Goal: Task Accomplishment & Management: Complete application form

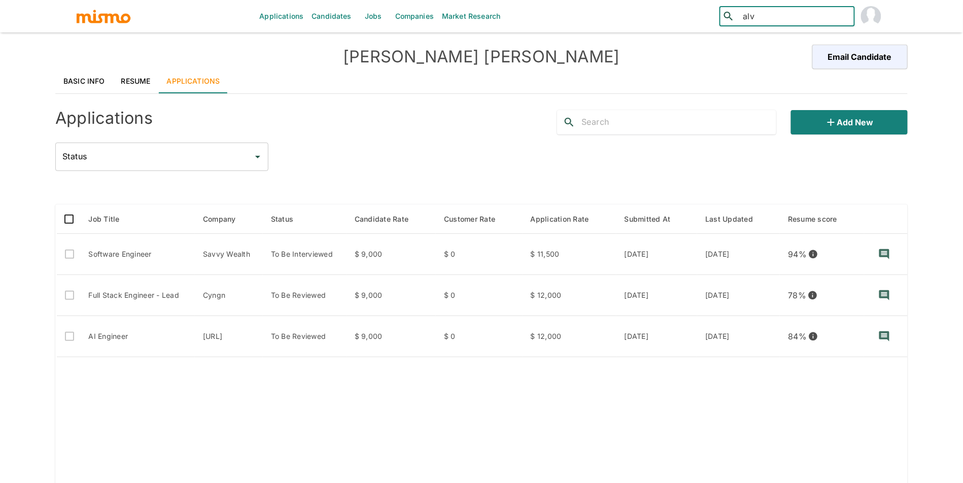
type input "alve"
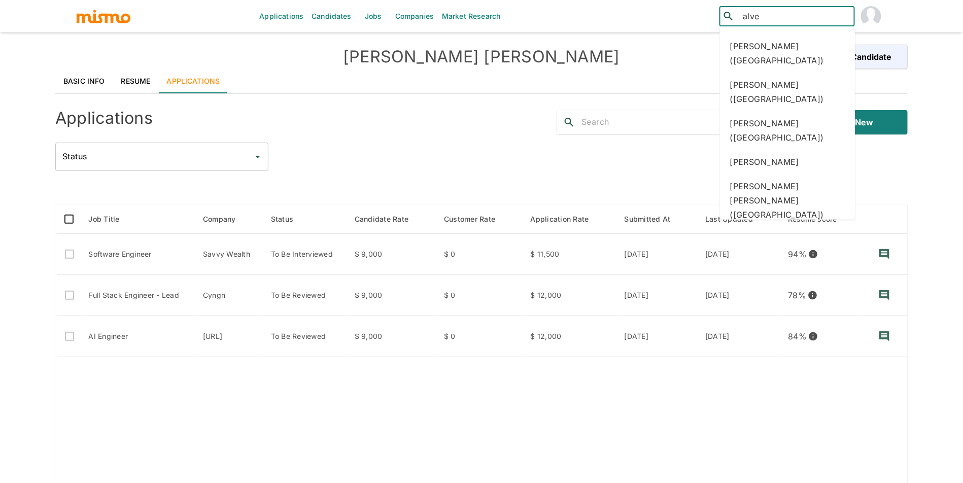
scroll to position [155, 0]
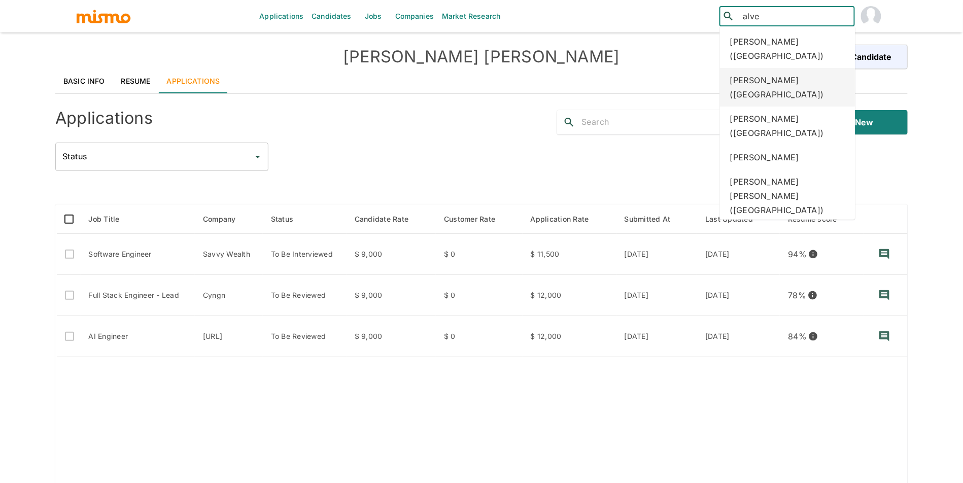
click at [772, 82] on div "Tiago Alves Baptista (Brazil)" at bounding box center [788, 87] width 136 height 39
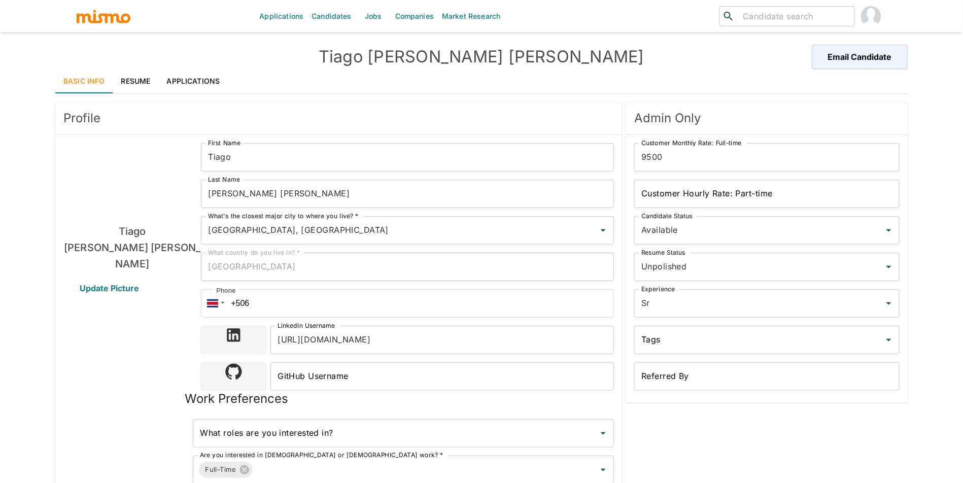
click at [129, 82] on link "Resume" at bounding box center [136, 81] width 46 height 24
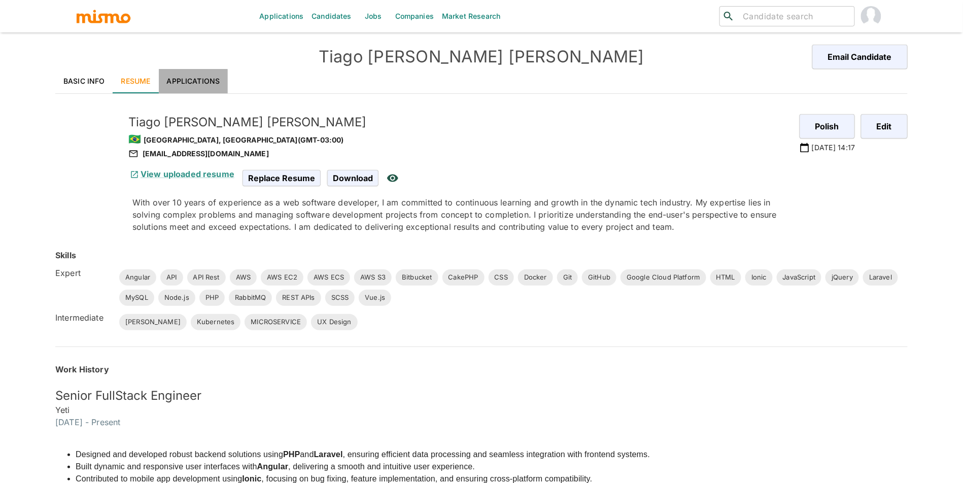
click at [177, 82] on link "Applications" at bounding box center [194, 81] width 70 height 24
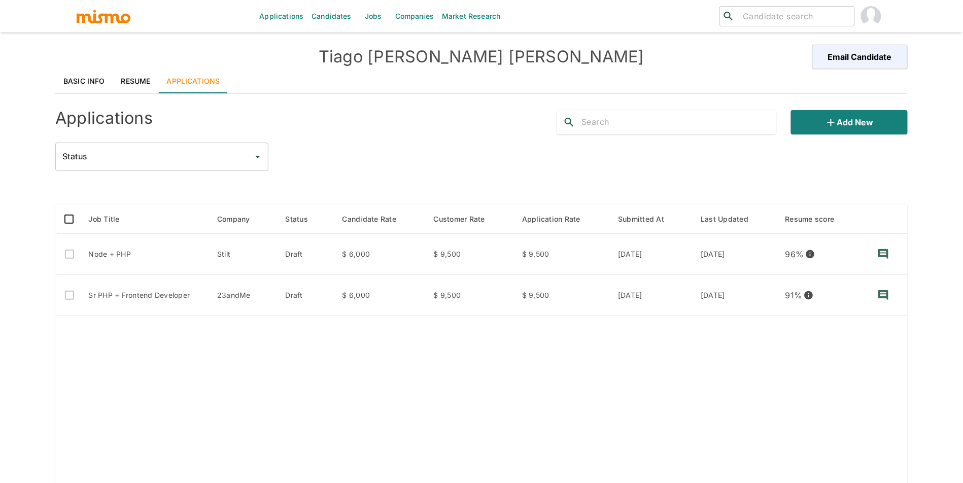
click at [135, 82] on link "Resume" at bounding box center [136, 81] width 46 height 24
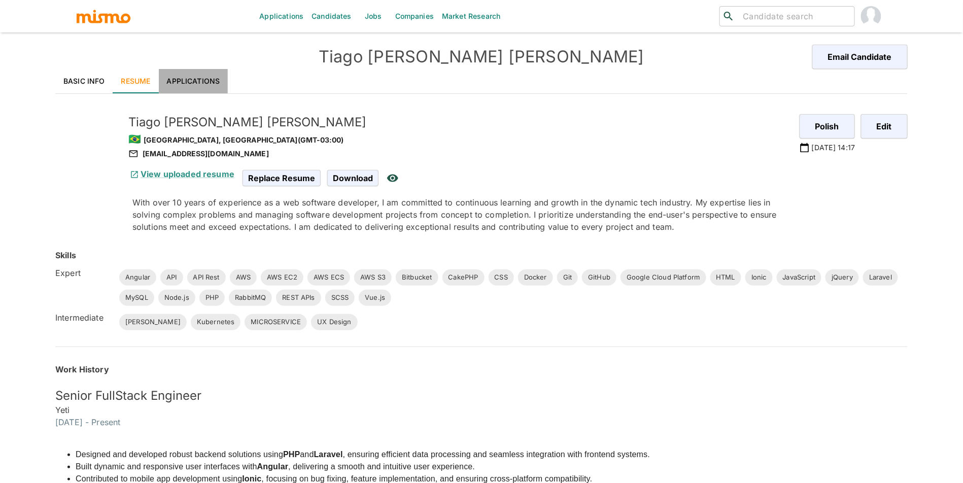
click at [202, 82] on link "Applications" at bounding box center [194, 81] width 70 height 24
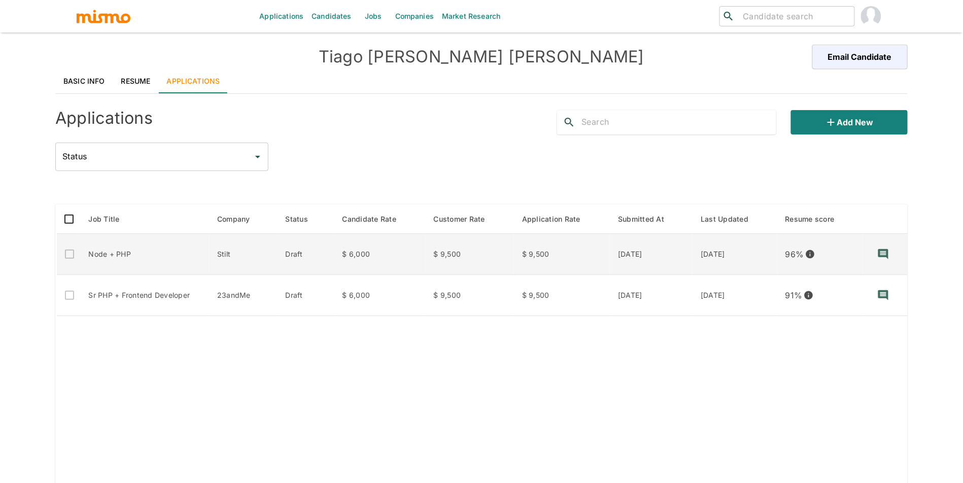
click at [125, 251] on td "Node + PHP" at bounding box center [145, 254] width 129 height 41
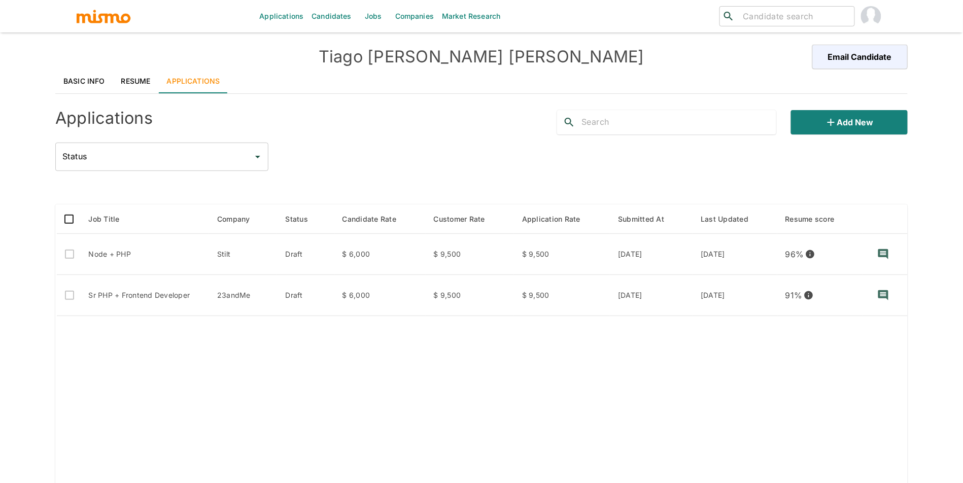
click at [374, 17] on link "Jobs" at bounding box center [374, 16] width 36 height 32
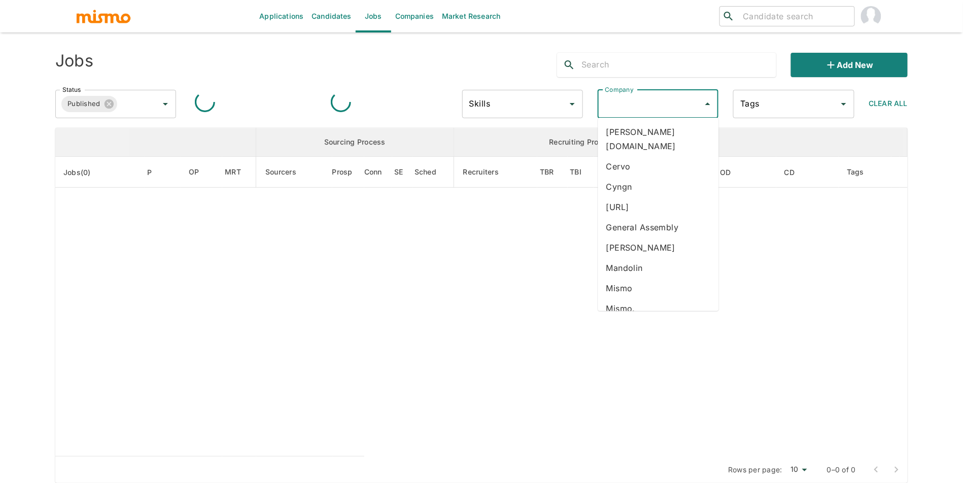
click at [646, 105] on input "Company" at bounding box center [650, 103] width 96 height 19
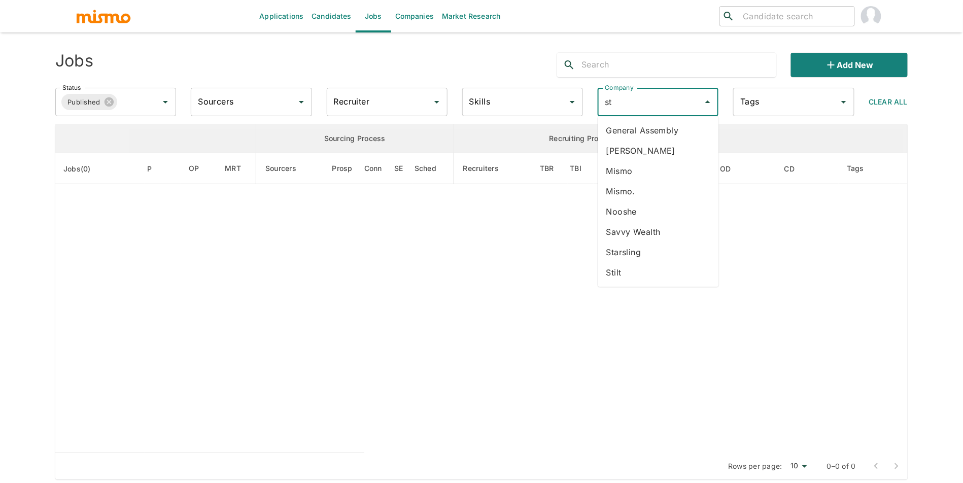
type input "sti"
click at [651, 138] on li "Stilt" at bounding box center [658, 130] width 121 height 20
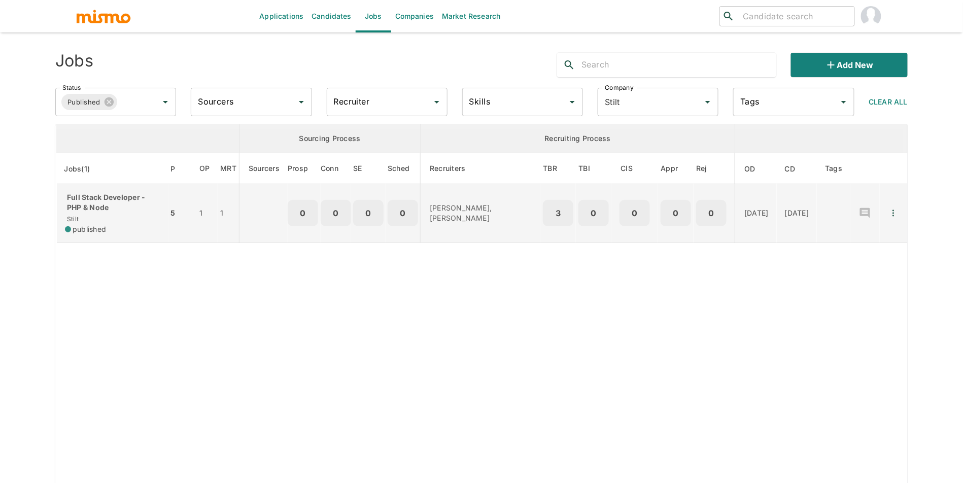
click at [141, 236] on td "Full Stack Developer - PHP & Node Stilt published" at bounding box center [112, 213] width 112 height 59
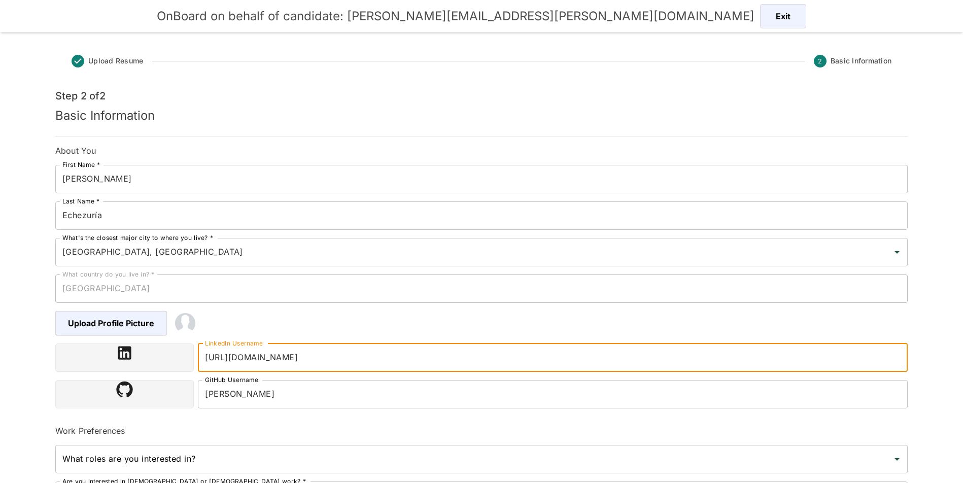
scroll to position [141, 0]
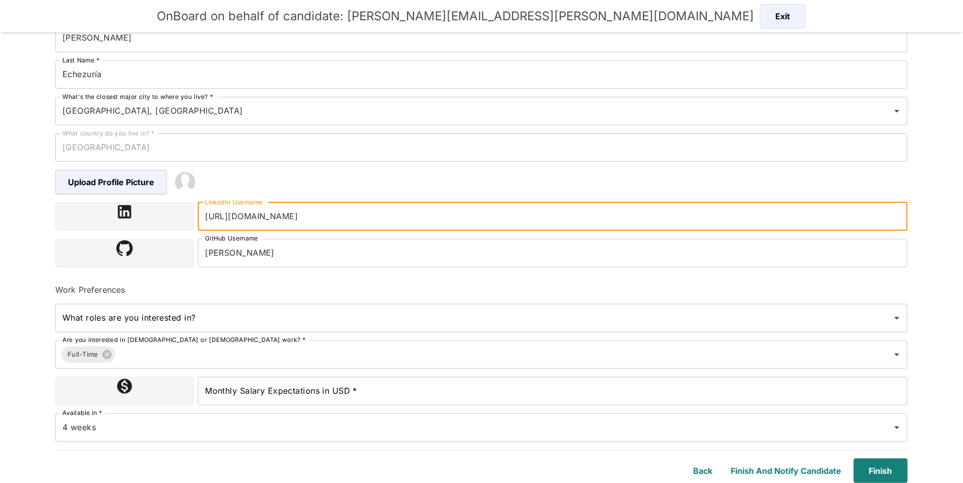
click at [426, 412] on div "Available in * 4 weeks Available in *" at bounding box center [477, 424] width 861 height 37
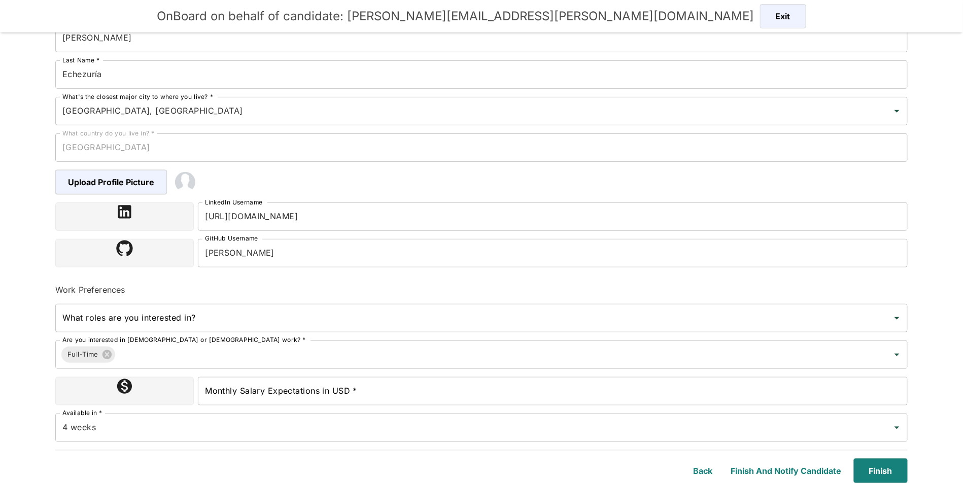
click at [428, 401] on input "Monthly Salary Expectations in USD *" at bounding box center [553, 391] width 710 height 28
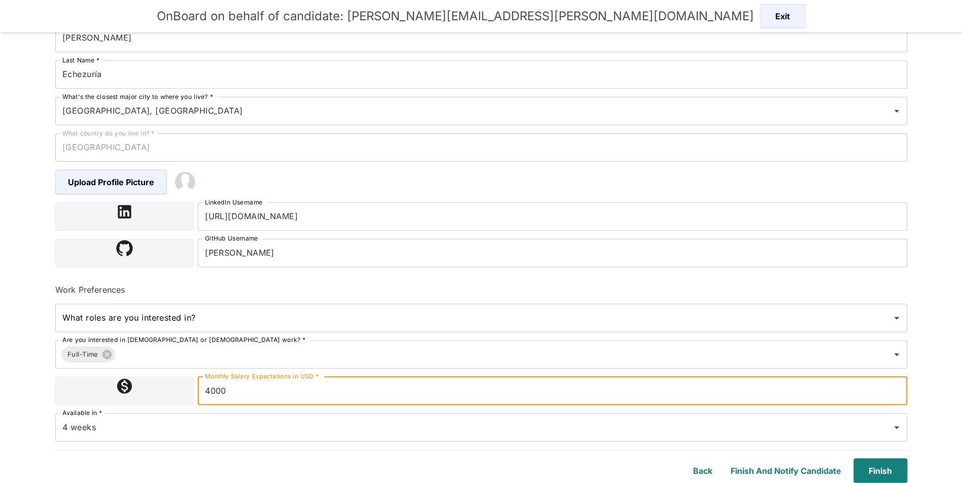
type input "4000"
click at [892, 466] on button "Finish" at bounding box center [879, 471] width 58 height 24
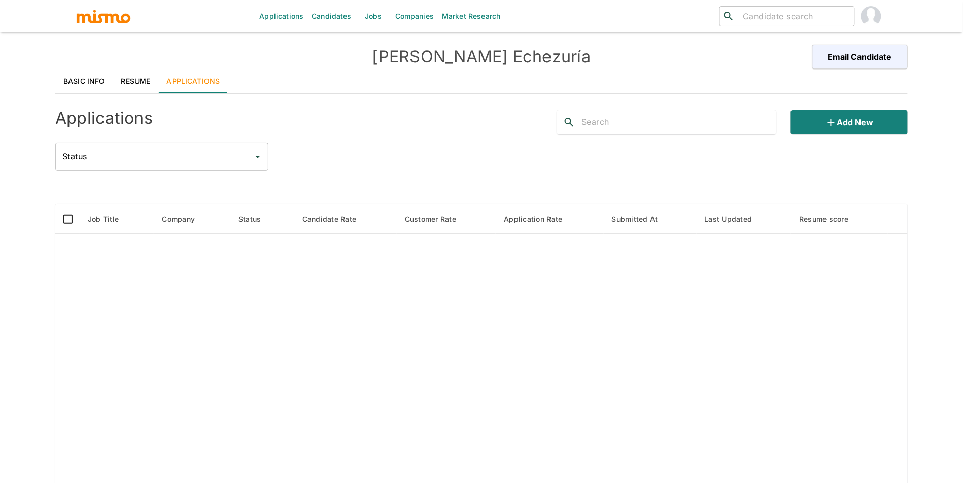
click at [83, 71] on link "Basic Info" at bounding box center [84, 81] width 58 height 24
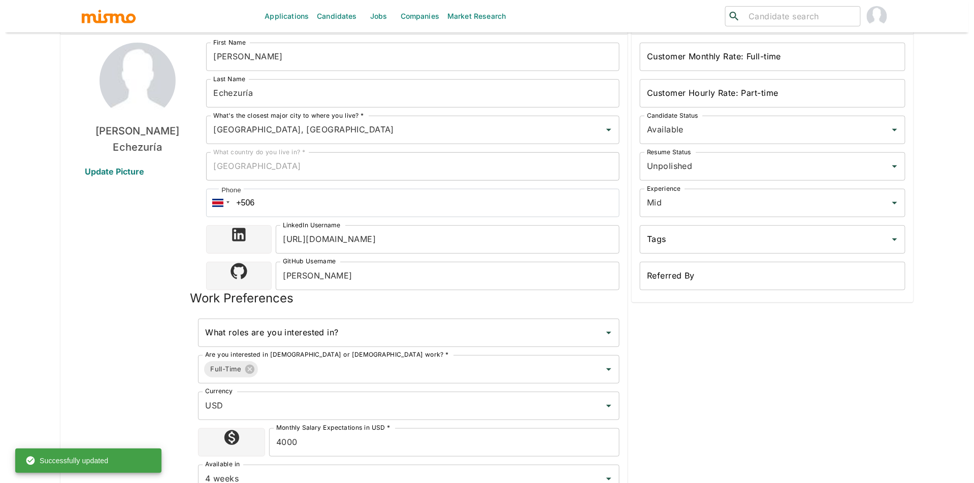
scroll to position [336, 0]
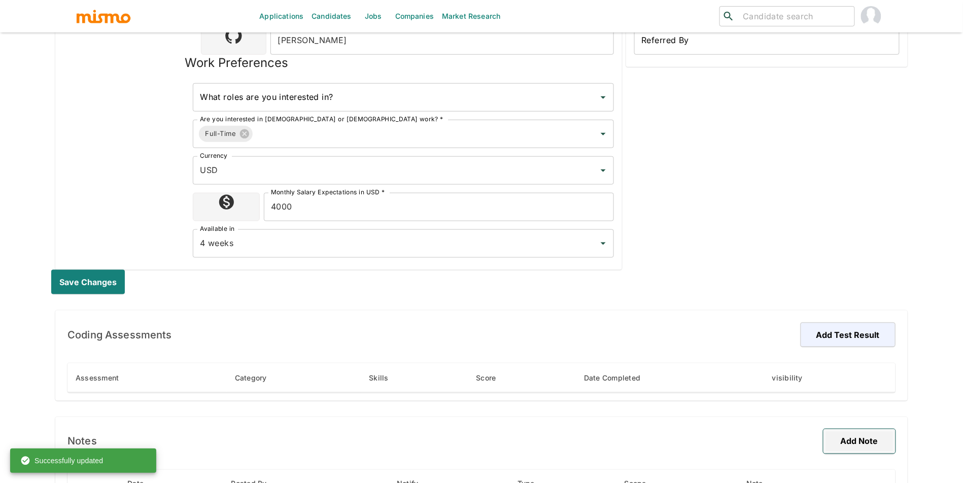
click at [835, 446] on button "Add Note" at bounding box center [860, 441] width 72 height 24
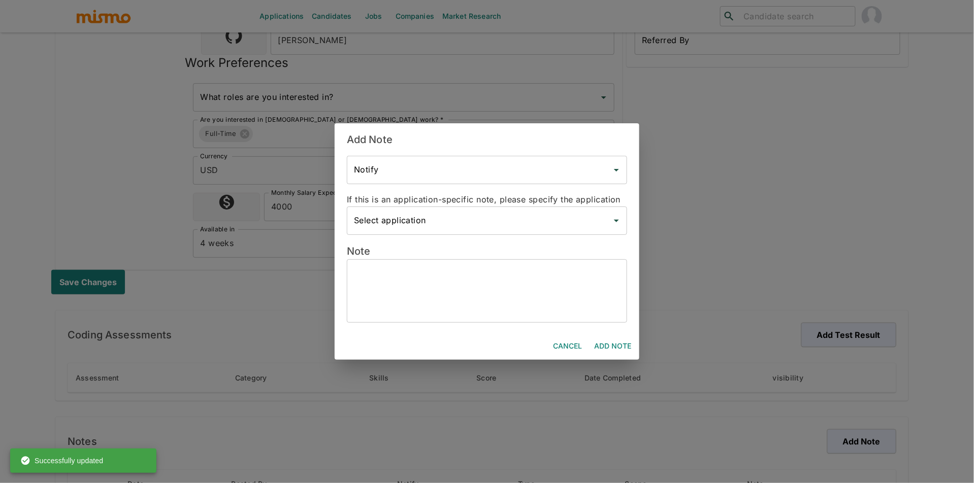
click at [427, 266] on div "x ​" at bounding box center [487, 290] width 280 height 63
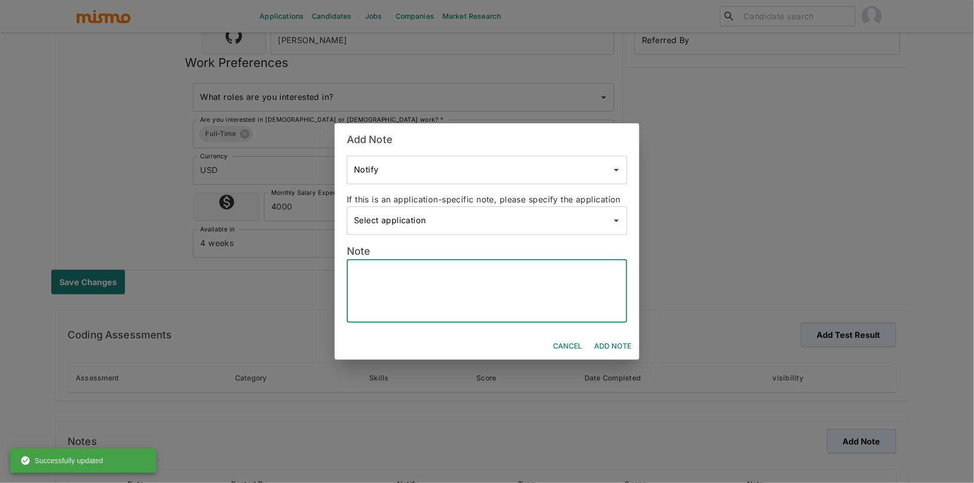
paste textarea "Profile Overview Werner Echezuria is a Senior Software Engineer based in Buenos…"
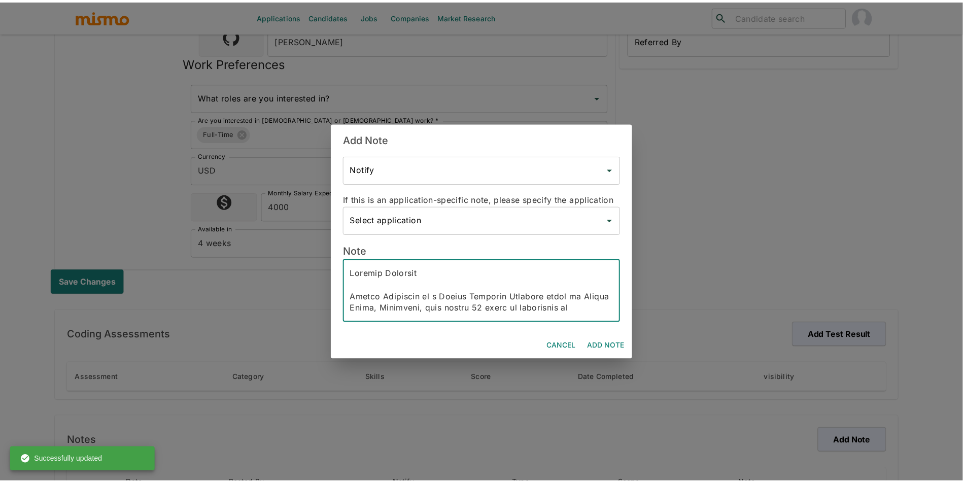
scroll to position [455, 0]
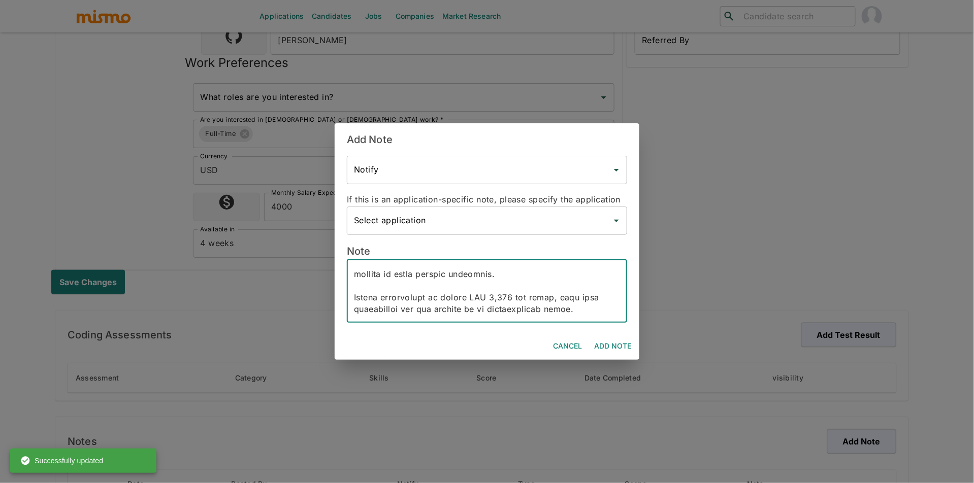
type textarea "Profile Overview Werner Echezuria is a Senior Software Engineer based in Buenos…"
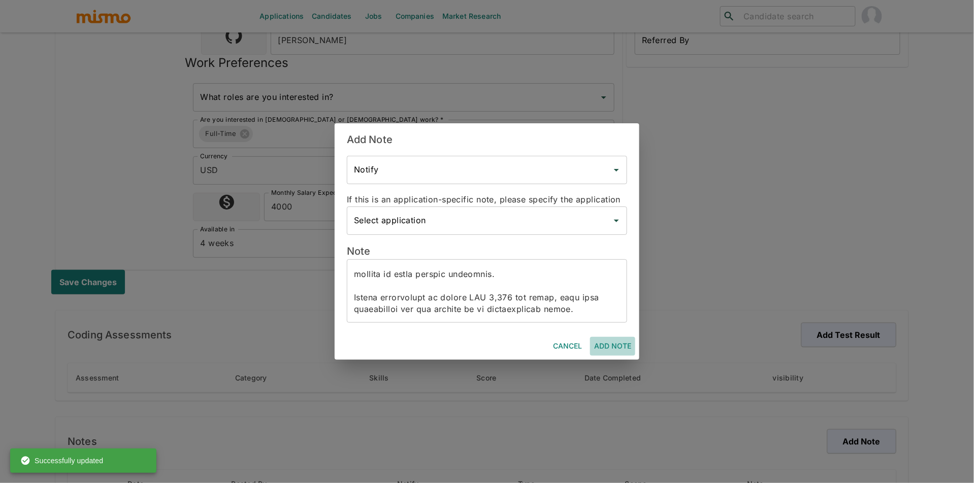
click at [616, 353] on button "Add Note" at bounding box center [612, 346] width 45 height 19
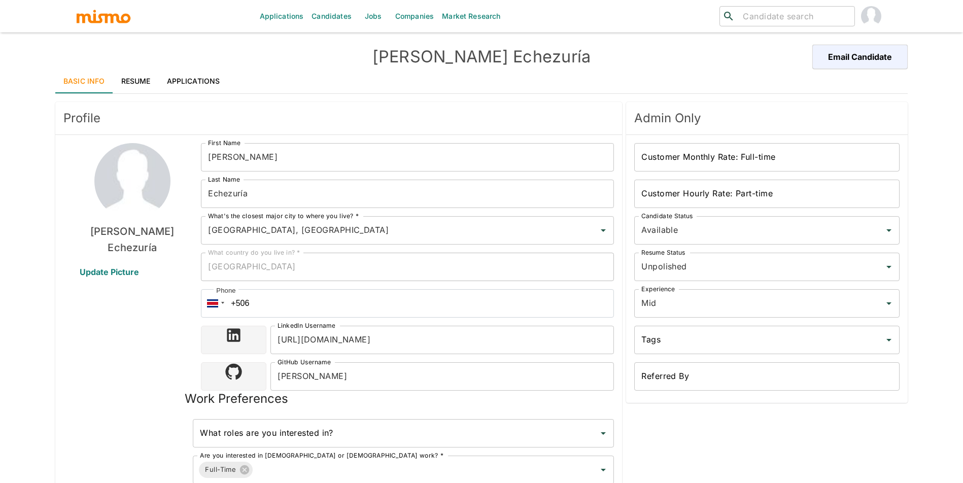
scroll to position [24, 0]
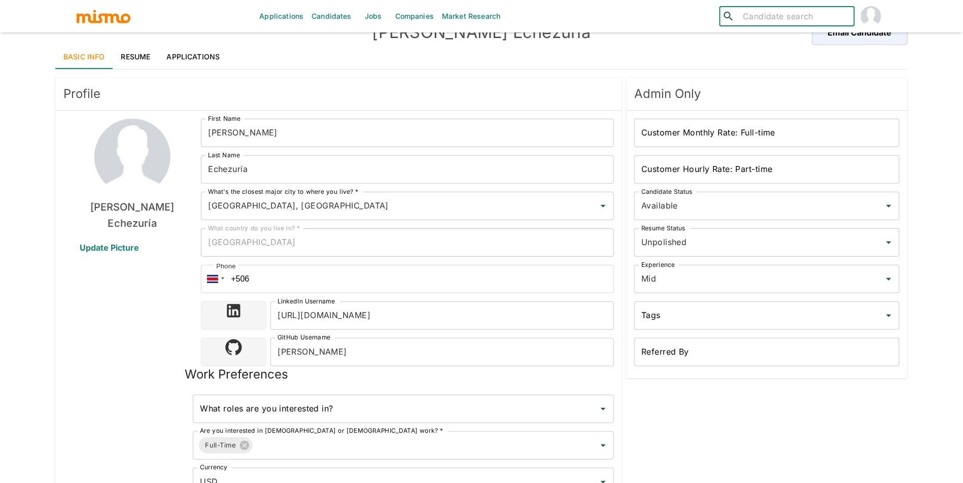
click at [769, 15] on input "search" at bounding box center [795, 16] width 112 height 14
type input "a"
type input "l"
type input "alve"
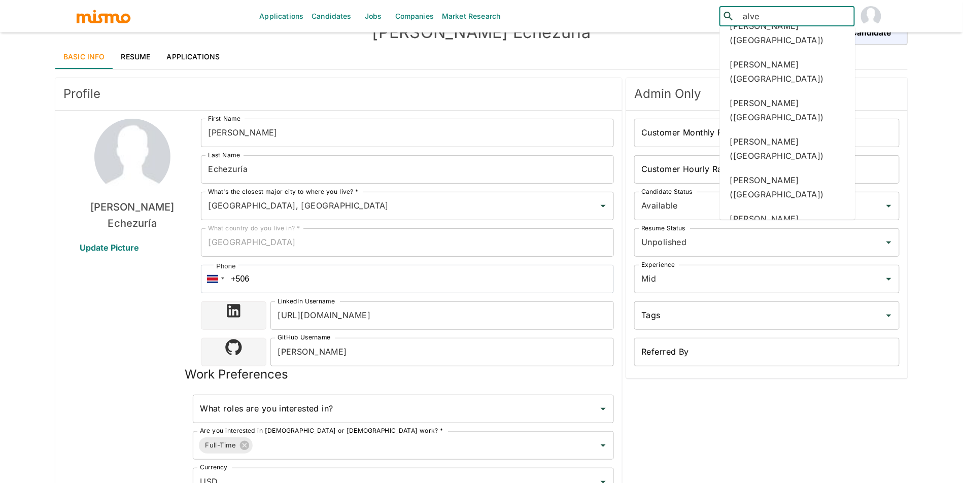
scroll to position [108, 0]
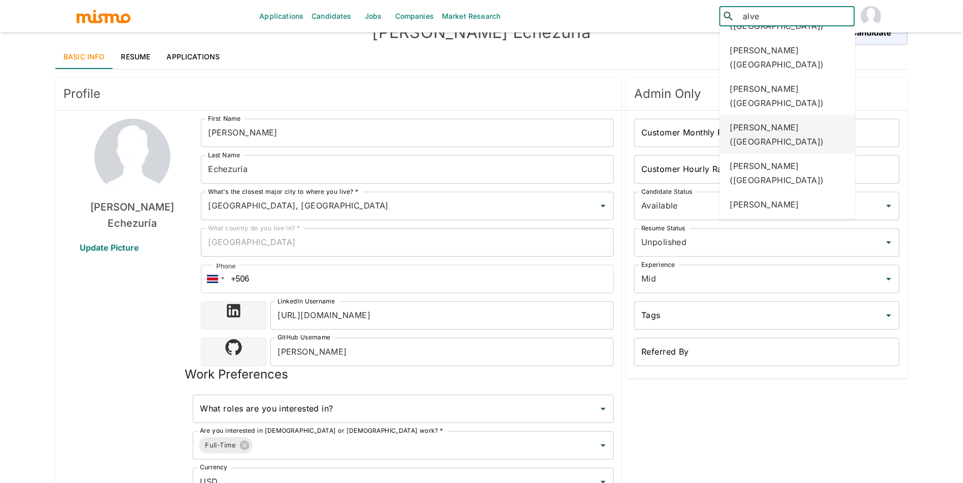
click at [821, 118] on div "[PERSON_NAME] ([GEOGRAPHIC_DATA])" at bounding box center [788, 134] width 136 height 39
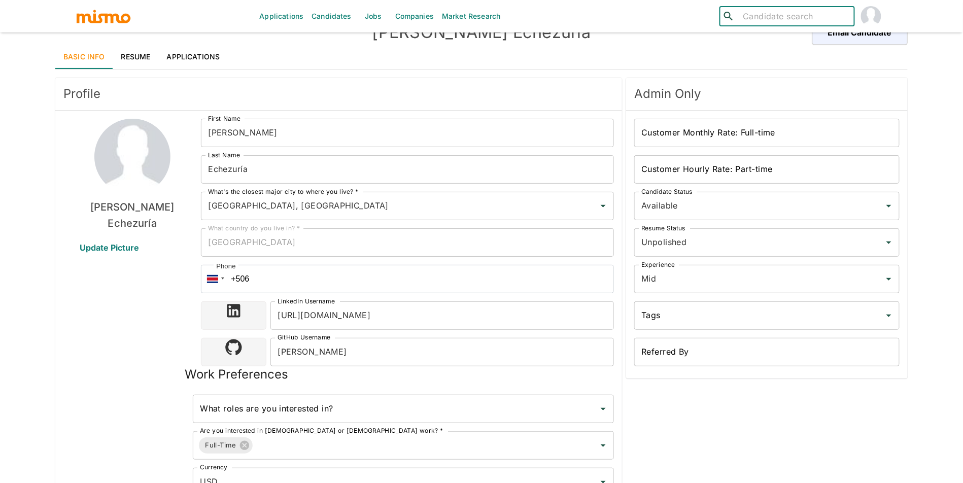
click at [128, 58] on link "Resume" at bounding box center [136, 57] width 46 height 24
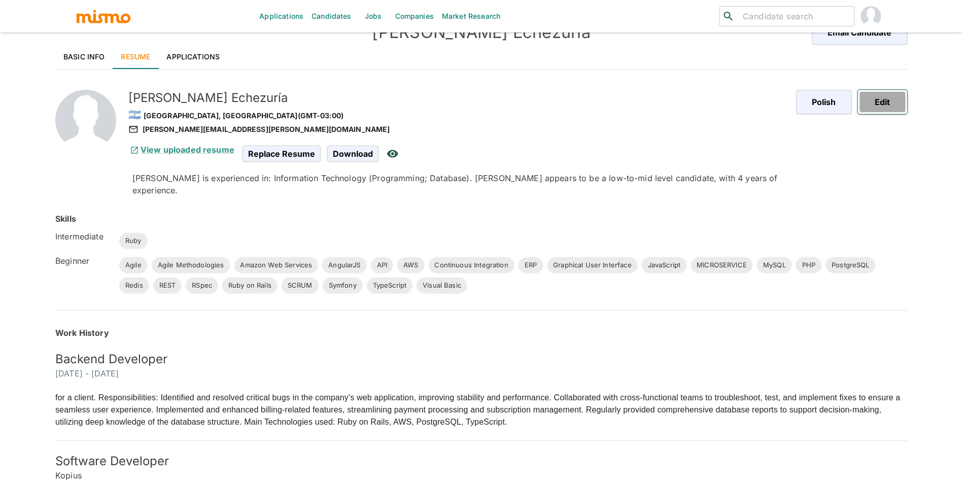
click at [880, 95] on button "Edit" at bounding box center [883, 102] width 50 height 24
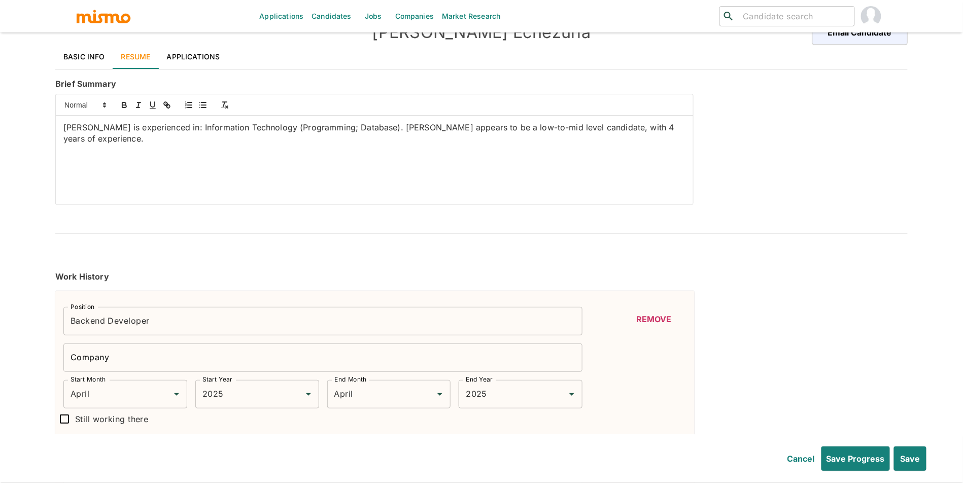
type input "April"
type input "2025"
type input "April"
type input "2025"
type input "November"
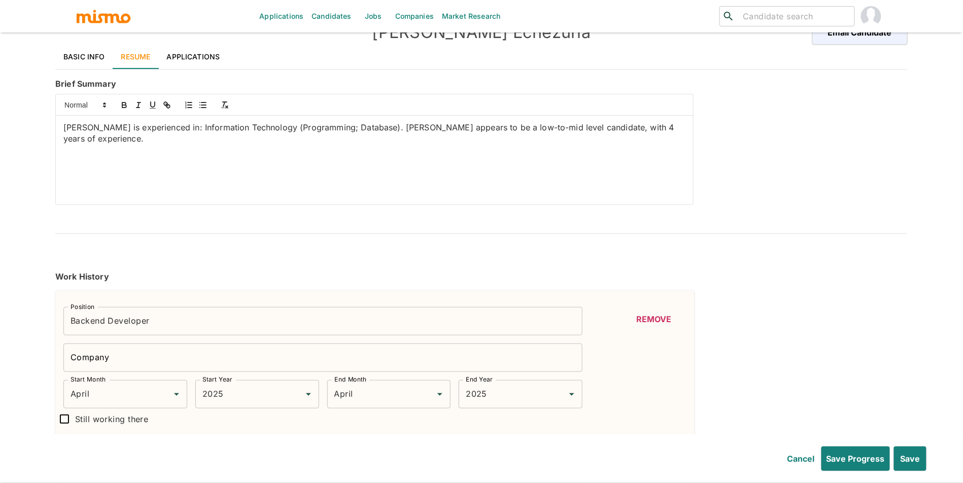
type input "2021"
type input "November"
type input "2021"
type input "May"
type input "2018"
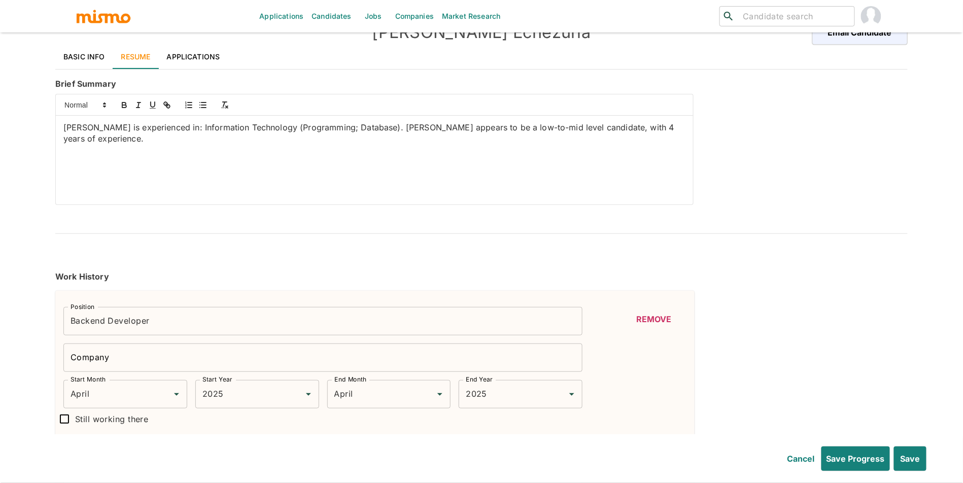
type input "May"
type input "2018"
type input "April"
type input "2018"
type input "April"
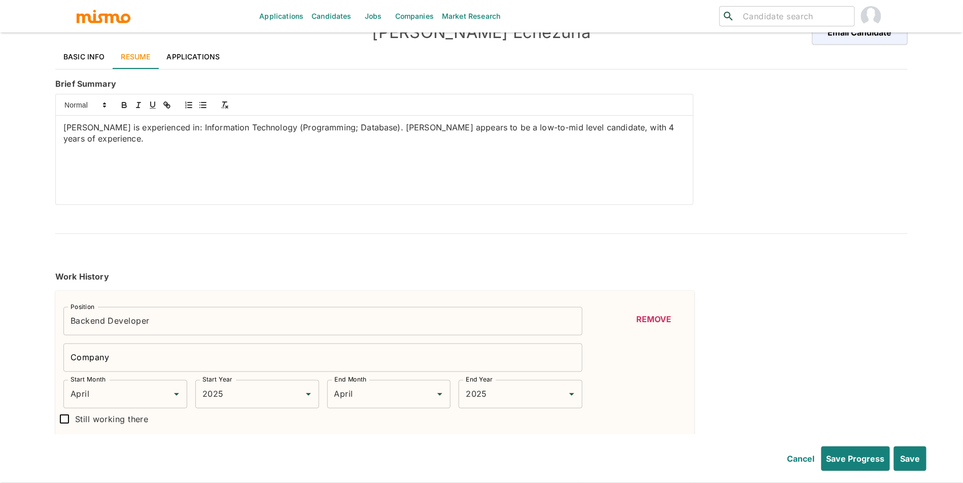
type input "2018"
type input "May"
type input "2016"
type input "May"
type input "2016"
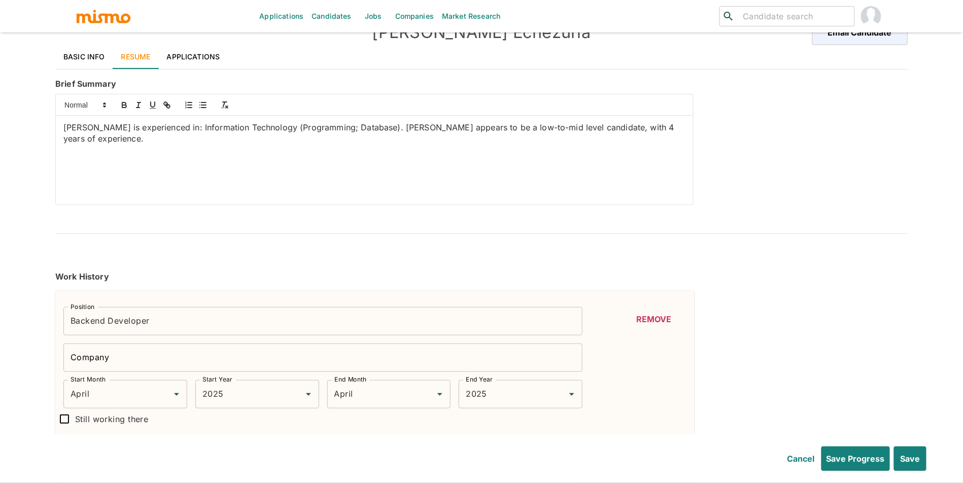
type input "January"
type input "2016"
type input "January"
type input "2016"
type input "September"
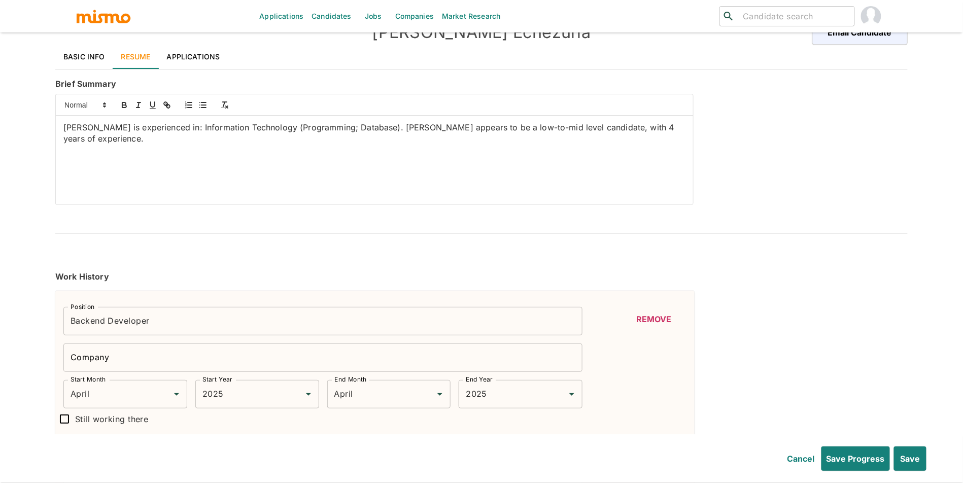
type input "2015"
type input "September"
type input "2015"
type input "June"
type input "2015"
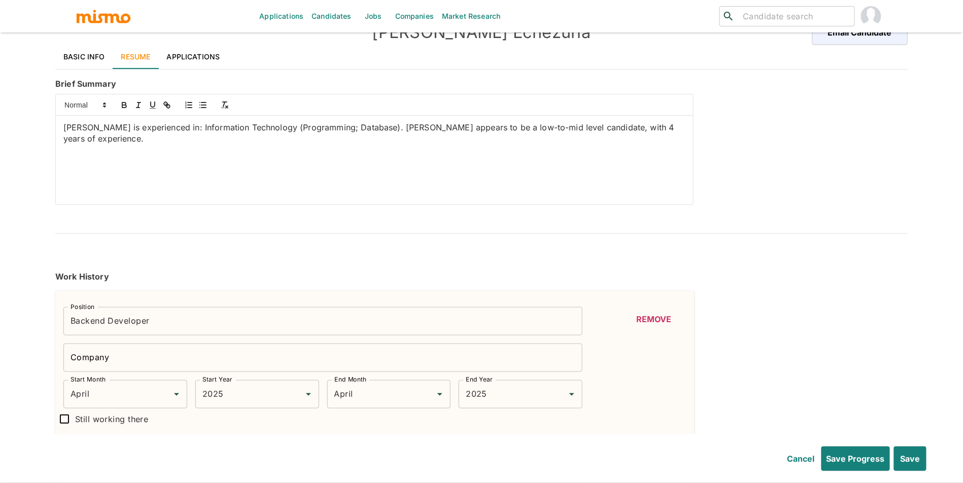
type input "June"
type input "2015"
type input "September"
type input "2014"
type input "September"
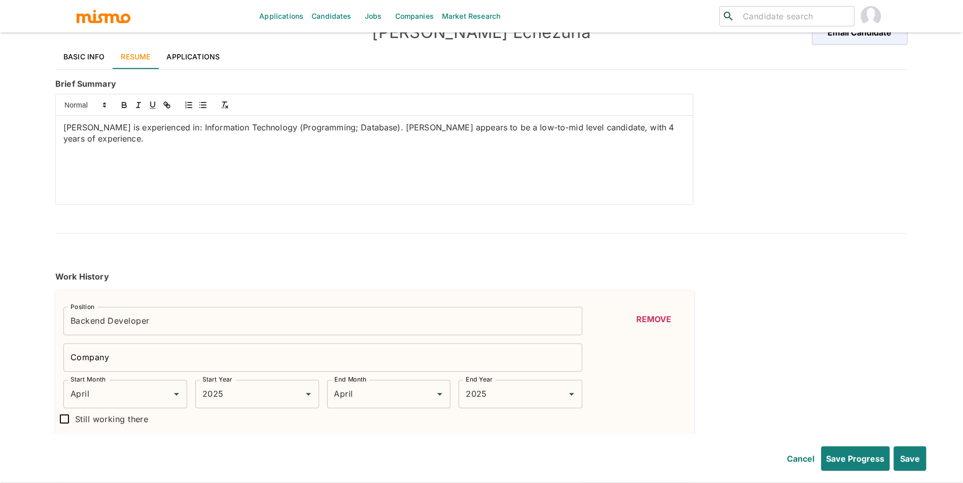
type input "2014"
type input "August"
type input "2014"
type input "August"
type input "2014"
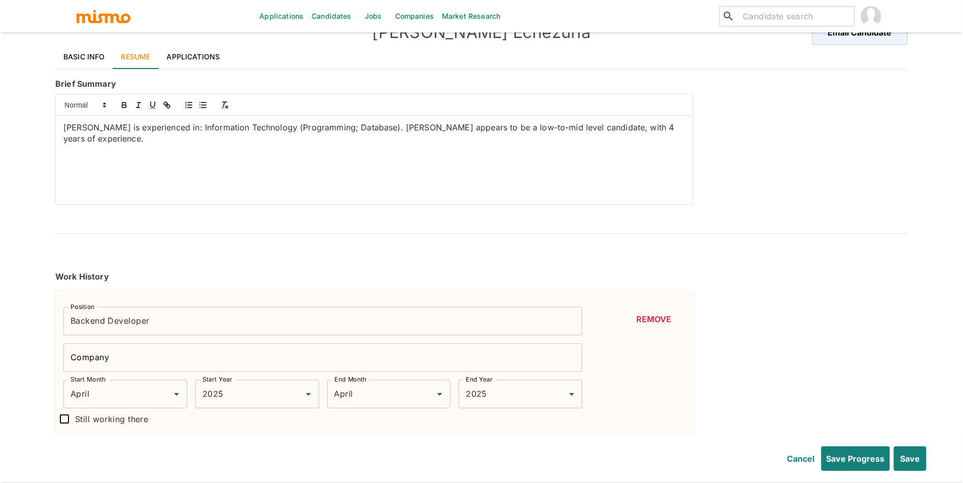
type input "February"
type input "2014"
type input "February"
type input "2014"
type input "July"
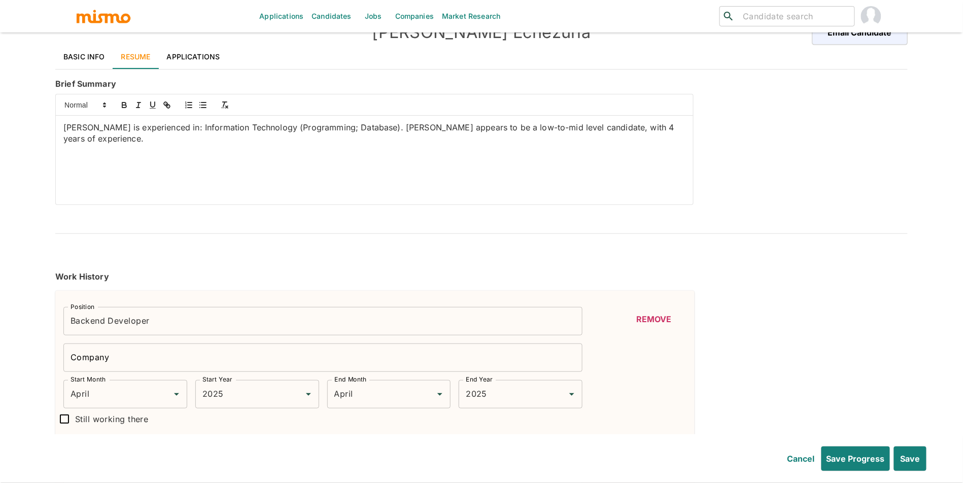
type input "2013"
type input "July"
type input "2013"
type input "July"
type input "2013"
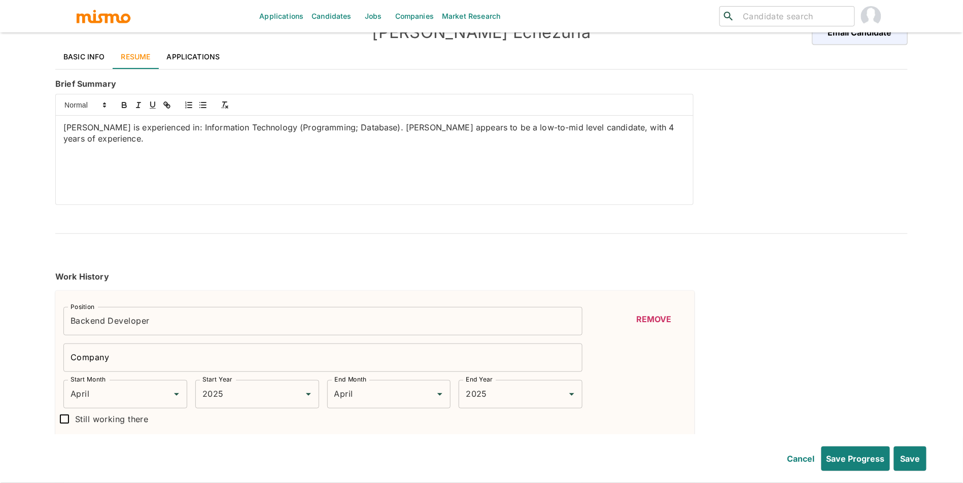
type input "July"
type input "2013"
type input "April"
type input "2012"
type input "April"
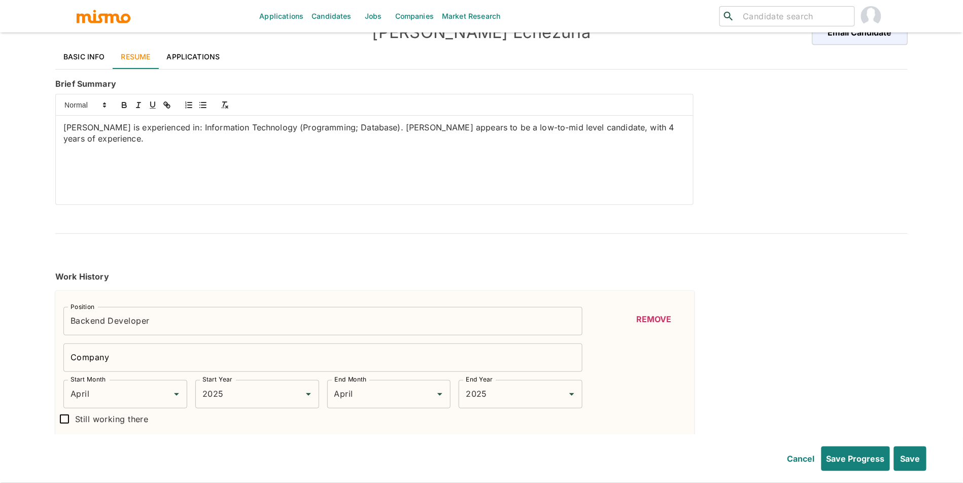
type input "2012"
type input "February"
type input "2012"
type input "February"
type input "2012"
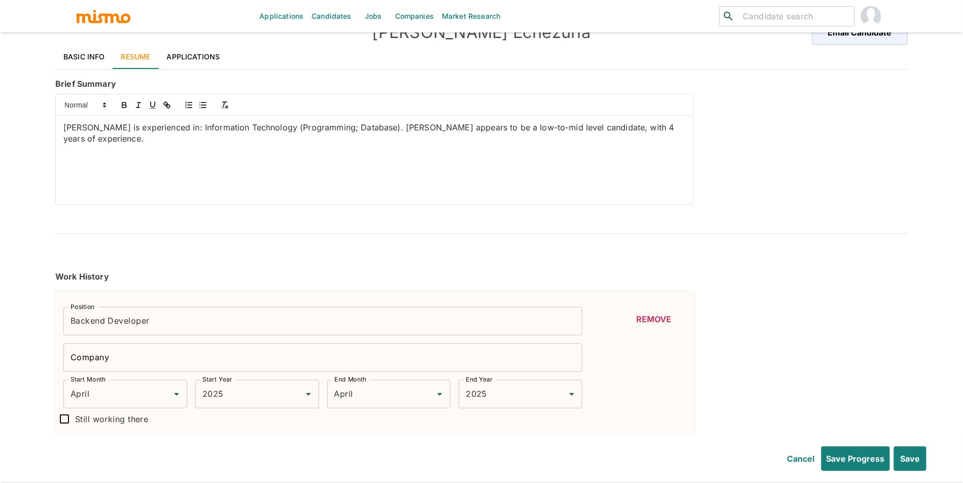
type input "May"
type input "2011"
type input "May"
type input "2011"
type input "October"
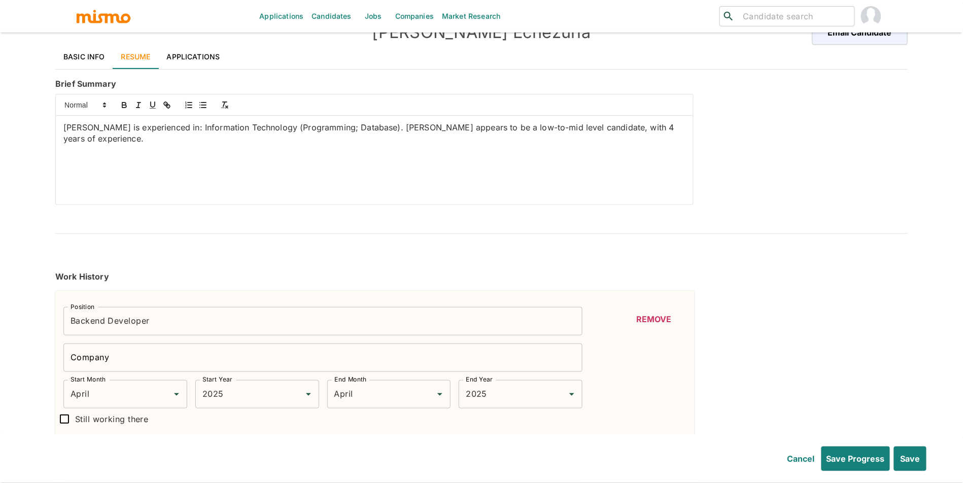
type input "2009"
type input "October"
type input "2009"
type input "August"
type input "2007"
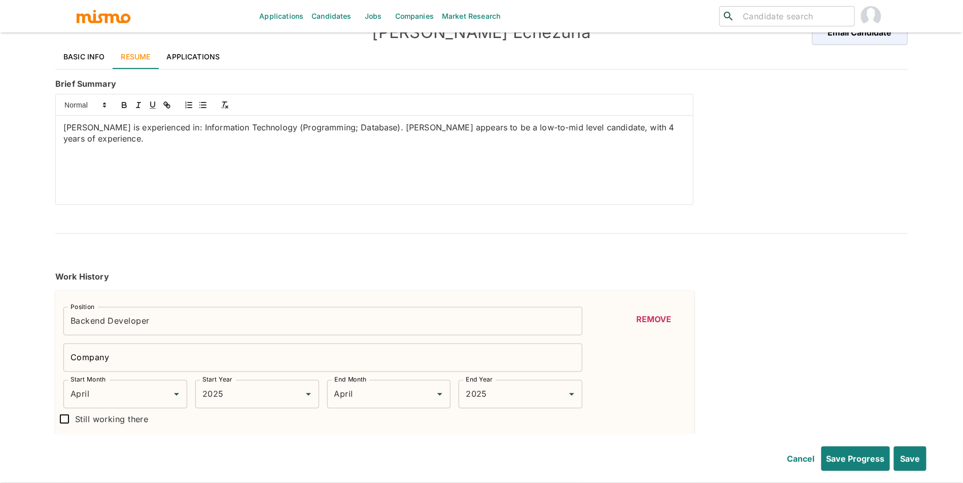
type input "October"
type input "2009"
type input "February"
type input "2009"
type input "February"
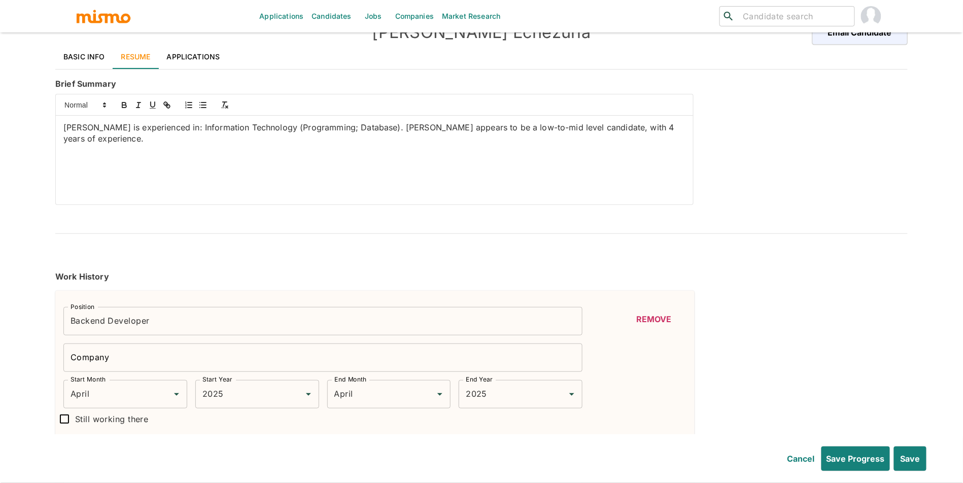
type input "2009"
type input "June"
type input "2007"
type input "June"
type input "2007"
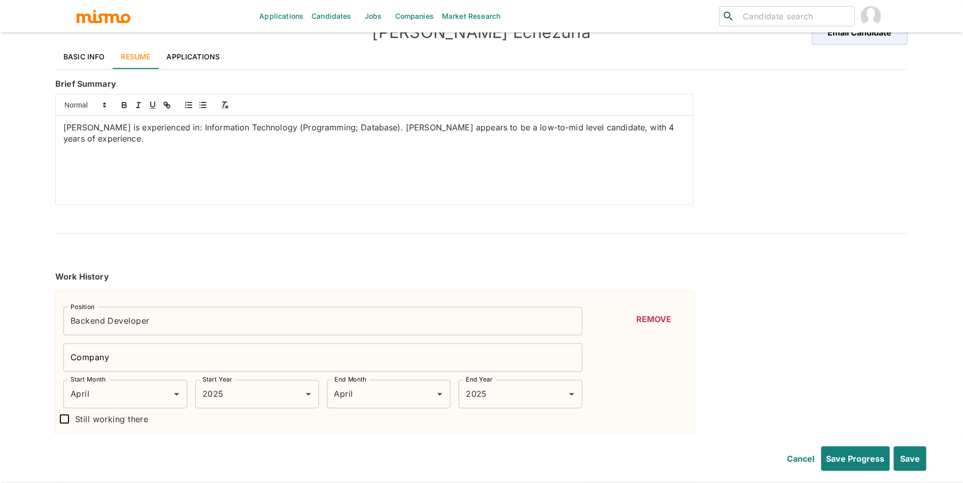
type input "February"
type input "2006"
type input "February"
type input "2006"
type input "Ruby"
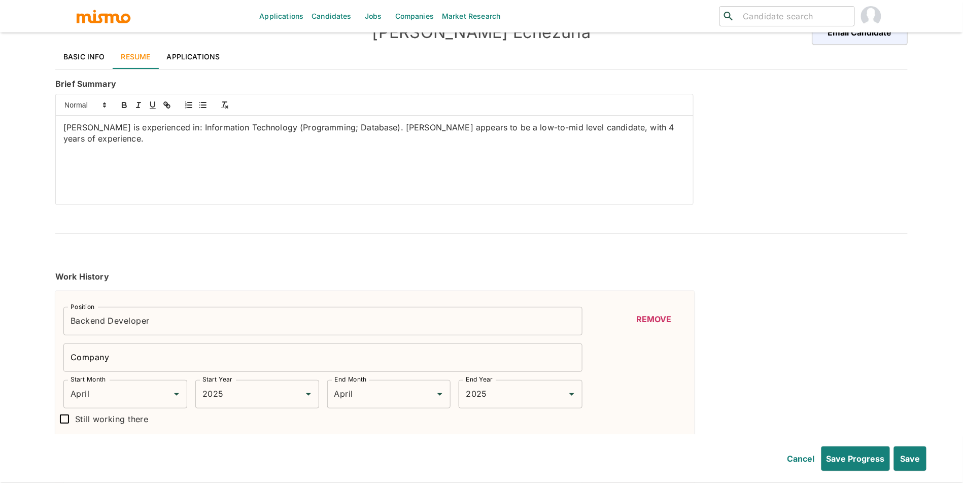
type input "Intermediate"
type input "3"
type input "PostgreSQL"
type input "Beginner"
type input "1"
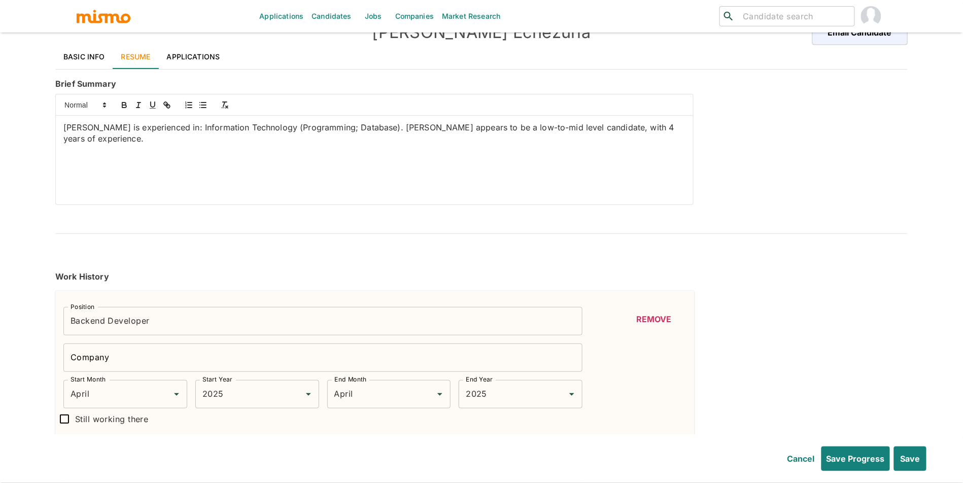
type input "AngularJS"
type input "Beginner"
type input "1"
type input "Graphical User Interface"
type input "Beginner"
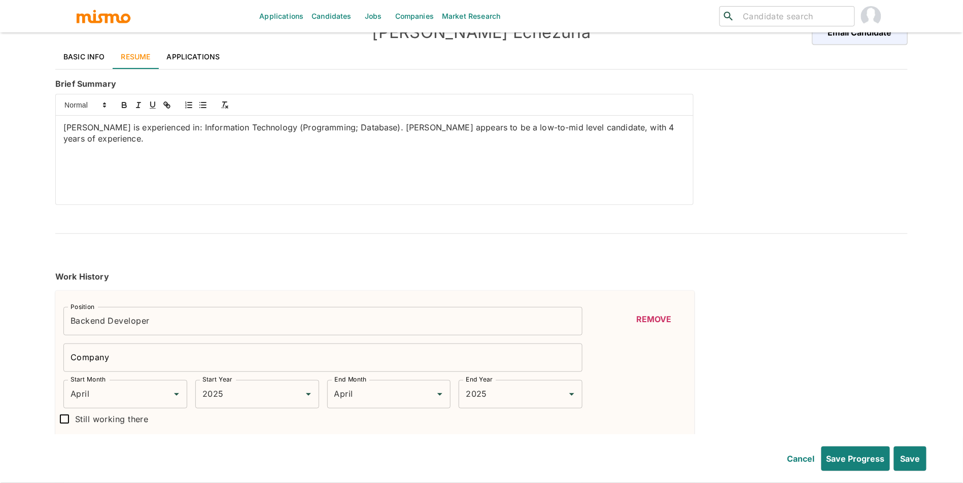
type input "1"
type input "Redis"
type input "Beginner"
type input "1"
type input "ERP"
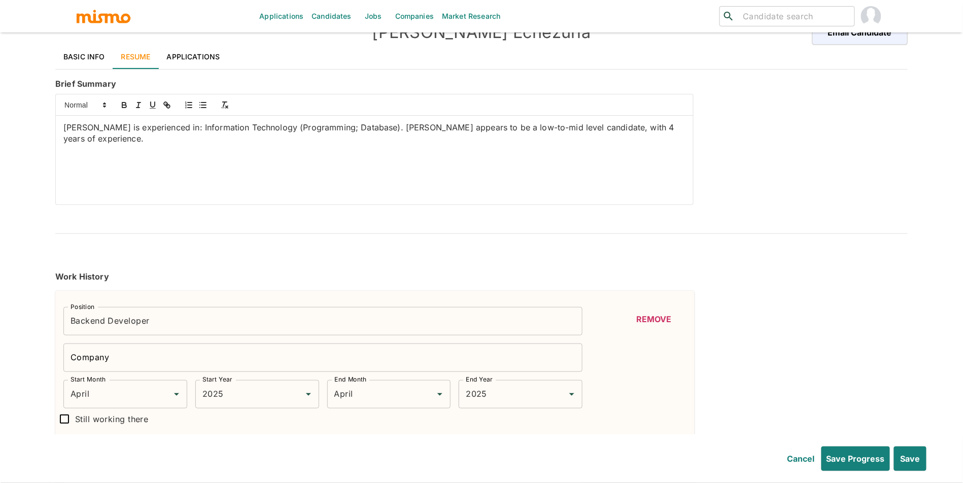
type input "Beginner"
type input "1"
type input "REST"
type input "Beginner"
type input "1"
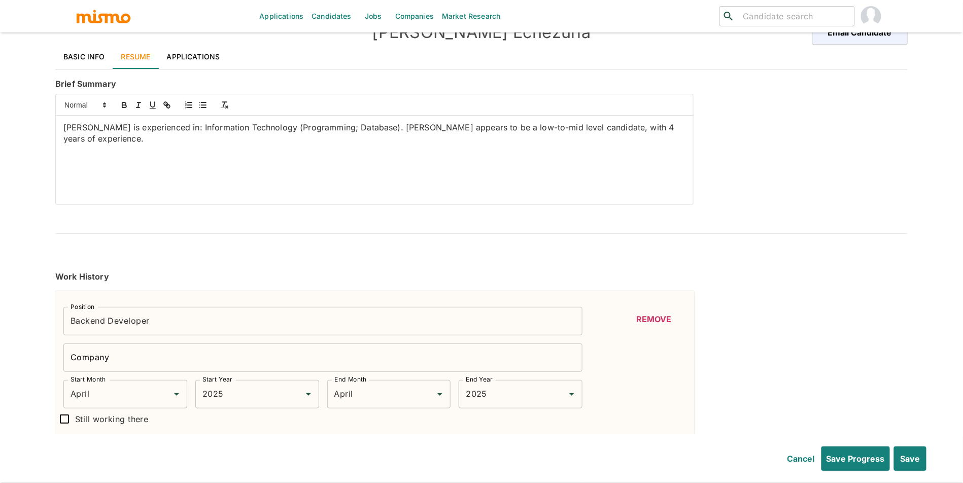
type input "MICROSERVICE"
type input "Beginner"
type input "1"
type input "SCRUM"
type input "Beginner"
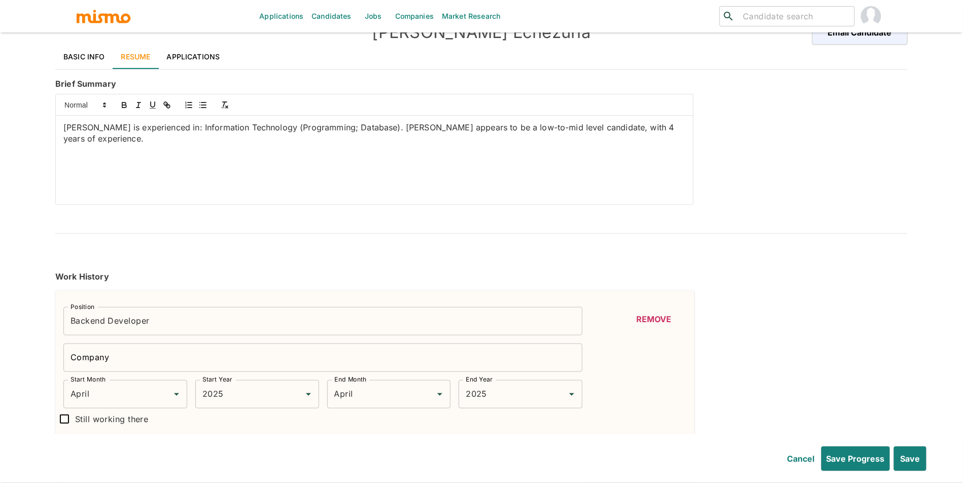
type input "1"
type input "Agile Methodologies"
type input "Beginner"
type input "1"
type input "Agile"
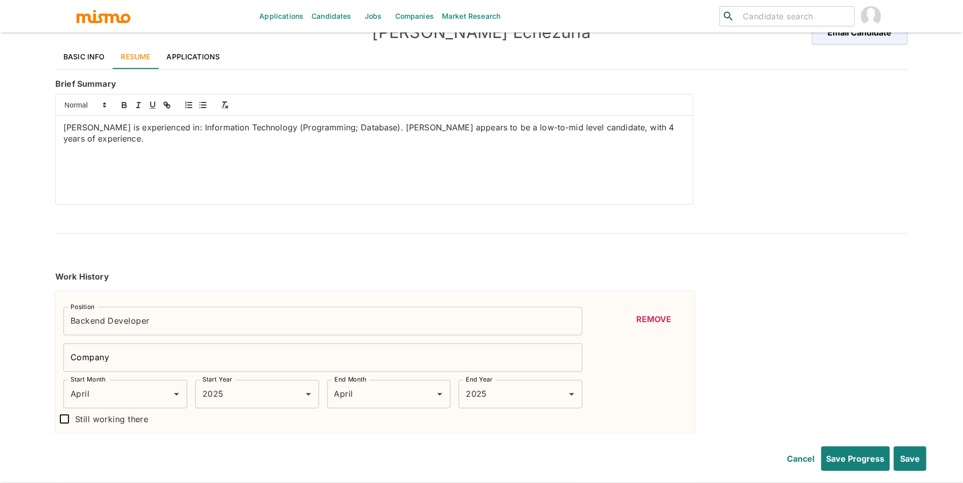
type input "Beginner"
type input "1"
type input "AWS"
type input "Beginner"
type input "1"
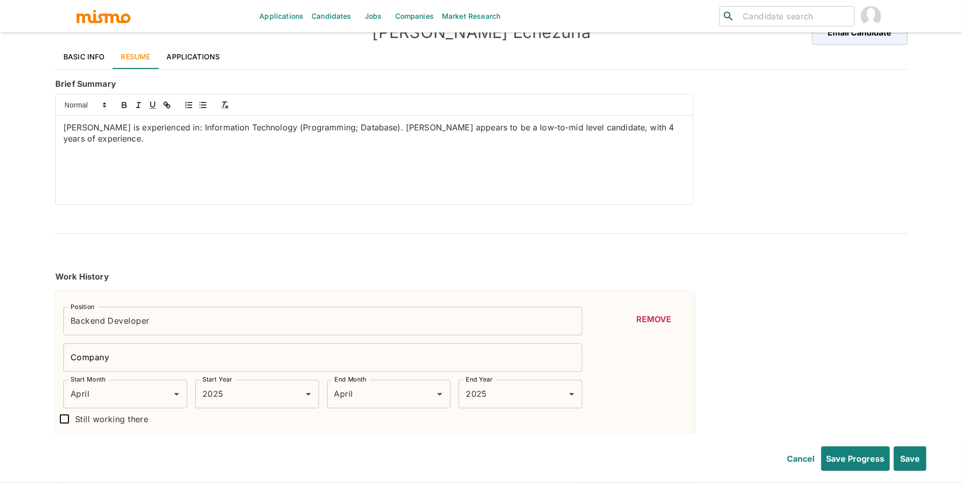
type input "Amazon Web Services"
type input "Beginner"
type input "1"
type input "API"
type input "Beginner"
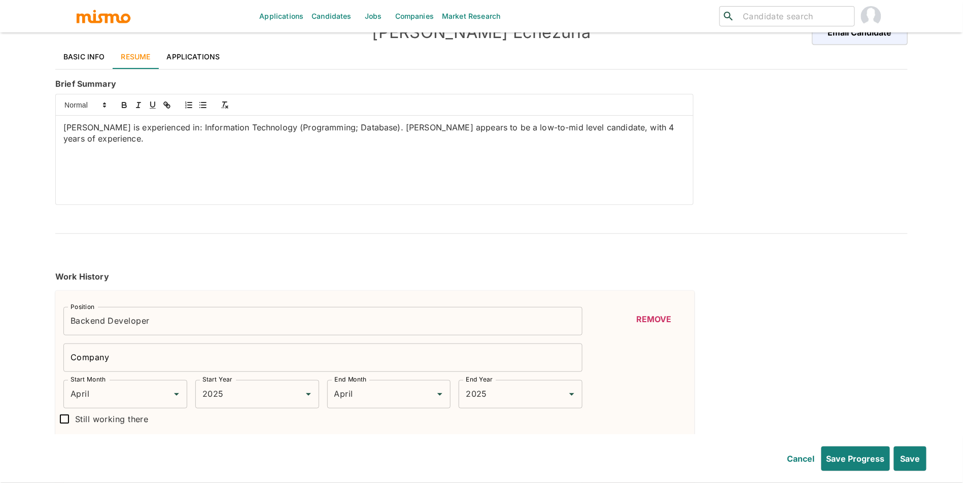
type input "1"
type input "MySQL"
type input "Beginner"
type input "1"
type input "Visual Basic"
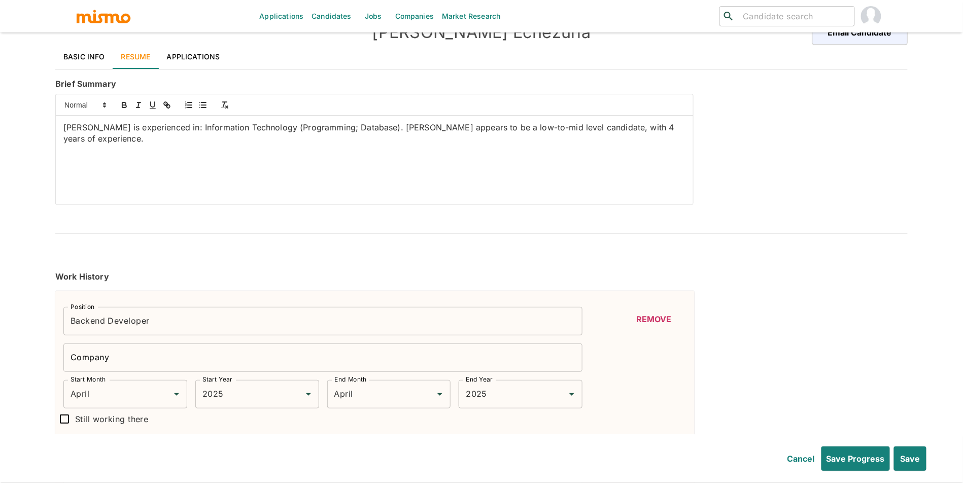
type input "Beginner"
type input "1"
type input "TypeScript"
type input "Beginner"
type input "1"
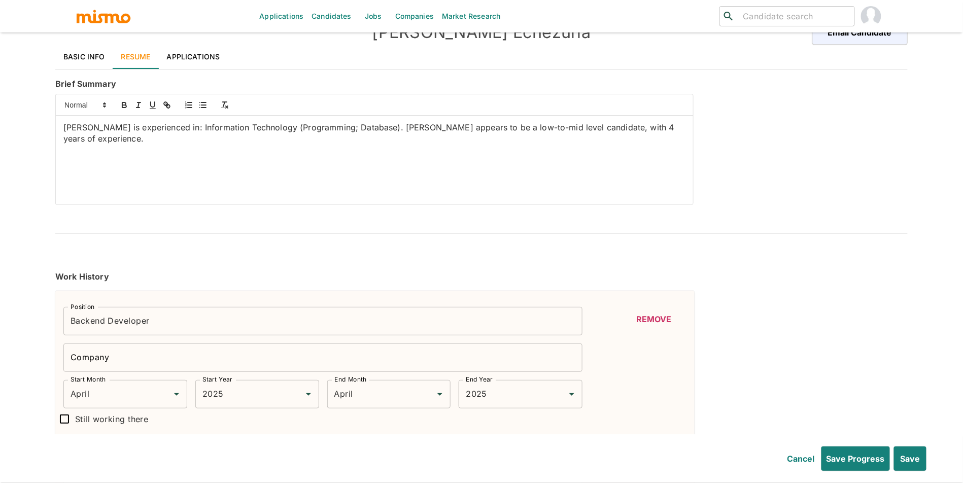
type input "Symfony"
type input "Beginner"
type input "1"
type input "Ruby on Rails"
type input "Beginner"
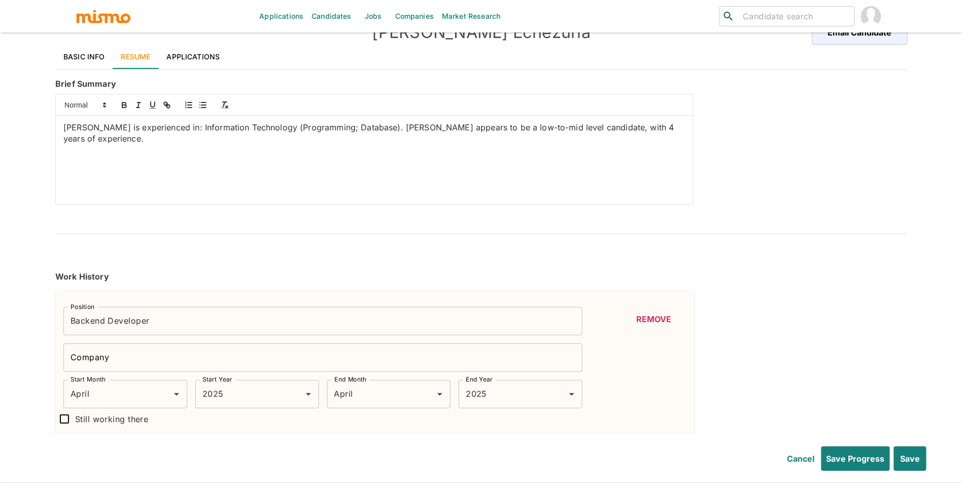
type input "1"
type input "RSpec"
type input "Beginner"
type input "1"
type input "PHP"
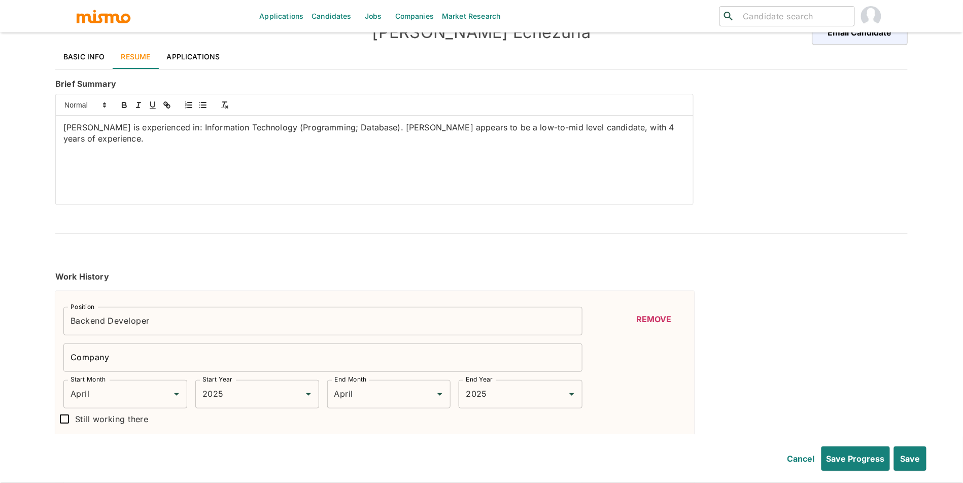
type input "Beginner"
type input "1"
type input "JavaScript"
type input "Beginner"
type input "1"
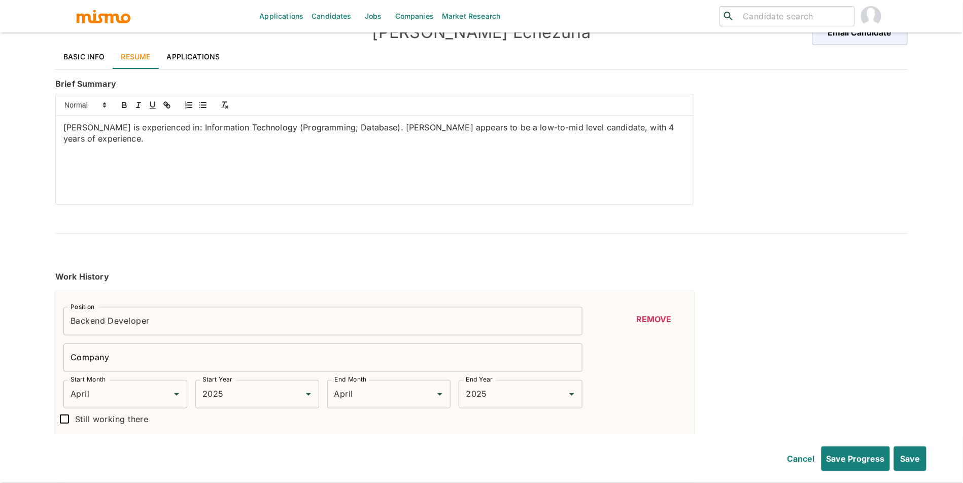
type input "Continuous Integration"
type input "Beginner"
type input "1"
type input "January"
type input "1999"
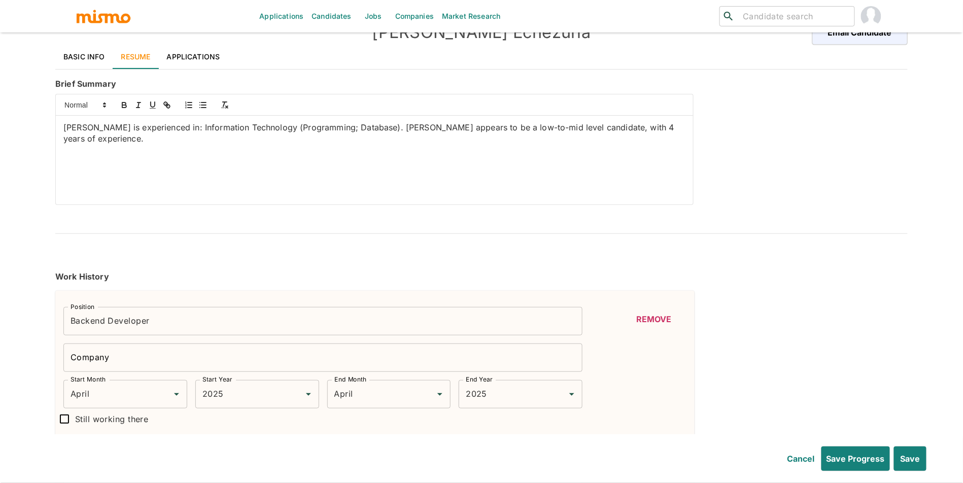
type input "December"
type input "2002"
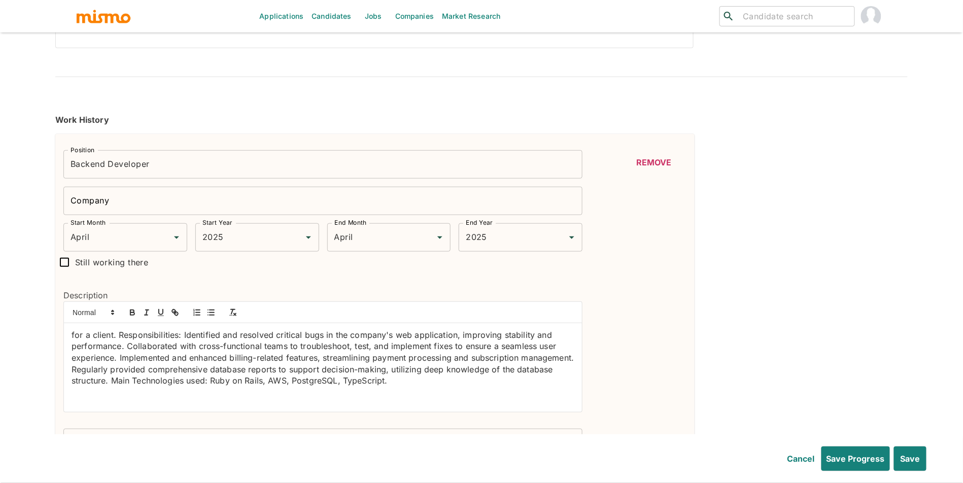
scroll to position [220, 0]
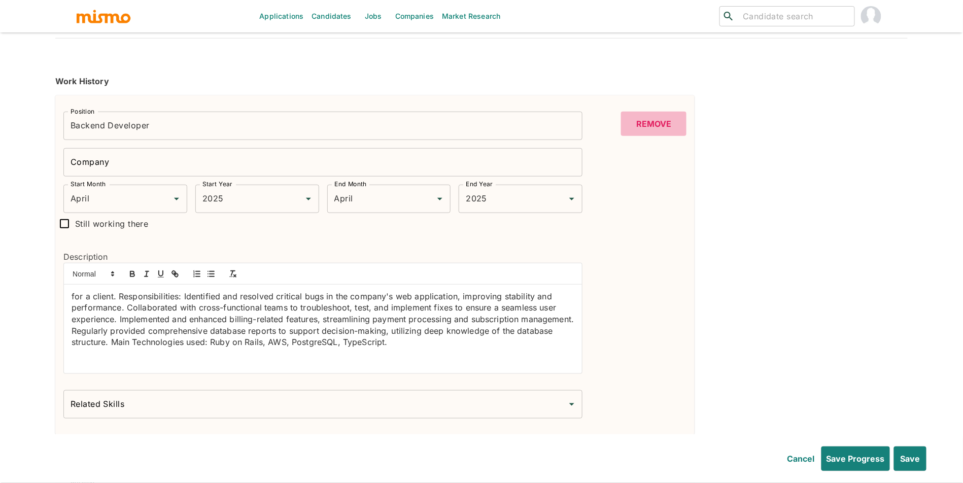
click at [663, 122] on button "Remove" at bounding box center [653, 124] width 65 height 24
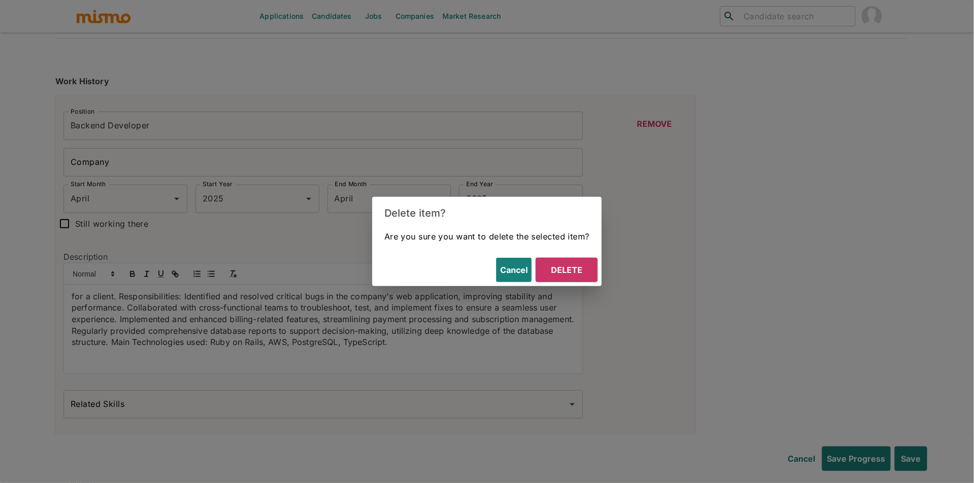
click at [561, 285] on div "Cancel Delete" at bounding box center [486, 270] width 229 height 32
click at [567, 273] on button "Delete" at bounding box center [566, 270] width 62 height 24
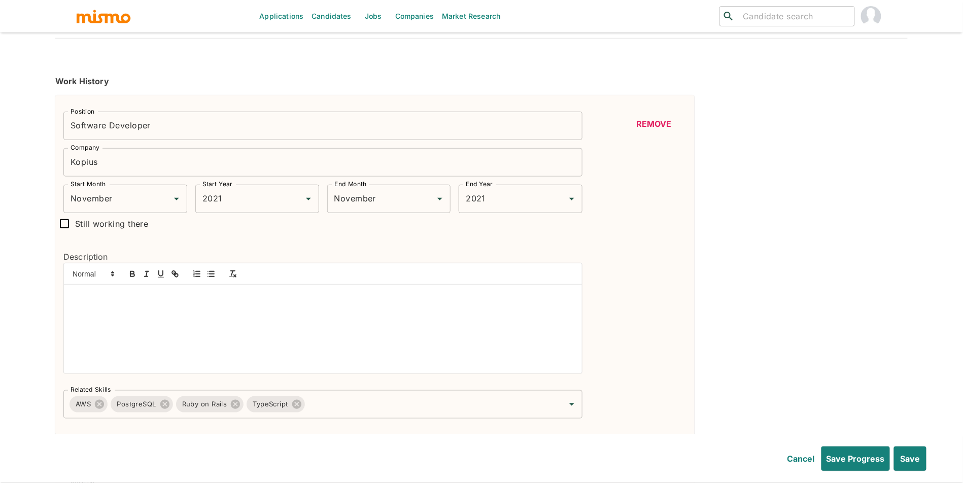
click at [668, 130] on button "Remove" at bounding box center [653, 124] width 65 height 24
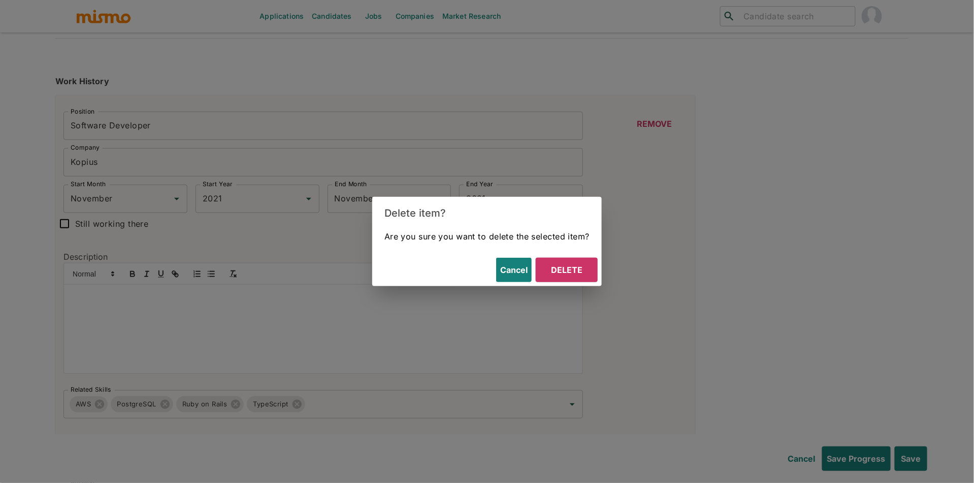
click at [575, 270] on button "Delete" at bounding box center [566, 270] width 62 height 24
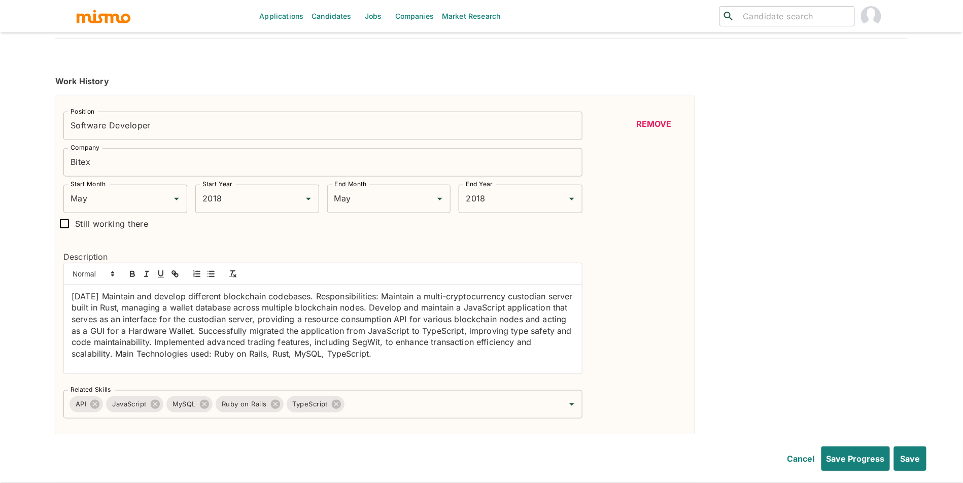
click at [645, 126] on button "Remove" at bounding box center [653, 124] width 65 height 24
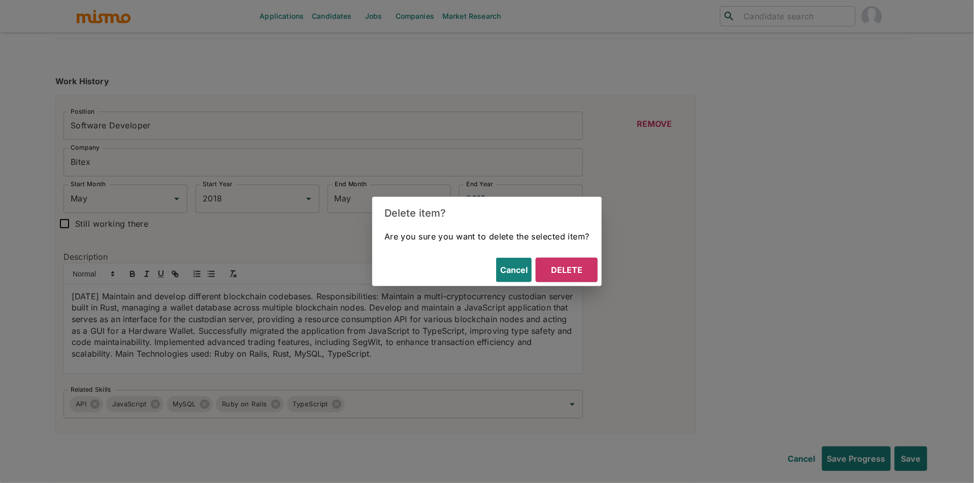
click at [576, 255] on div "Cancel Delete" at bounding box center [486, 270] width 229 height 32
click at [576, 264] on button "Delete" at bounding box center [566, 270] width 62 height 24
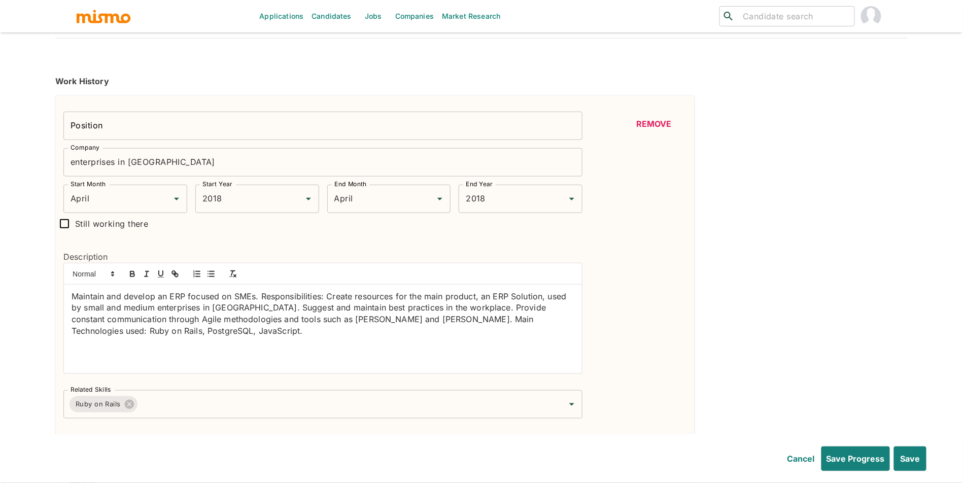
click at [656, 118] on button "Remove" at bounding box center [653, 124] width 65 height 24
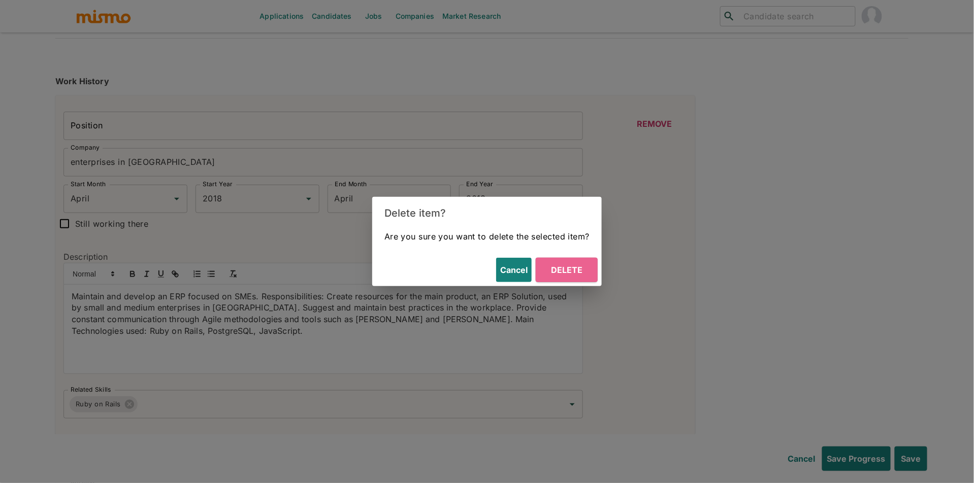
click at [572, 276] on button "Delete" at bounding box center [566, 270] width 62 height 24
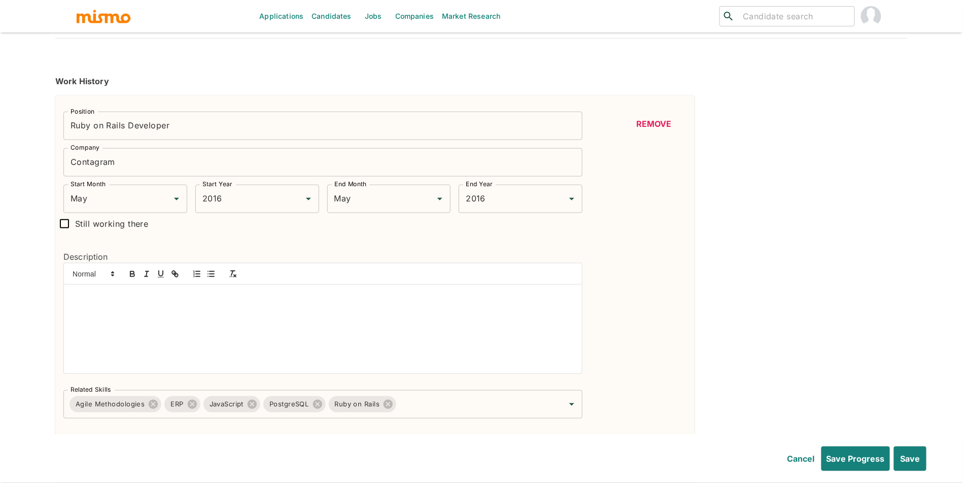
click at [665, 121] on button "Remove" at bounding box center [653, 124] width 65 height 24
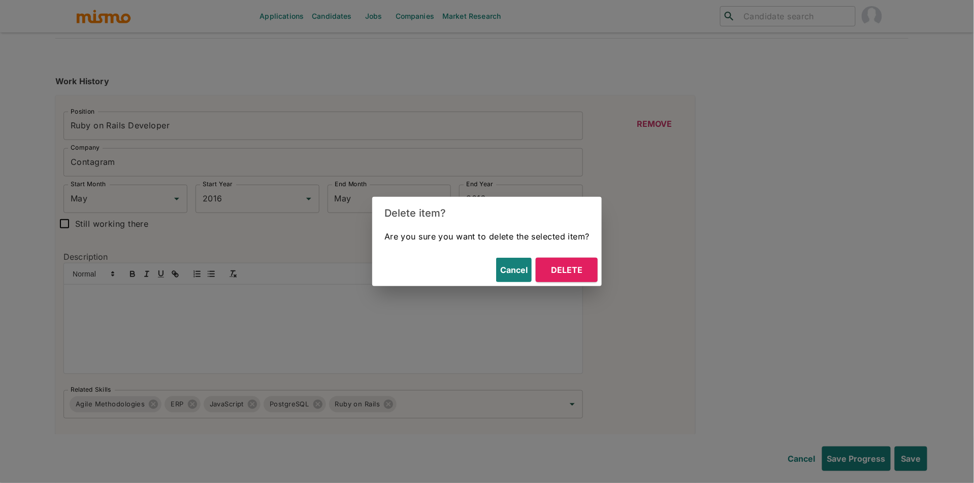
click at [568, 275] on button "Delete" at bounding box center [566, 270] width 62 height 24
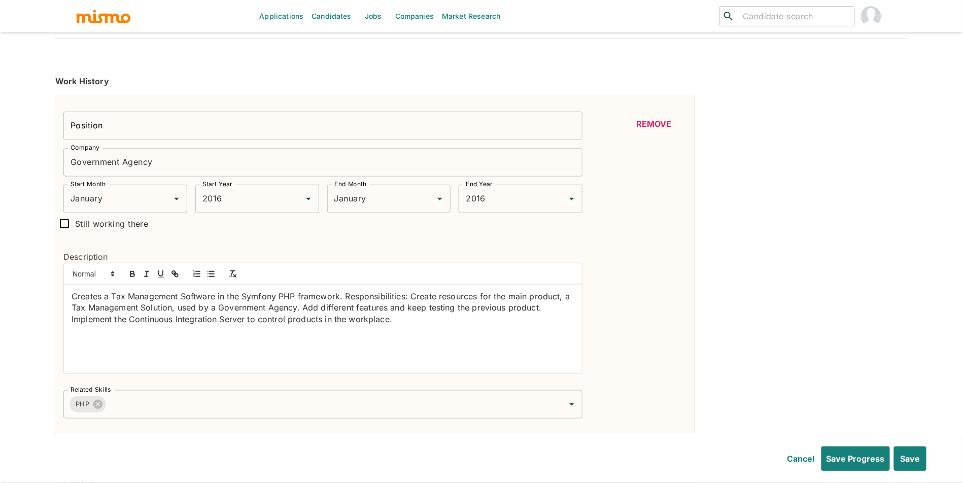
click at [627, 128] on button "Remove" at bounding box center [653, 124] width 65 height 24
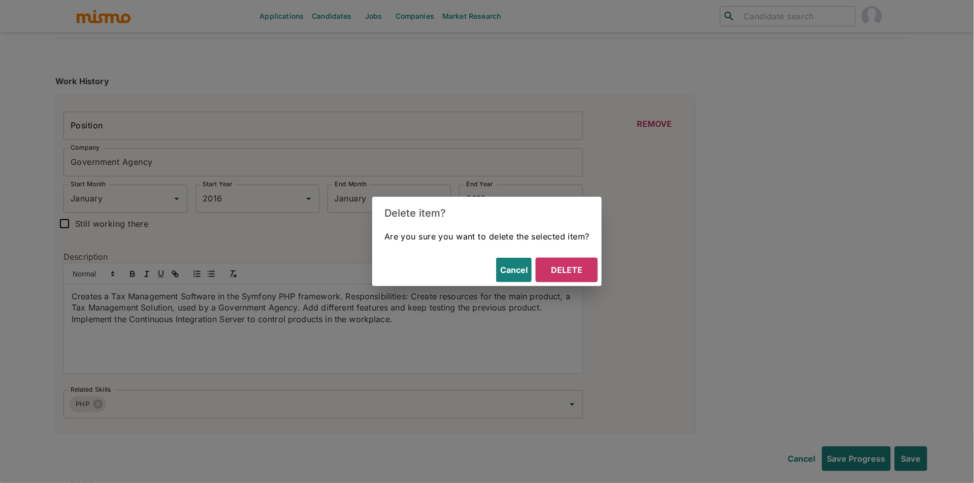
click at [580, 250] on div "Are you sure you want to delete the selected item?" at bounding box center [486, 241] width 229 height 24
click at [569, 265] on button "Delete" at bounding box center [566, 270] width 62 height 24
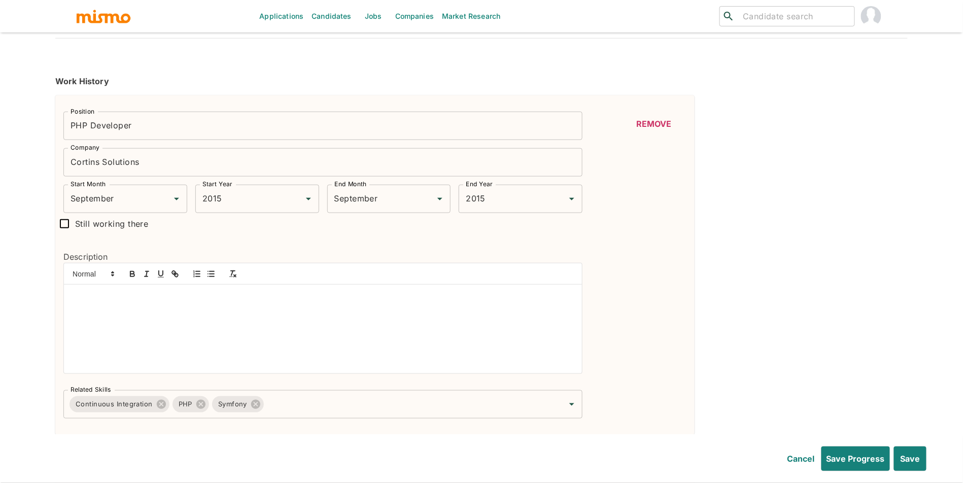
click at [659, 121] on button "Remove" at bounding box center [653, 124] width 65 height 24
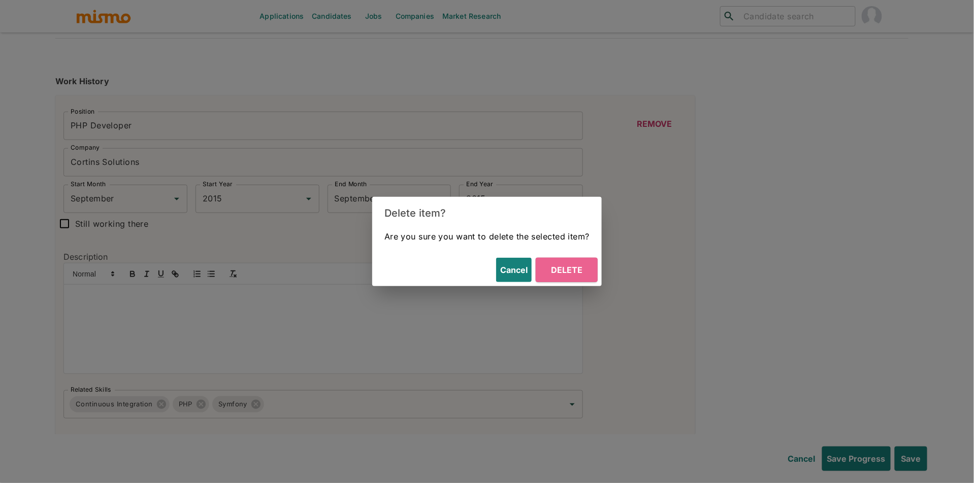
click at [565, 270] on button "Delete" at bounding box center [566, 270] width 62 height 24
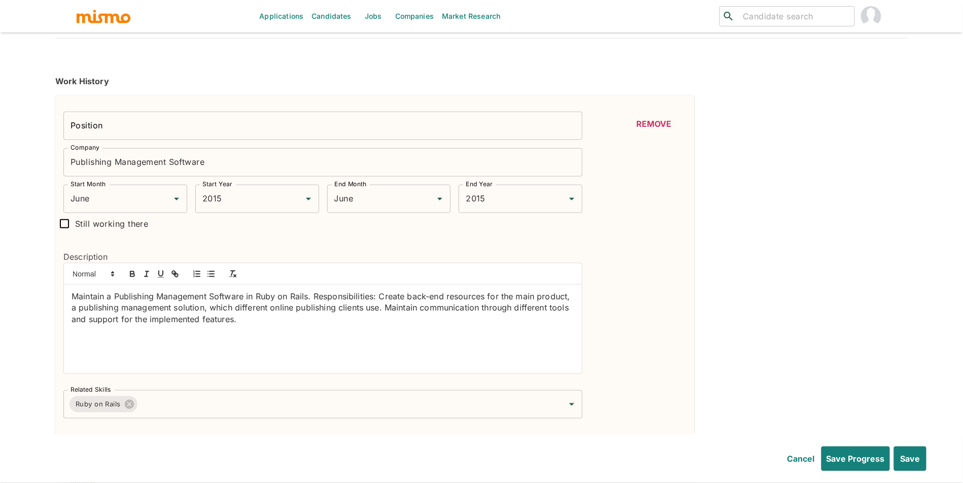
click at [626, 139] on div "Remove" at bounding box center [653, 265] width 65 height 307
click at [636, 131] on button "Remove" at bounding box center [653, 124] width 65 height 24
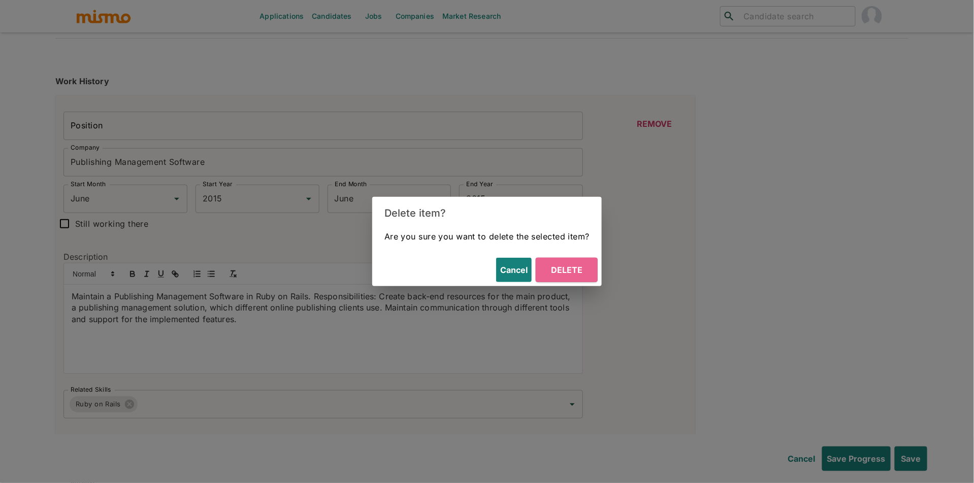
click at [569, 268] on button "Delete" at bounding box center [566, 270] width 62 height 24
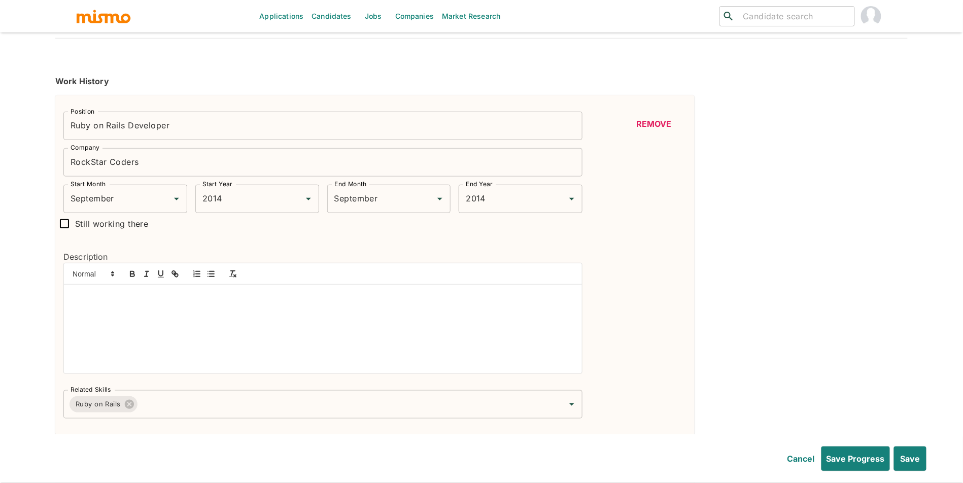
click at [649, 133] on button "Remove" at bounding box center [653, 124] width 65 height 24
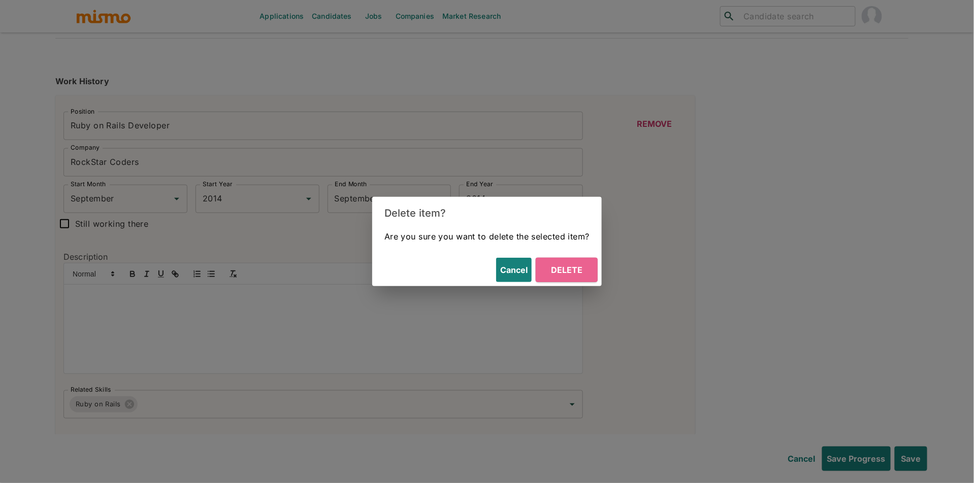
click at [573, 265] on button "Delete" at bounding box center [566, 270] width 62 height 24
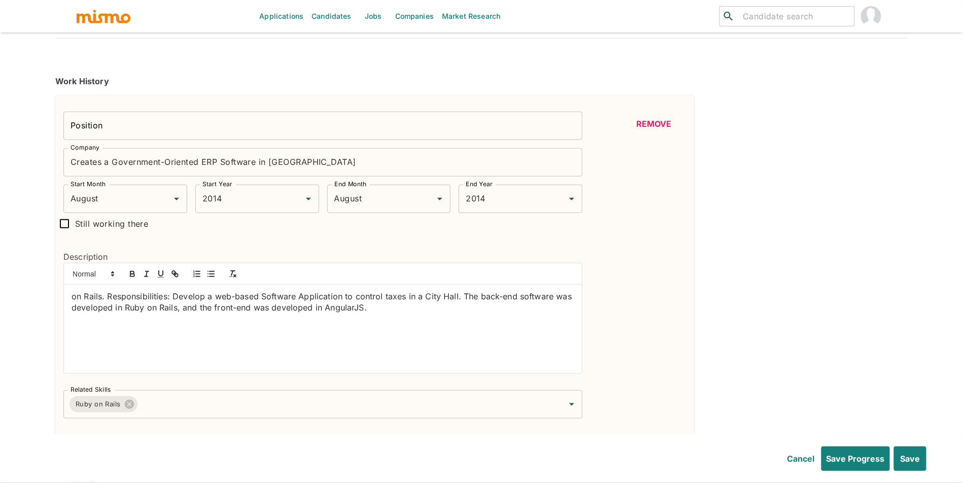
click at [647, 113] on button "Remove" at bounding box center [653, 124] width 65 height 24
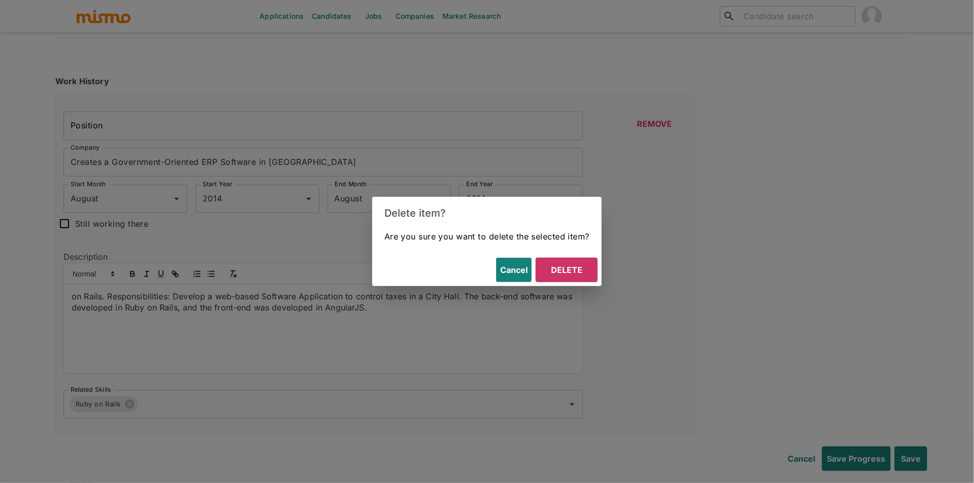
click at [576, 272] on button "Delete" at bounding box center [566, 270] width 62 height 24
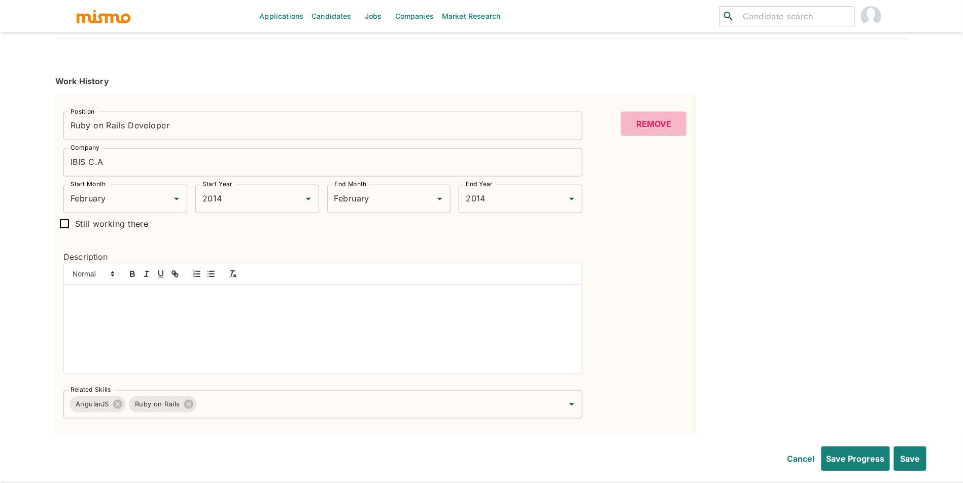
click at [656, 125] on button "Remove" at bounding box center [653, 124] width 65 height 24
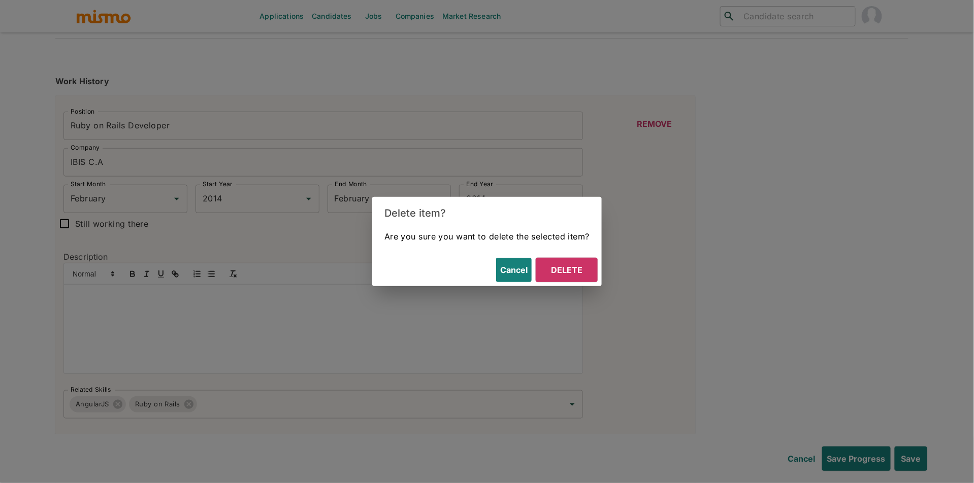
click at [574, 282] on div "Cancel Delete" at bounding box center [486, 270] width 229 height 32
click at [580, 271] on button "Delete" at bounding box center [566, 270] width 62 height 24
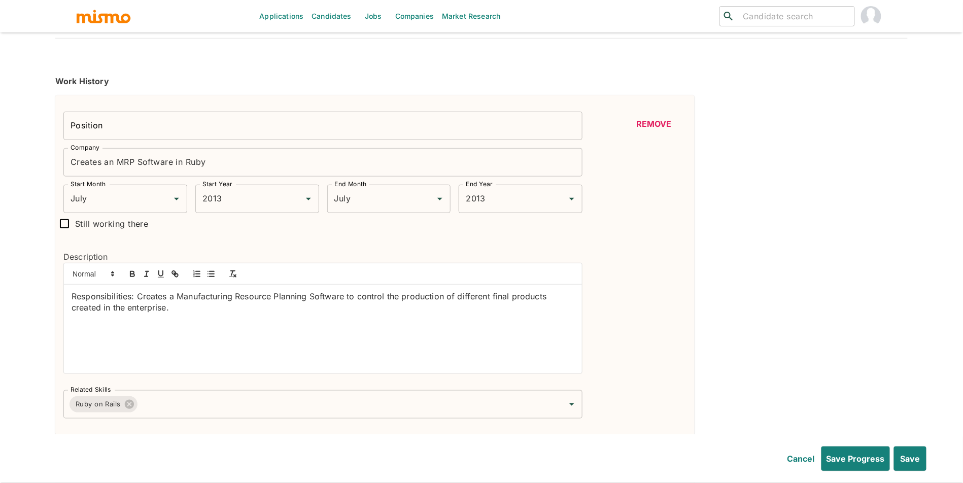
click at [641, 119] on button "Remove" at bounding box center [653, 124] width 65 height 24
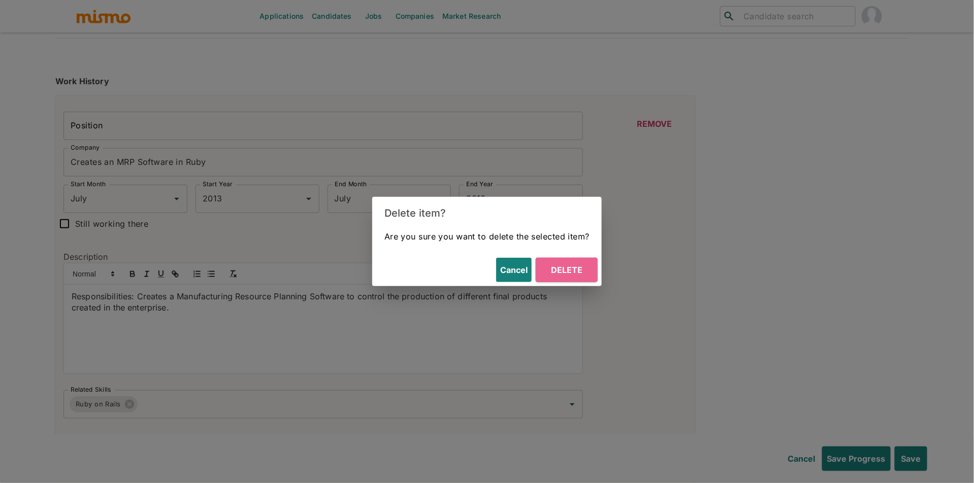
click at [568, 267] on button "Delete" at bounding box center [566, 270] width 62 height 24
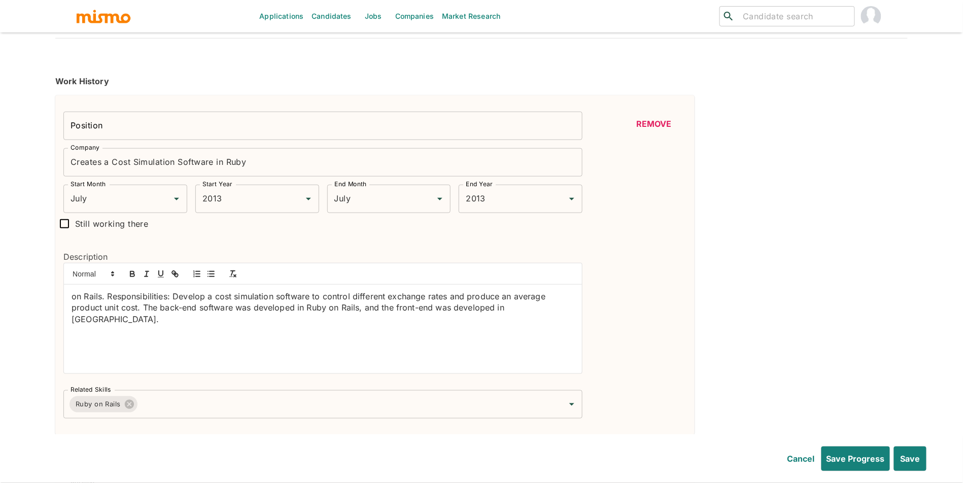
click at [671, 130] on button "Remove" at bounding box center [653, 124] width 65 height 24
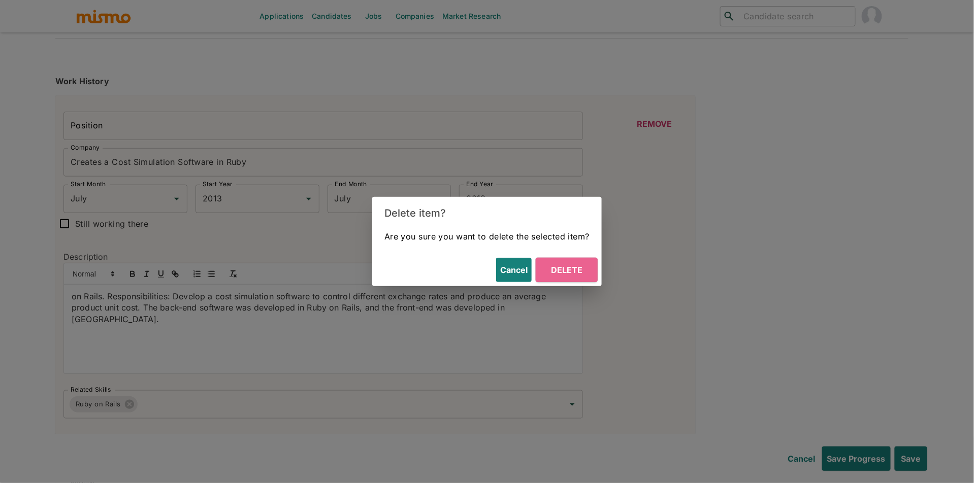
click at [592, 262] on button "Delete" at bounding box center [566, 270] width 62 height 24
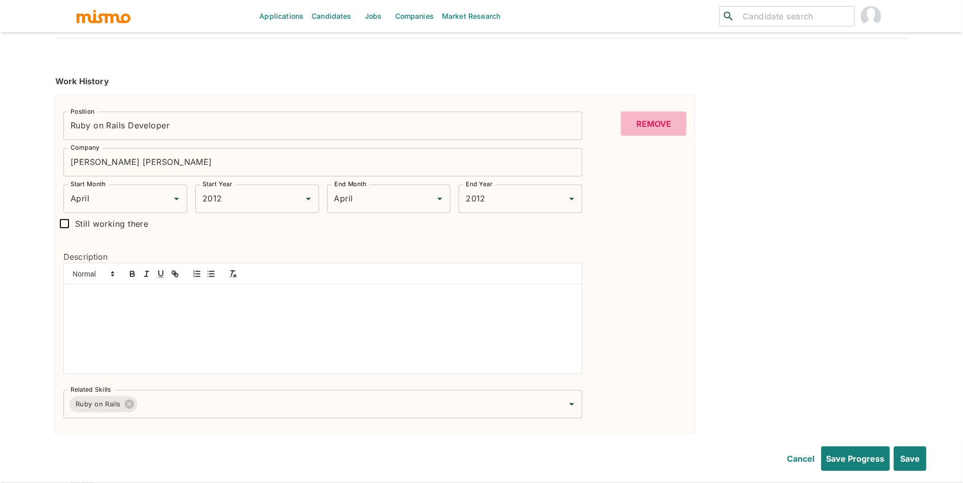
click at [664, 125] on button "Remove" at bounding box center [653, 124] width 65 height 24
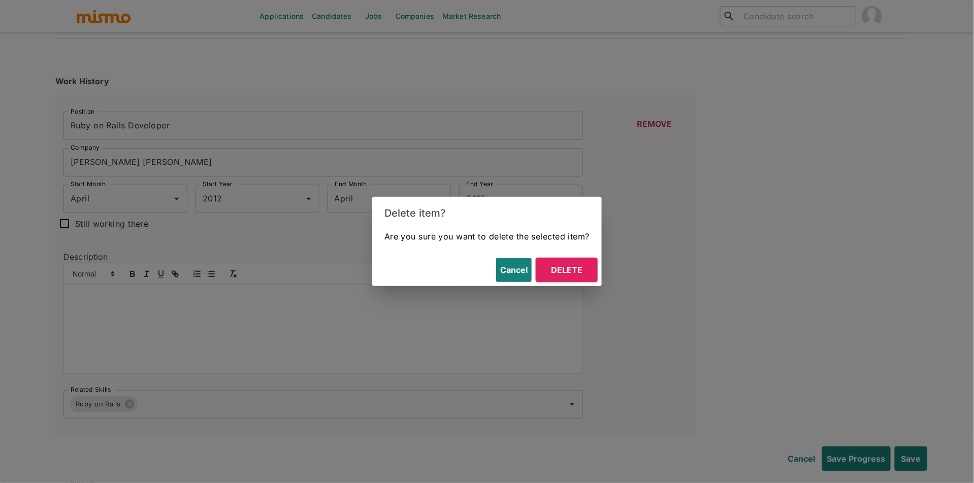
click at [575, 272] on button "Delete" at bounding box center [566, 270] width 62 height 24
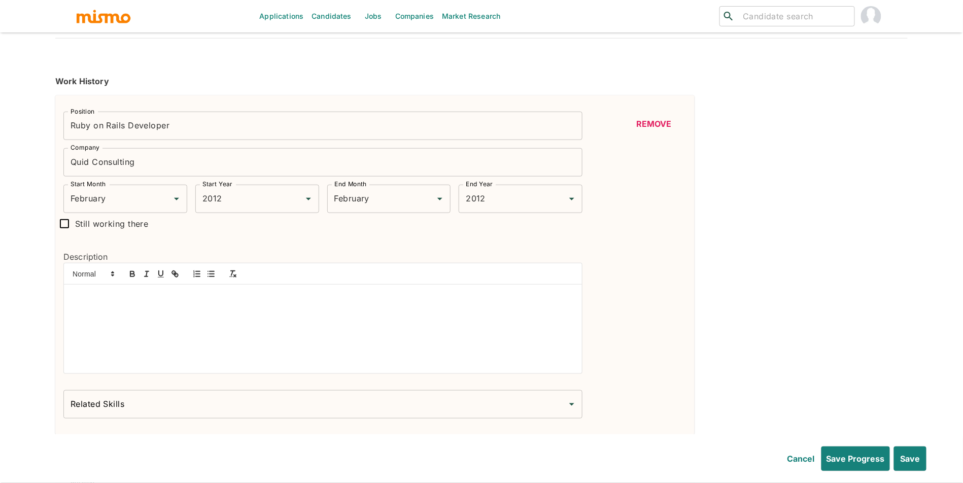
click at [638, 129] on button "Remove" at bounding box center [653, 124] width 65 height 24
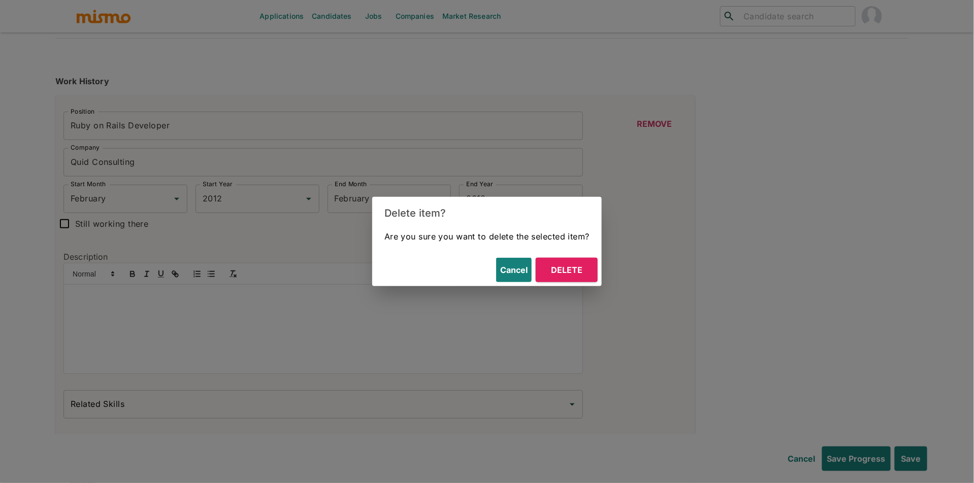
click at [568, 278] on button "Delete" at bounding box center [566, 270] width 62 height 24
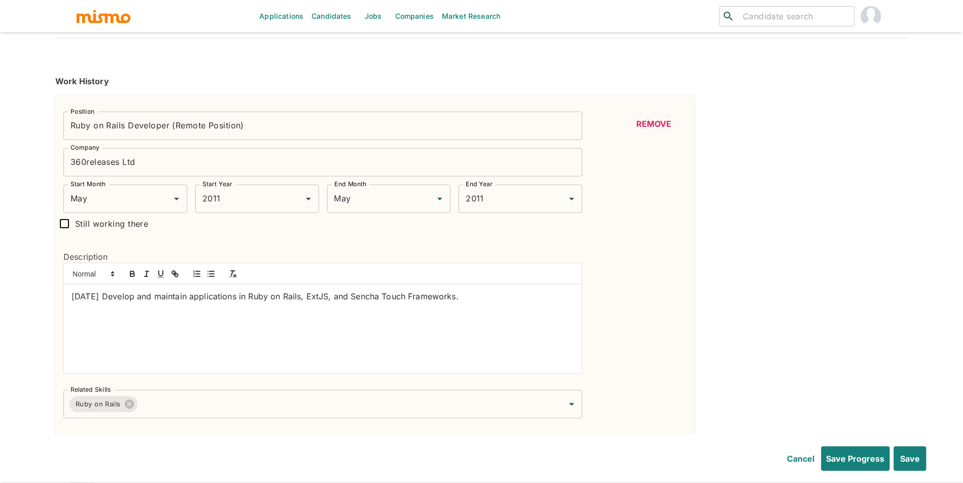
click at [652, 121] on button "Remove" at bounding box center [653, 124] width 65 height 24
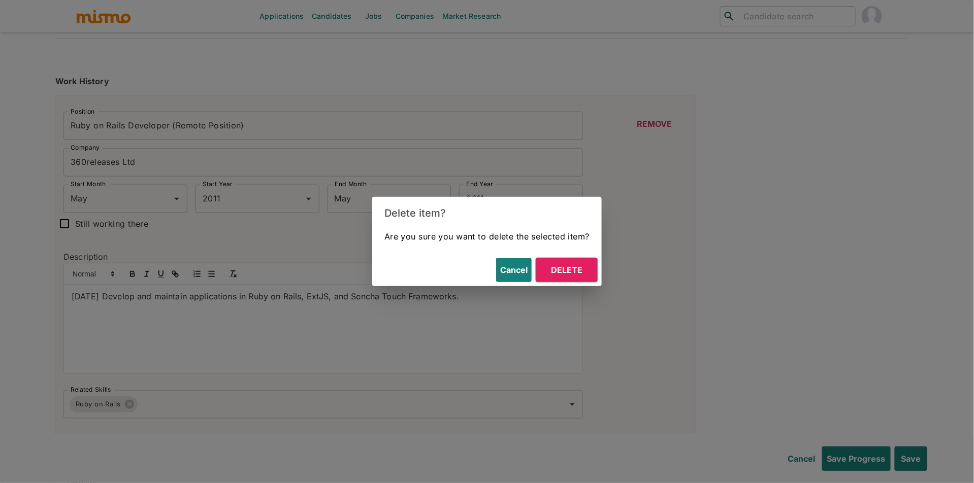
click at [556, 273] on button "Delete" at bounding box center [566, 270] width 62 height 24
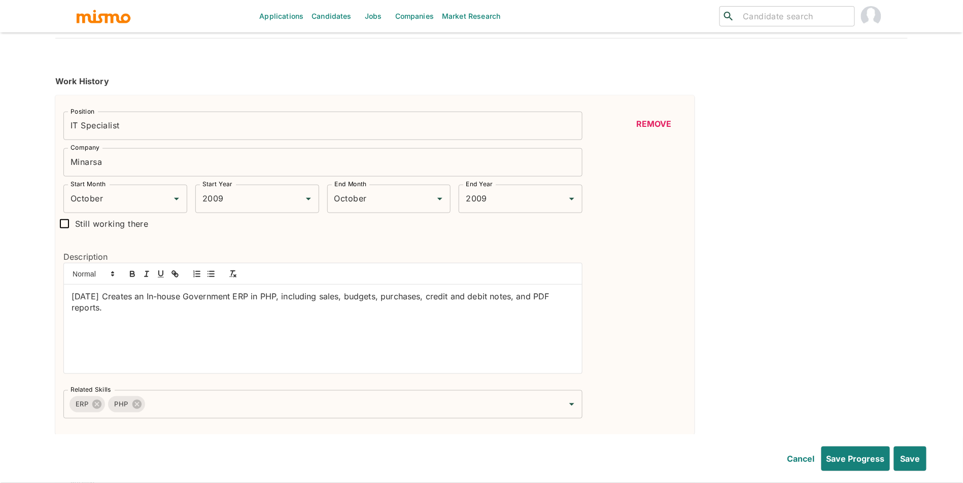
click at [657, 124] on button "Remove" at bounding box center [653, 124] width 65 height 24
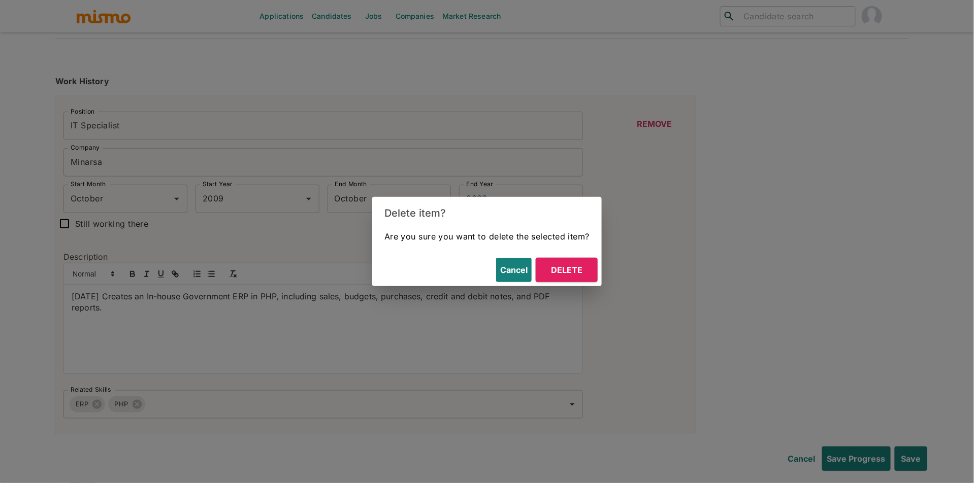
click at [583, 264] on button "Delete" at bounding box center [566, 270] width 62 height 24
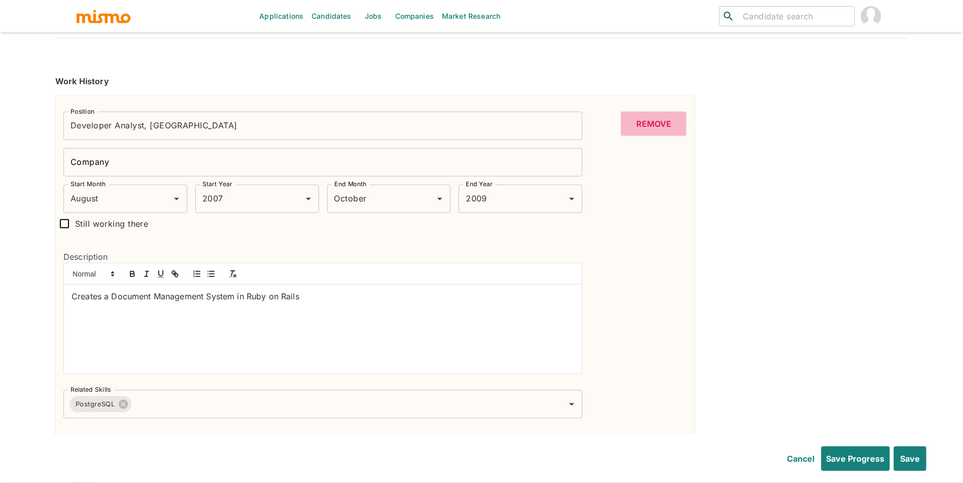
click at [650, 120] on button "Remove" at bounding box center [653, 124] width 65 height 24
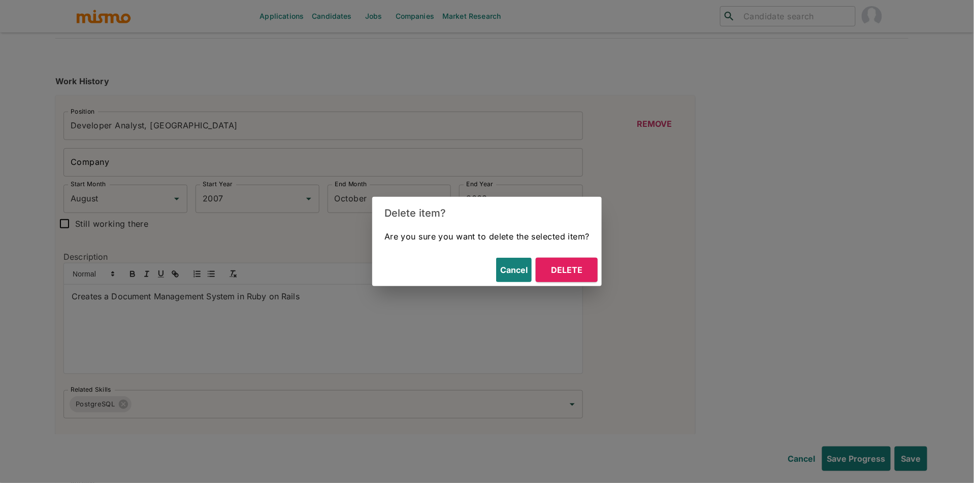
click at [580, 273] on button "Delete" at bounding box center [566, 270] width 62 height 24
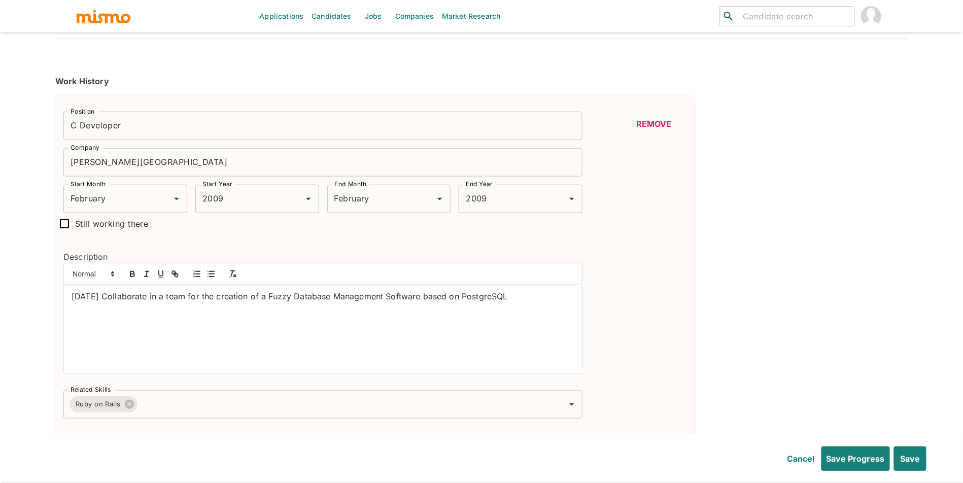
click at [657, 120] on button "Remove" at bounding box center [653, 124] width 65 height 24
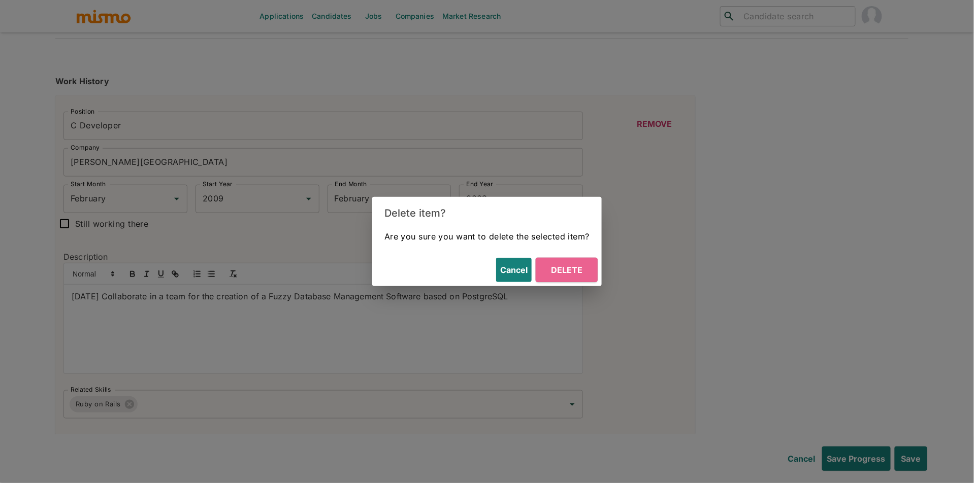
click at [581, 274] on button "Delete" at bounding box center [566, 270] width 62 height 24
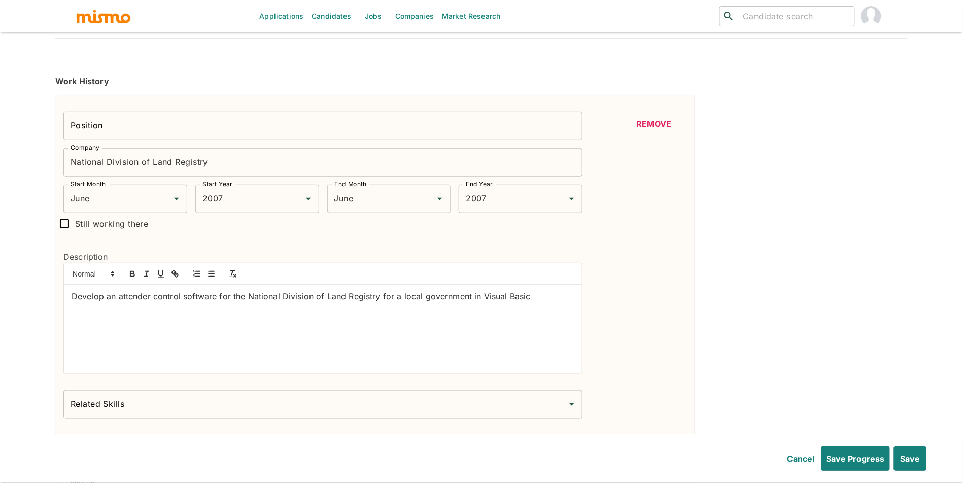
click at [671, 119] on button "Remove" at bounding box center [653, 124] width 65 height 24
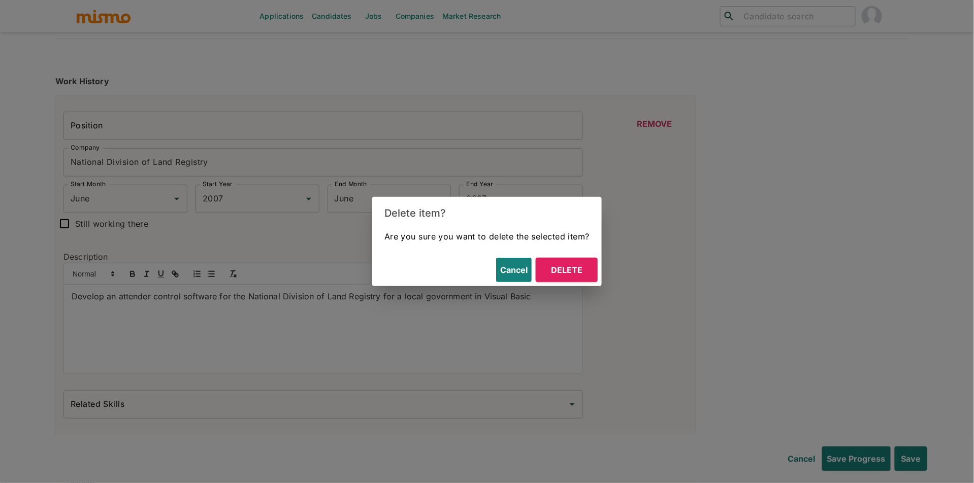
click at [587, 273] on button "Delete" at bounding box center [566, 270] width 62 height 24
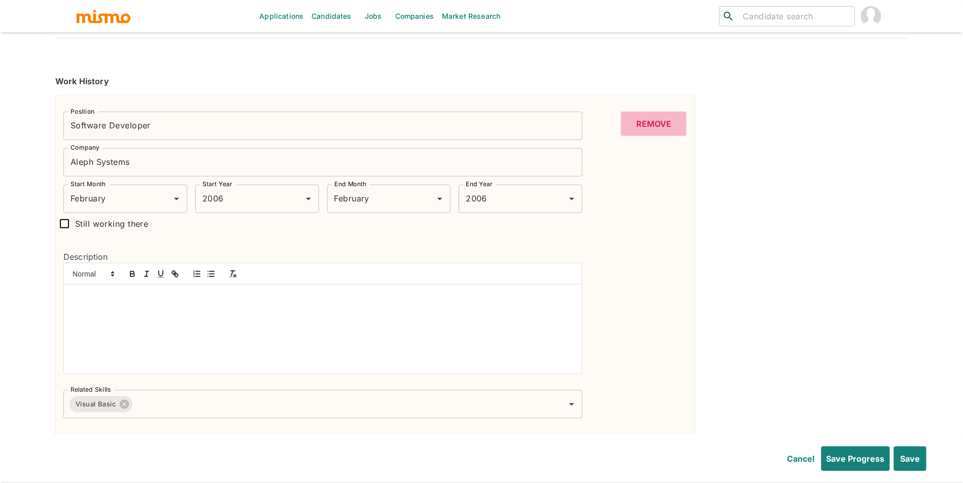
click at [658, 123] on button "Remove" at bounding box center [653, 124] width 65 height 24
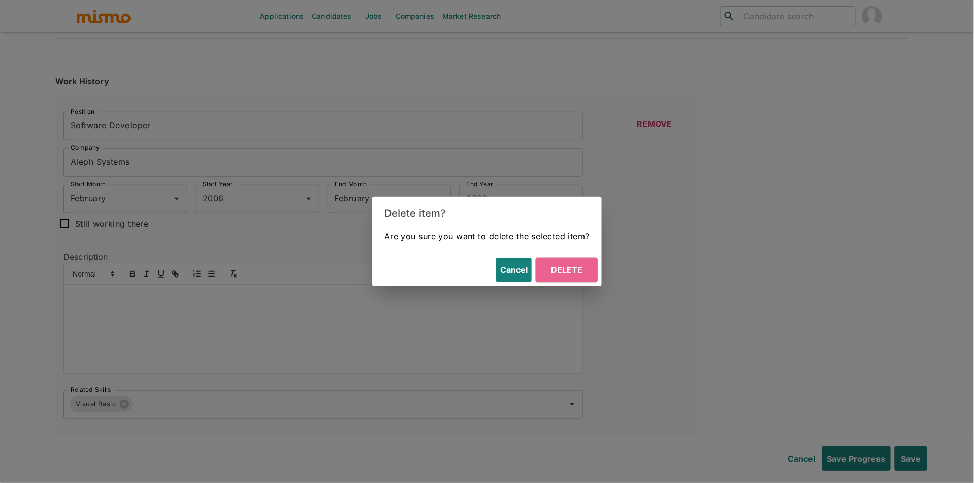
click at [584, 271] on button "Delete" at bounding box center [566, 270] width 62 height 24
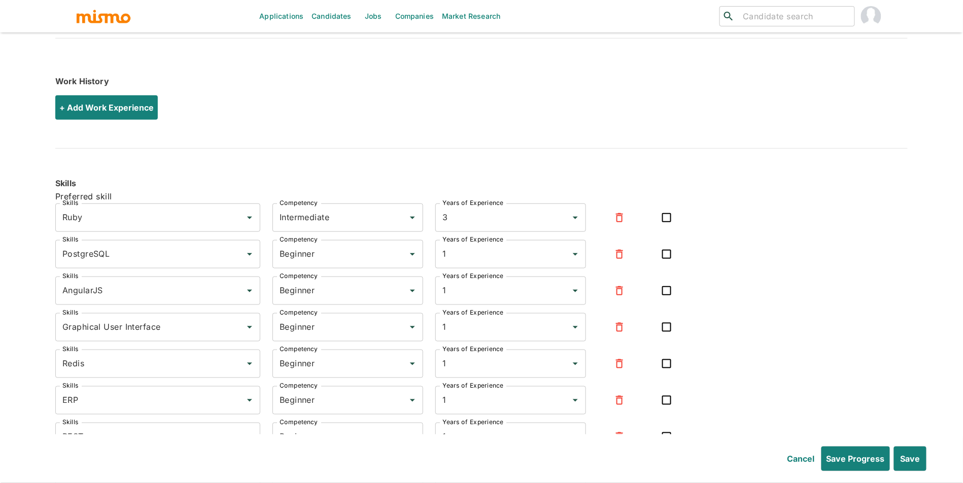
click at [142, 99] on button "+ Add Work Experience" at bounding box center [108, 107] width 107 height 24
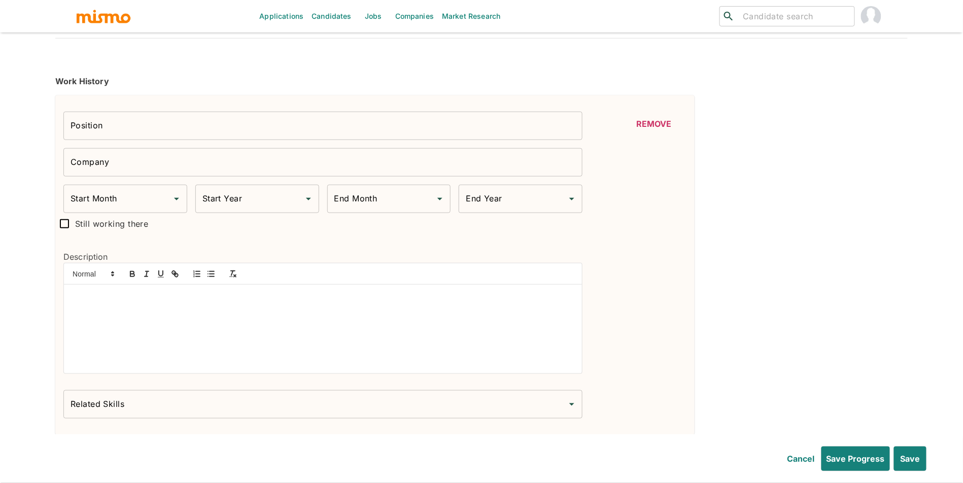
click at [204, 177] on input "Company" at bounding box center [322, 162] width 519 height 28
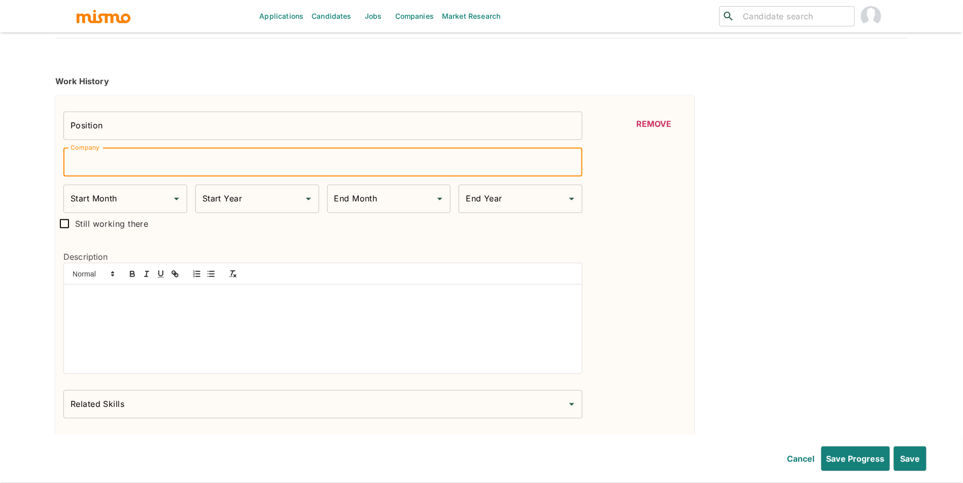
paste input "Kopius, Inc."
type input "Kopius, Inc."
click at [202, 138] on input "Position" at bounding box center [322, 126] width 519 height 28
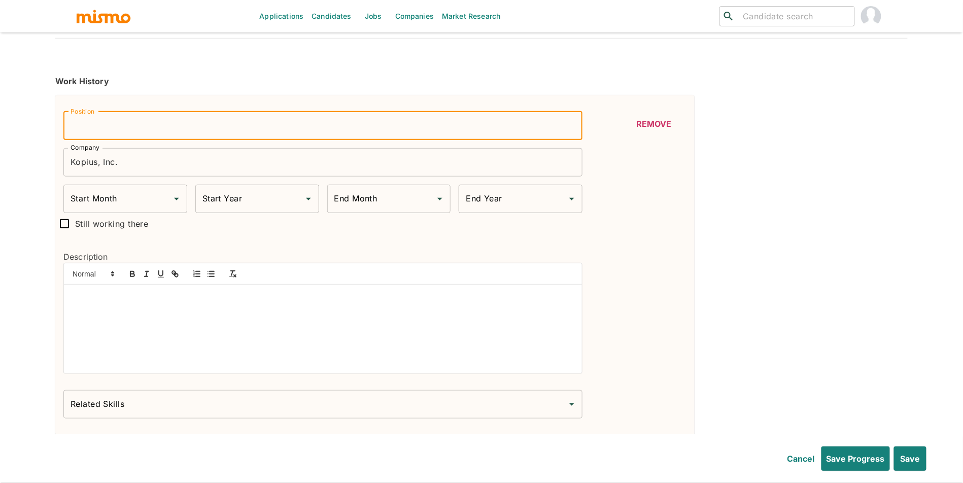
type input "B"
type input "Backend Developer"
click at [68, 227] on input "Still working there" at bounding box center [64, 223] width 21 height 21
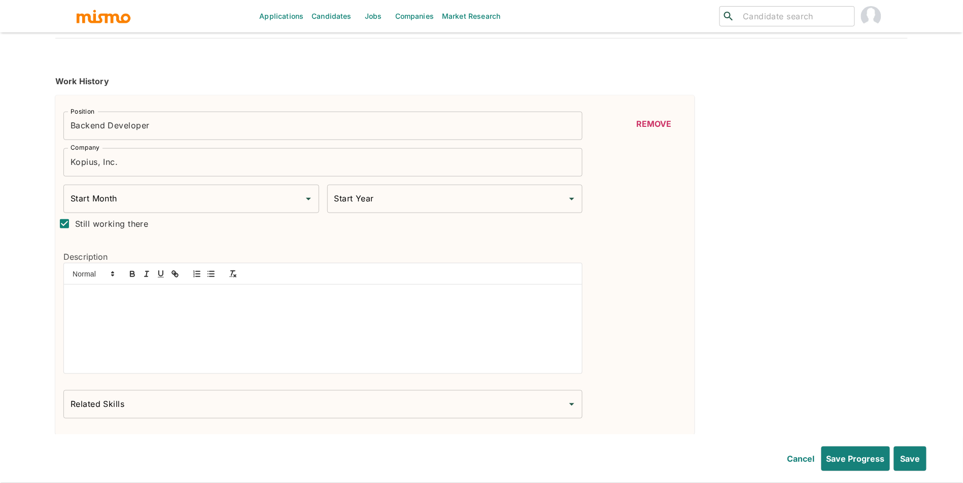
click at [65, 226] on input "Still working there" at bounding box center [64, 223] width 21 height 21
checkbox input "false"
click at [361, 200] on div "End Month End Month" at bounding box center [389, 199] width 124 height 28
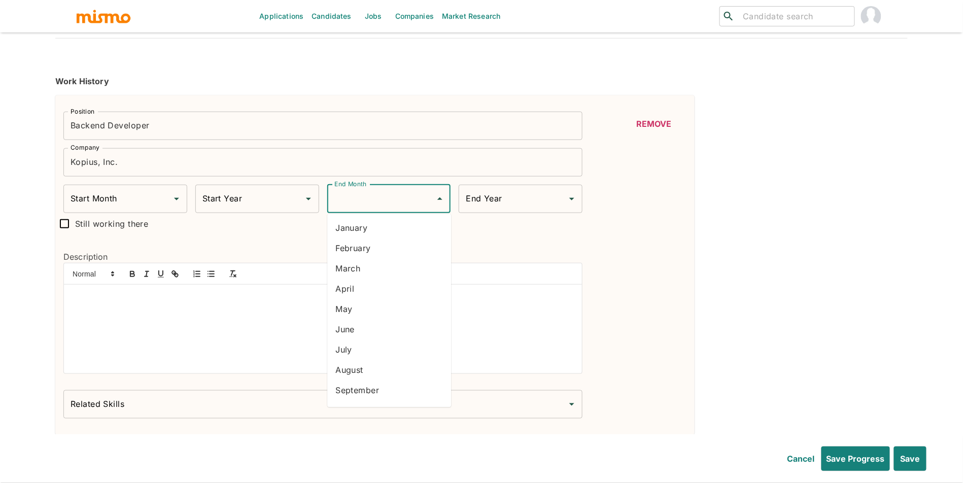
click at [365, 297] on li "April" at bounding box center [389, 289] width 124 height 20
type input "April"
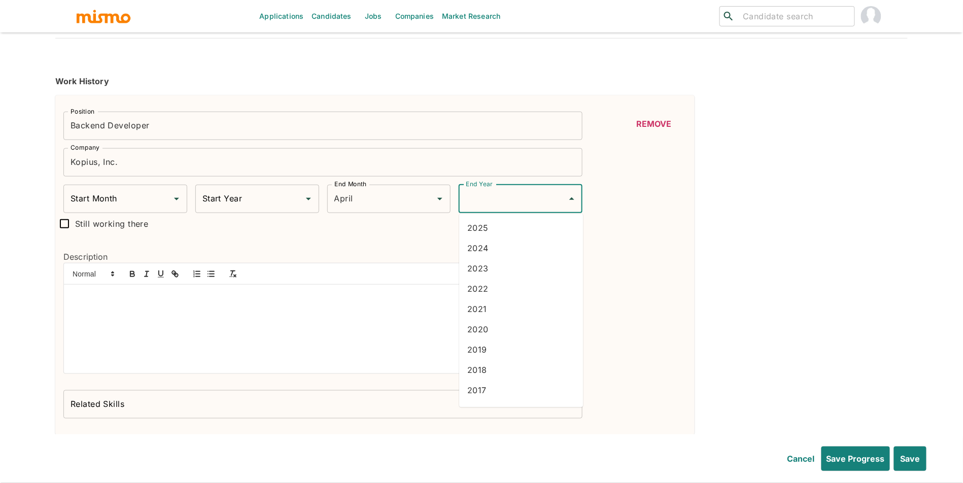
click at [514, 194] on input "End Year" at bounding box center [512, 198] width 99 height 19
click at [496, 229] on li "2025" at bounding box center [521, 228] width 124 height 20
type input "2025"
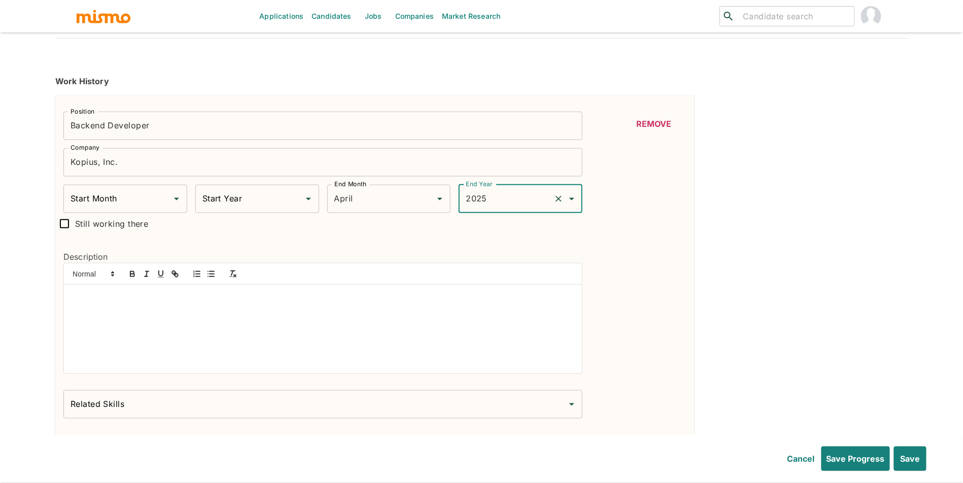
click at [139, 205] on input "Start Month" at bounding box center [117, 198] width 99 height 19
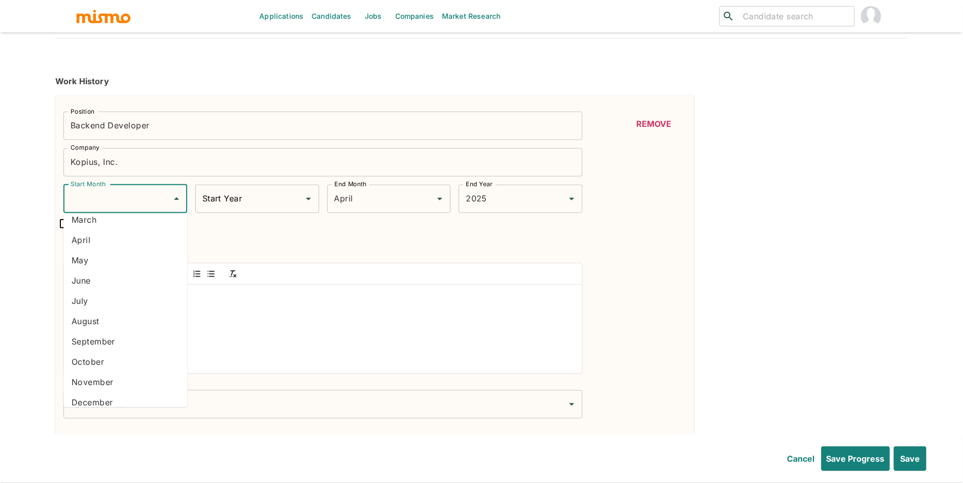
scroll to position [57, 0]
click at [146, 366] on li "November" at bounding box center [125, 374] width 124 height 20
type input "November"
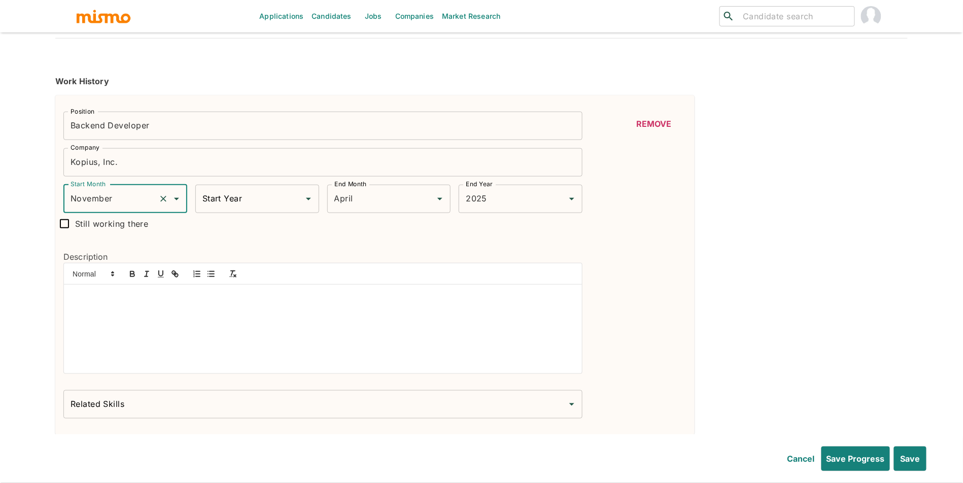
click at [227, 199] on div "Start Year Start Year" at bounding box center [257, 199] width 124 height 28
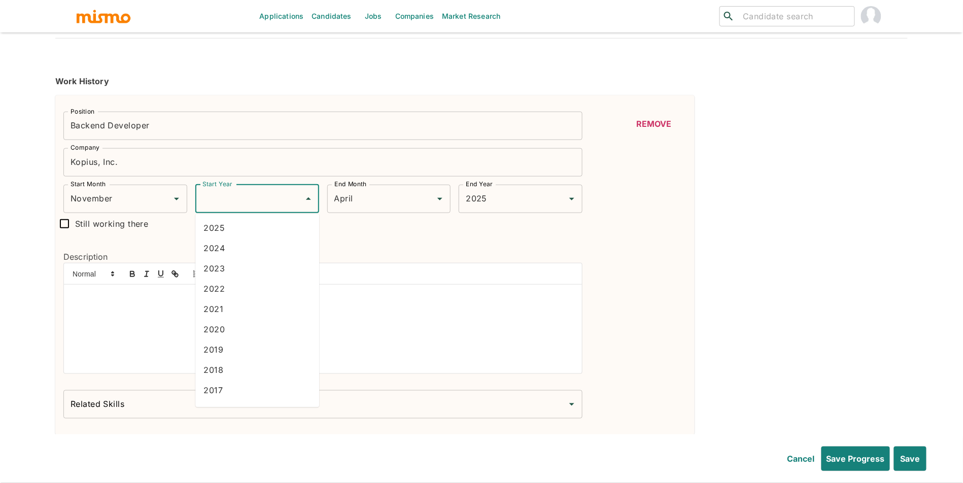
click at [228, 307] on li "2021" at bounding box center [257, 309] width 124 height 20
type input "2021"
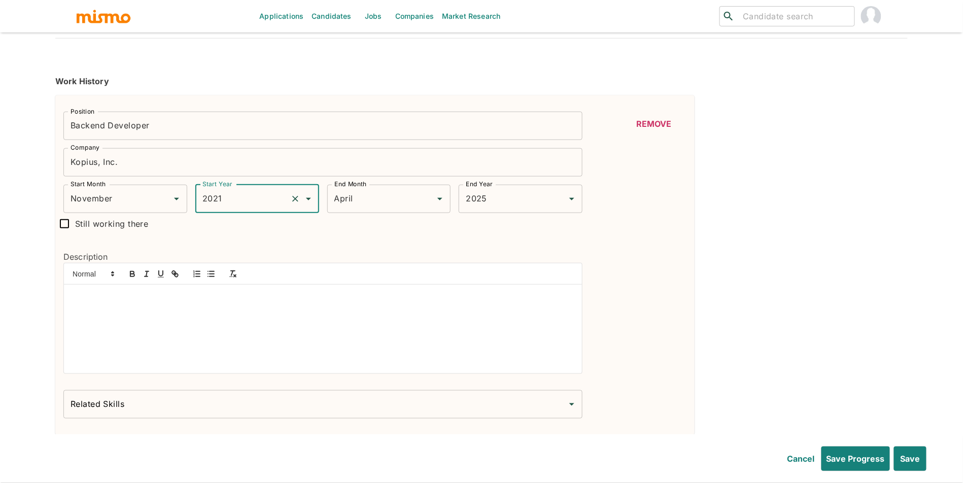
click at [282, 325] on div at bounding box center [323, 329] width 518 height 89
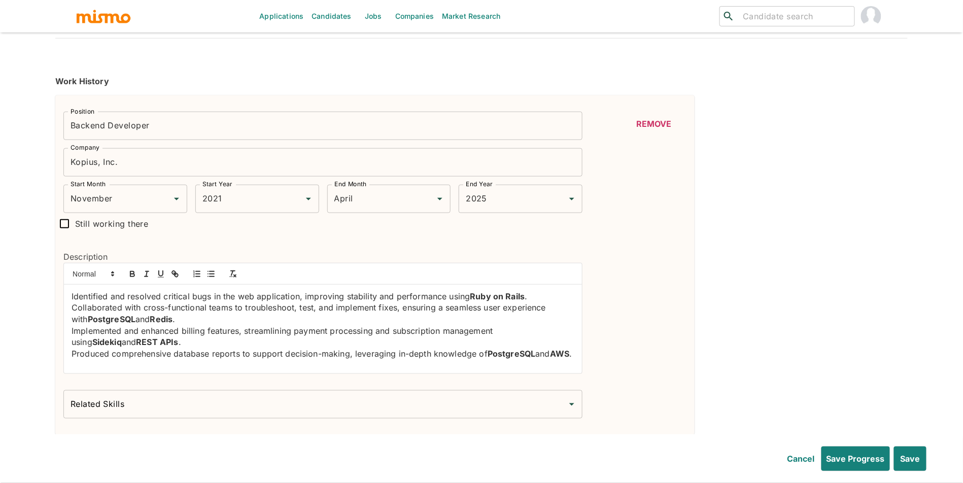
scroll to position [0, 0]
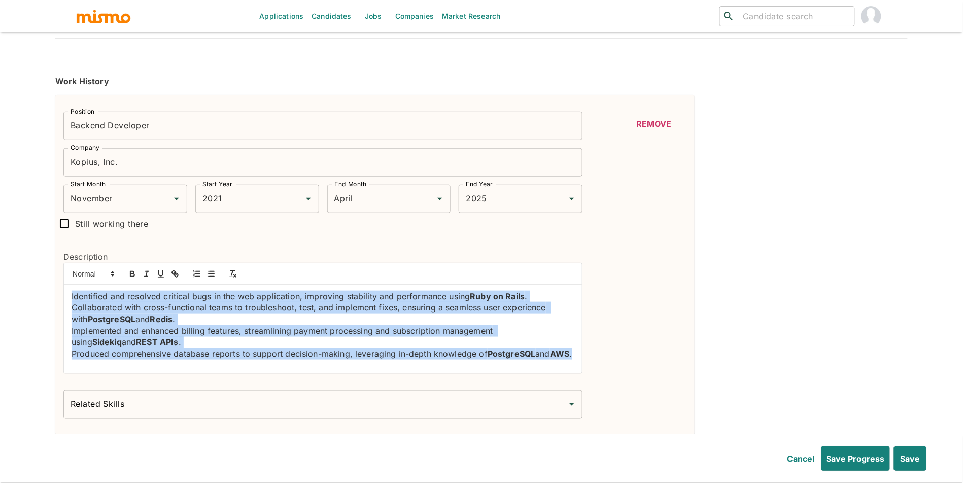
drag, startPoint x: 128, startPoint y: 370, endPoint x: 46, endPoint y: 281, distance: 120.7
click at [46, 281] on div "Applications Candidates Jobs Companies Market Research ​ ​ Werner Echezuría Ema…" at bounding box center [481, 34] width 963 height 508
click at [211, 276] on icon "button" at bounding box center [211, 274] width 9 height 9
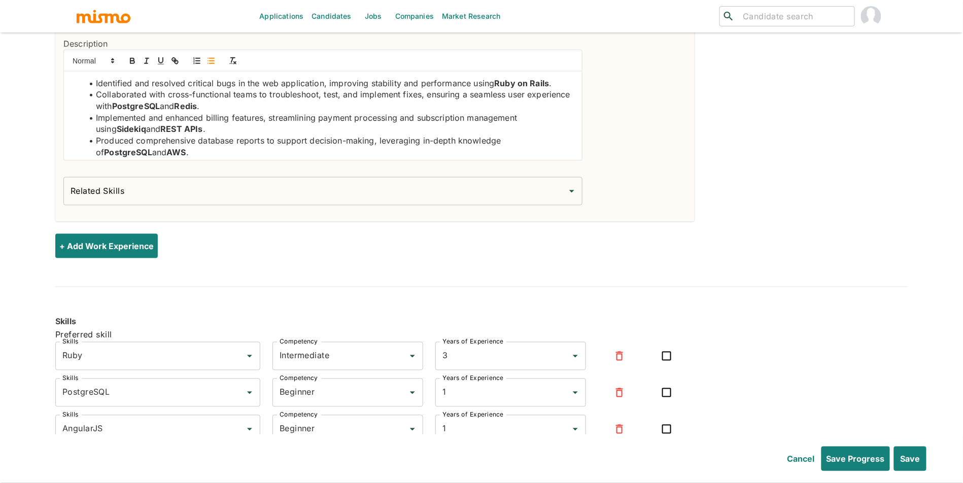
scroll to position [480, 0]
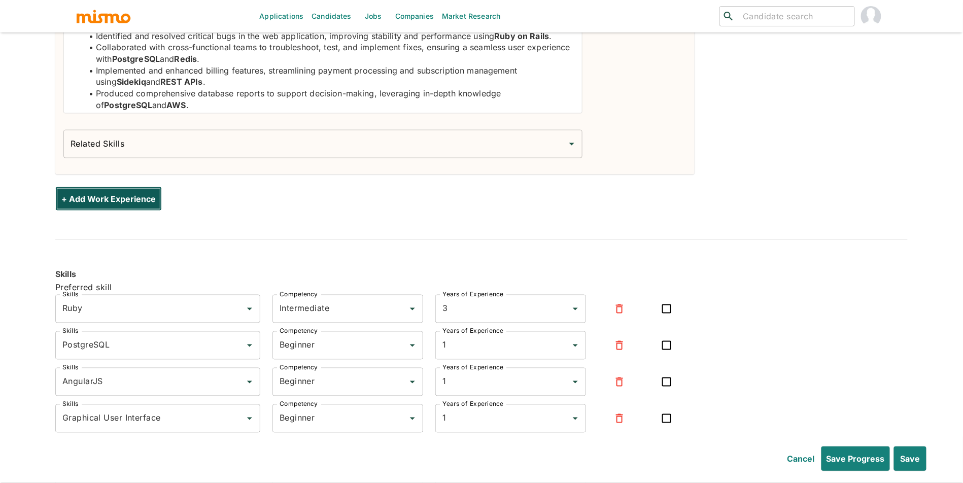
click at [99, 204] on button "+ Add Work Experience" at bounding box center [108, 199] width 107 height 24
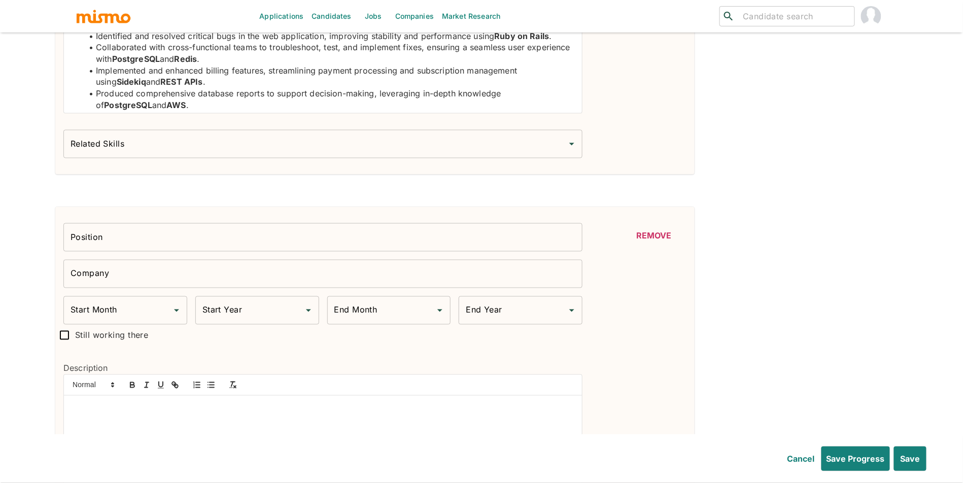
click at [141, 288] on input "Company" at bounding box center [322, 274] width 519 height 28
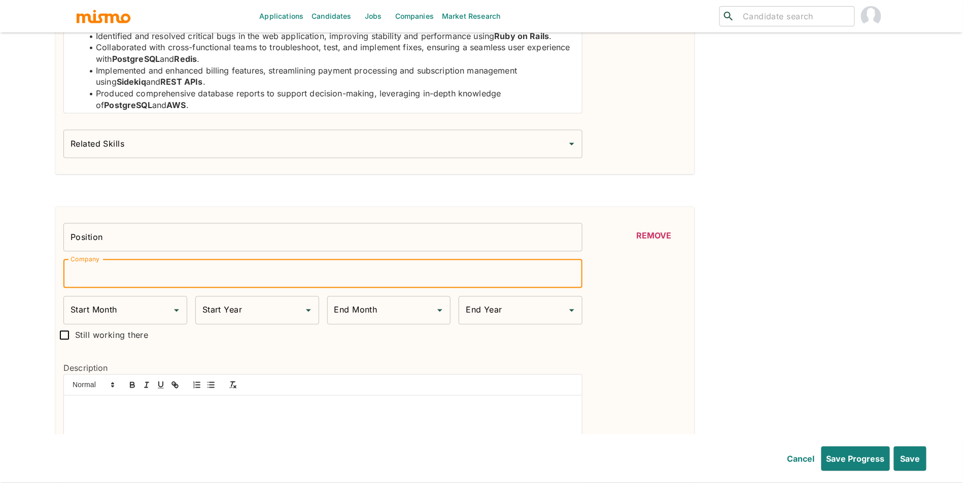
paste input "Bitex"
type input "Bitex"
click at [139, 246] on input "Position" at bounding box center [322, 237] width 519 height 28
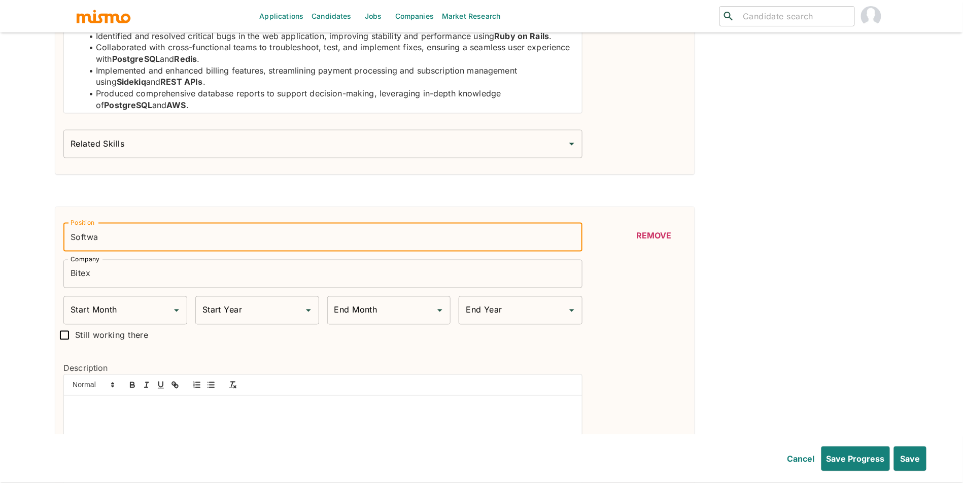
type input "Software Engineer"
click at [111, 340] on span "Still working there" at bounding box center [111, 335] width 73 height 14
click at [75, 340] on input "Still working there" at bounding box center [64, 335] width 21 height 21
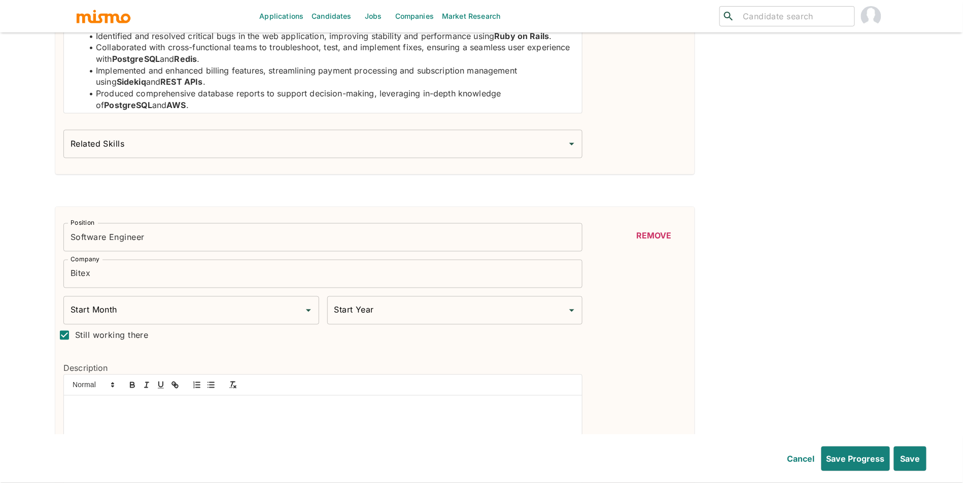
click at [118, 328] on label "Still working there" at bounding box center [101, 335] width 94 height 21
click at [75, 328] on input "Still working there" at bounding box center [64, 335] width 21 height 21
checkbox input "false"
click at [131, 314] on input "Start Month" at bounding box center [117, 310] width 99 height 19
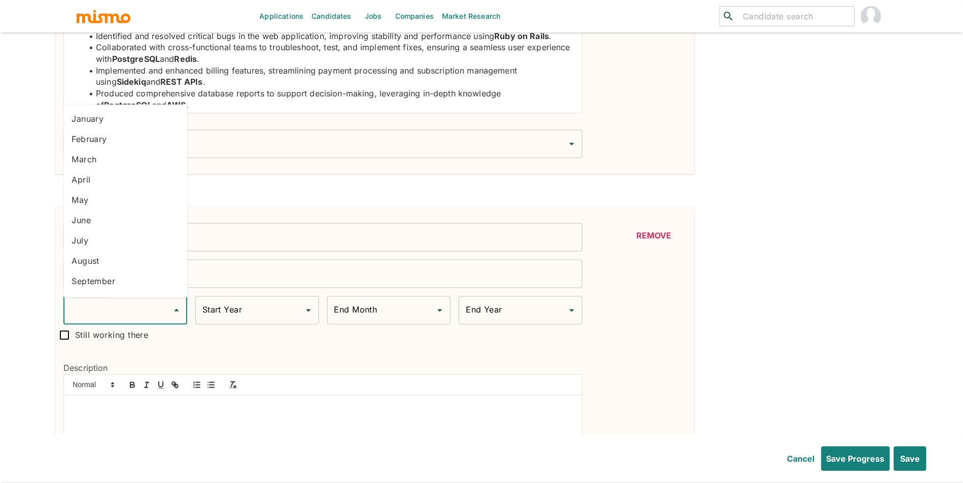
click at [115, 197] on li "May" at bounding box center [125, 200] width 124 height 20
type input "May"
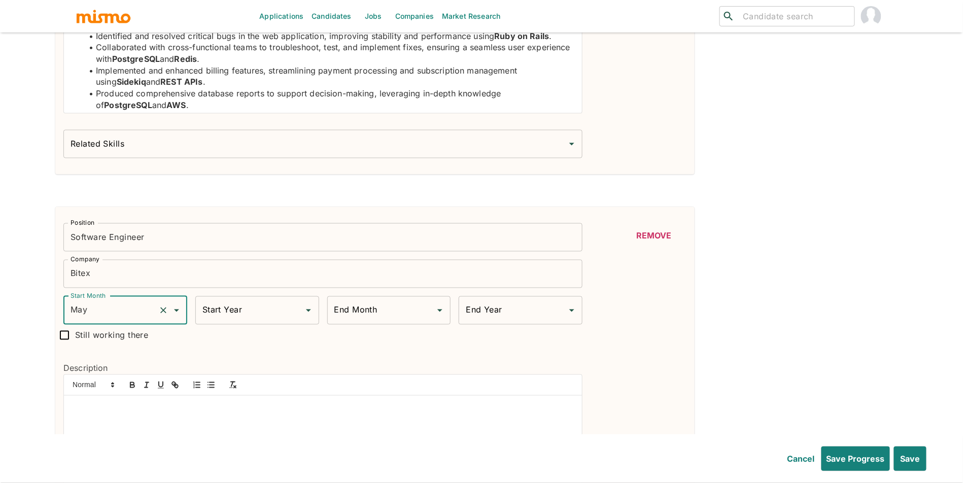
click at [235, 310] on div "Start Year Start Year" at bounding box center [257, 310] width 124 height 28
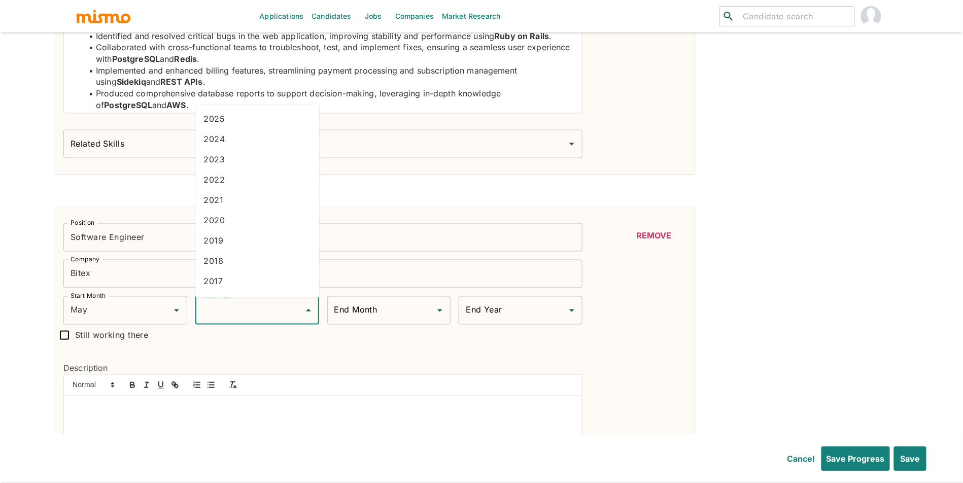
click at [221, 259] on li "2018" at bounding box center [257, 261] width 124 height 20
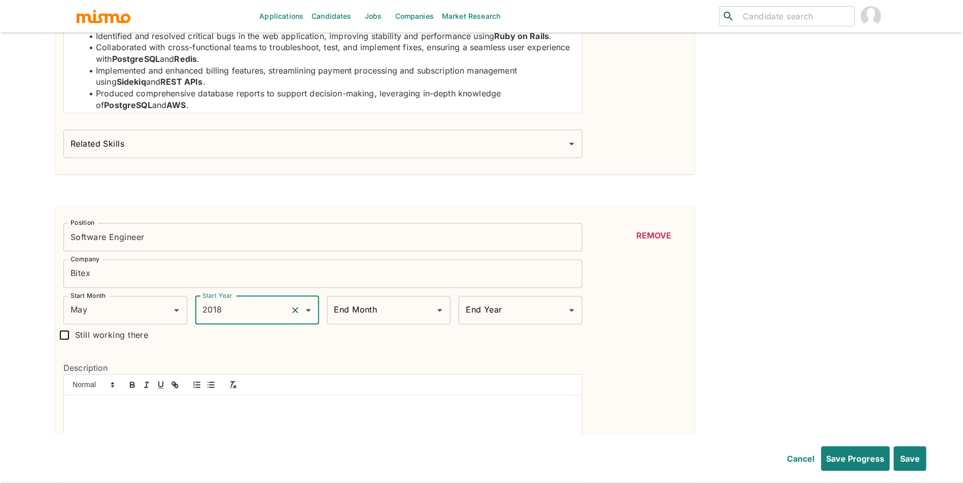
click at [253, 300] on div "2018 Start Year" at bounding box center [257, 310] width 124 height 28
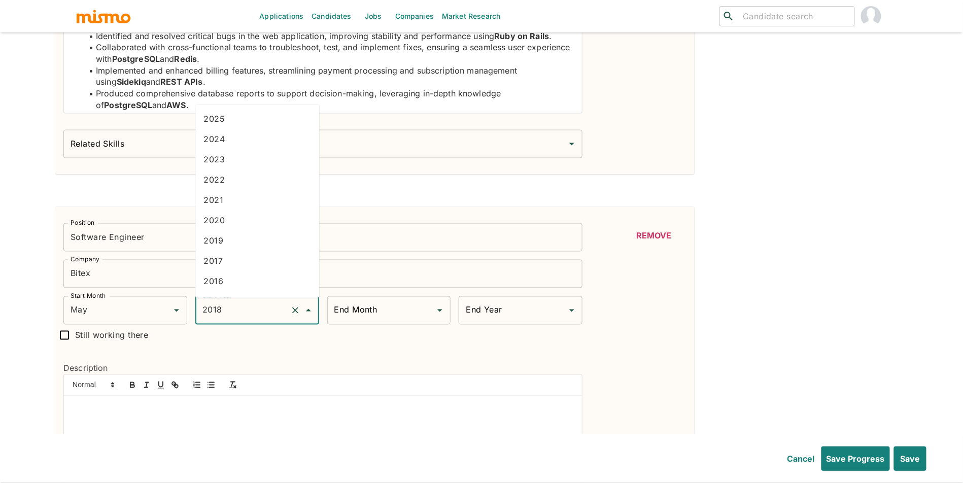
click at [255, 284] on li "2016" at bounding box center [257, 282] width 124 height 20
type input "2016"
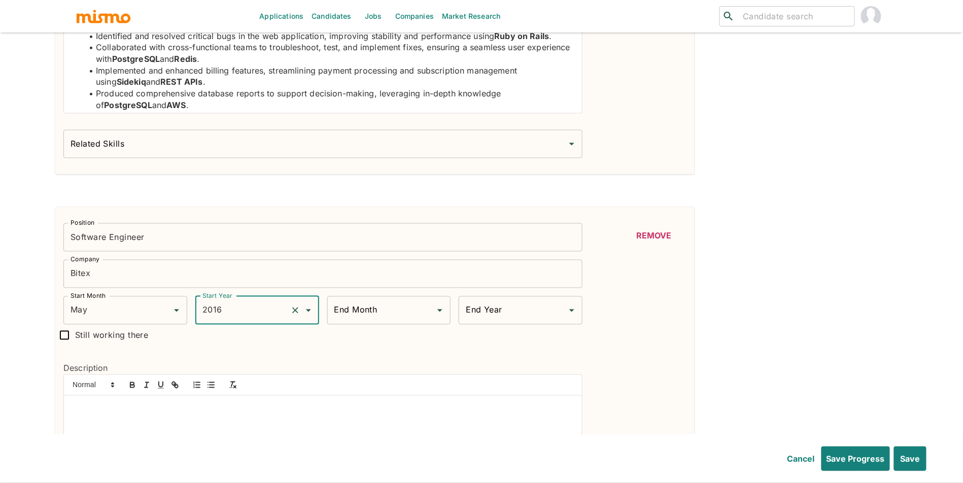
click at [386, 316] on input "End Month" at bounding box center [381, 310] width 99 height 19
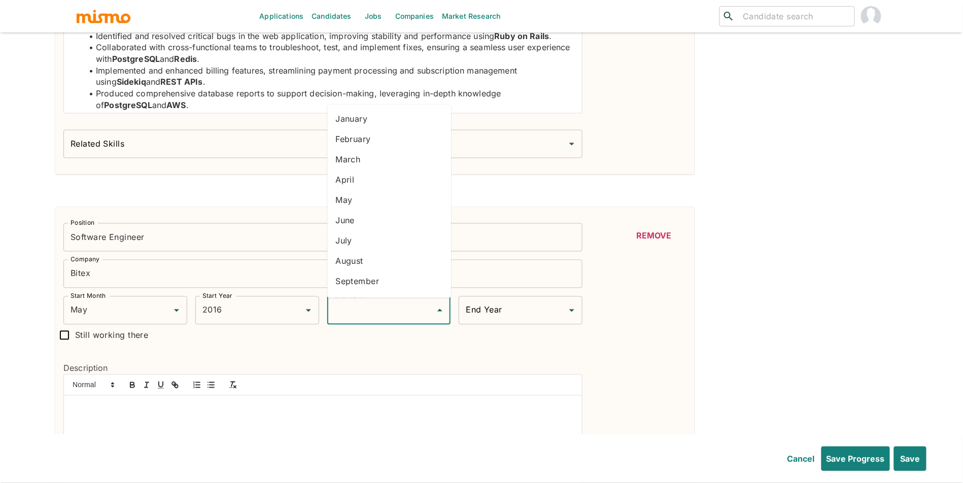
click at [364, 180] on li "April" at bounding box center [389, 180] width 124 height 20
type input "April"
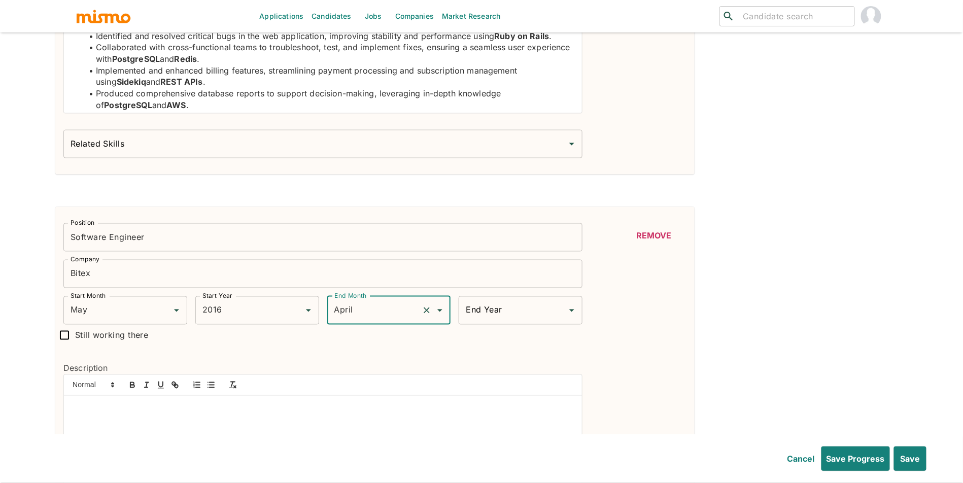
click at [490, 305] on div "End Year End Year" at bounding box center [521, 310] width 124 height 28
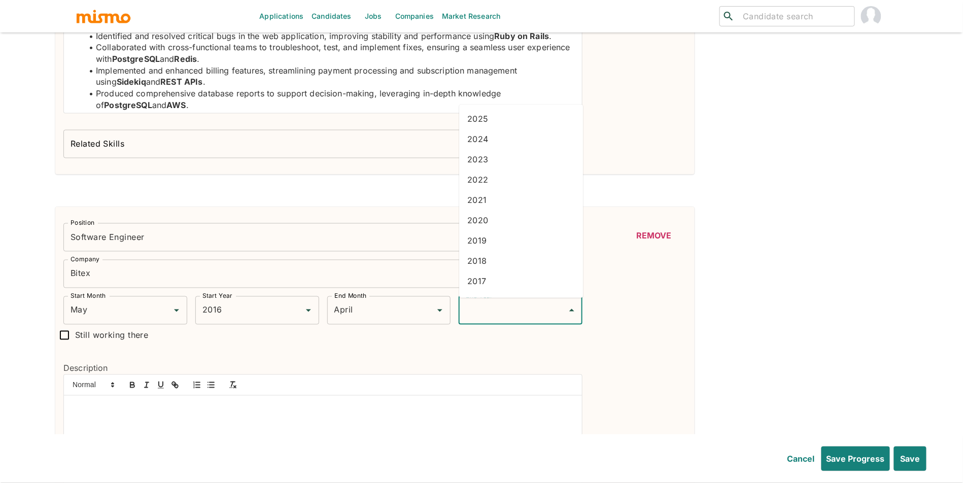
click at [513, 264] on li "2018" at bounding box center [521, 261] width 124 height 20
type input "2018"
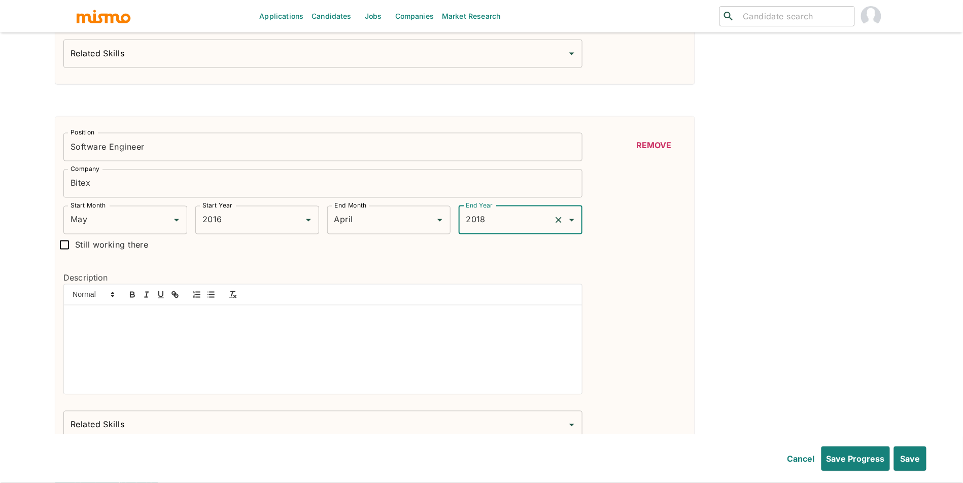
scroll to position [636, 0]
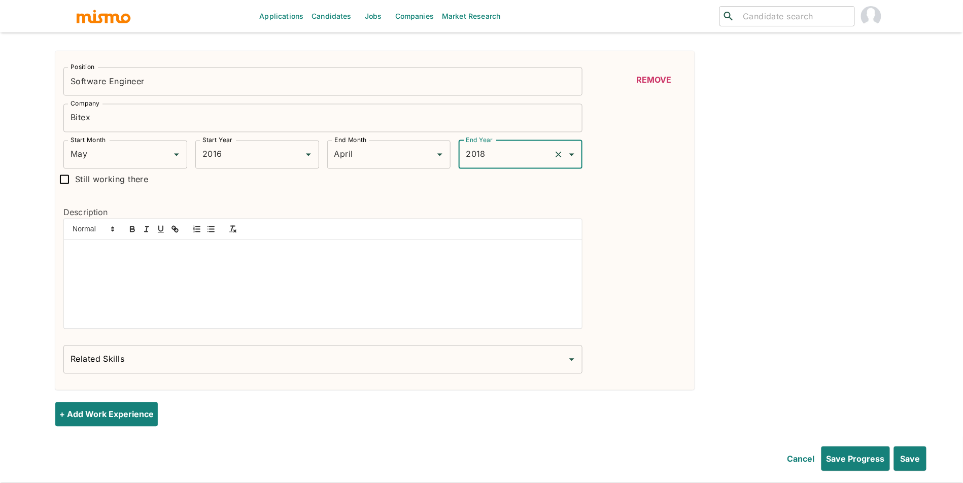
click at [337, 313] on div at bounding box center [323, 284] width 518 height 89
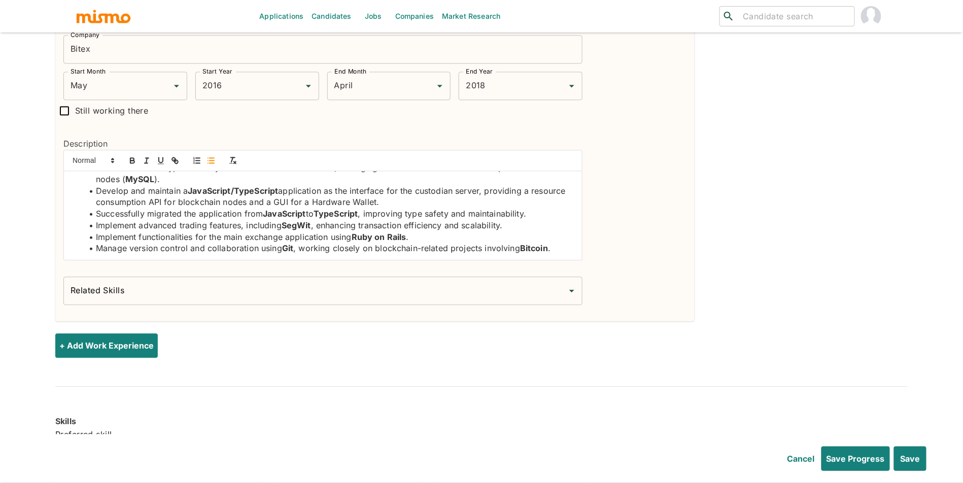
scroll to position [774, 0]
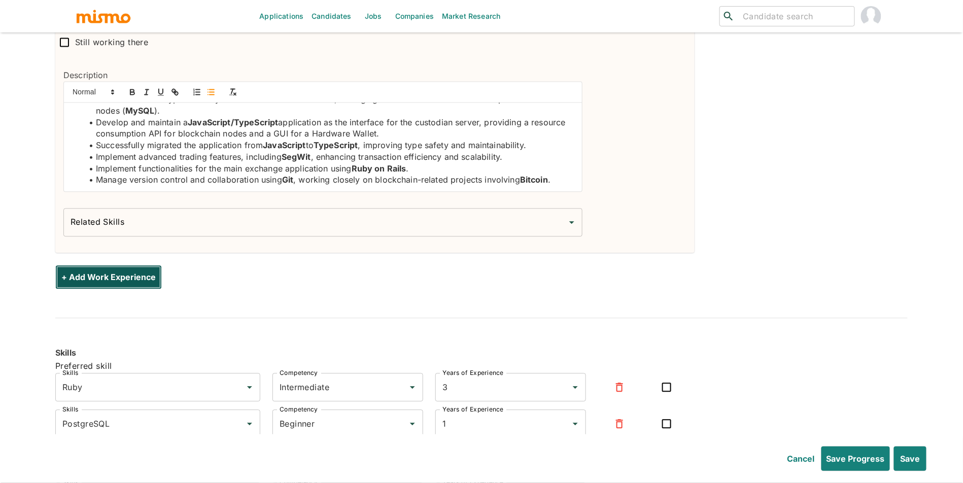
click at [127, 275] on button "+ Add Work Experience" at bounding box center [108, 277] width 107 height 24
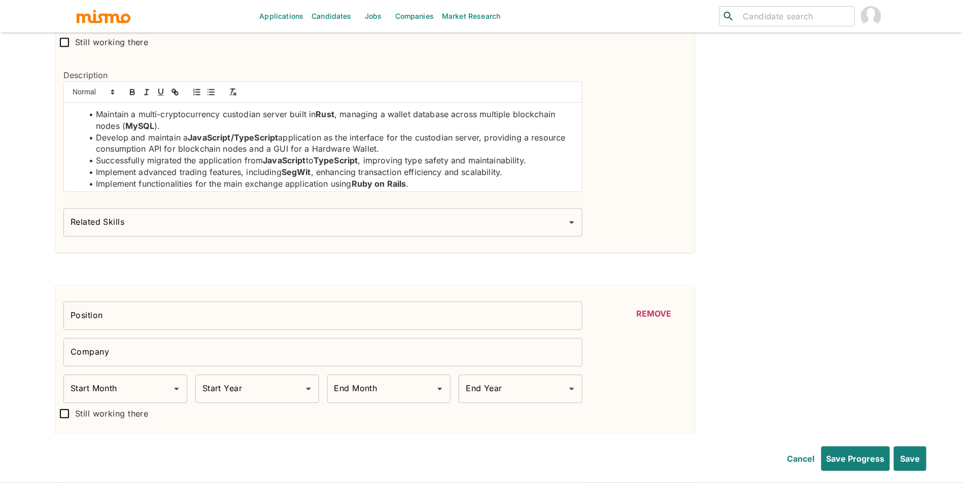
type input "May"
type input "2016"
type input "April"
type input "2018"
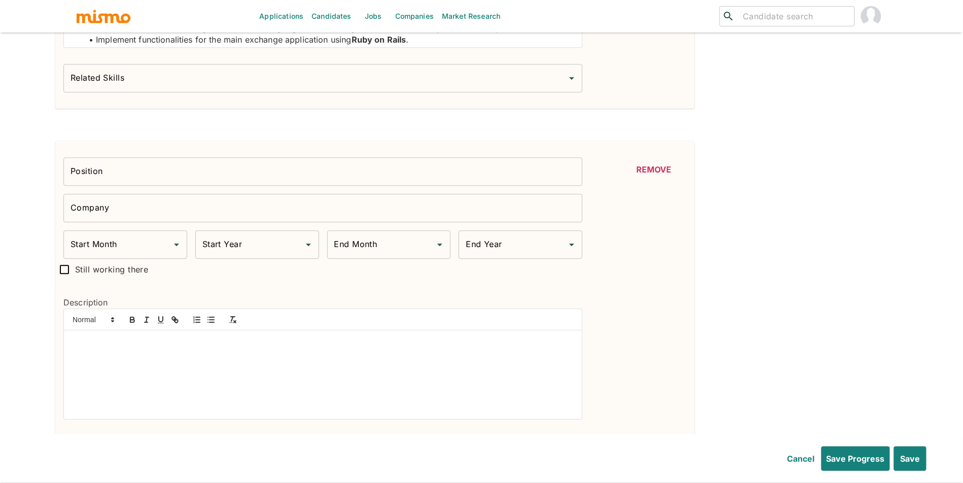
scroll to position [954, 0]
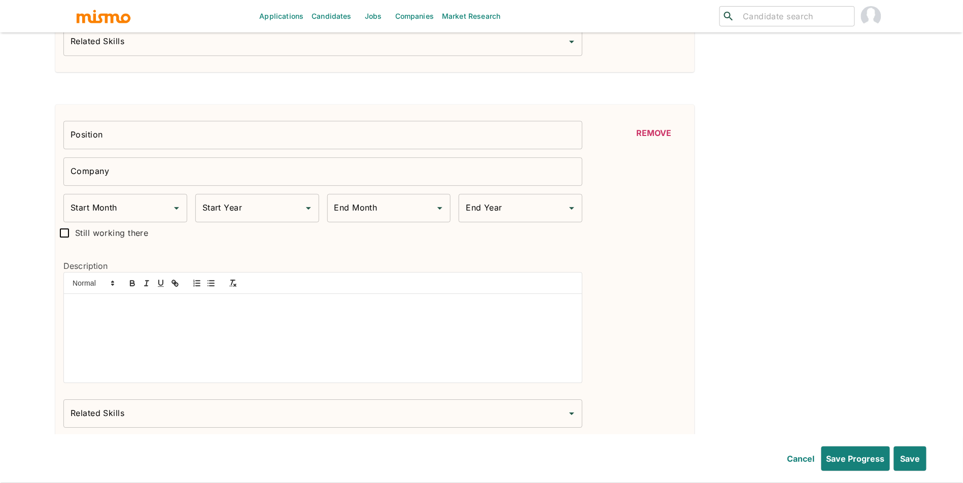
click at [348, 131] on input "Position" at bounding box center [322, 135] width 519 height 28
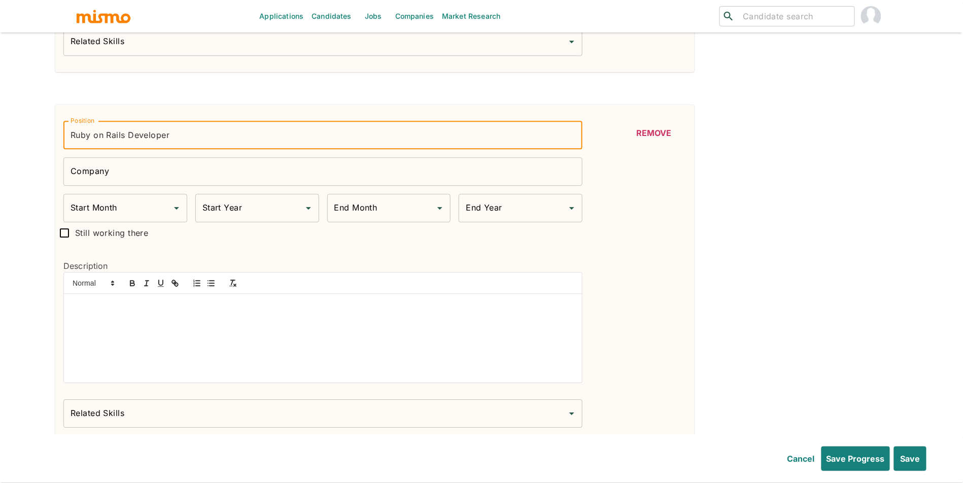
type input "Ruby on Rails Developer"
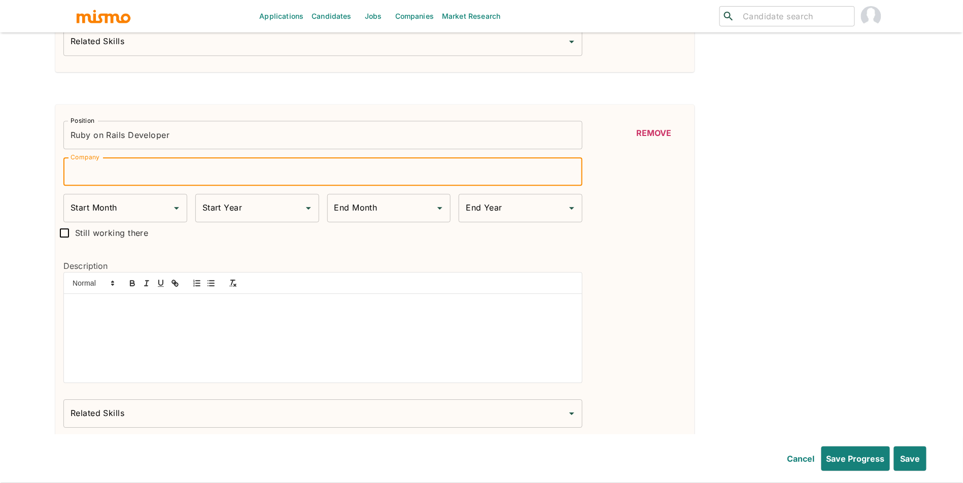
click at [241, 176] on input "Company" at bounding box center [322, 171] width 519 height 28
paste input "Contagram"
type input "Contagram"
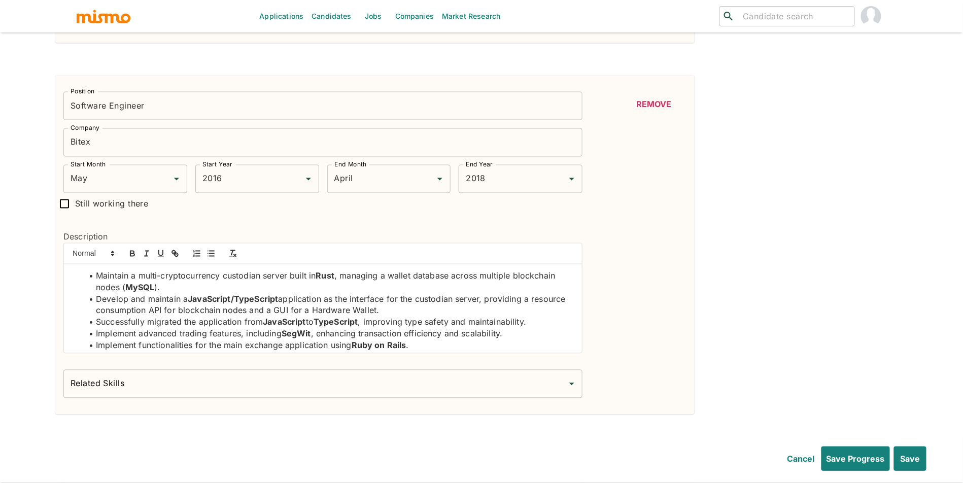
scroll to position [608, 0]
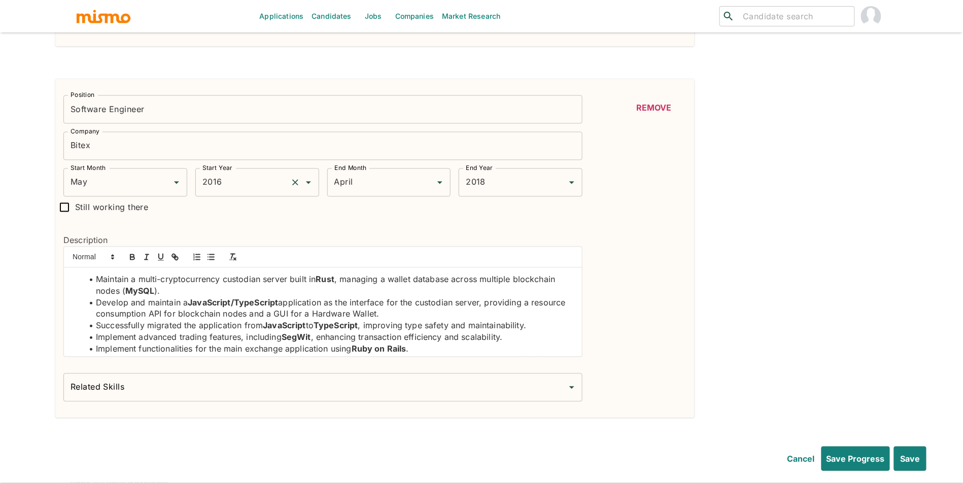
click at [220, 183] on input "2016" at bounding box center [243, 182] width 86 height 19
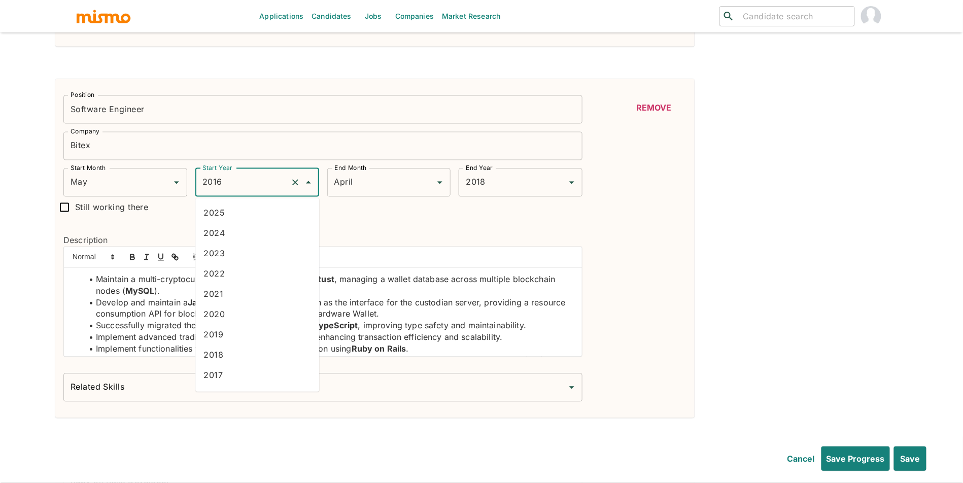
click at [241, 354] on li "2018" at bounding box center [257, 355] width 124 height 20
type input "2018"
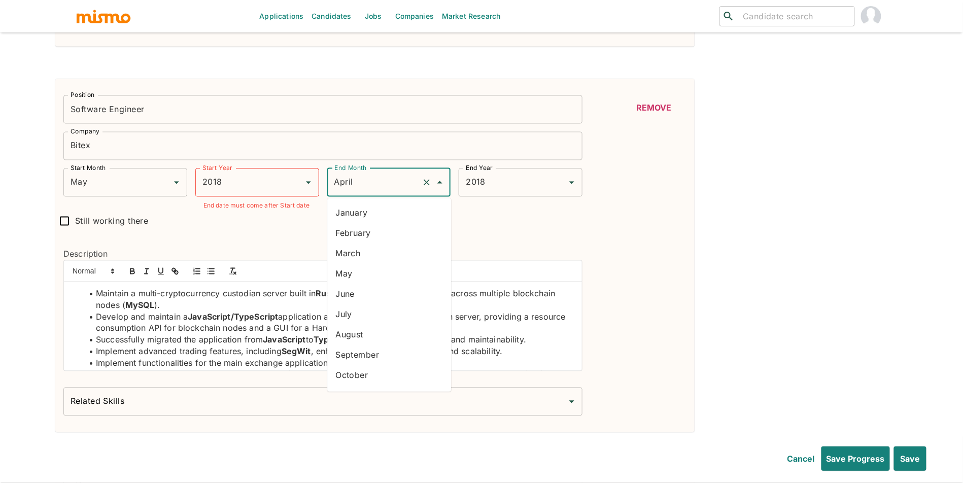
click at [385, 182] on input "April" at bounding box center [375, 182] width 86 height 19
click at [374, 375] on li "October" at bounding box center [389, 375] width 124 height 20
type input "October"
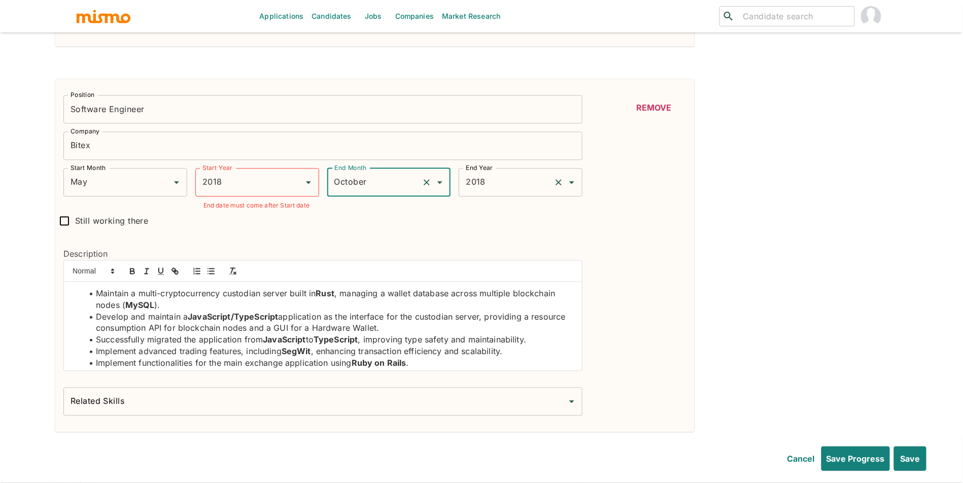
click at [498, 191] on input "2018" at bounding box center [506, 182] width 86 height 19
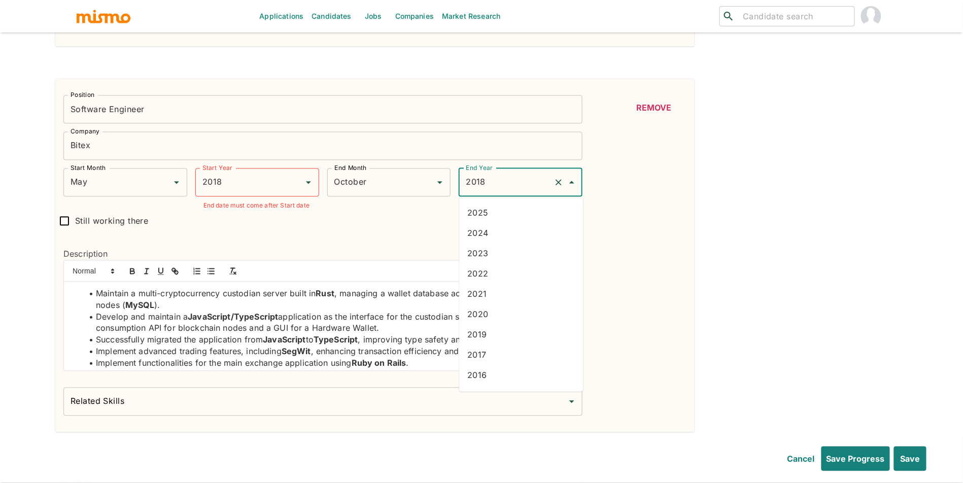
click at [498, 293] on li "2021" at bounding box center [521, 294] width 124 height 20
type input "2021"
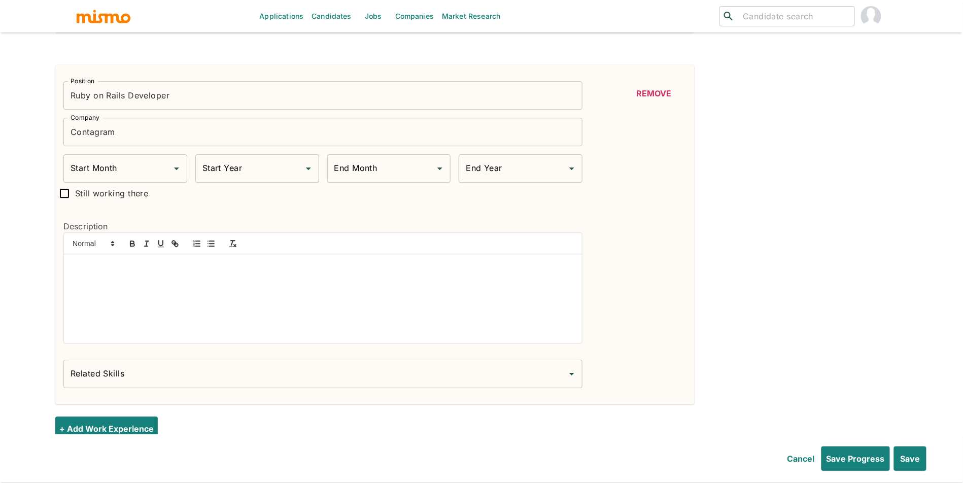
scroll to position [1016, 0]
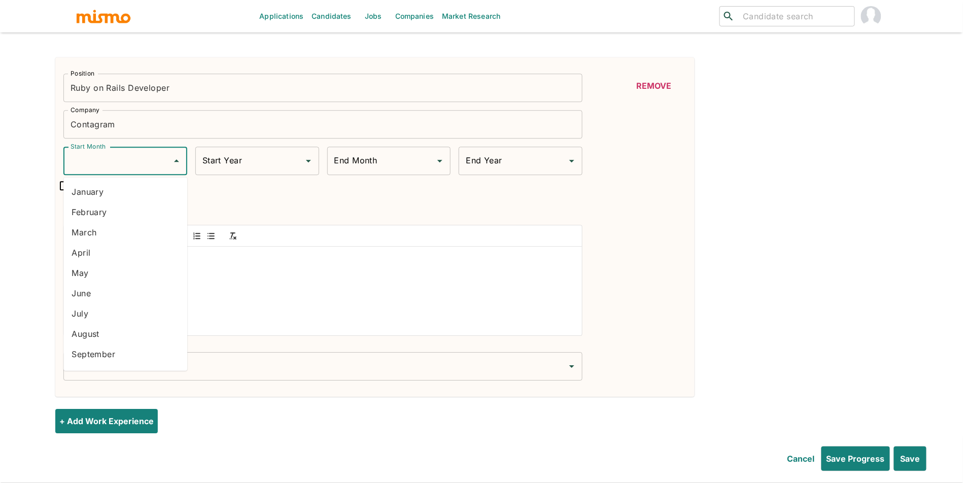
click at [135, 156] on input "Start Month" at bounding box center [117, 160] width 99 height 19
click at [104, 274] on li "May" at bounding box center [125, 273] width 124 height 20
type input "May"
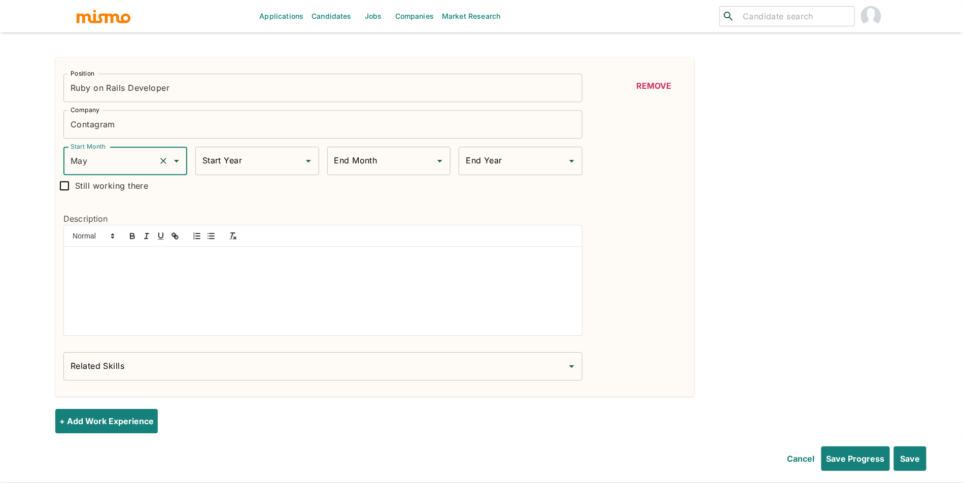
click at [278, 164] on input "Start Year" at bounding box center [249, 160] width 99 height 19
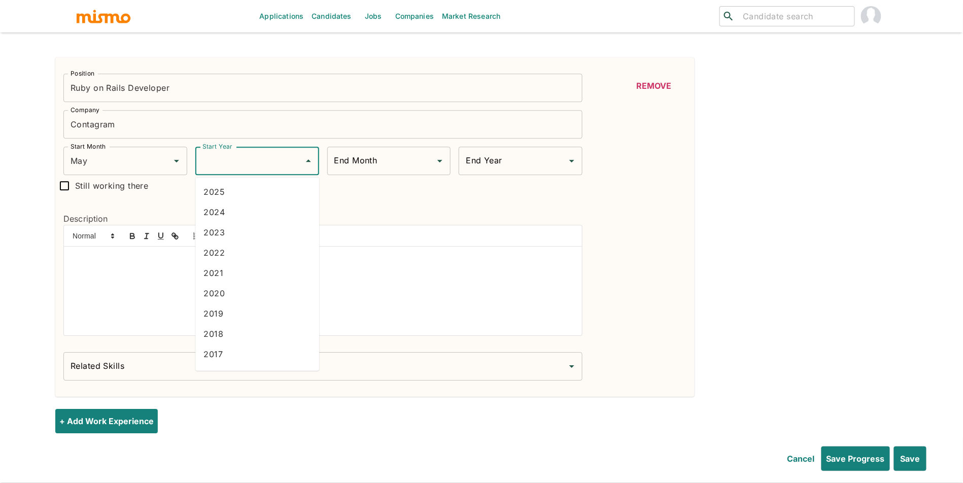
click at [240, 371] on div "Related Skills" at bounding box center [322, 366] width 519 height 28
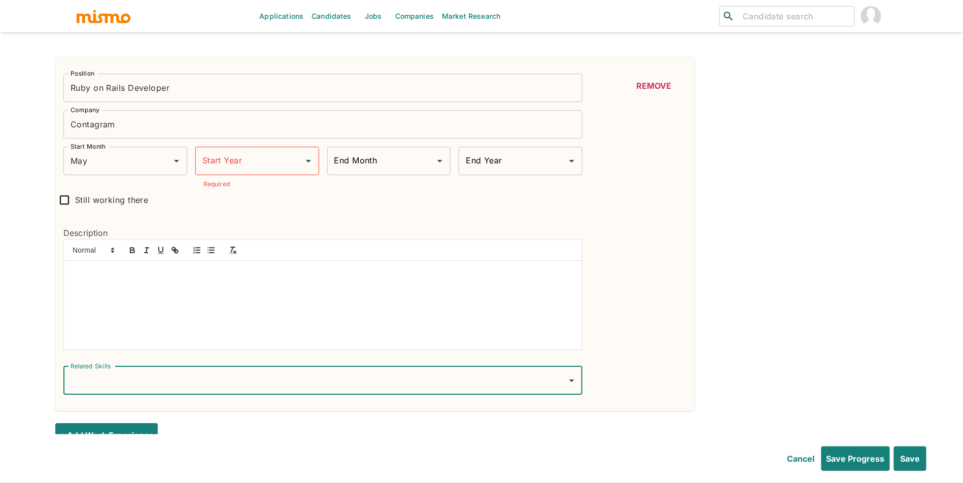
click at [414, 157] on input "End Month" at bounding box center [381, 160] width 99 height 19
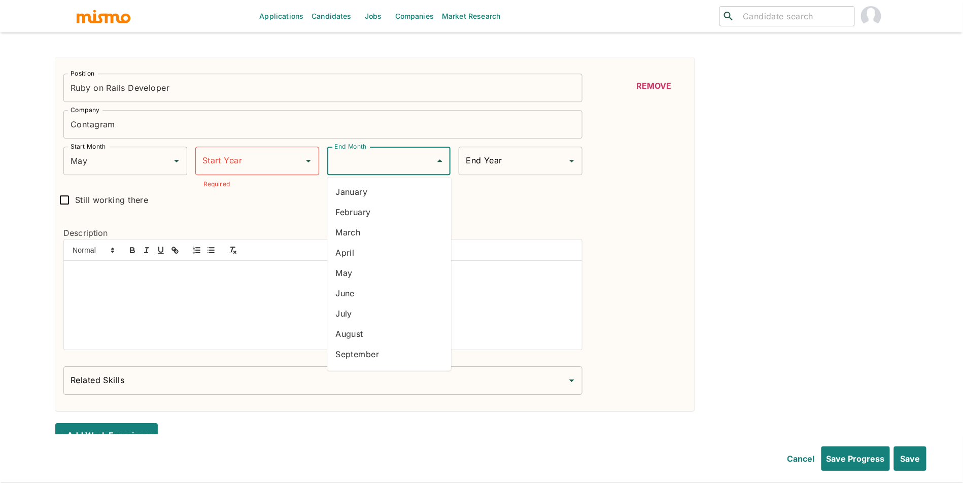
click at [369, 251] on li "April" at bounding box center [389, 253] width 124 height 20
type input "April"
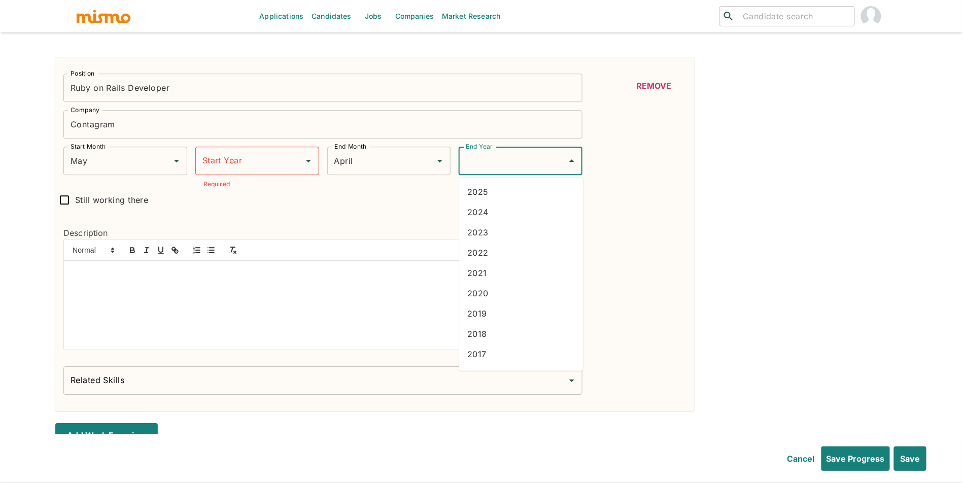
click at [513, 156] on input "End Year" at bounding box center [512, 160] width 99 height 19
click at [502, 335] on li "2018" at bounding box center [521, 334] width 124 height 20
type input "2018"
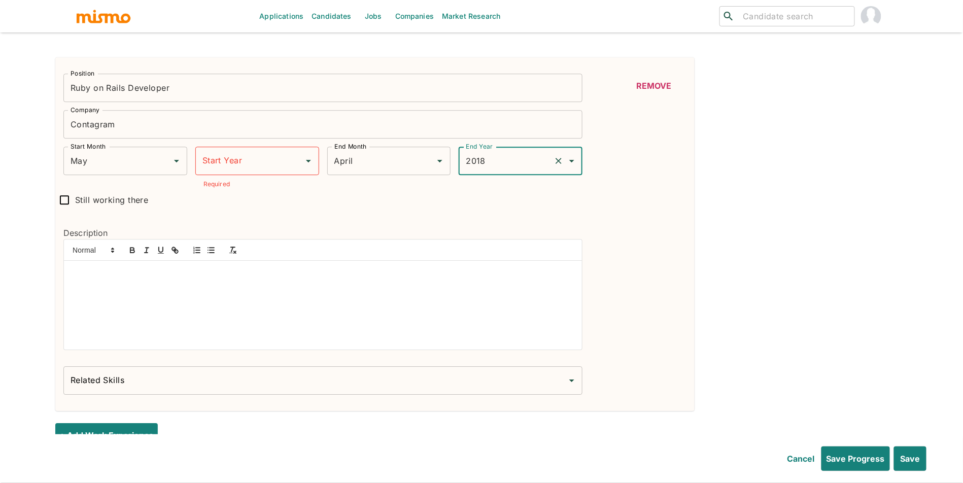
click at [259, 164] on input "Start Year" at bounding box center [249, 160] width 99 height 19
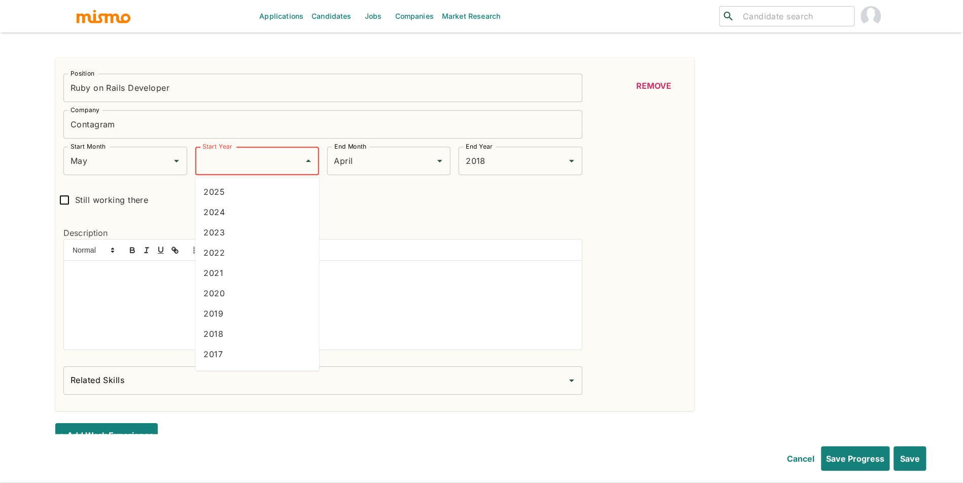
click at [239, 367] on li "2016" at bounding box center [257, 374] width 124 height 20
type input "2016"
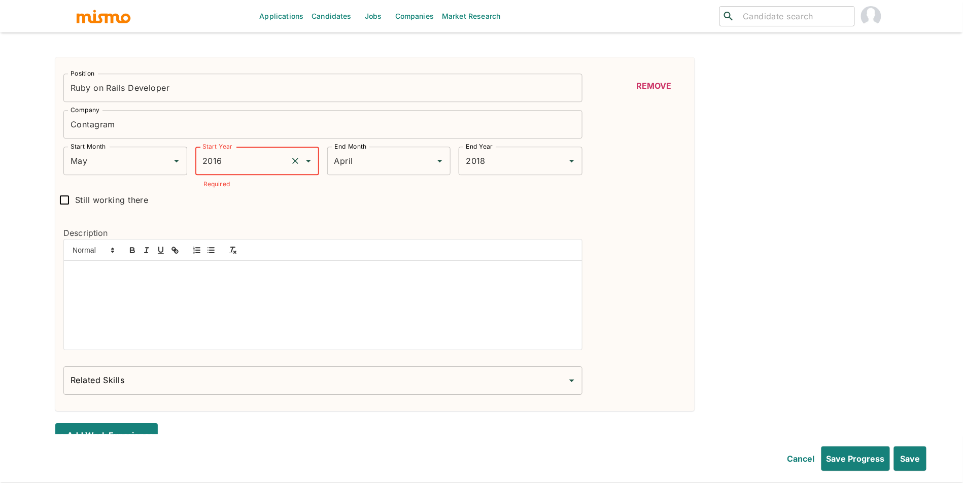
click at [358, 295] on div at bounding box center [323, 305] width 518 height 89
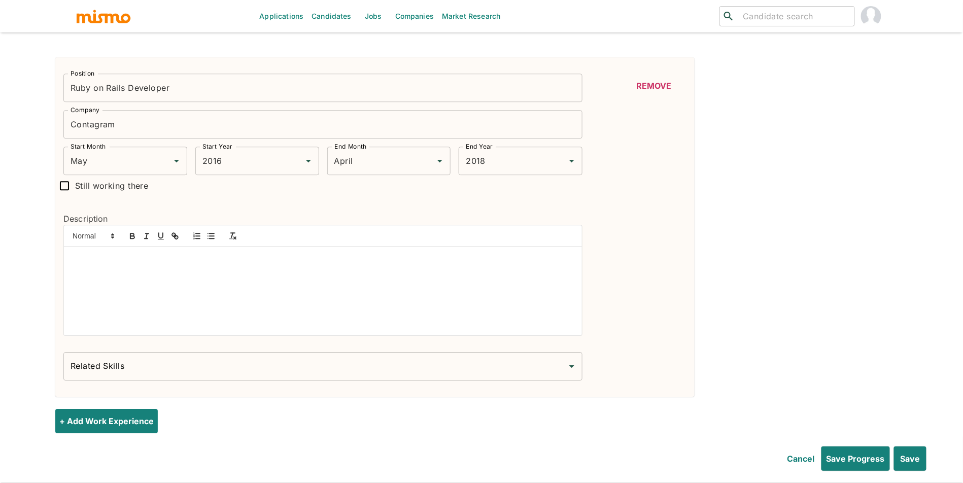
click at [294, 295] on div at bounding box center [323, 291] width 518 height 89
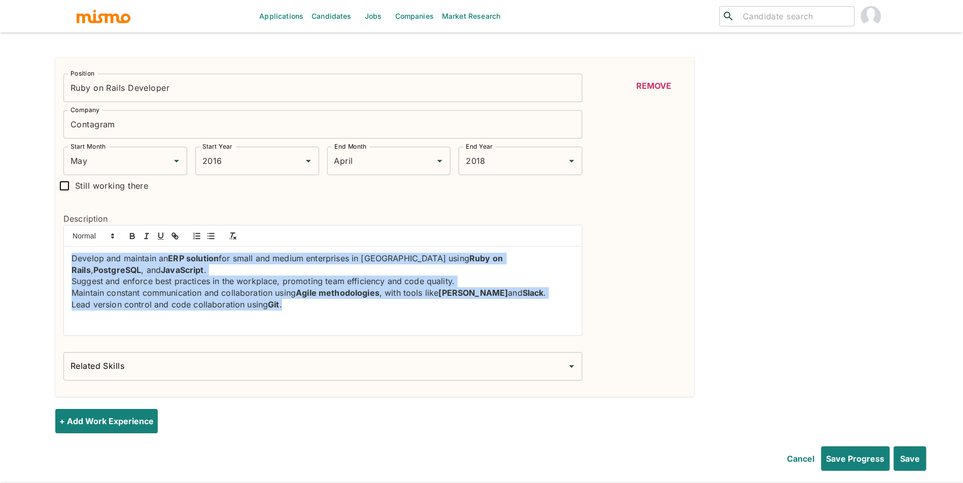
drag, startPoint x: 363, startPoint y: 308, endPoint x: 0, endPoint y: 235, distance: 370.1
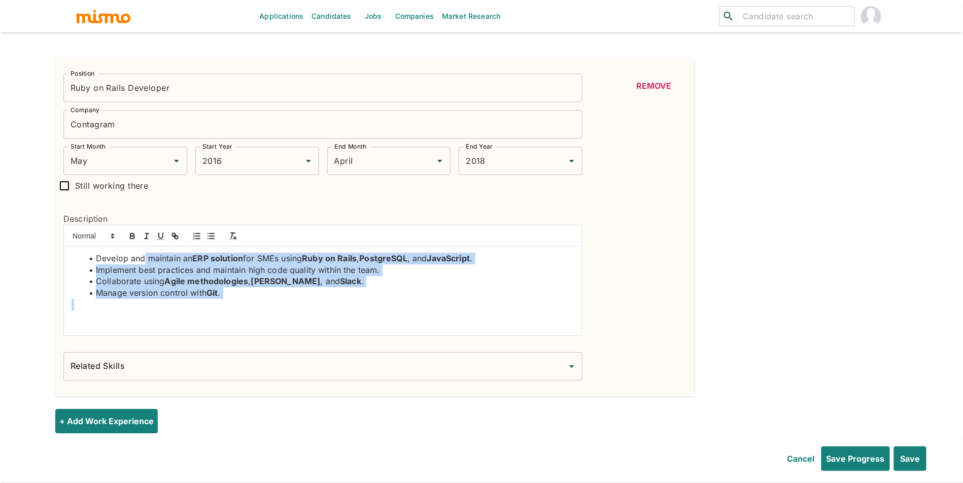
drag, startPoint x: 324, startPoint y: 307, endPoint x: 144, endPoint y: 259, distance: 186.3
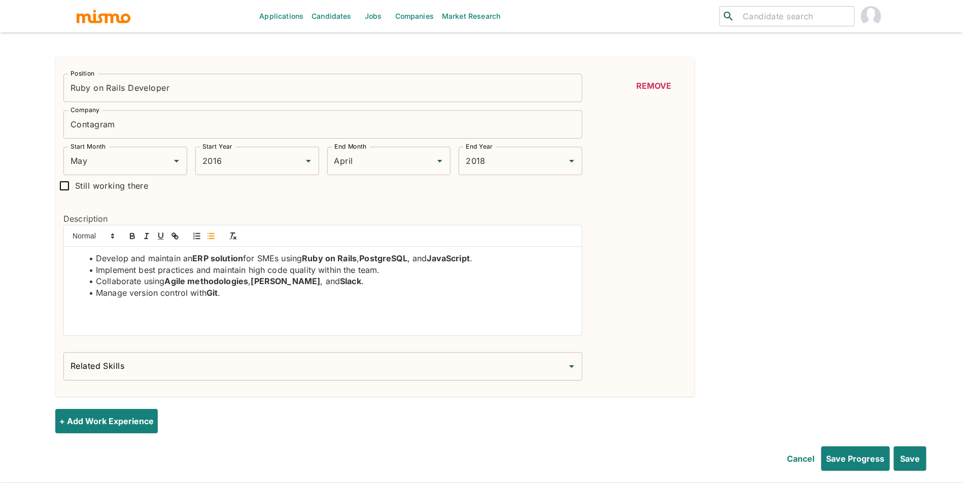
click at [288, 304] on p at bounding box center [323, 305] width 503 height 12
click at [85, 429] on button "+ Add Work Experience" at bounding box center [108, 421] width 107 height 24
type input "May"
type input "2016"
type input "April"
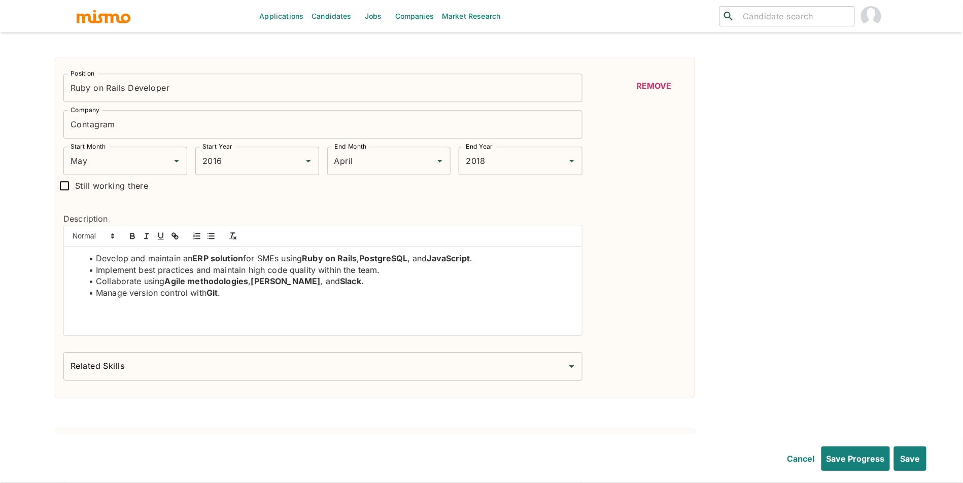
type input "2018"
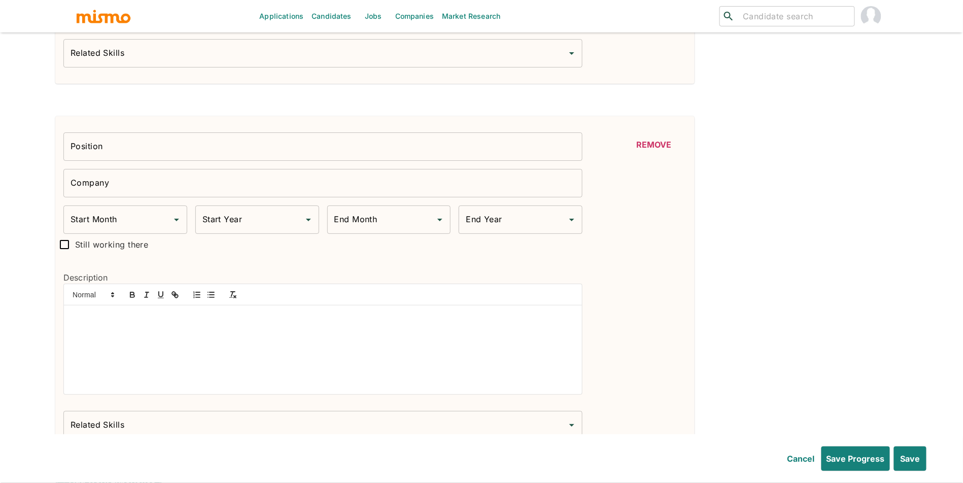
scroll to position [1384, 0]
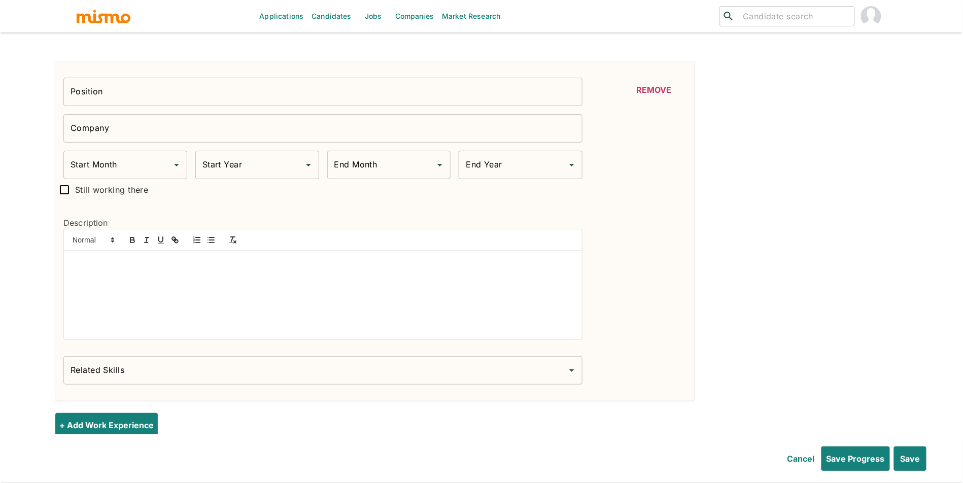
click at [240, 101] on input "Position" at bounding box center [322, 92] width 519 height 28
paste input "Cargo Senior Software Developer"
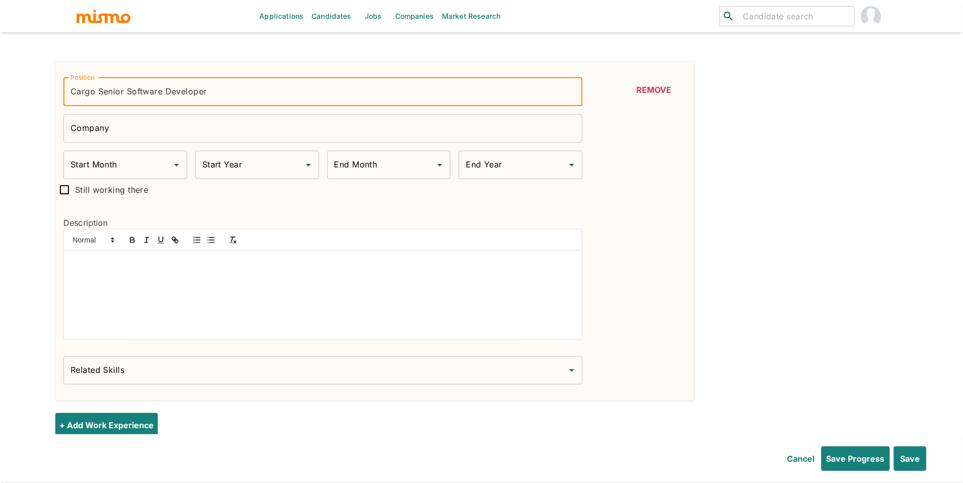
drag, startPoint x: 102, startPoint y: 95, endPoint x: 41, endPoint y: 97, distance: 61.5
type input "Senior Software Developer"
click at [284, 142] on input "Company" at bounding box center [322, 128] width 519 height 28
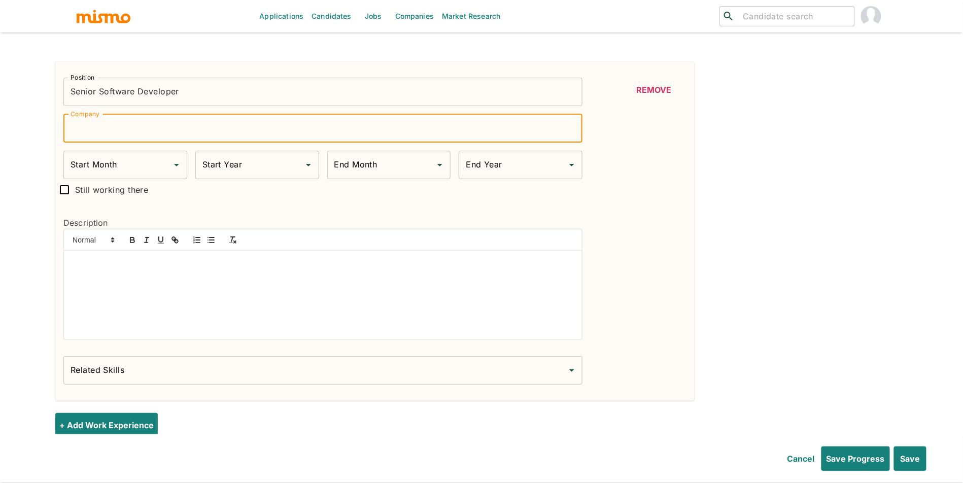
paste input "Cortins Solutions"
type input "Cortins Solutions"
click at [123, 172] on input "Start Month" at bounding box center [117, 164] width 99 height 19
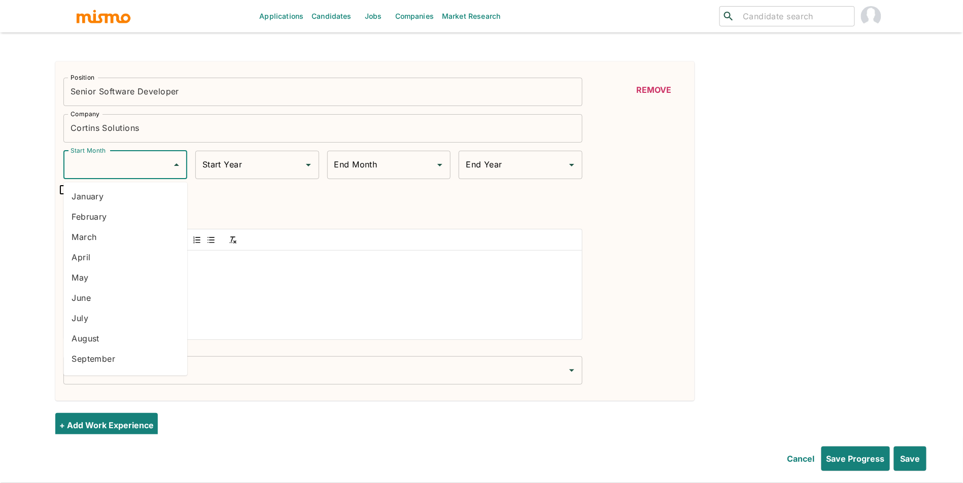
click at [124, 357] on li "September" at bounding box center [125, 359] width 124 height 20
type input "September"
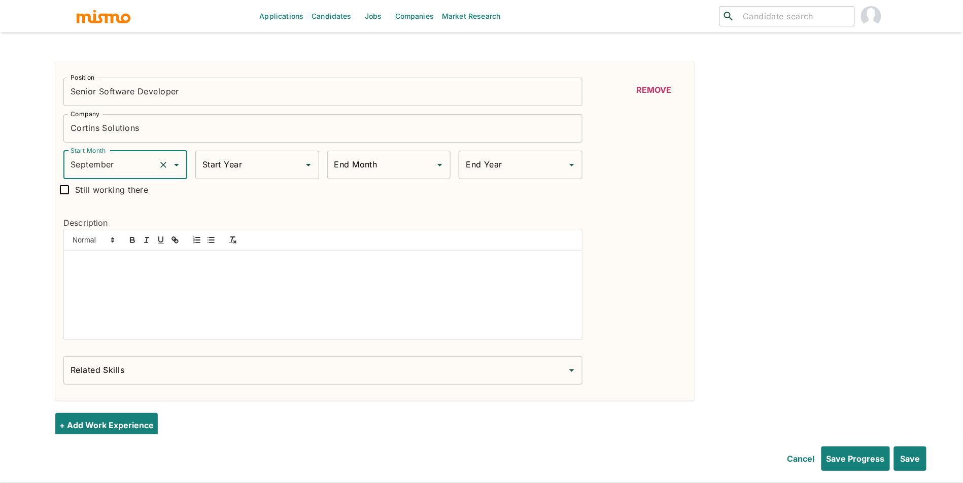
click at [249, 171] on input "Start Year" at bounding box center [249, 164] width 99 height 19
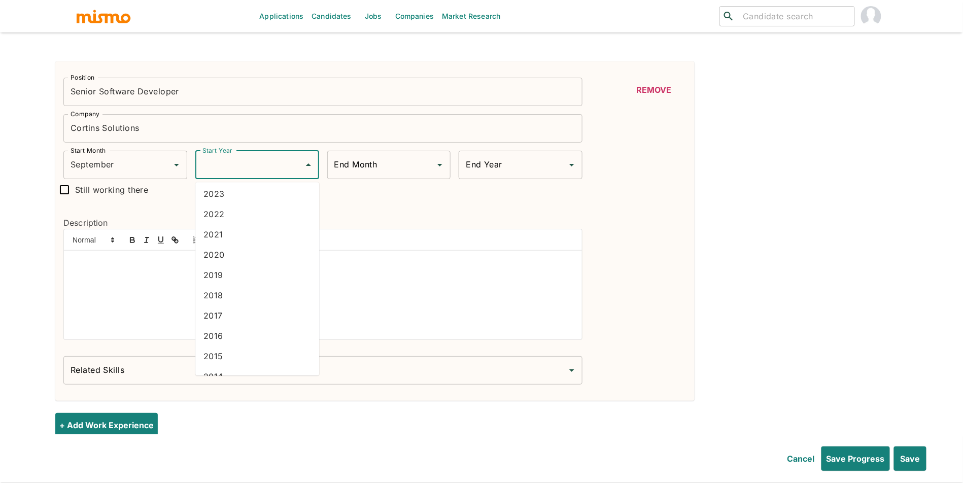
scroll to position [54, 0]
click at [224, 345] on li "2015" at bounding box center [257, 346] width 124 height 20
type input "2015"
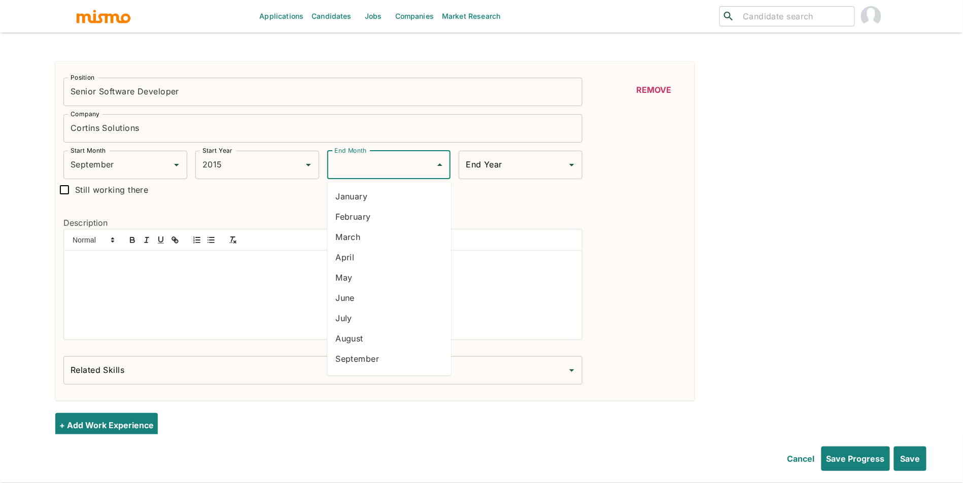
click at [368, 168] on input "End Month" at bounding box center [381, 164] width 99 height 19
click at [366, 193] on li "January" at bounding box center [389, 196] width 124 height 20
type input "January"
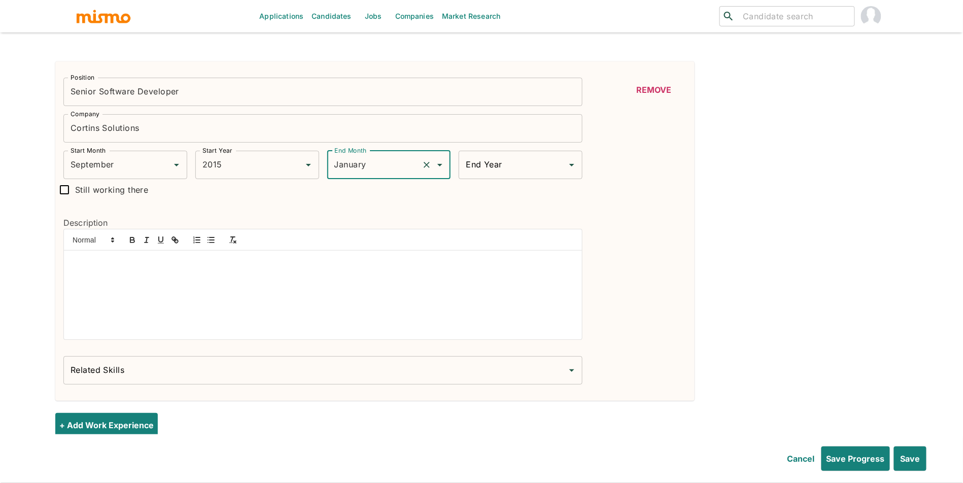
click at [519, 165] on input "End Year" at bounding box center [512, 164] width 99 height 19
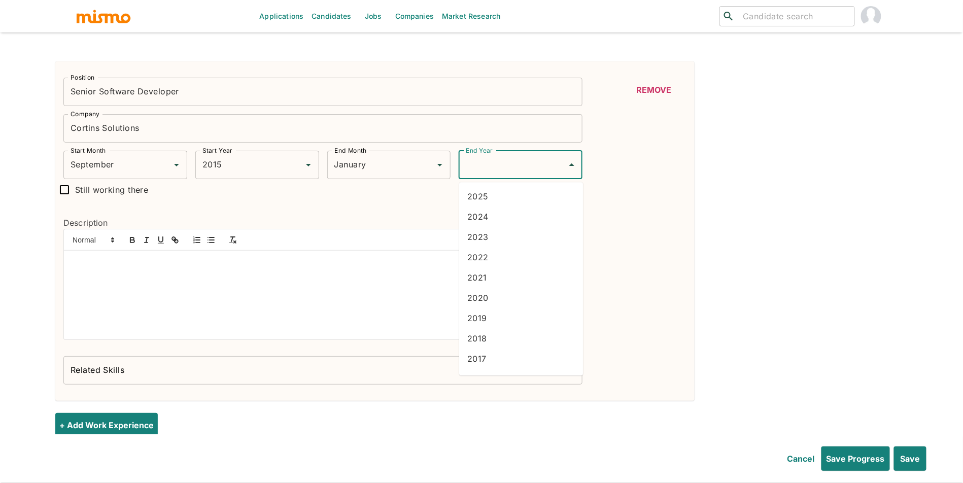
click at [498, 374] on li "2016" at bounding box center [521, 379] width 124 height 20
type input "2016"
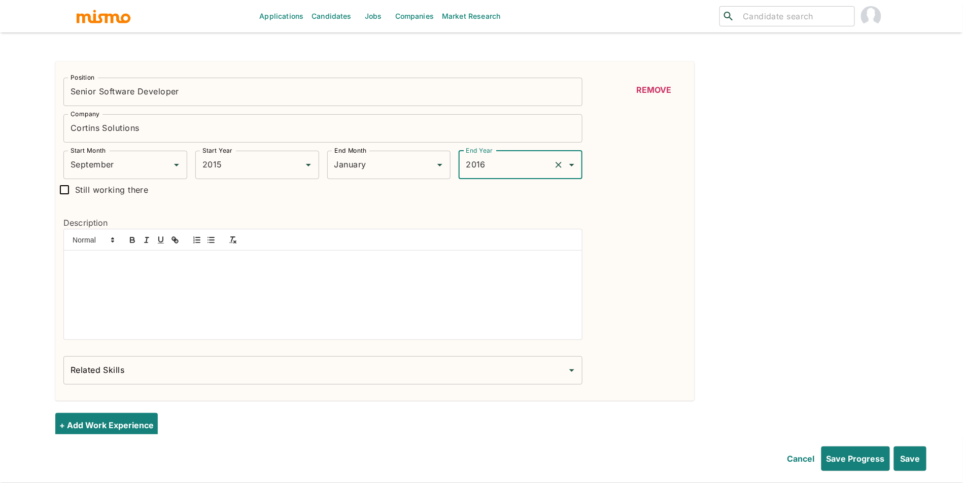
click at [417, 312] on div at bounding box center [323, 295] width 518 height 89
click at [225, 328] on div at bounding box center [323, 295] width 518 height 89
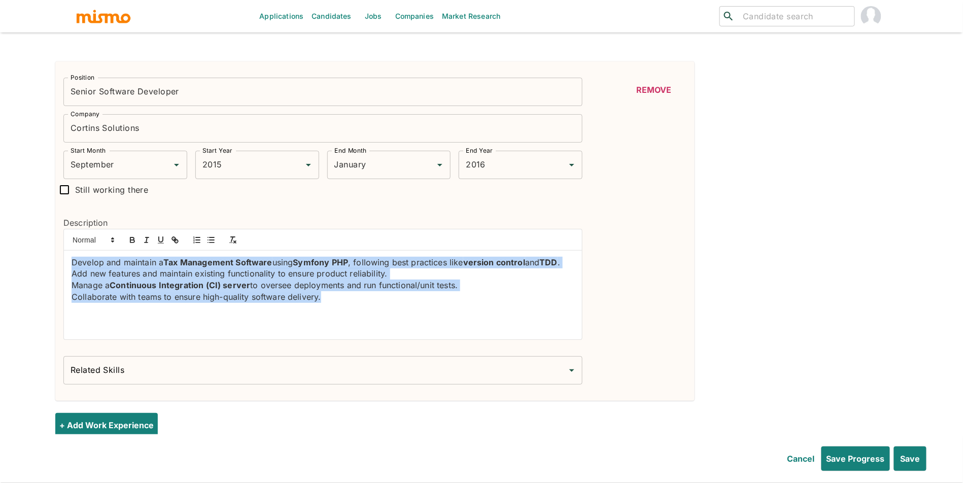
drag, startPoint x: 384, startPoint y: 311, endPoint x: 0, endPoint y: 237, distance: 390.8
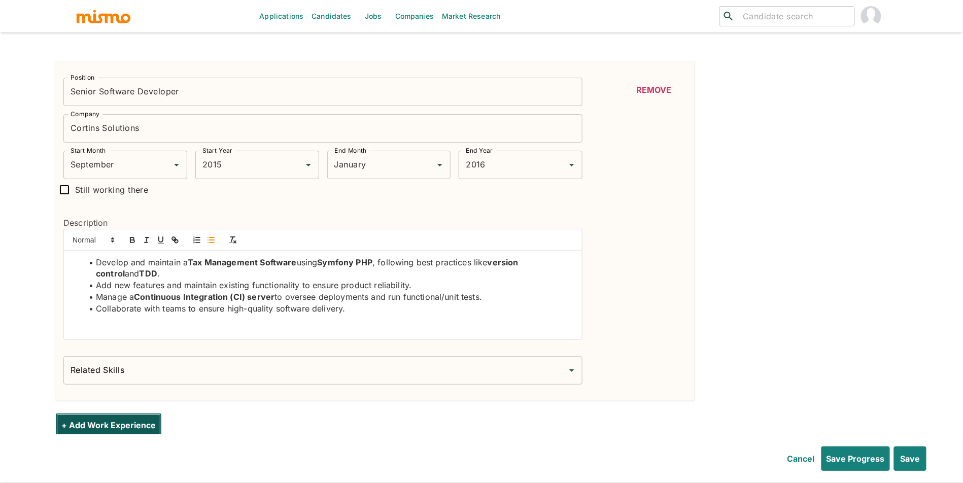
click at [132, 424] on button "+ Add Work Experience" at bounding box center [108, 425] width 107 height 24
type input "September"
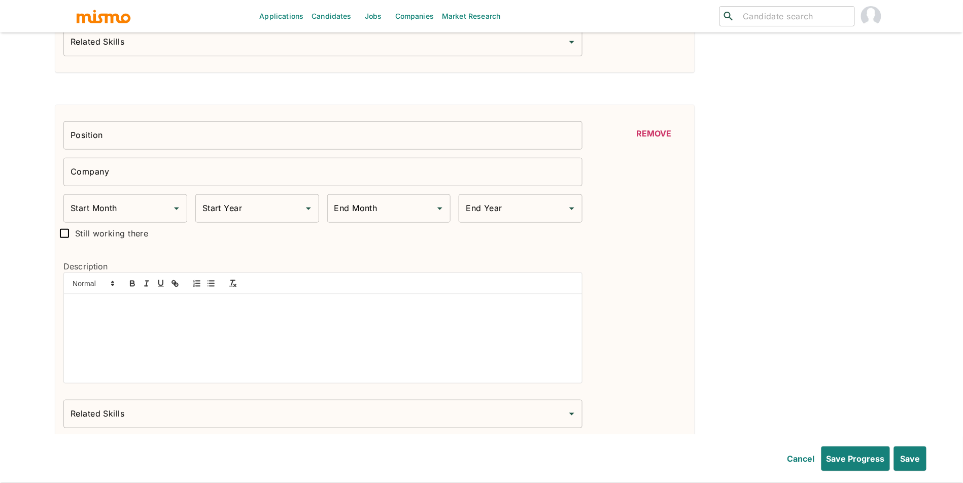
scroll to position [1755, 0]
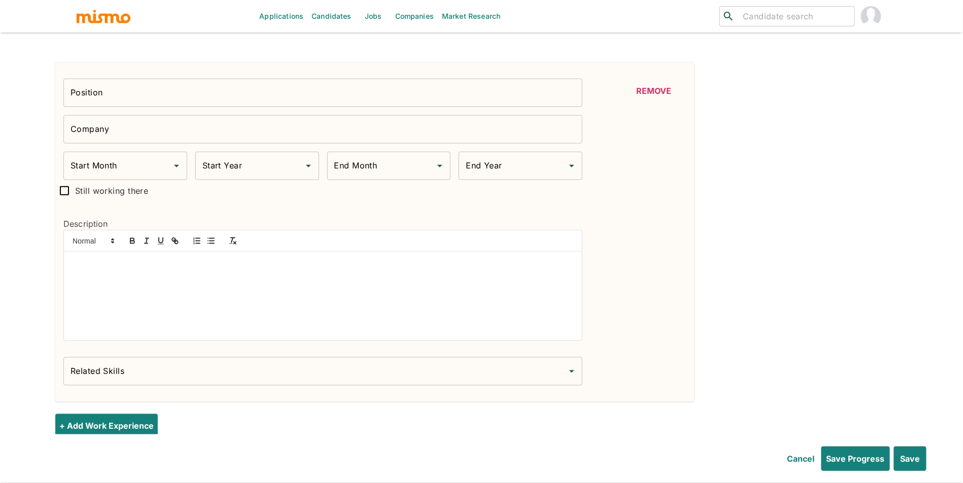
click at [205, 106] on input "Position" at bounding box center [322, 93] width 519 height 28
paste input "Ruby on Rails Developer"
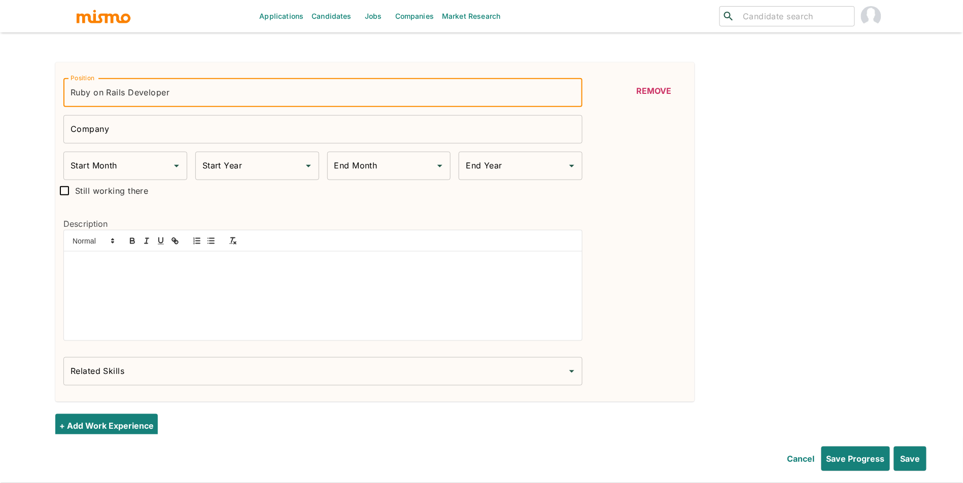
click at [286, 128] on input "Company" at bounding box center [322, 129] width 519 height 28
paste input "Staffing Company"
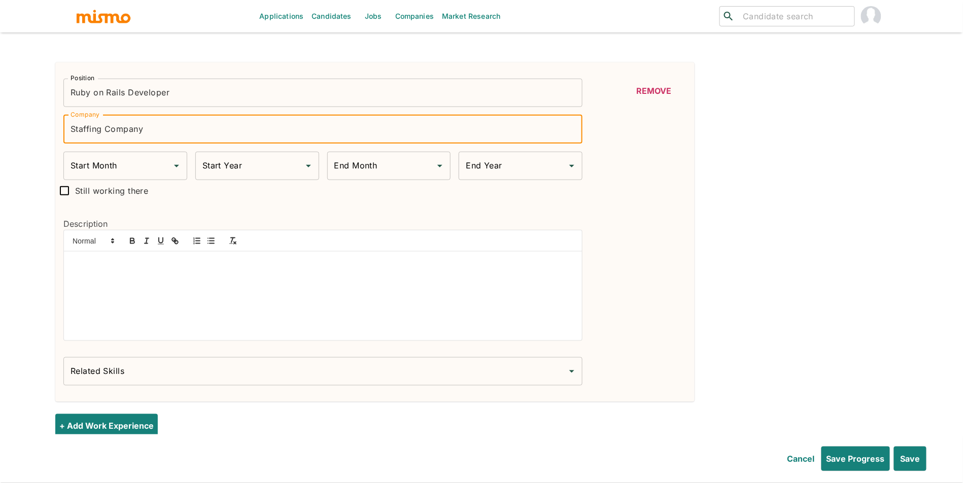
click at [149, 175] on input "Start Month" at bounding box center [117, 165] width 99 height 19
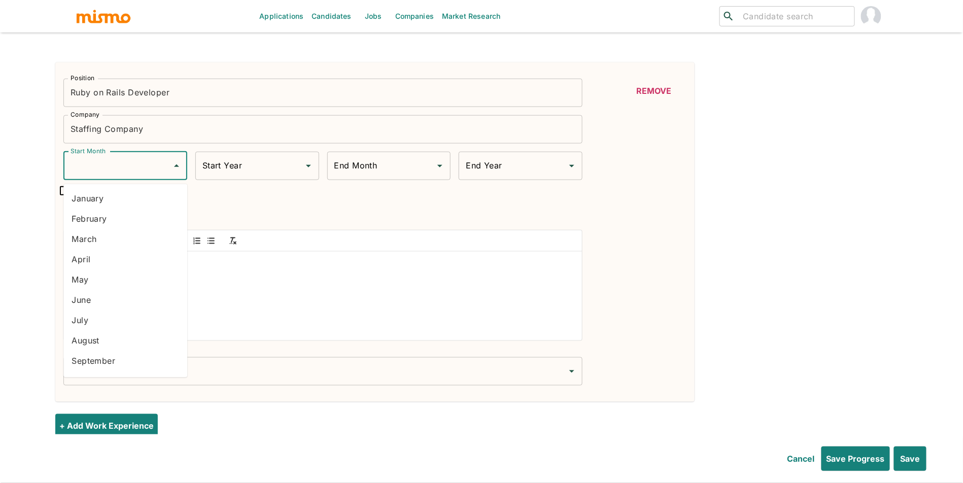
click at [108, 355] on li "September" at bounding box center [125, 361] width 124 height 20
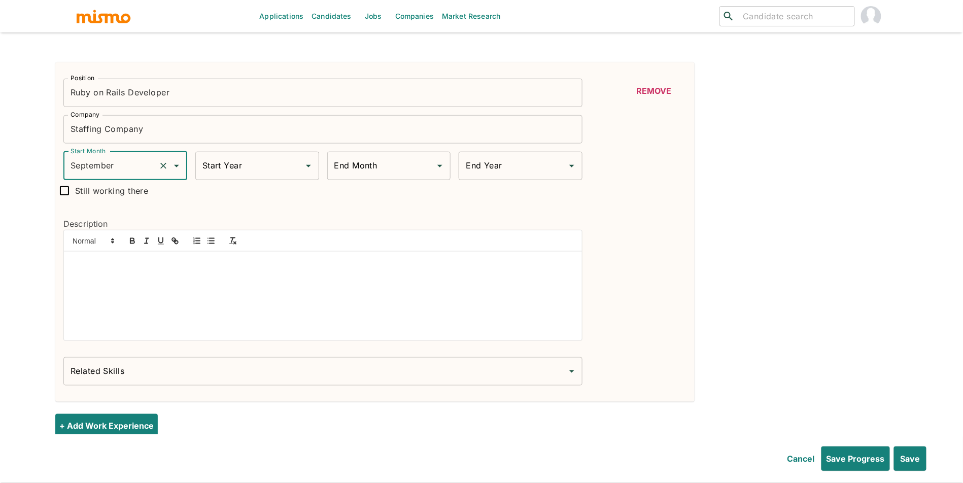
click at [251, 175] on input "Start Year" at bounding box center [249, 165] width 99 height 19
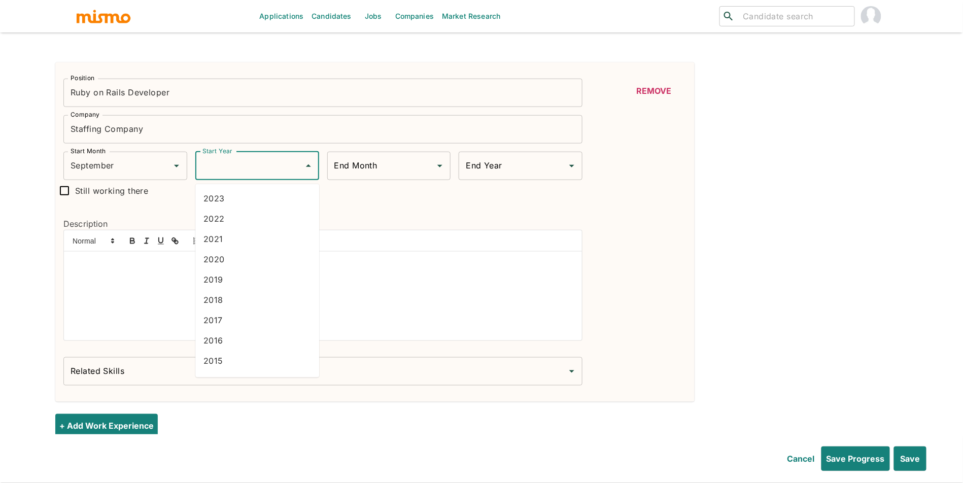
scroll to position [46, 0]
click at [229, 369] on li "2014" at bounding box center [257, 376] width 124 height 20
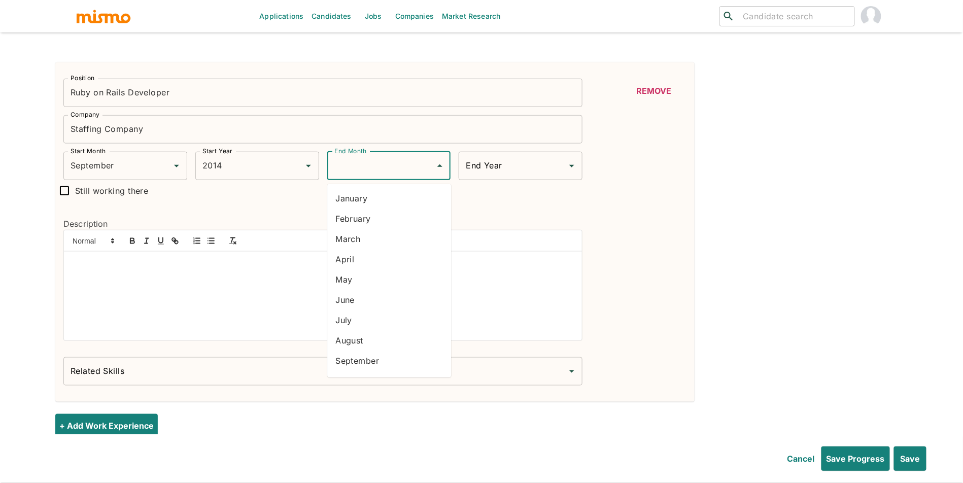
click at [372, 175] on input "End Month" at bounding box center [381, 165] width 99 height 19
click at [367, 306] on li "June" at bounding box center [389, 300] width 124 height 20
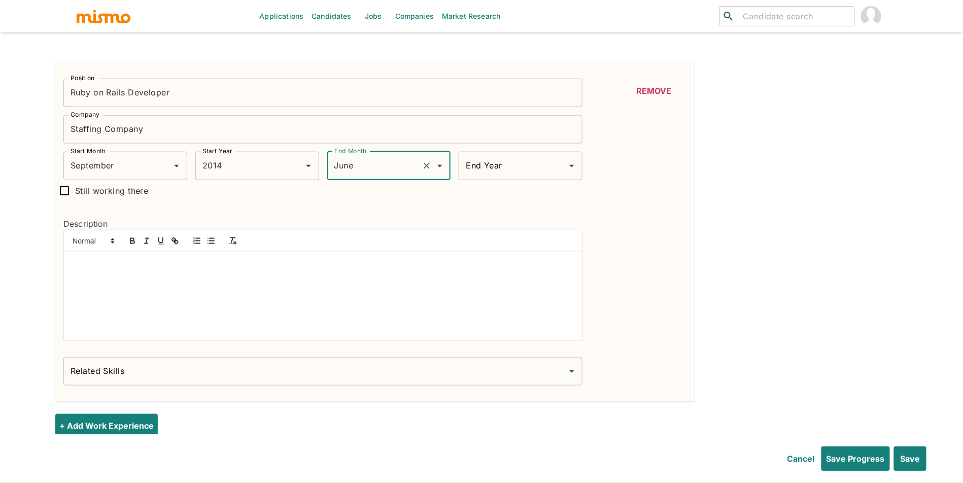
click at [507, 176] on input "End Year" at bounding box center [512, 165] width 99 height 19
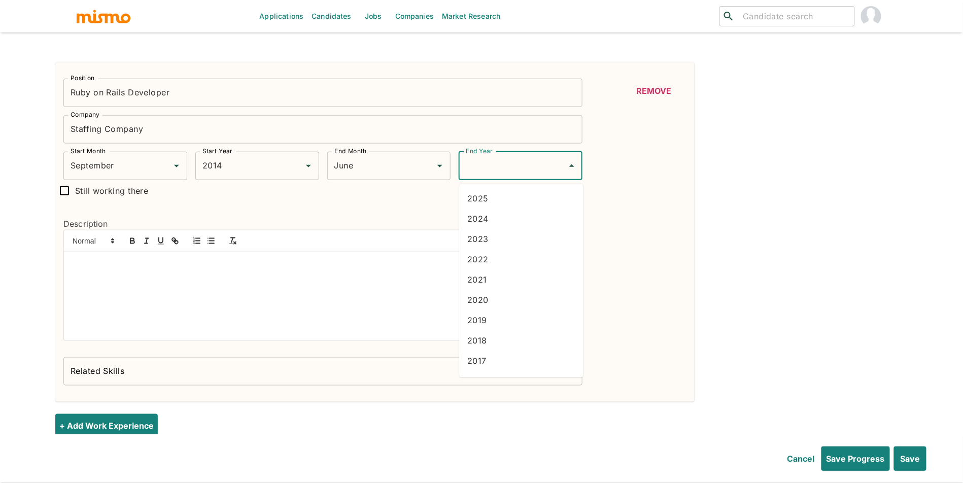
scroll to position [57, 0]
click at [497, 343] on li "2015" at bounding box center [521, 344] width 124 height 20
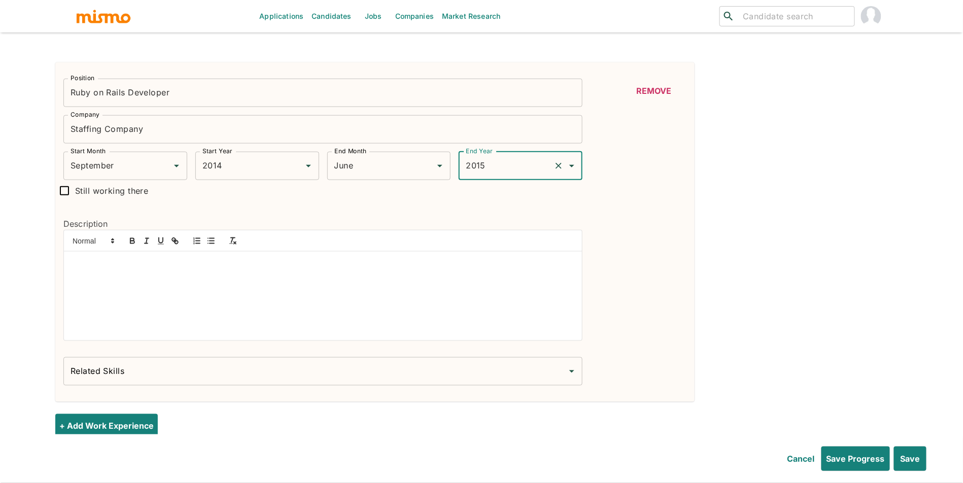
click at [227, 300] on div at bounding box center [323, 296] width 518 height 89
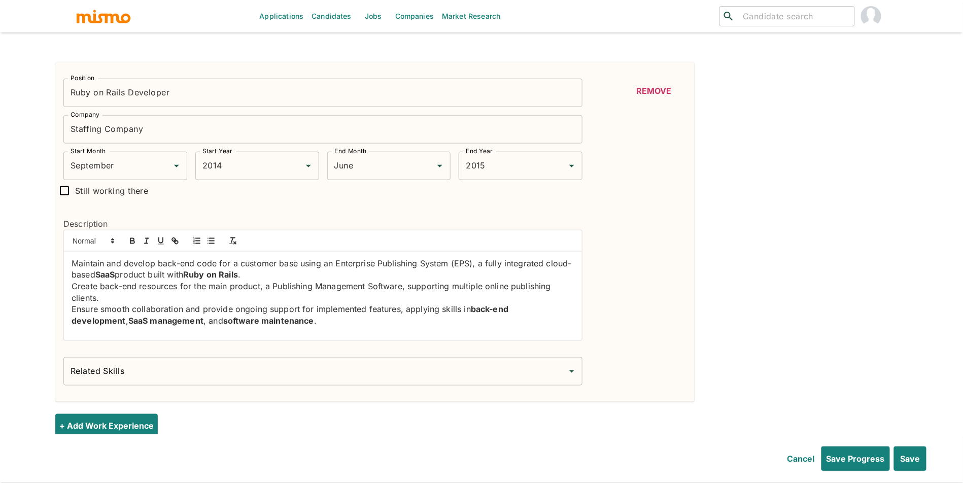
scroll to position [0, 0]
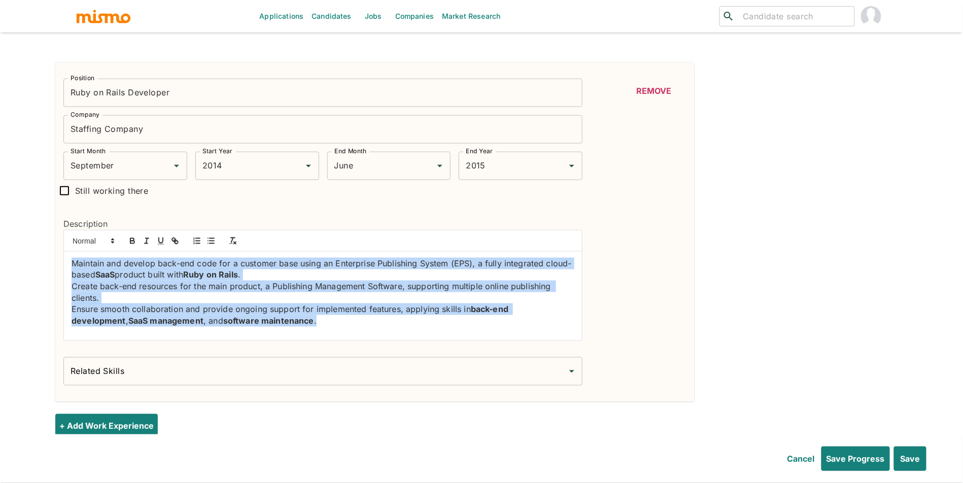
drag, startPoint x: 276, startPoint y: 327, endPoint x: 39, endPoint y: 240, distance: 252.1
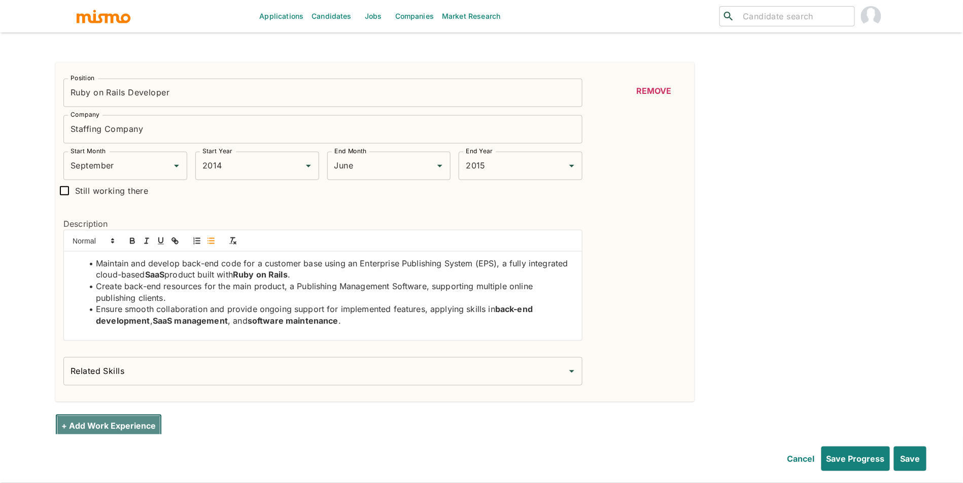
click at [140, 423] on button "+ Add Work Experience" at bounding box center [108, 426] width 107 height 24
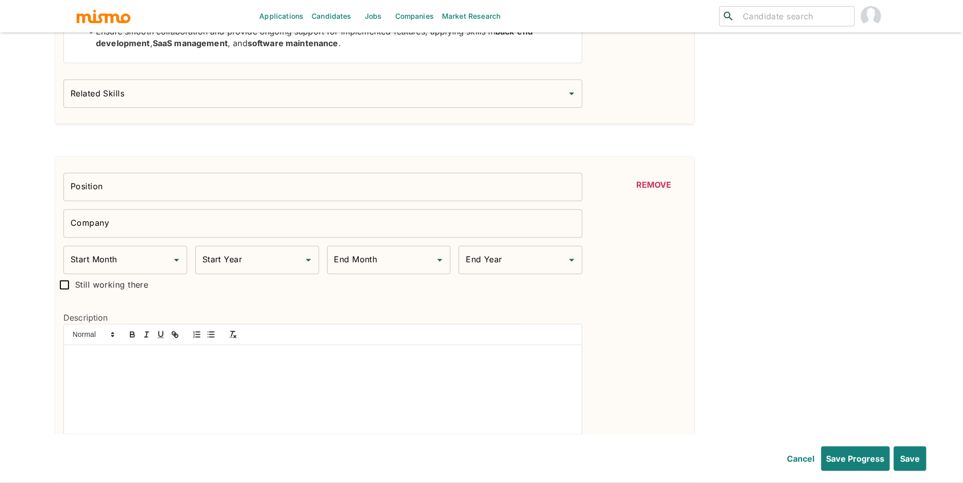
scroll to position [2117, 0]
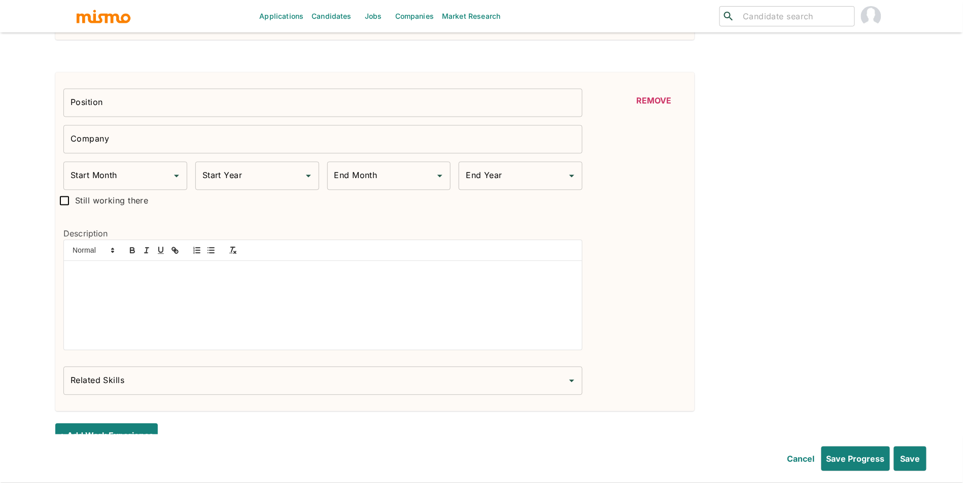
click at [276, 108] on input "Position" at bounding box center [322, 103] width 519 height 28
paste input "Sofware Developer"
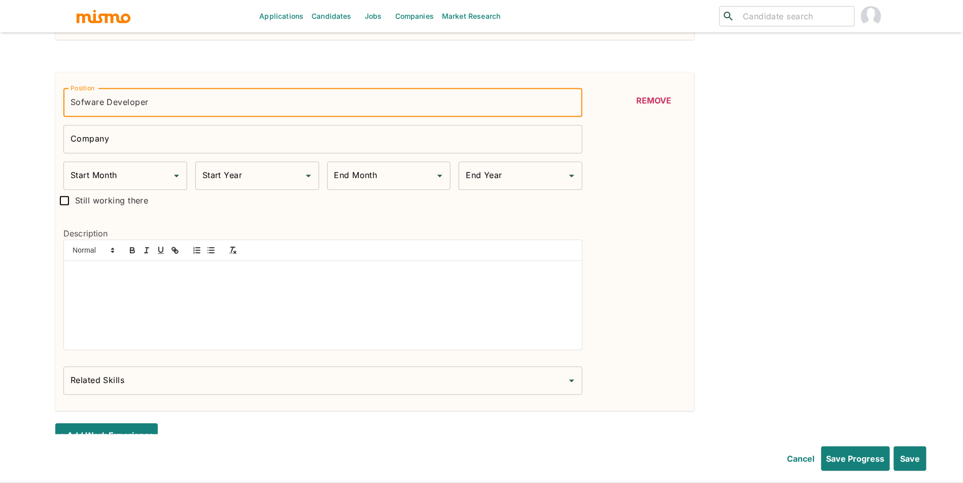
click at [253, 151] on input "Company" at bounding box center [322, 139] width 519 height 28
paste input "IBIS, C.A."
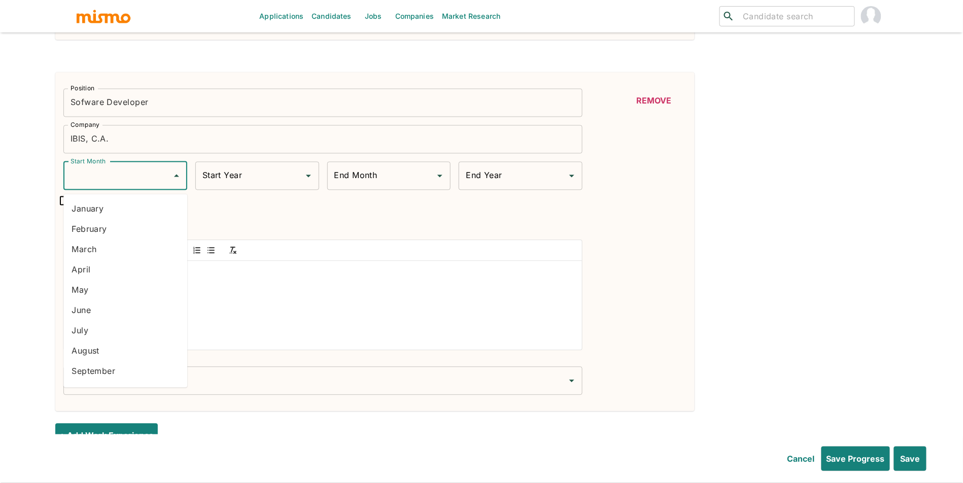
click at [114, 176] on div "Start Month Start Month" at bounding box center [125, 176] width 124 height 28
click at [121, 229] on li "February" at bounding box center [125, 229] width 124 height 20
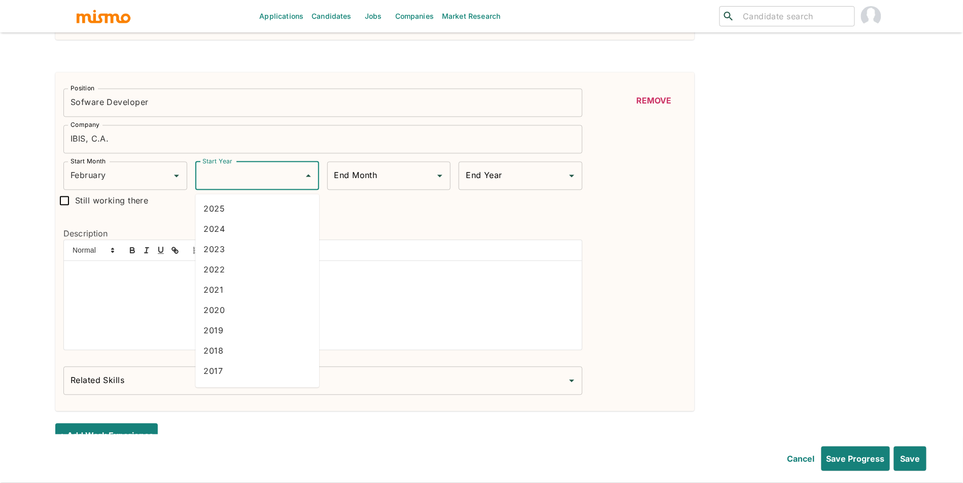
click at [223, 183] on input "Start Year" at bounding box center [249, 175] width 99 height 19
click at [232, 362] on li "2014" at bounding box center [257, 365] width 124 height 20
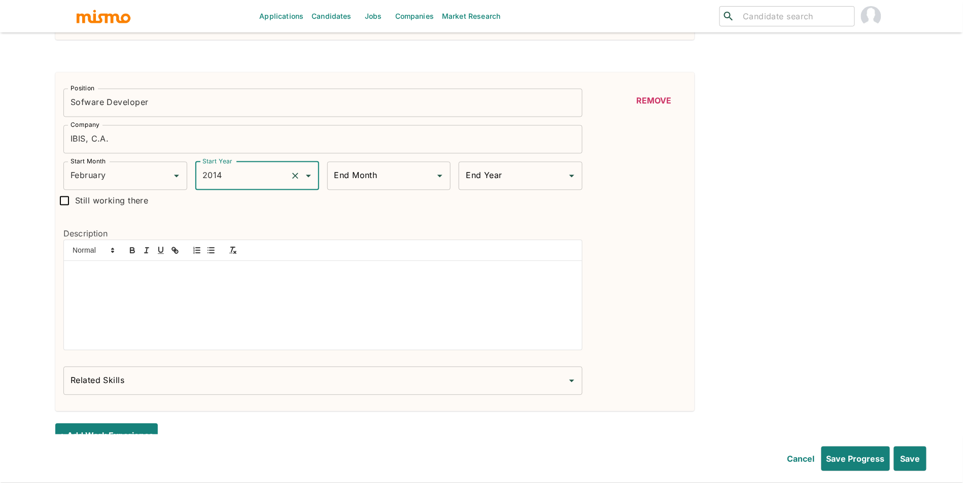
click at [385, 174] on input "End Month" at bounding box center [381, 175] width 99 height 19
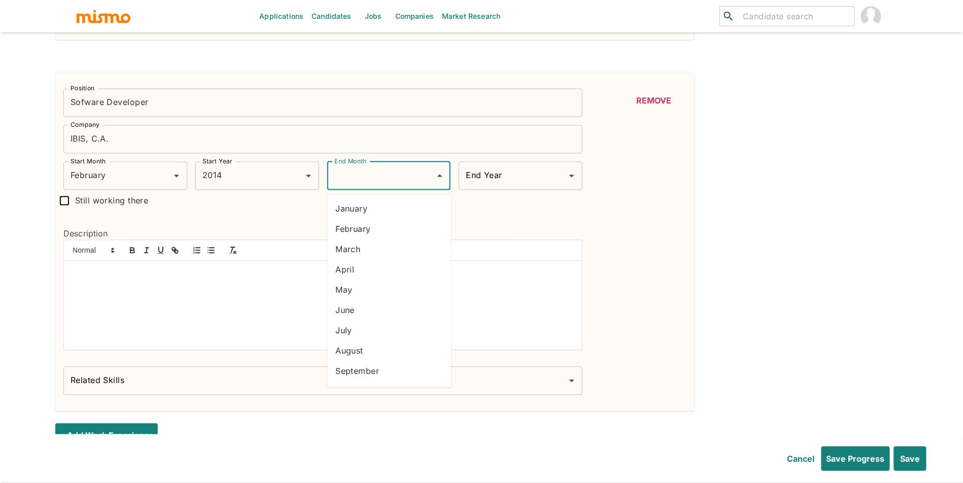
click at [370, 353] on li "August" at bounding box center [389, 351] width 124 height 20
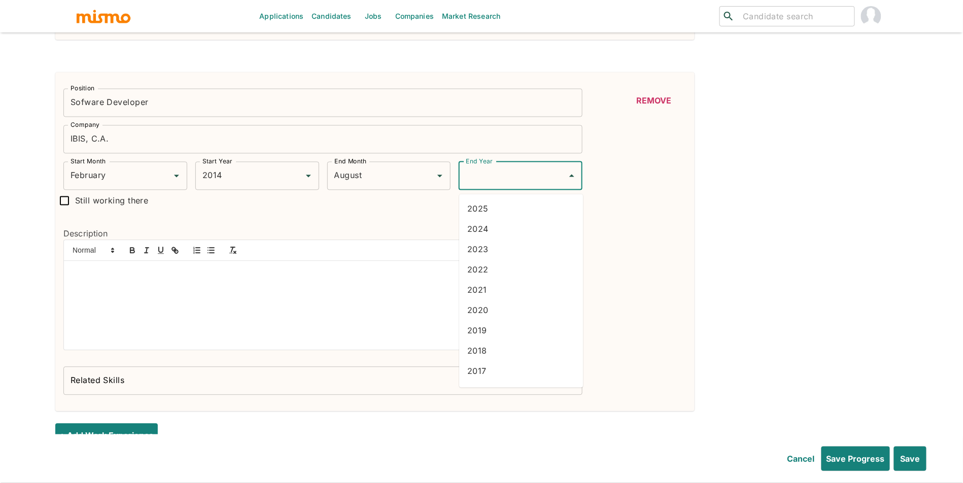
click at [491, 184] on div "End Year End Year" at bounding box center [521, 176] width 124 height 28
click at [484, 372] on li "2014" at bounding box center [521, 374] width 124 height 20
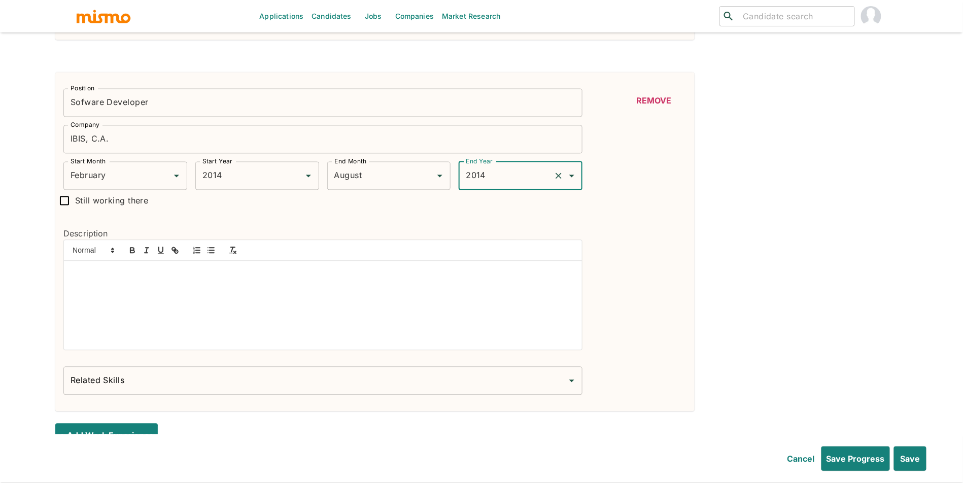
click at [251, 290] on div at bounding box center [323, 305] width 518 height 89
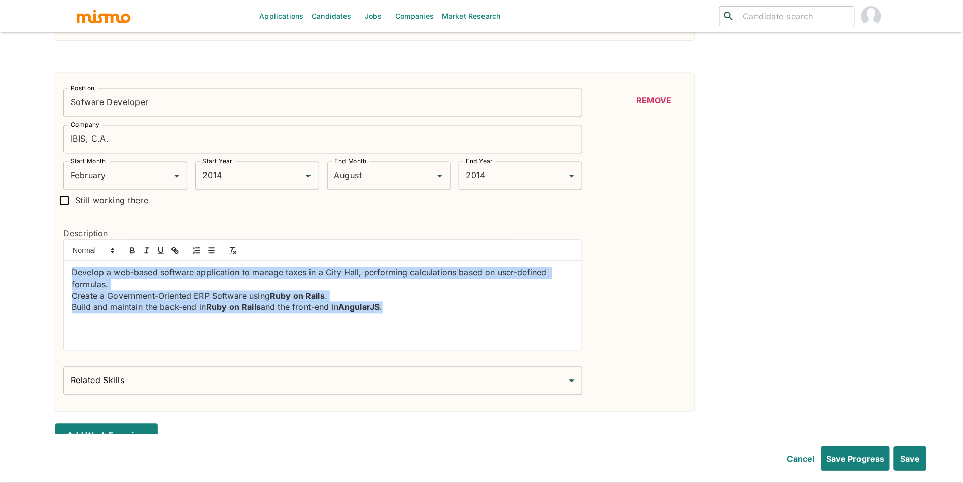
drag, startPoint x: 419, startPoint y: 331, endPoint x: 0, endPoint y: 249, distance: 427.2
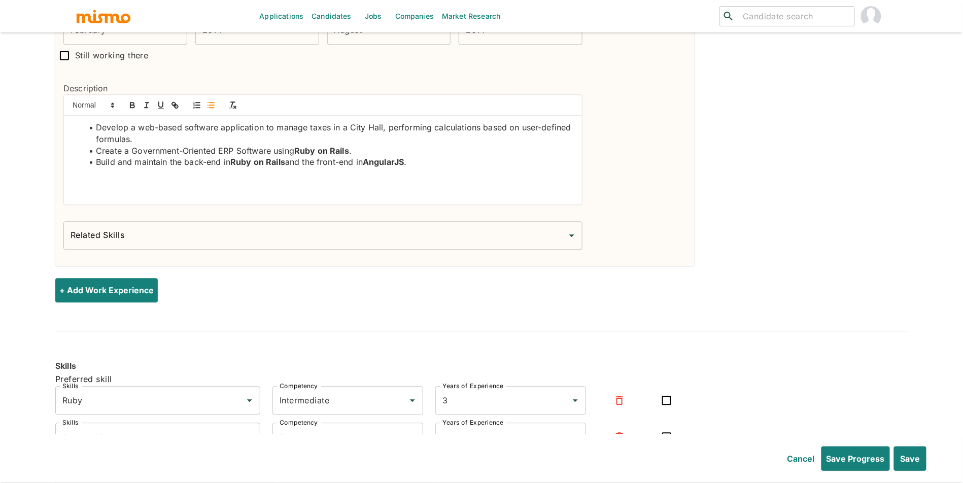
scroll to position [2305, 0]
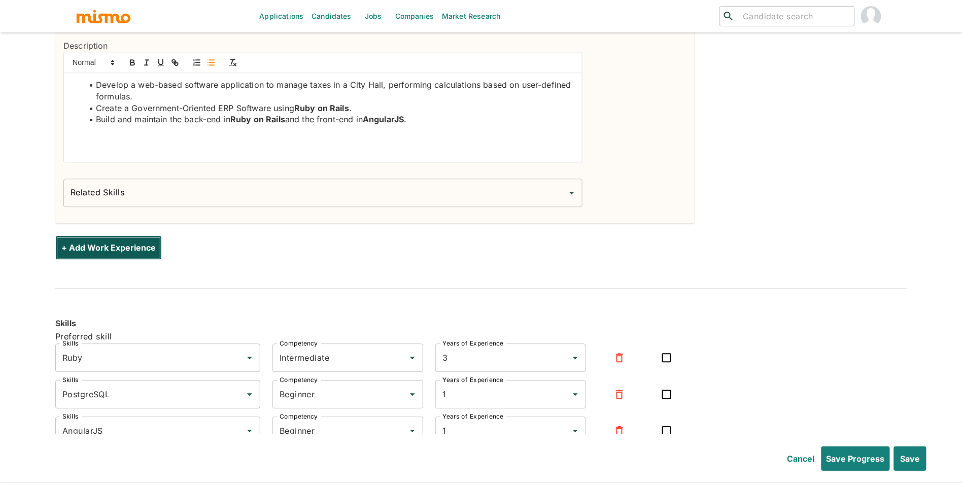
click at [136, 260] on button "+ Add Work Experience" at bounding box center [108, 248] width 107 height 24
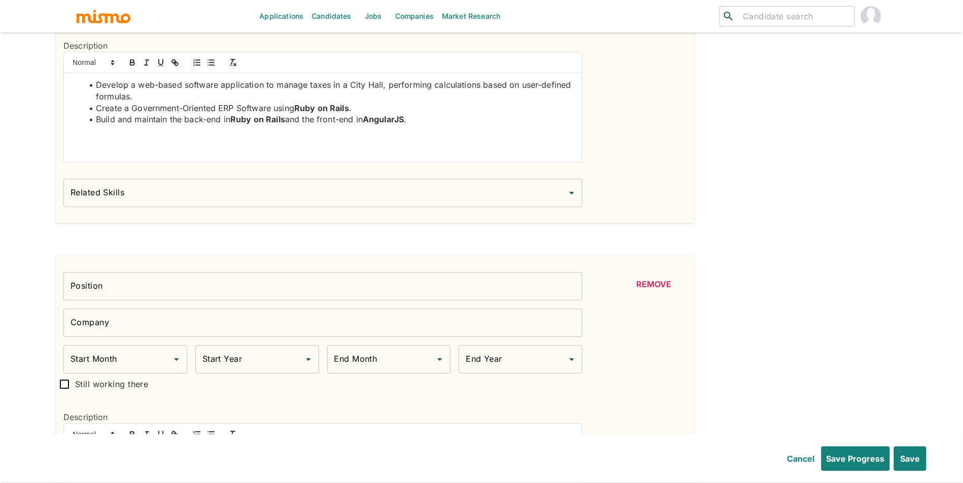
click at [143, 283] on input "Position" at bounding box center [322, 286] width 519 height 28
paste input "Web Developer"
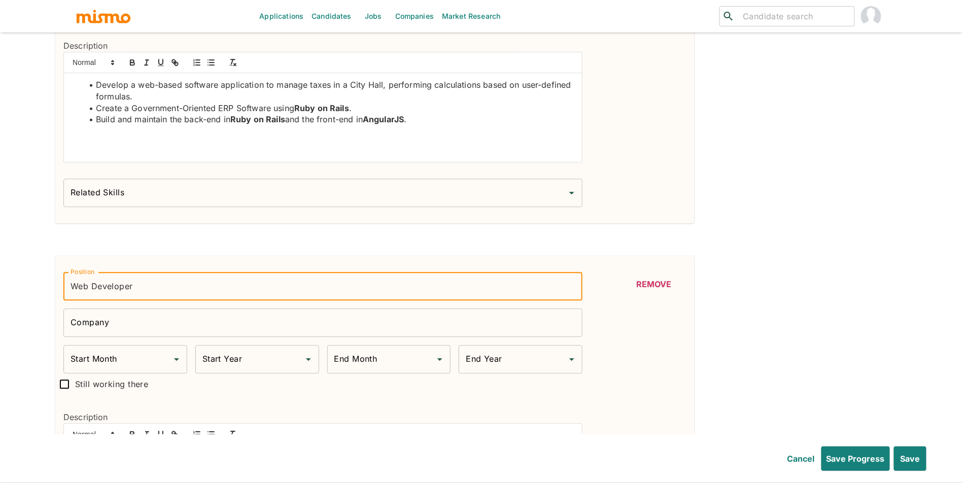
drag, startPoint x: 149, startPoint y: 325, endPoint x: 145, endPoint y: 316, distance: 10.0
click at [149, 325] on input "Company" at bounding box center [322, 323] width 519 height 28
paste input "Crowe Horwath"
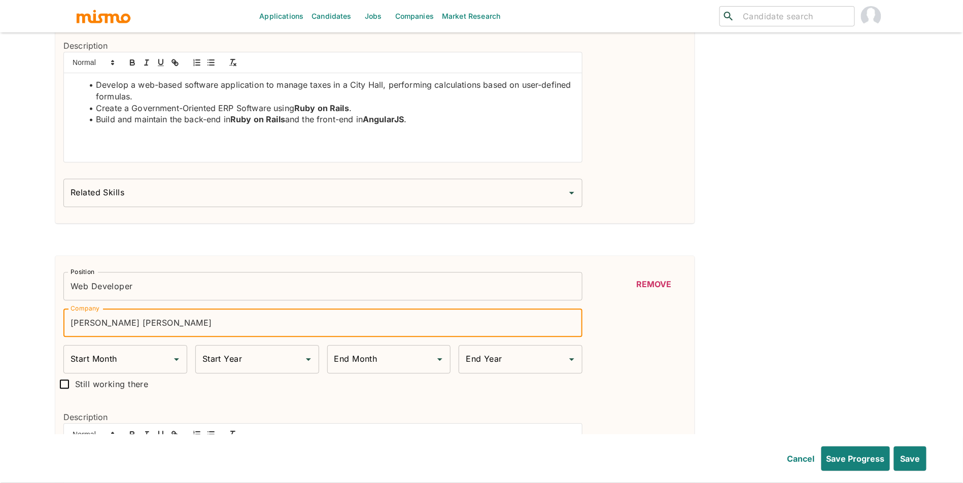
click at [125, 363] on input "Start Month" at bounding box center [117, 359] width 99 height 19
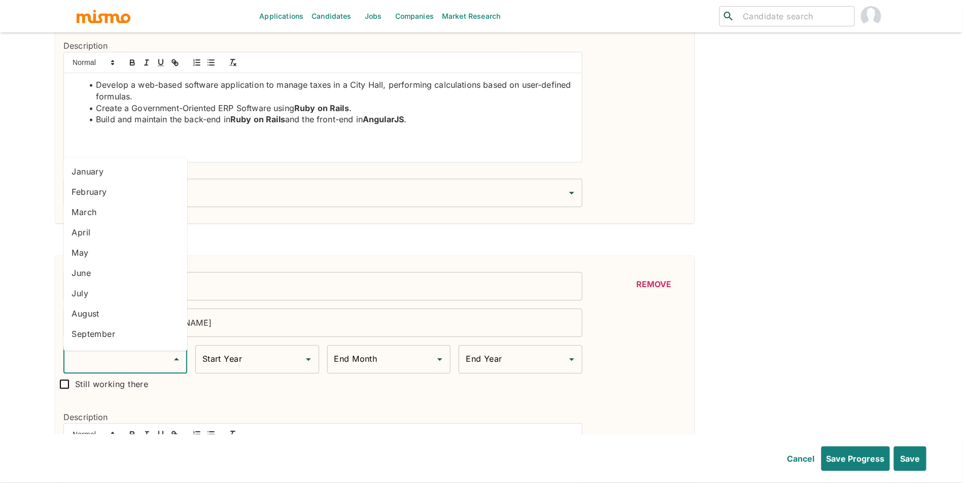
click at [111, 241] on li "April" at bounding box center [125, 232] width 124 height 20
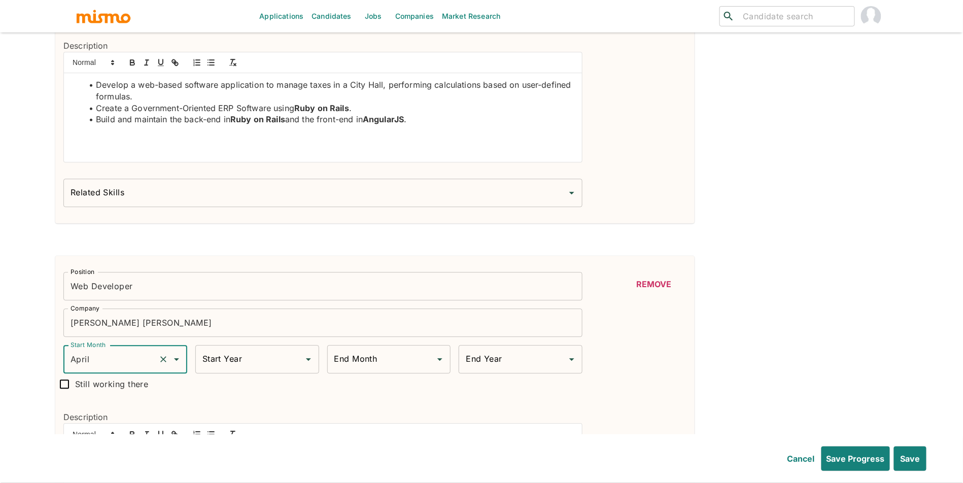
click at [269, 382] on div "Position Web Developer Position Company Crowe Horwath Company Start Month April…" at bounding box center [318, 421] width 527 height 315
click at [273, 366] on input "Start Year" at bounding box center [249, 359] width 99 height 19
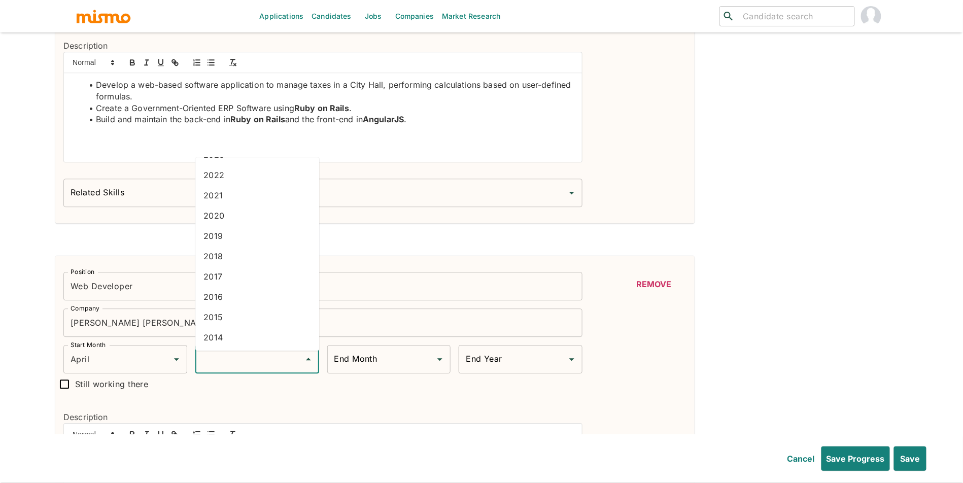
scroll to position [91, 0]
click at [253, 342] on li "2012" at bounding box center [257, 344] width 124 height 20
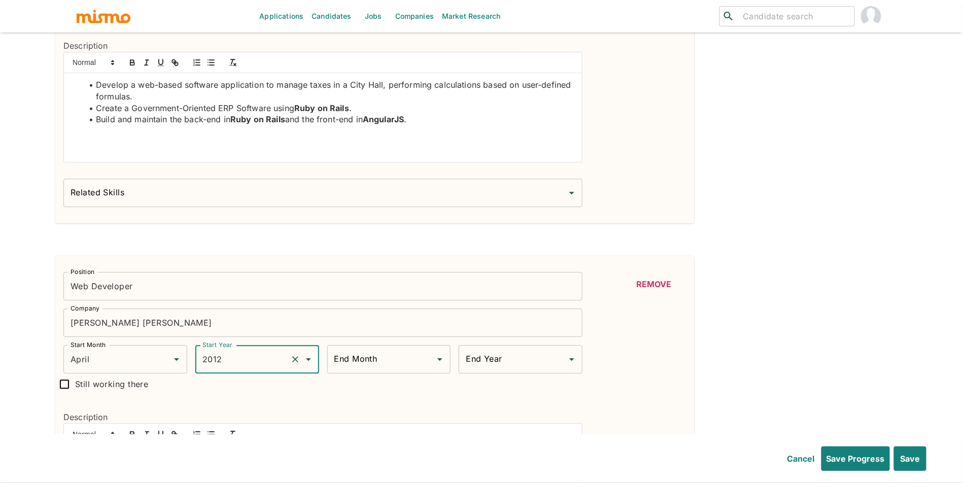
click at [388, 369] on input "End Month" at bounding box center [381, 359] width 99 height 19
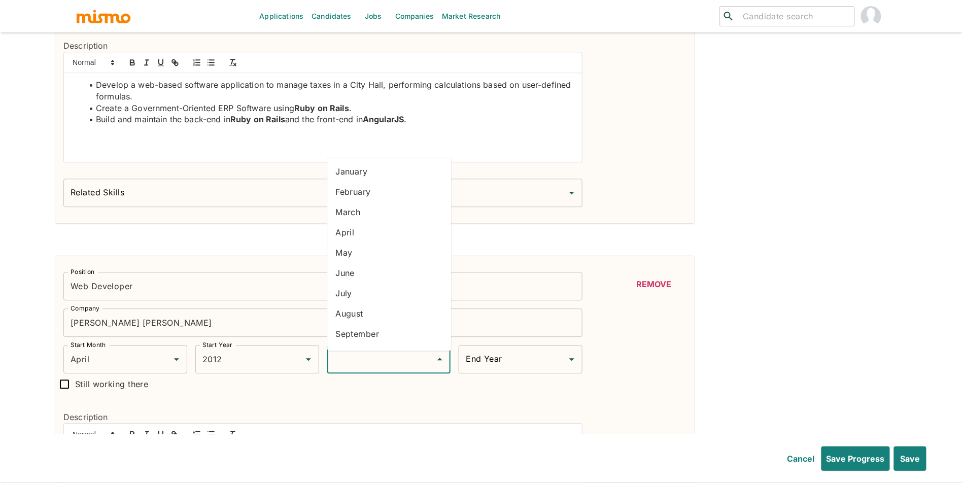
click at [364, 294] on li "July" at bounding box center [389, 293] width 124 height 20
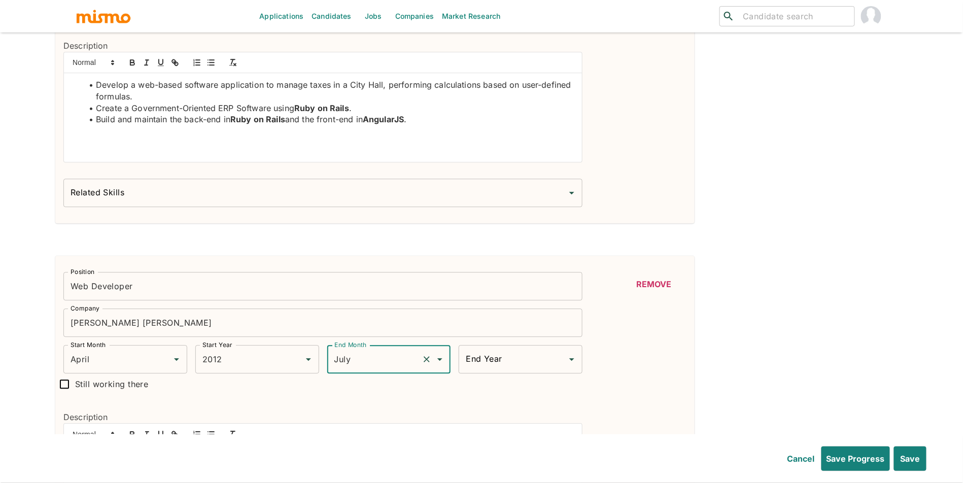
click at [520, 369] on input "End Year" at bounding box center [512, 359] width 99 height 19
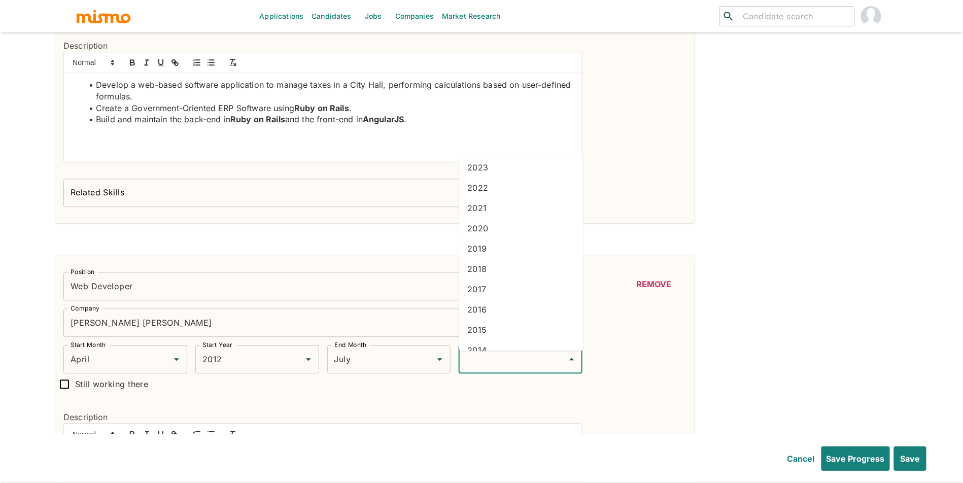
scroll to position [73, 0]
click at [509, 341] on li "2013" at bounding box center [521, 342] width 124 height 20
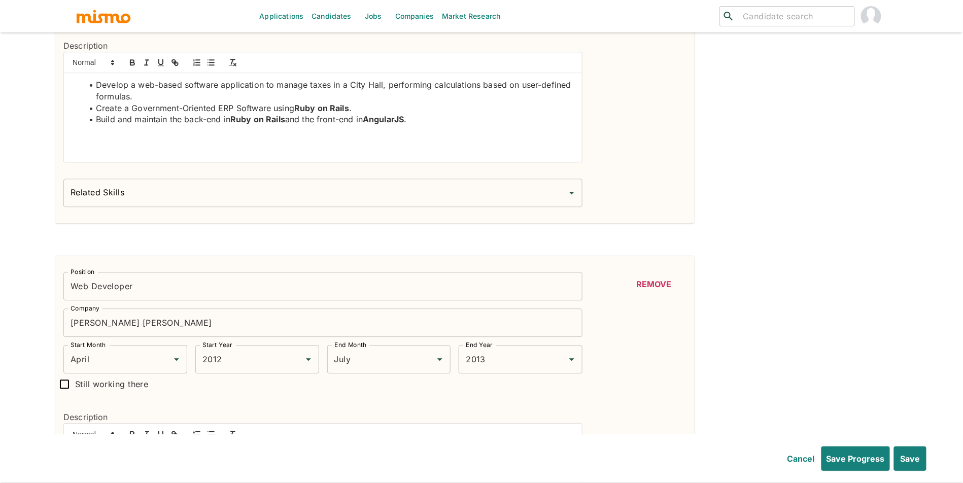
drag, startPoint x: 963, startPoint y: 282, endPoint x: 957, endPoint y: 315, distance: 33.0
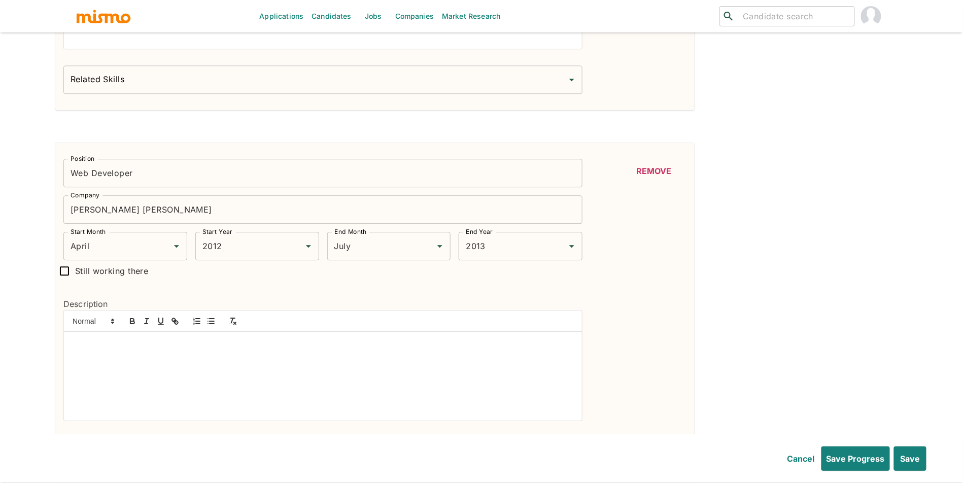
scroll to position [2488, 0]
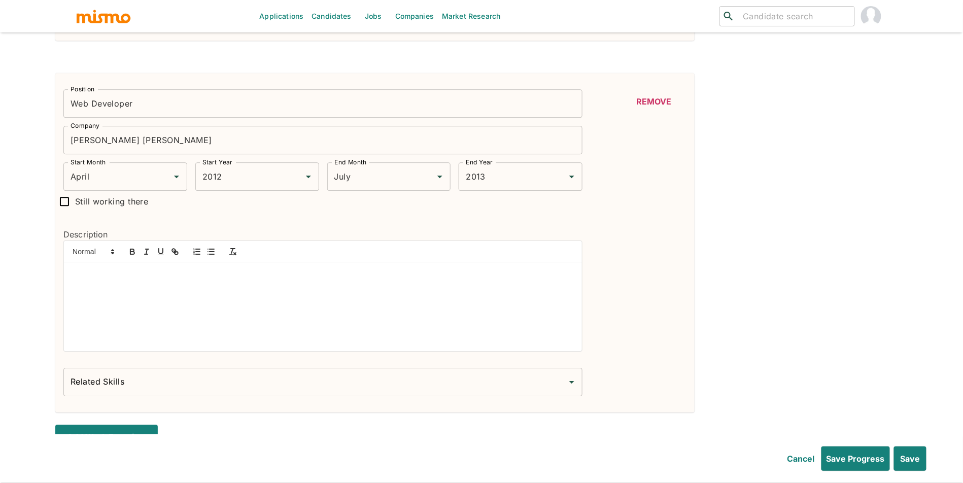
click at [436, 294] on div at bounding box center [323, 306] width 518 height 89
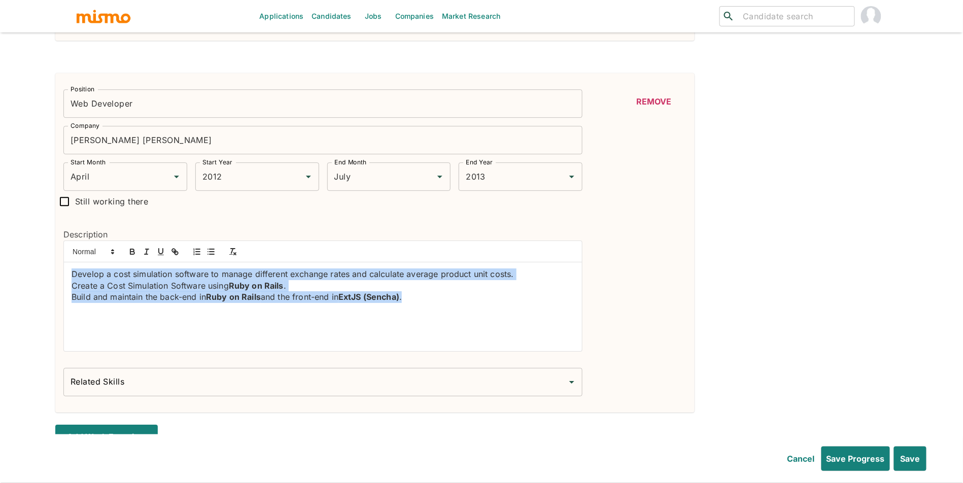
drag, startPoint x: 394, startPoint y: 321, endPoint x: 0, endPoint y: 250, distance: 400.7
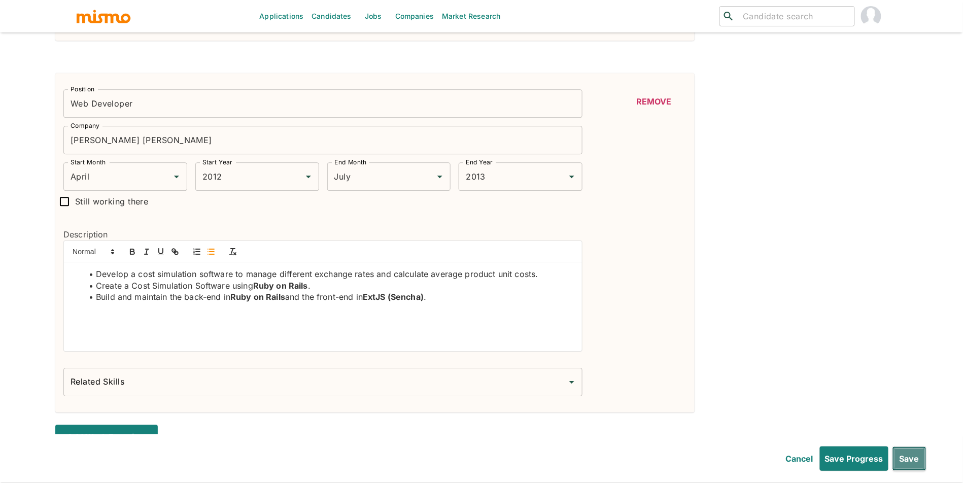
click at [907, 455] on button "Save" at bounding box center [910, 459] width 34 height 24
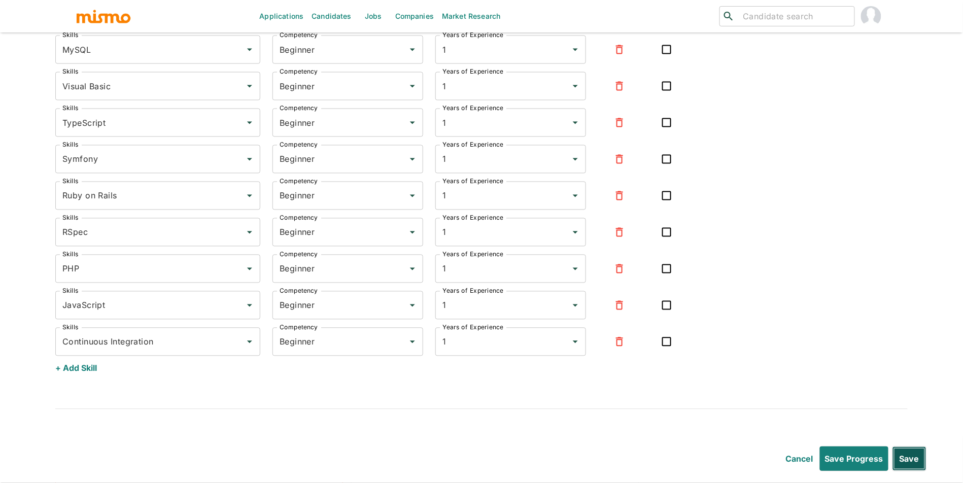
scroll to position [3647, 0]
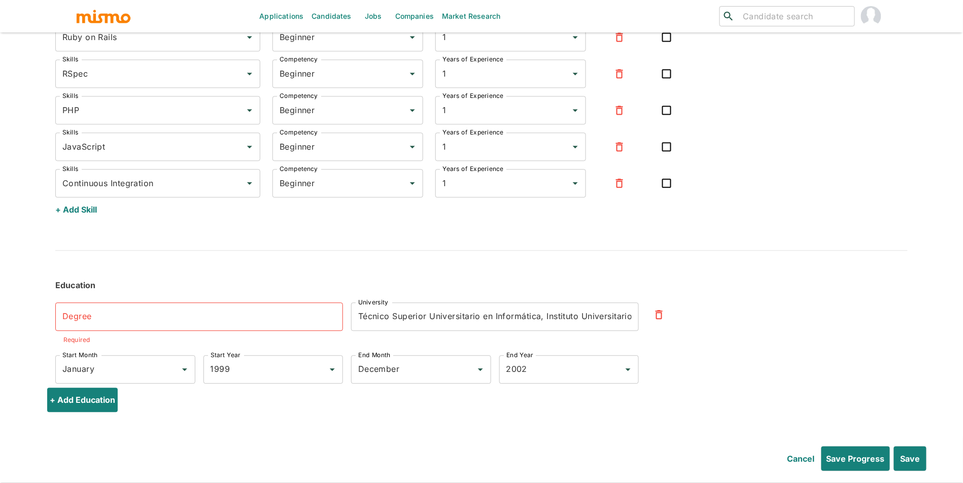
click at [186, 315] on input "Degree" at bounding box center [199, 317] width 288 height 28
paste input "University Superior Technician in Computer Science"
click at [311, 327] on input "University Superior Technician in Computer Science" at bounding box center [199, 317] width 288 height 28
click at [451, 307] on input "Técnico Superior Universitario en Informática, Instituto Universitario de Tecno…" at bounding box center [495, 317] width 288 height 28
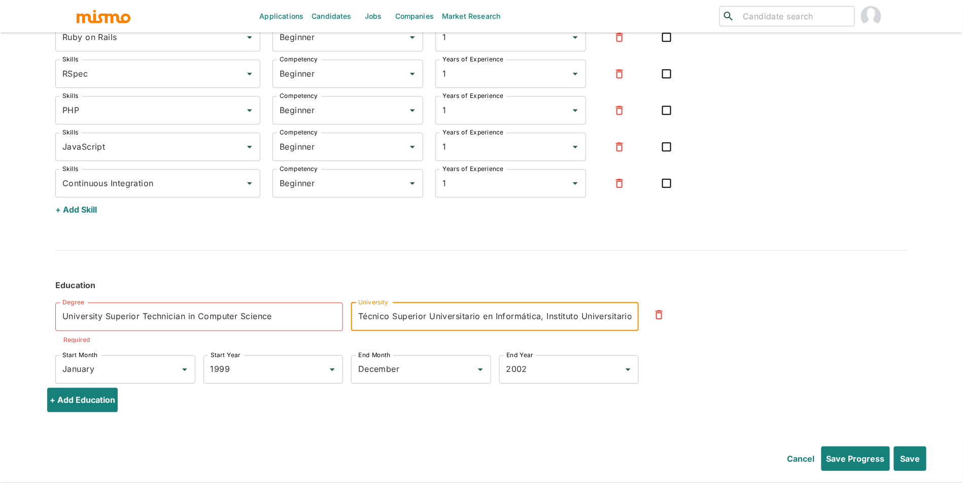
paste input "Antonio Ricaurte University Institute, Maracay, Aragua, Venezuela, Cum Laude"
click at [909, 464] on button "Save" at bounding box center [910, 459] width 34 height 24
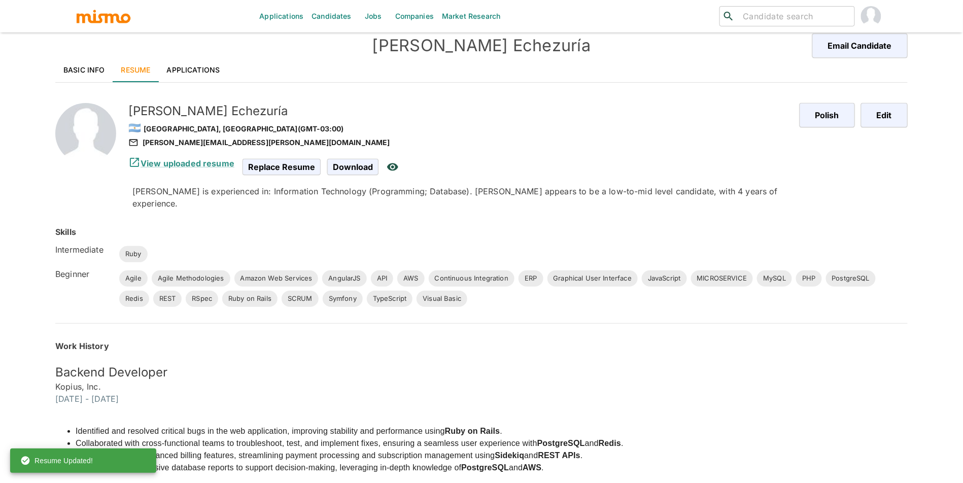
scroll to position [0, 0]
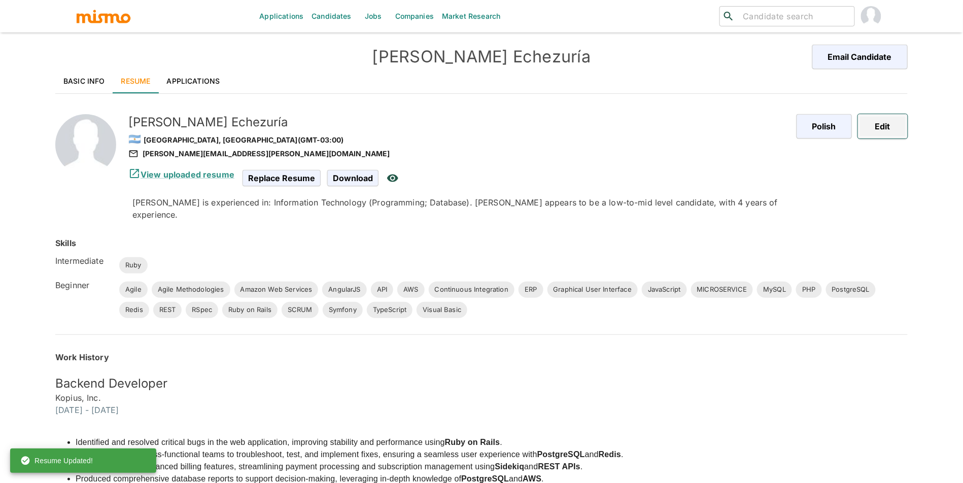
click at [889, 131] on button "Edit" at bounding box center [883, 126] width 50 height 24
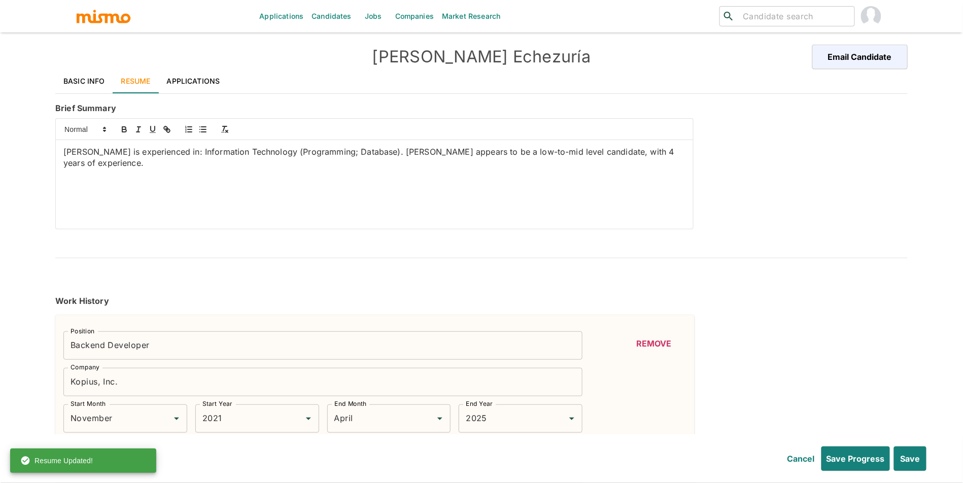
drag, startPoint x: 113, startPoint y: 172, endPoint x: 0, endPoint y: 131, distance: 119.8
click at [0, 131] on div "Applications Candidates Jobs Companies Market Research ​ ​ Werner Echezuría Ema…" at bounding box center [481, 254] width 963 height 508
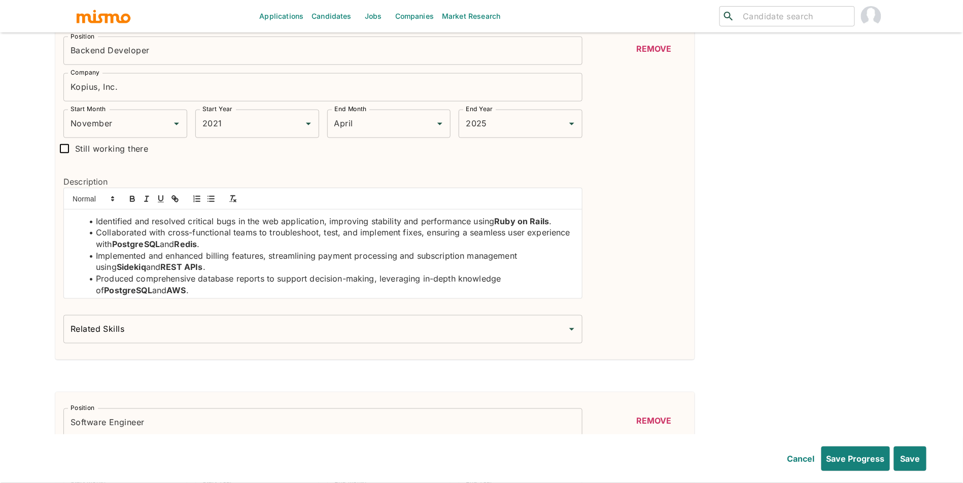
scroll to position [307, 0]
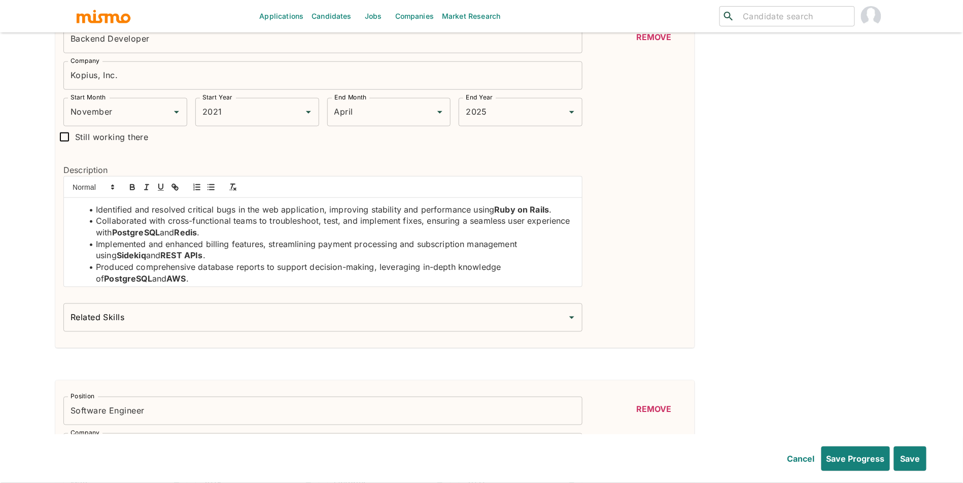
click at [415, 332] on div "Related Skills" at bounding box center [322, 318] width 519 height 28
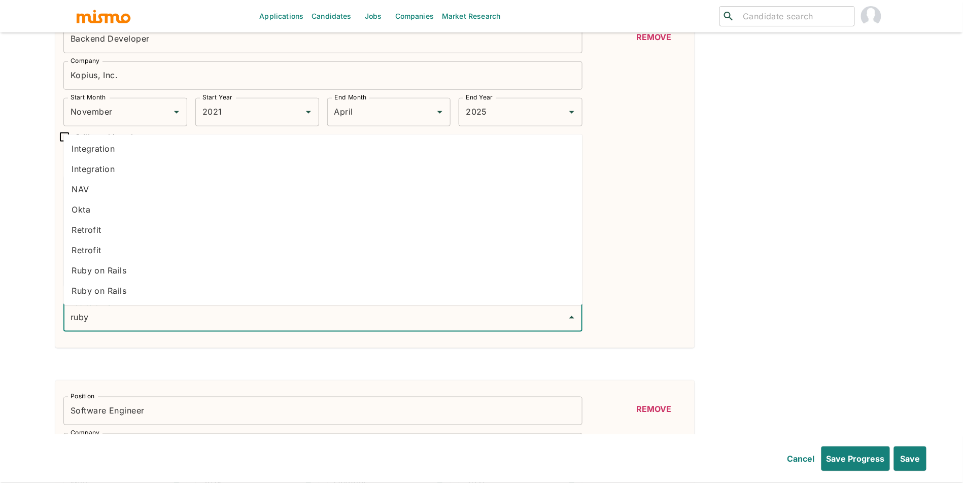
click at [323, 276] on li "Ruby on Rails" at bounding box center [322, 270] width 519 height 20
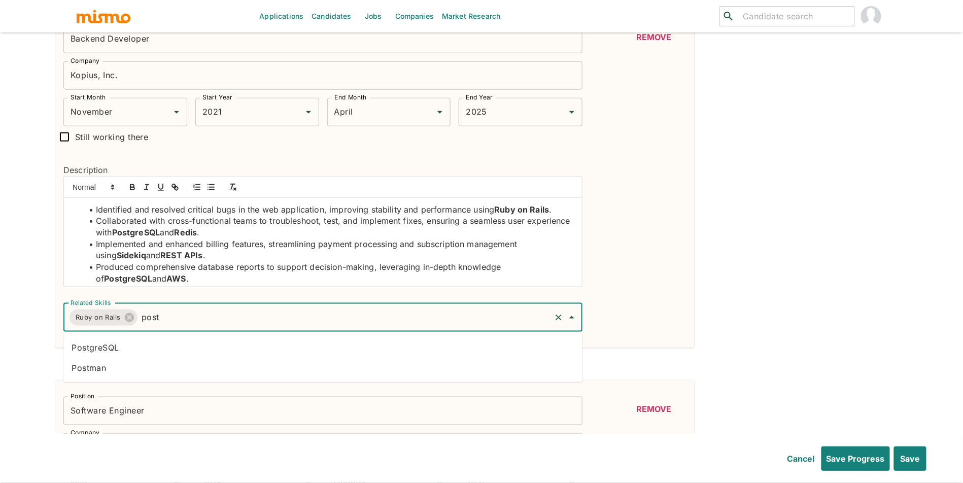
click at [285, 344] on li "PostgreSQL" at bounding box center [322, 348] width 519 height 20
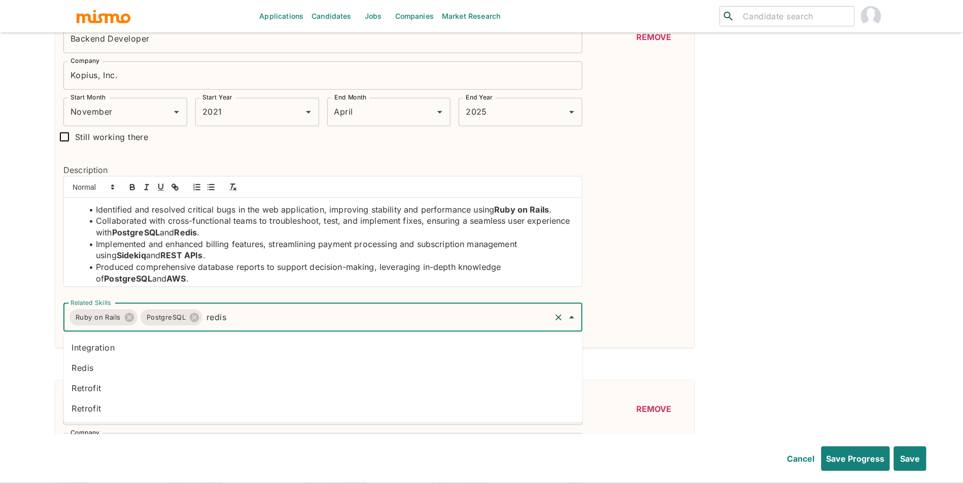
click at [215, 372] on li "Redis" at bounding box center [322, 368] width 519 height 20
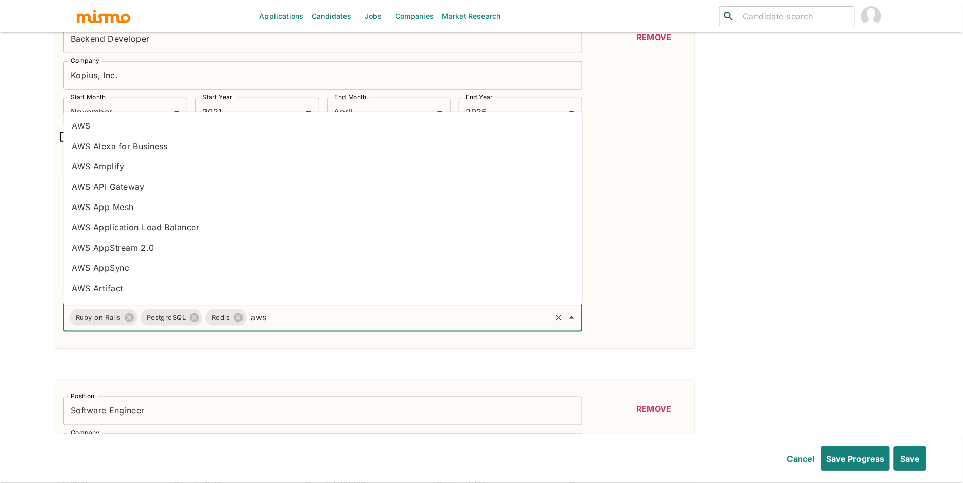
click at [166, 129] on li "AWS" at bounding box center [322, 126] width 519 height 20
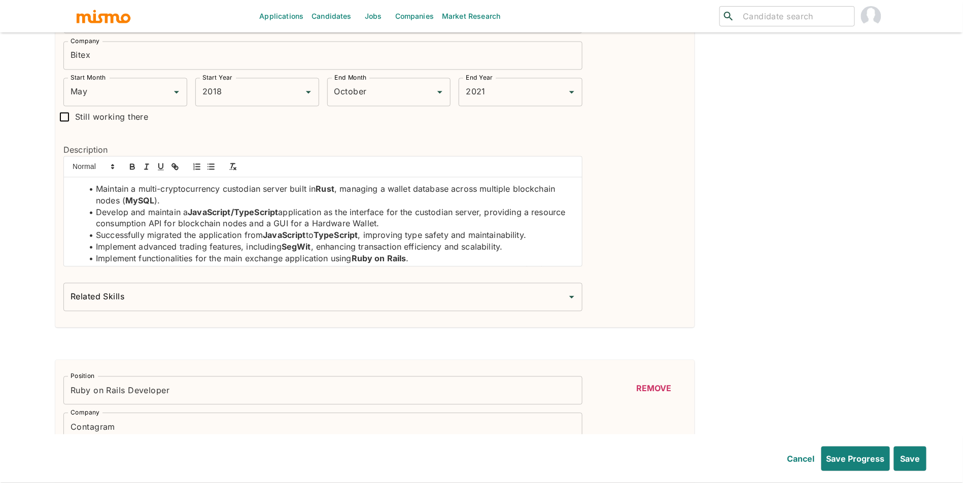
scroll to position [710, 0]
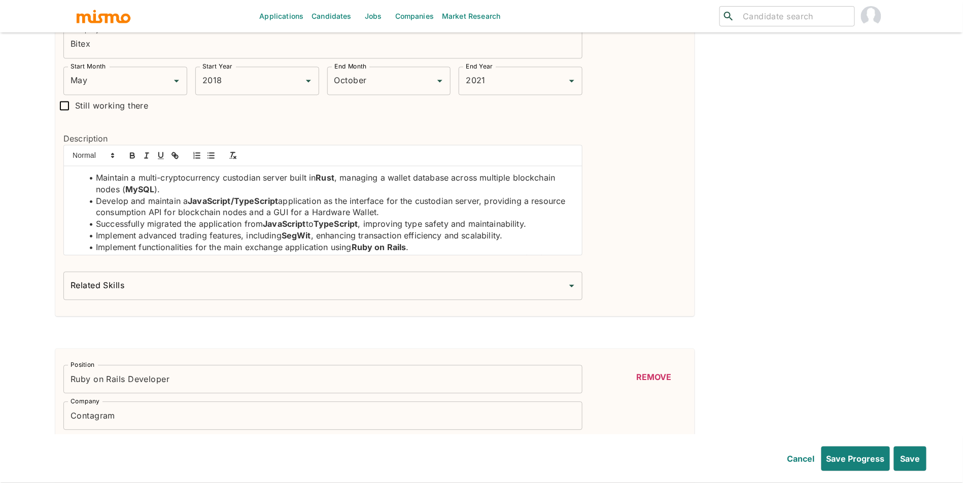
click at [414, 288] on input "Related Skills" at bounding box center [315, 286] width 495 height 19
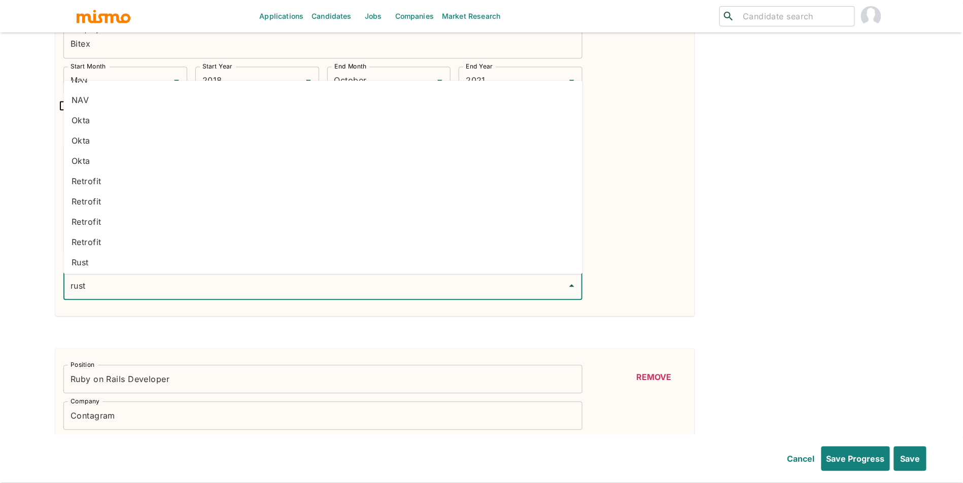
scroll to position [119, 0]
click at [119, 257] on li "Rust" at bounding box center [322, 261] width 519 height 20
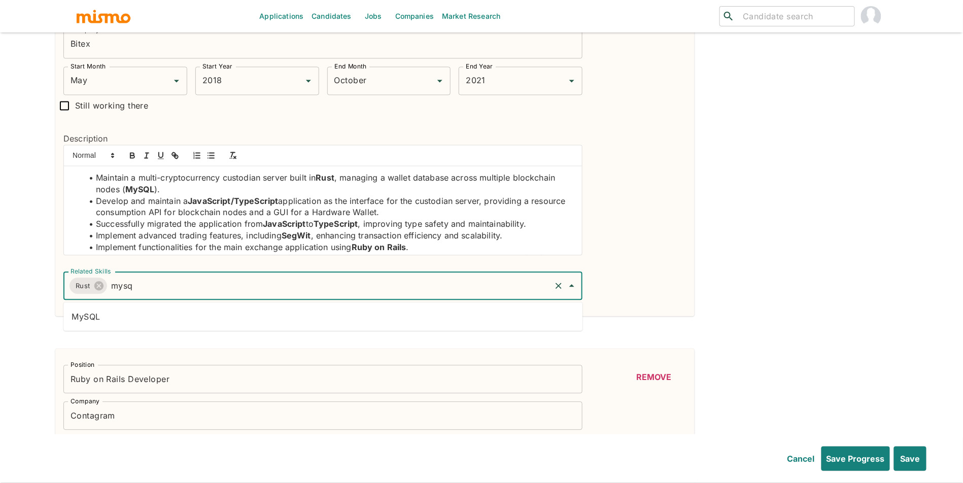
click at [227, 317] on li "MySQL" at bounding box center [322, 317] width 519 height 20
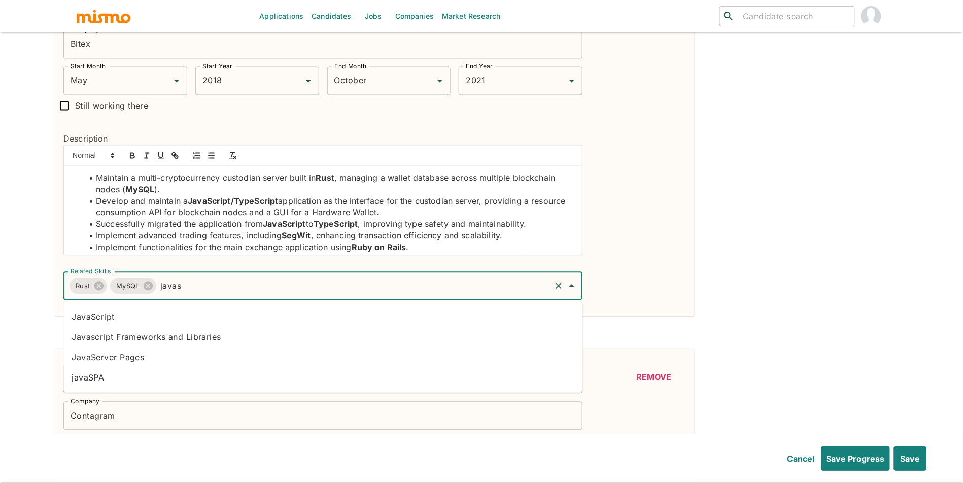
click at [169, 316] on li "JavaScript" at bounding box center [322, 317] width 519 height 20
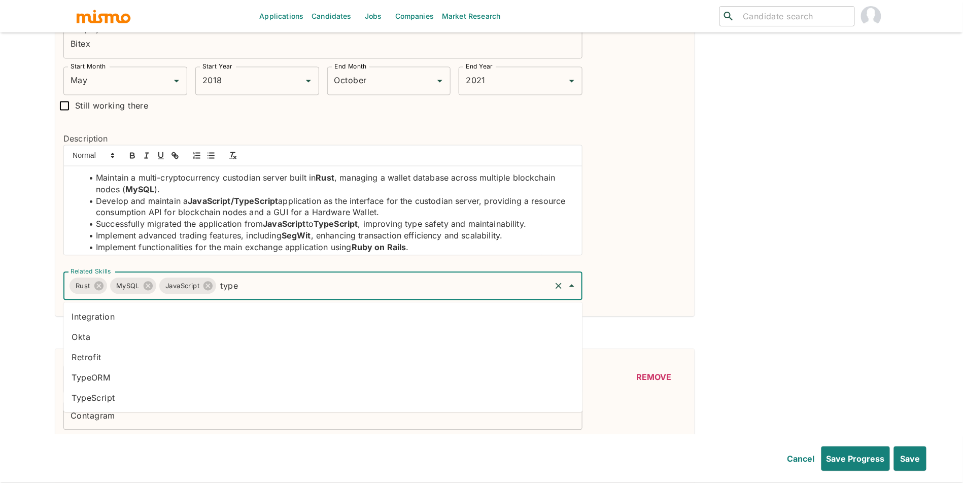
click at [119, 394] on li "TypeScript" at bounding box center [322, 398] width 519 height 20
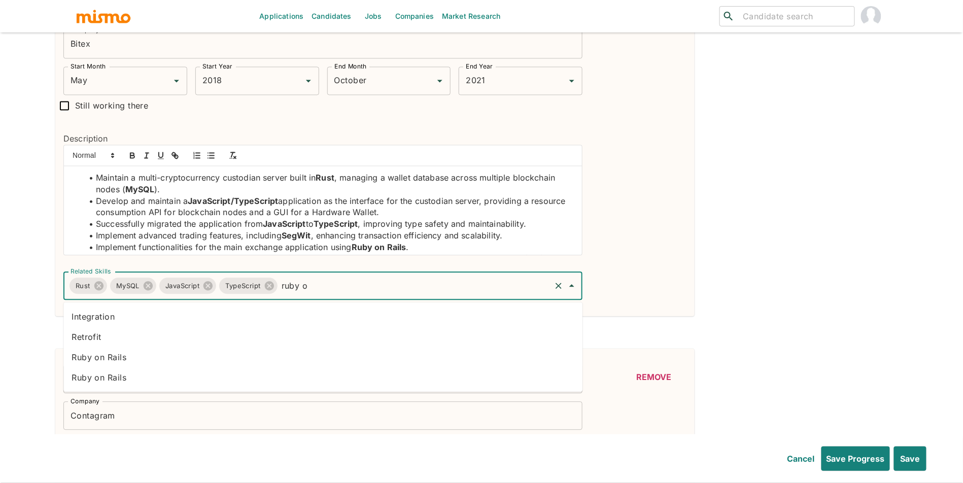
click at [203, 360] on li "Ruby on Rails" at bounding box center [322, 358] width 519 height 20
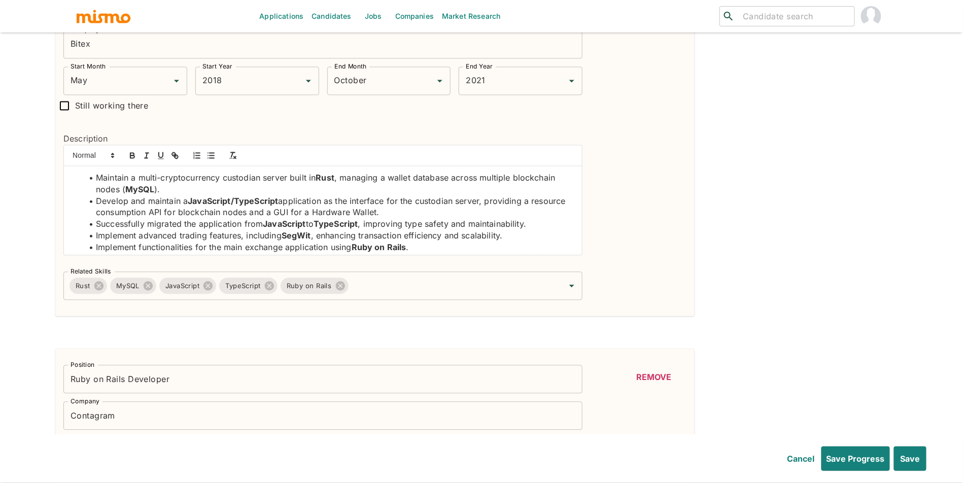
scroll to position [15, 0]
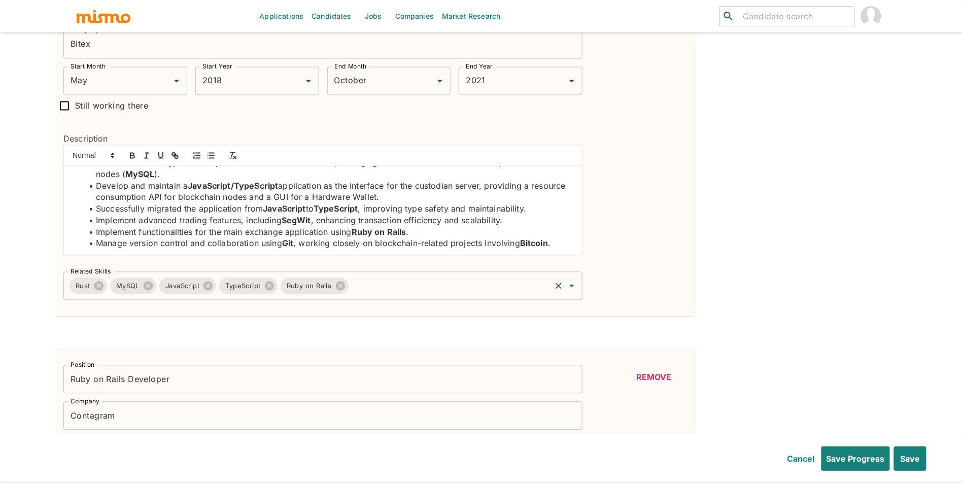
click at [519, 287] on input "Related Skills" at bounding box center [450, 286] width 200 height 19
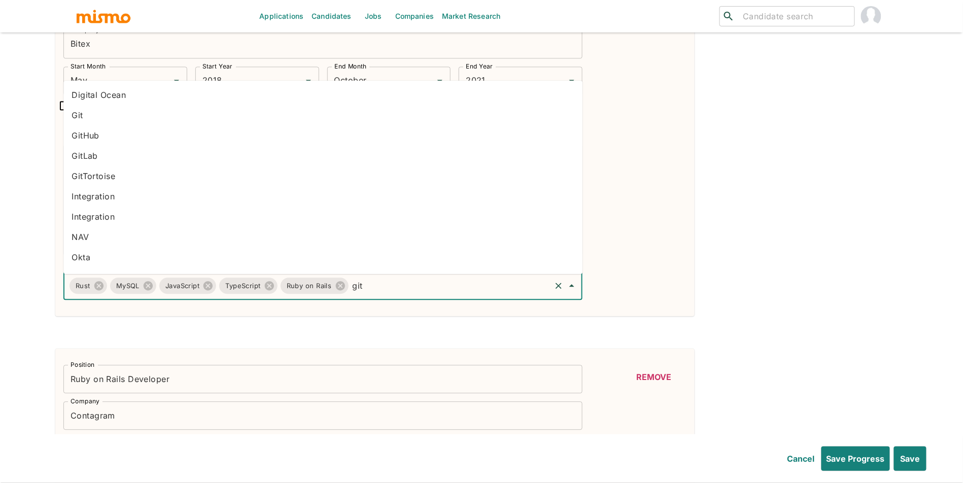
click at [262, 122] on li "Git" at bounding box center [322, 116] width 519 height 20
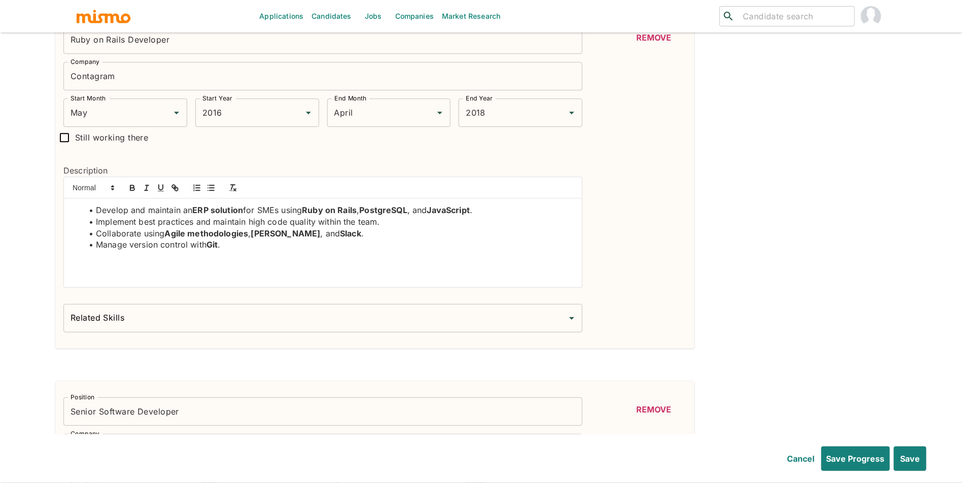
scroll to position [1073, 0]
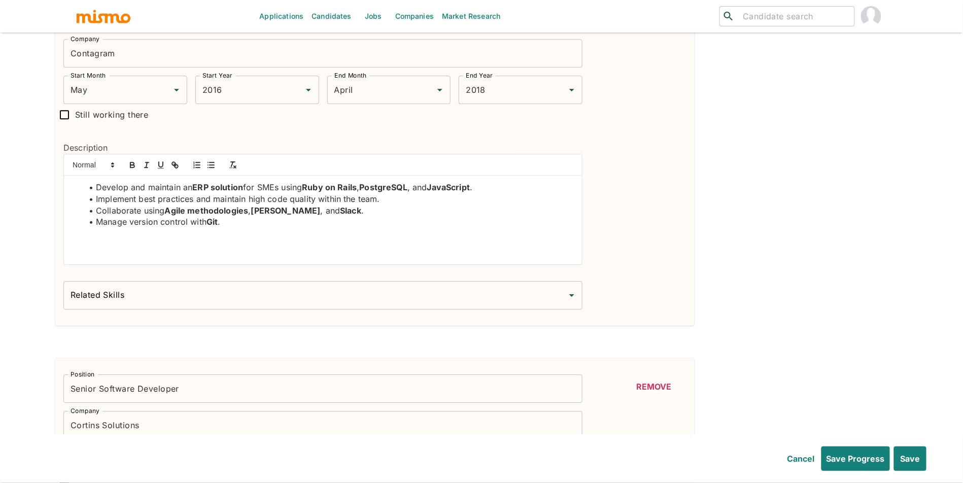
click at [408, 296] on input "Related Skills" at bounding box center [315, 295] width 495 height 19
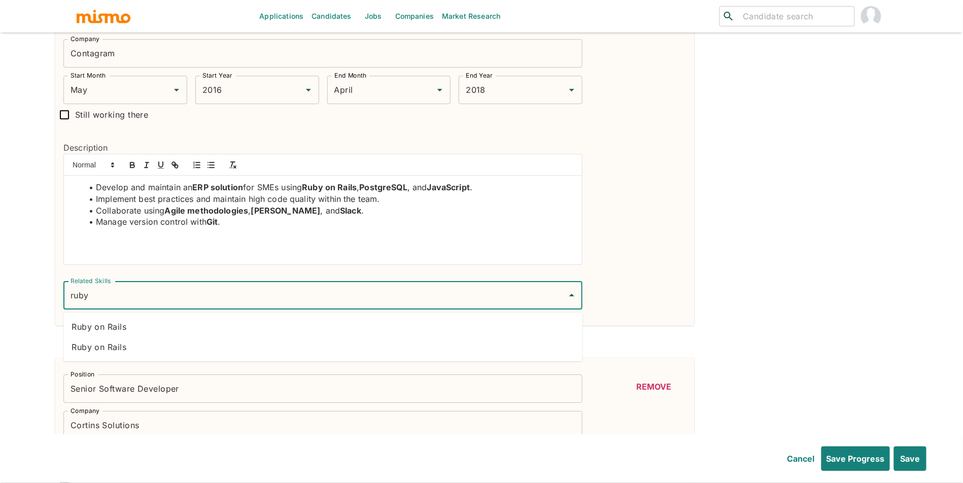
click at [320, 323] on li "Ruby on Rails" at bounding box center [322, 327] width 519 height 20
click at [354, 327] on li "PostgreSQL" at bounding box center [322, 327] width 519 height 20
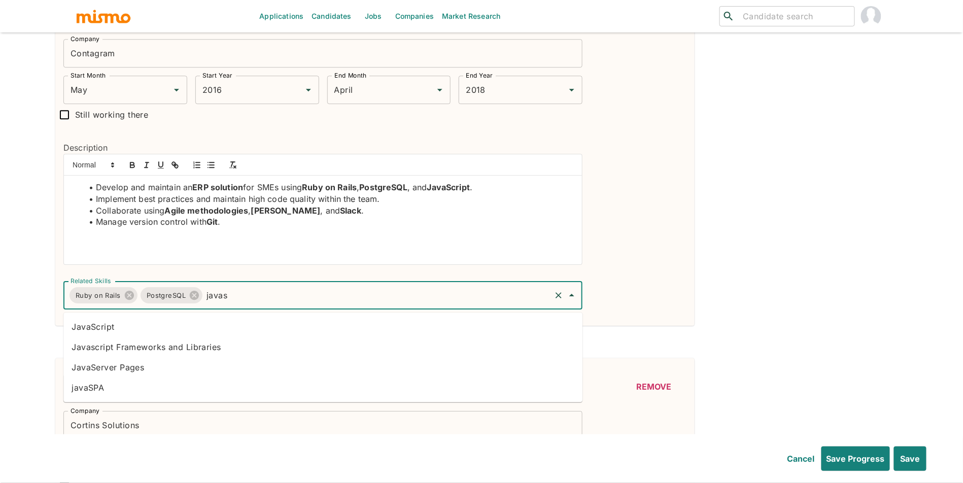
click at [275, 328] on li "JavaScript" at bounding box center [322, 327] width 519 height 20
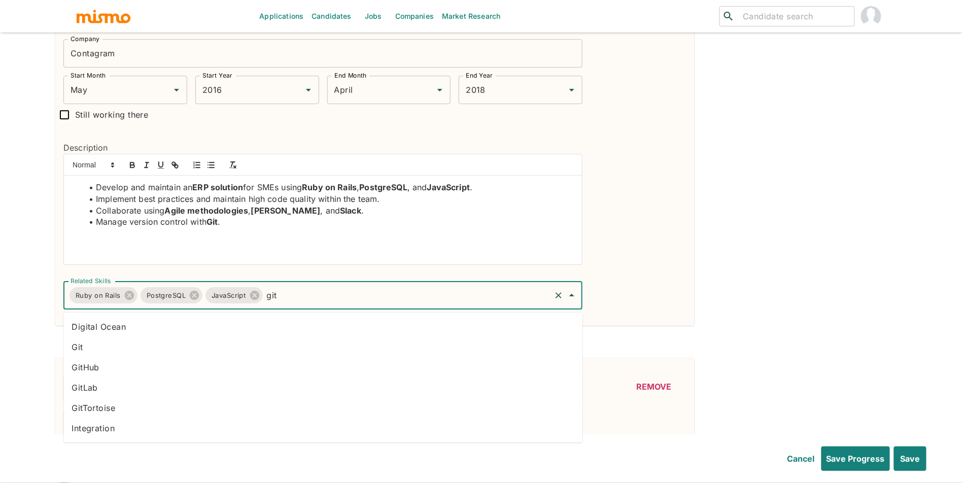
click at [339, 326] on li "Digital Ocean" at bounding box center [322, 327] width 519 height 20
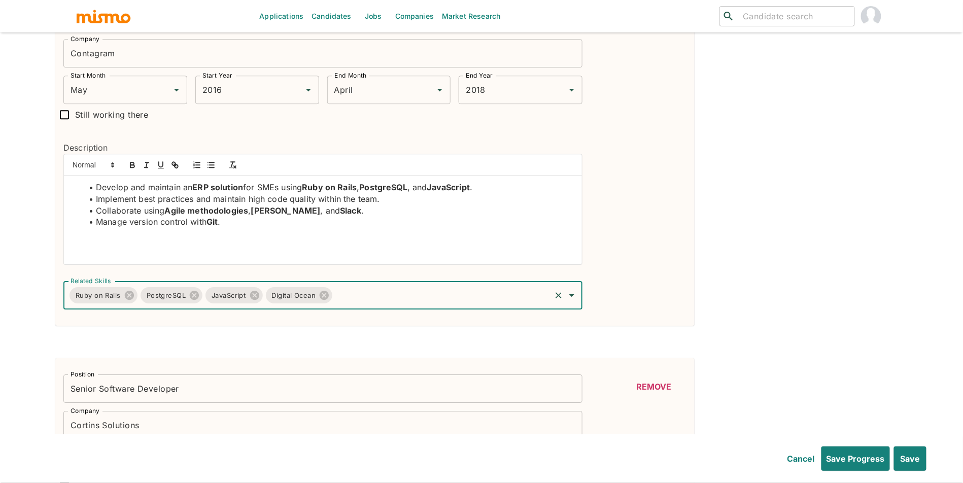
click at [335, 300] on div "Ruby on Rails PostgreSQL JavaScript Digital Ocean Related Skills" at bounding box center [322, 295] width 519 height 28
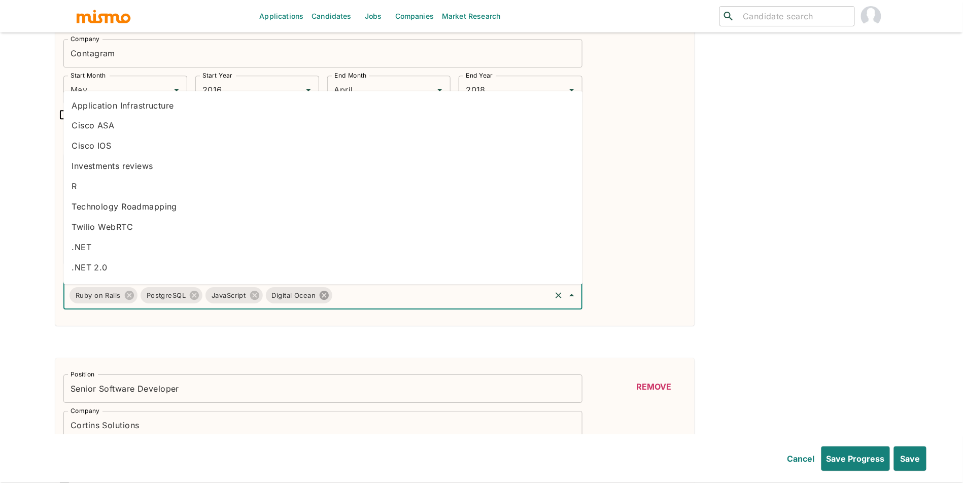
click at [328, 299] on icon at bounding box center [324, 295] width 9 height 9
click at [125, 126] on li "Git" at bounding box center [322, 126] width 519 height 20
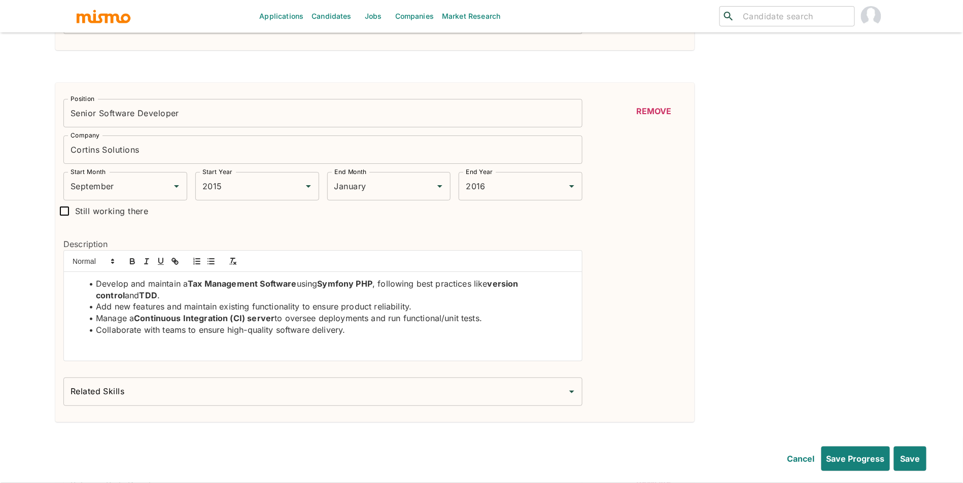
scroll to position [1359, 0]
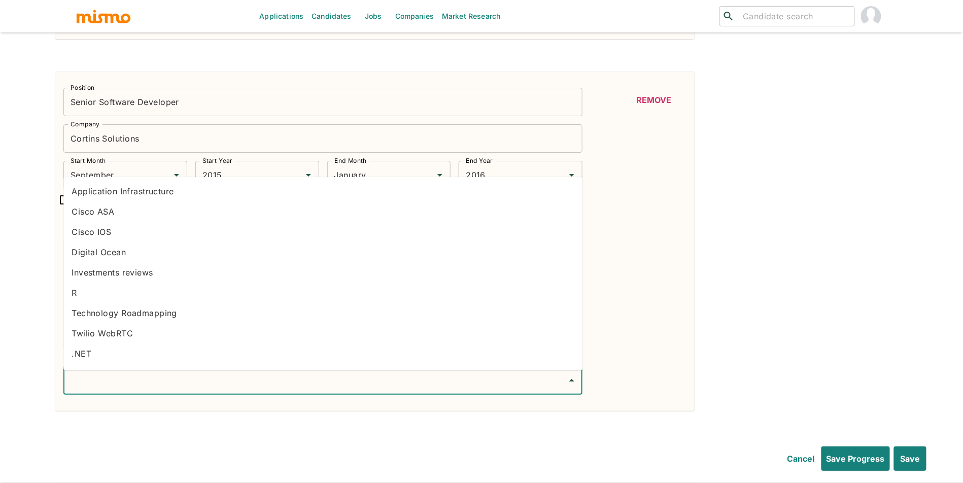
click at [412, 383] on input "Related Skills" at bounding box center [315, 380] width 495 height 19
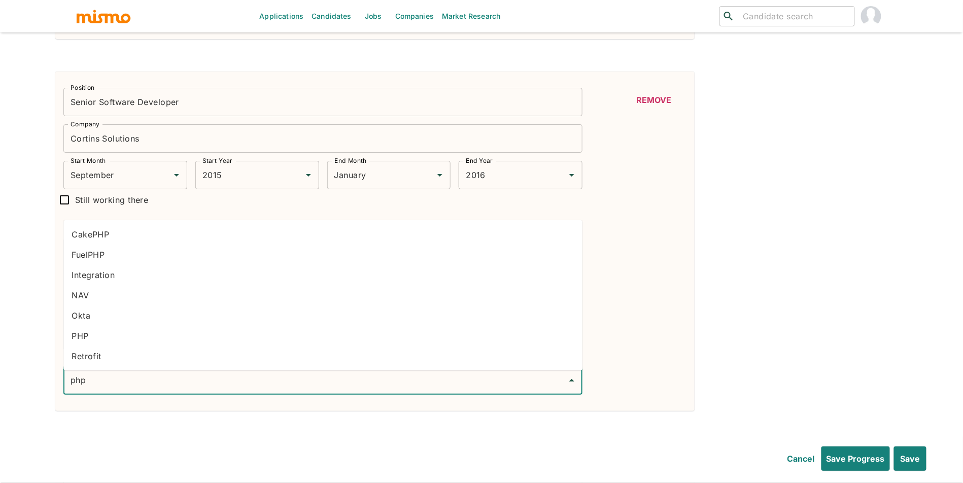
click at [173, 331] on li "PHP" at bounding box center [322, 336] width 519 height 20
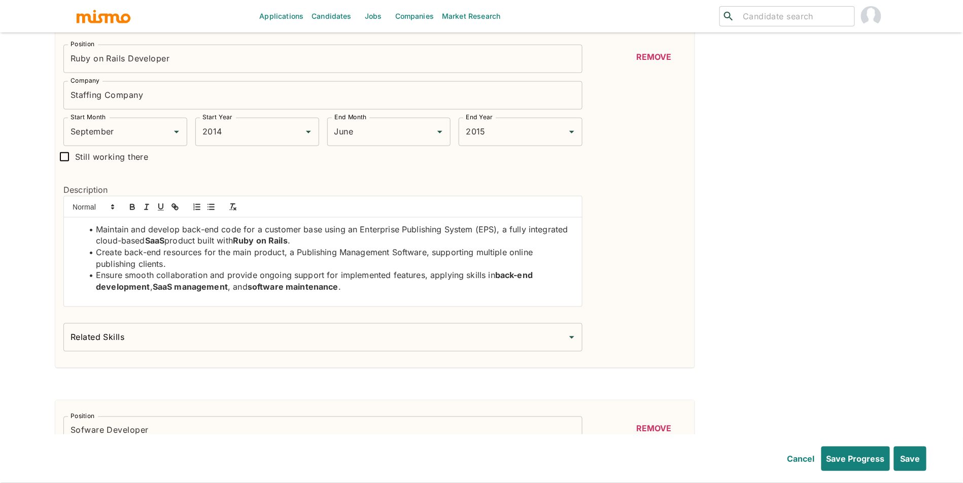
scroll to position [1797, 0]
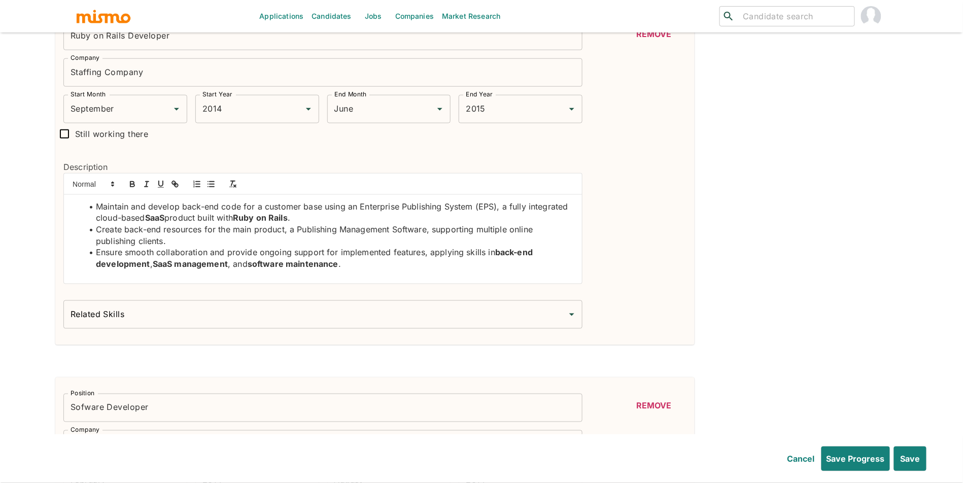
click at [377, 319] on input "Related Skills" at bounding box center [315, 314] width 495 height 19
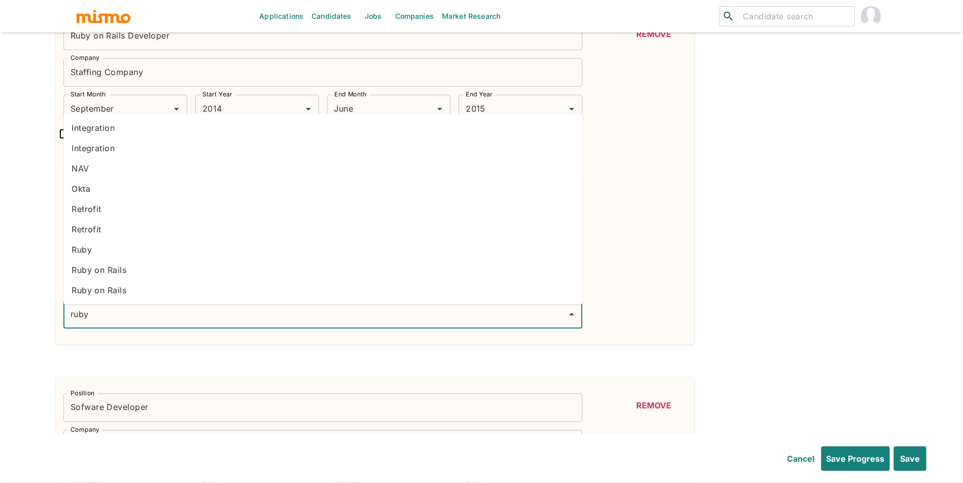
click at [253, 276] on li "Ruby on Rails" at bounding box center [322, 270] width 519 height 20
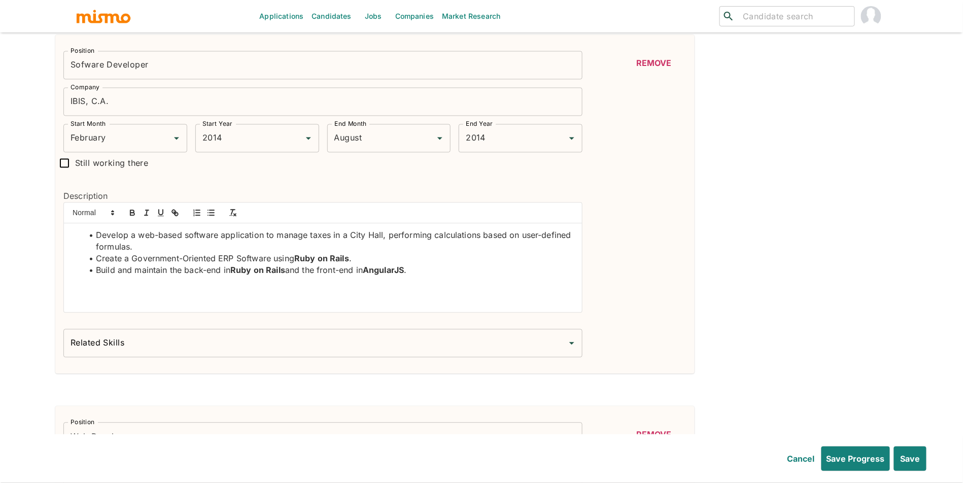
scroll to position [2181, 0]
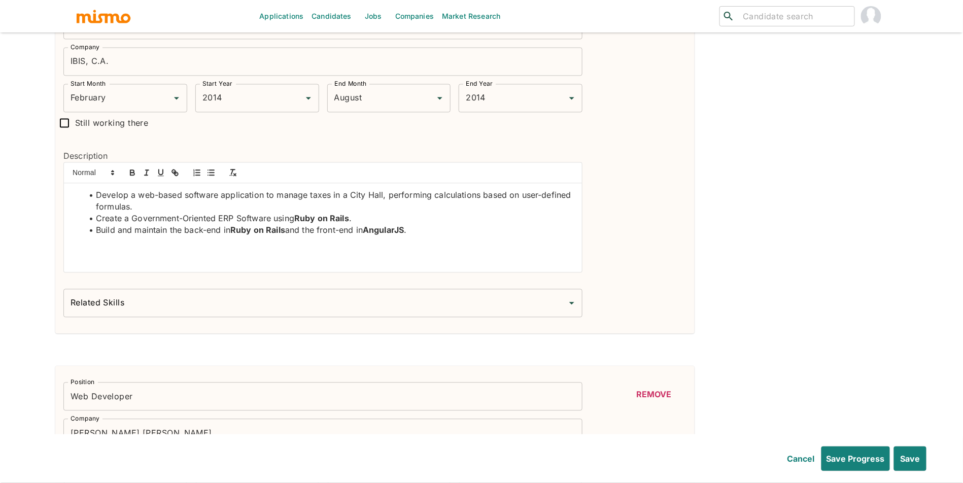
click at [329, 313] on input "Related Skills" at bounding box center [315, 302] width 495 height 19
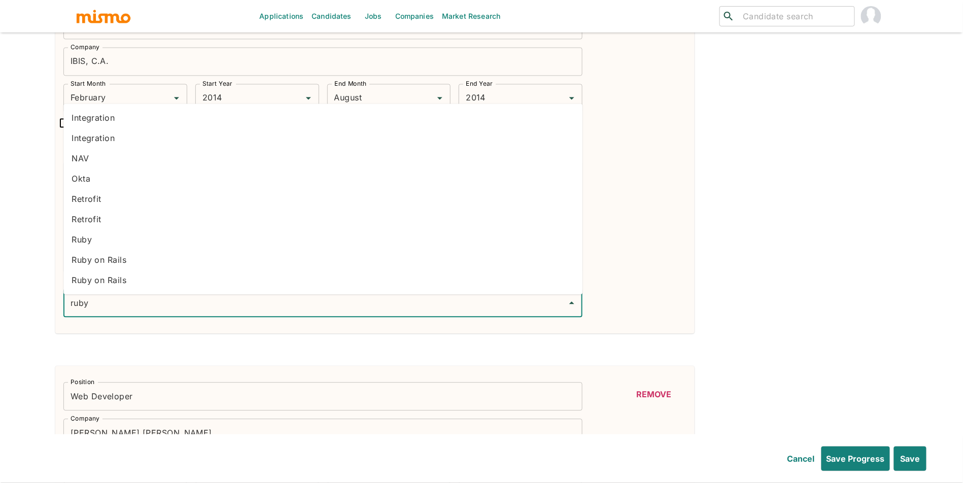
click at [187, 254] on li "Ruby on Rails" at bounding box center [322, 260] width 519 height 20
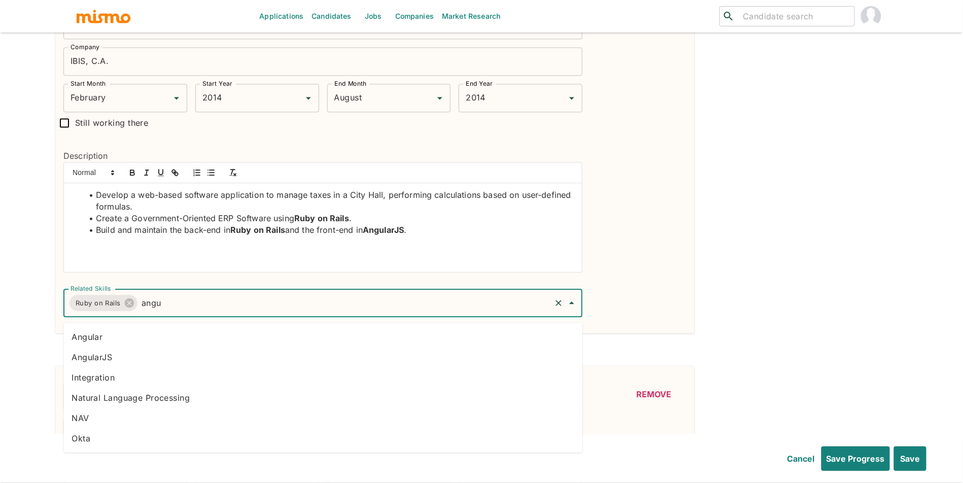
click at [218, 341] on li "Angular" at bounding box center [322, 337] width 519 height 20
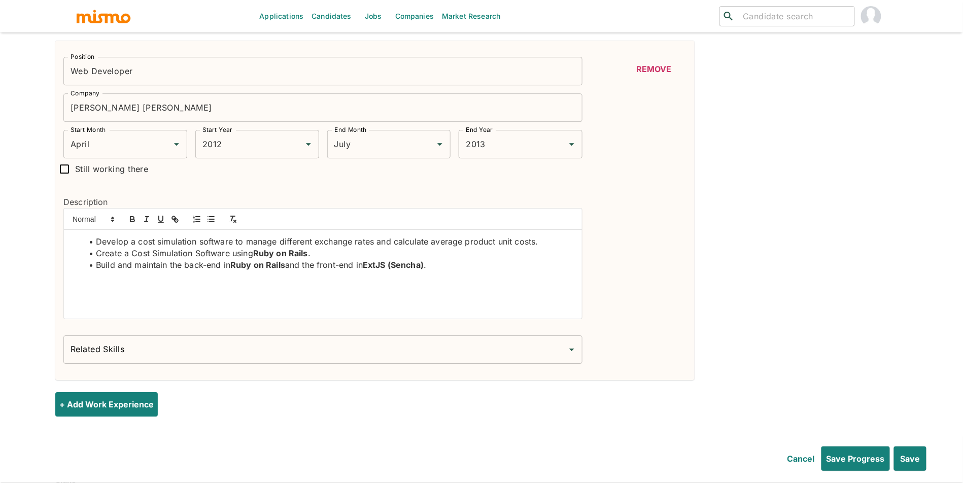
scroll to position [2523, 0]
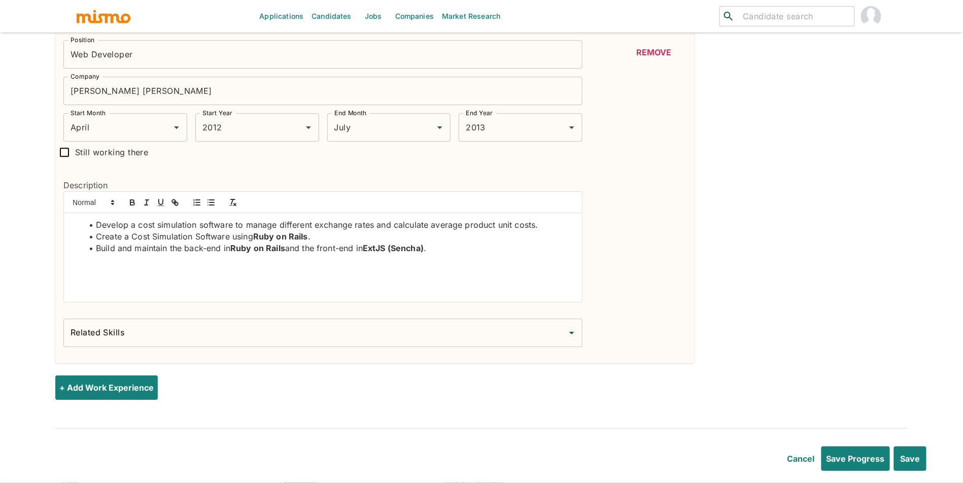
click at [431, 338] on input "Related Skills" at bounding box center [315, 332] width 495 height 19
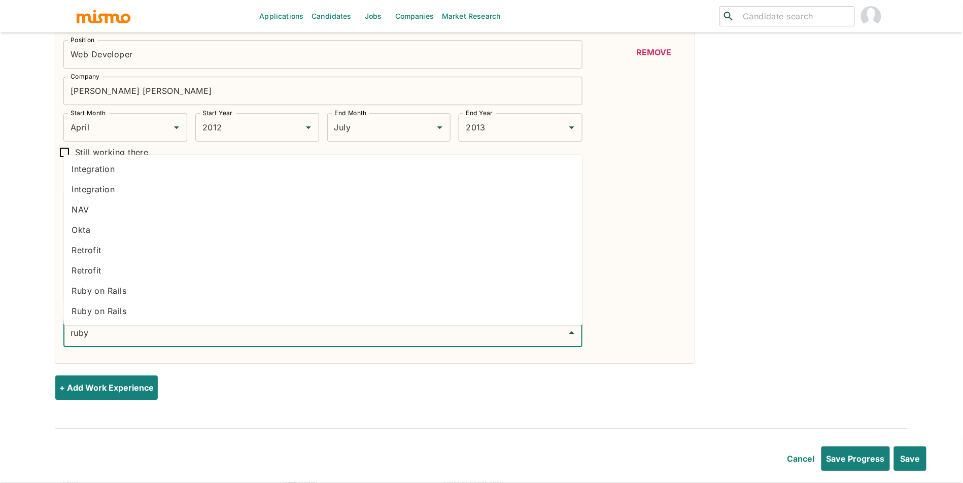
click at [270, 295] on li "Ruby on Rails" at bounding box center [322, 291] width 519 height 20
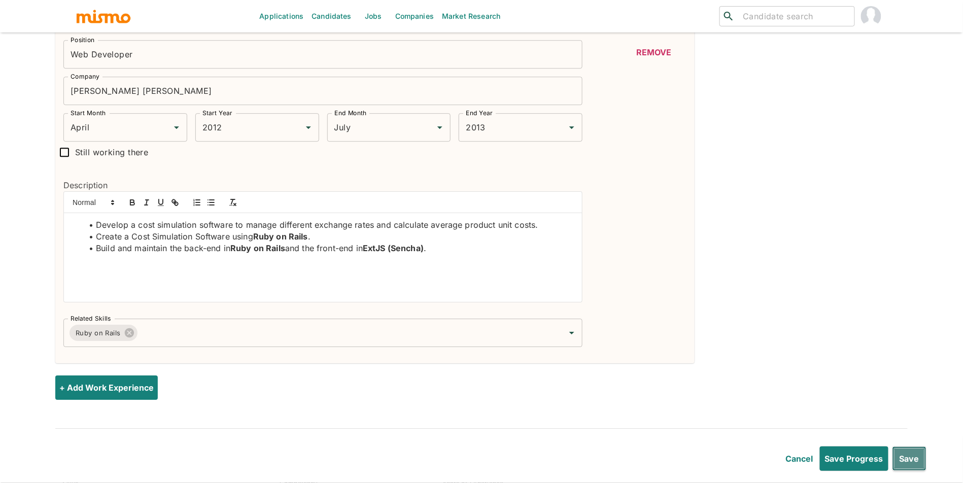
click at [909, 457] on button "Save" at bounding box center [910, 459] width 34 height 24
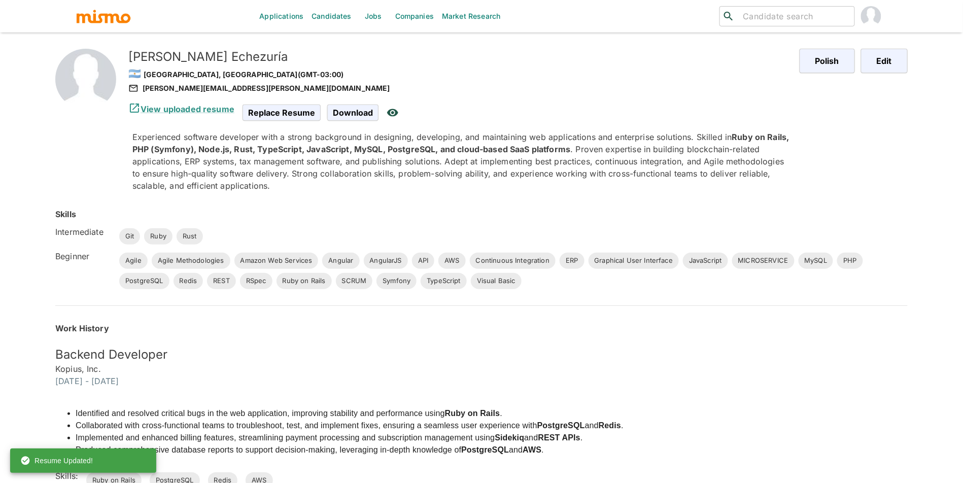
scroll to position [0, 0]
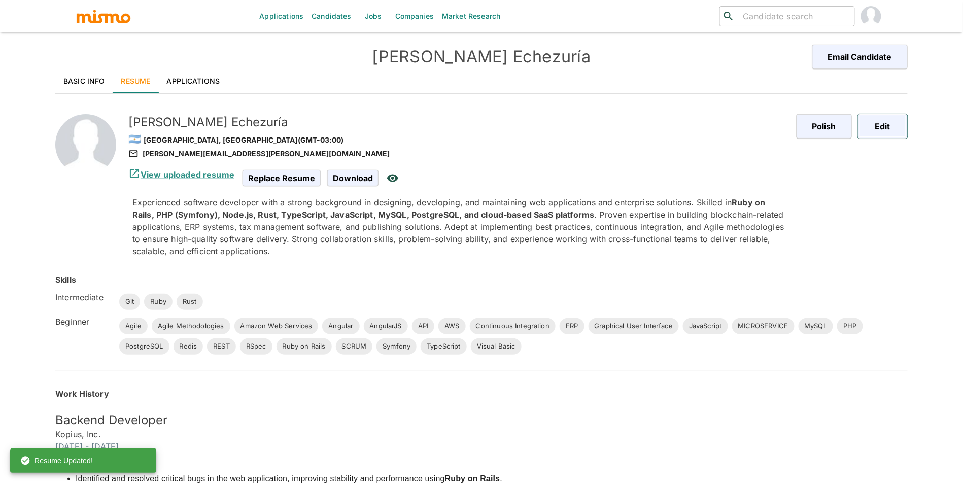
click at [892, 121] on button "Edit" at bounding box center [883, 126] width 50 height 24
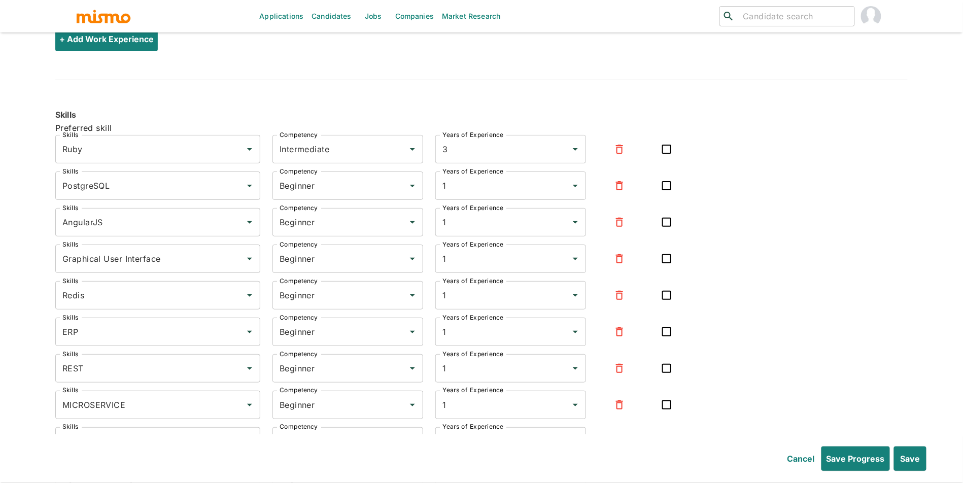
scroll to position [2954, 0]
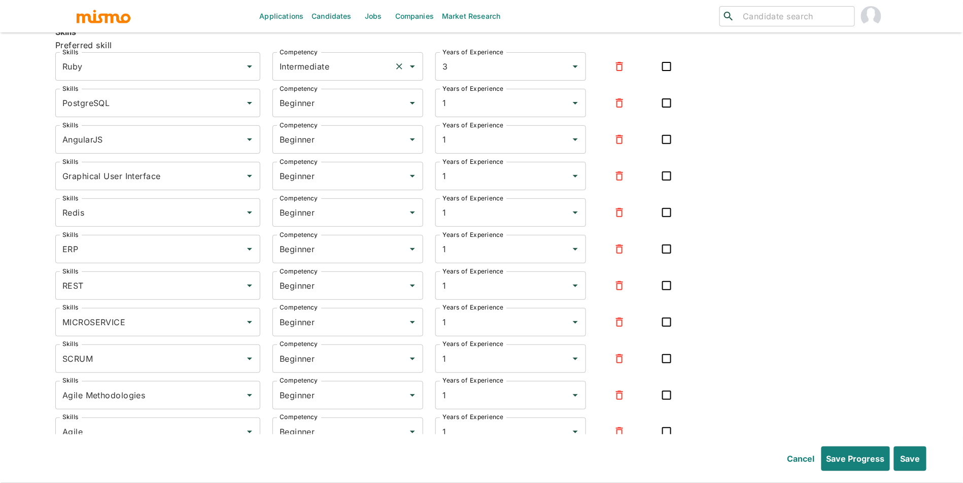
click at [349, 76] on input "Intermediate" at bounding box center [333, 66] width 113 height 19
click at [327, 116] on li "Expert" at bounding box center [348, 122] width 151 height 20
click at [349, 110] on input "Beginner" at bounding box center [333, 102] width 113 height 19
click at [331, 155] on li "Expert" at bounding box center [348, 158] width 151 height 20
click at [341, 143] on input "Beginner" at bounding box center [333, 139] width 113 height 19
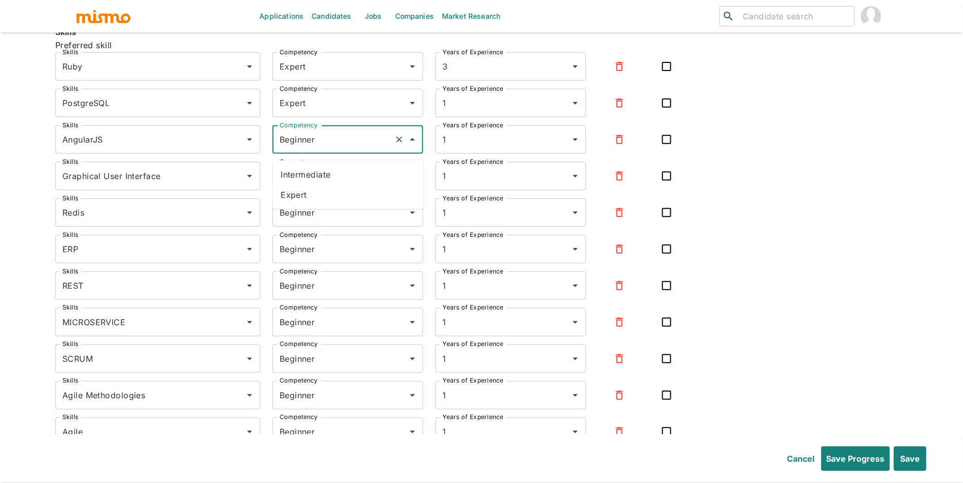
click at [621, 146] on icon "button" at bounding box center [620, 139] width 12 height 12
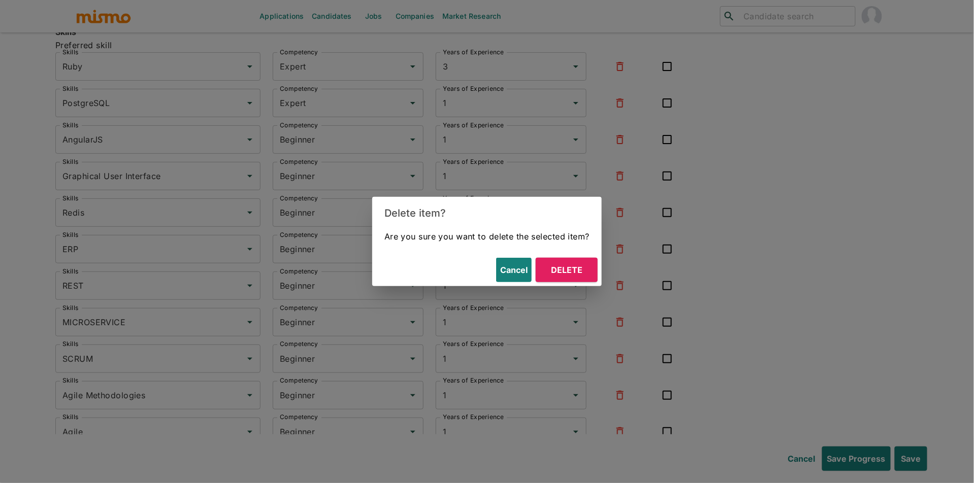
click at [585, 270] on button "Delete" at bounding box center [566, 270] width 62 height 24
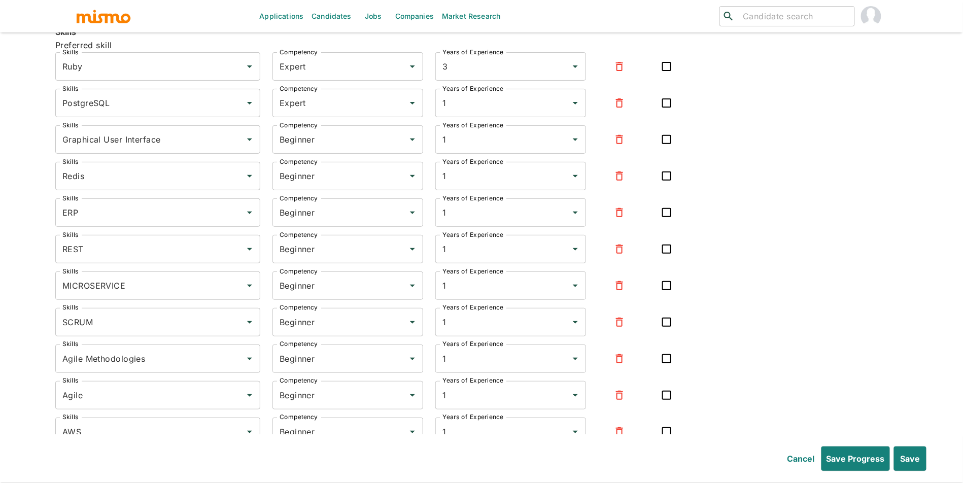
click at [615, 146] on icon "button" at bounding box center [620, 139] width 12 height 12
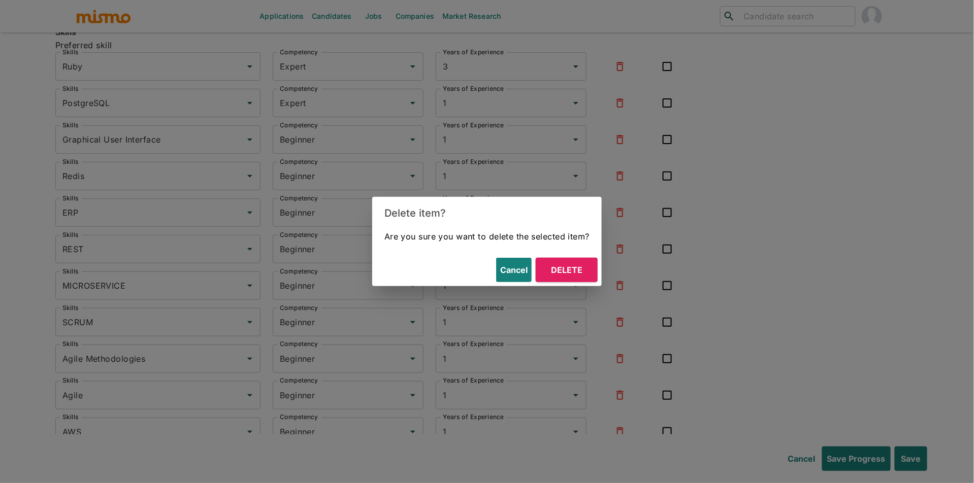
click at [575, 271] on button "Delete" at bounding box center [566, 270] width 62 height 24
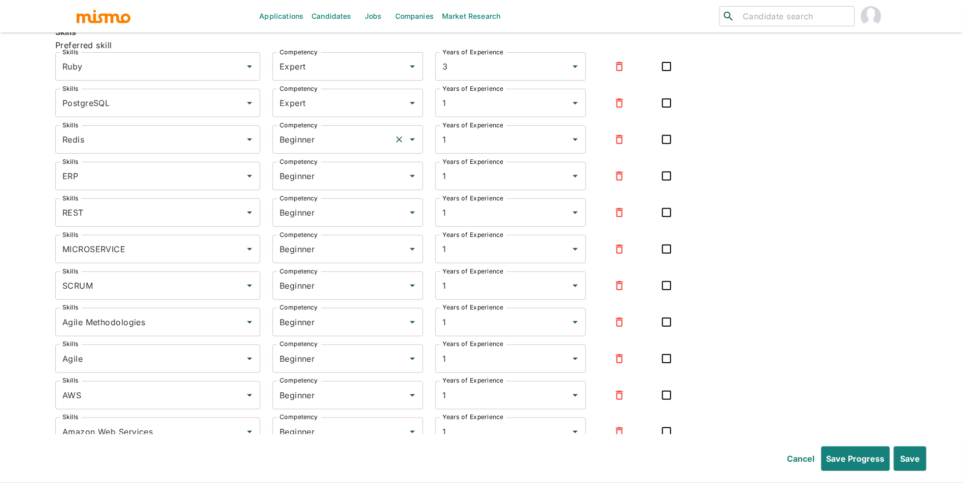
click at [319, 149] on input "Beginner" at bounding box center [333, 139] width 113 height 19
click at [309, 203] on li "Expert" at bounding box center [348, 195] width 151 height 20
click at [601, 186] on div at bounding box center [619, 176] width 42 height 24
click at [620, 188] on button "button" at bounding box center [620, 176] width 24 height 24
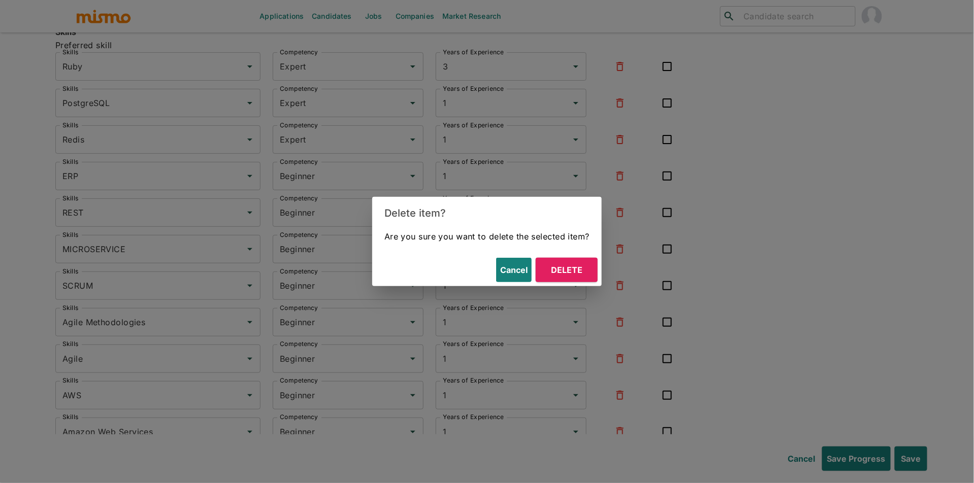
click at [568, 267] on button "Delete" at bounding box center [566, 270] width 62 height 24
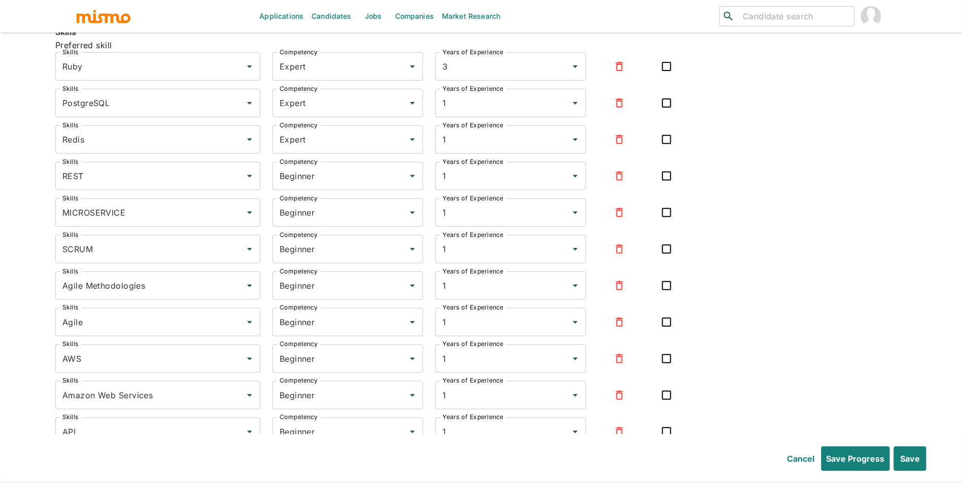
click at [620, 179] on icon "button" at bounding box center [619, 176] width 7 height 9
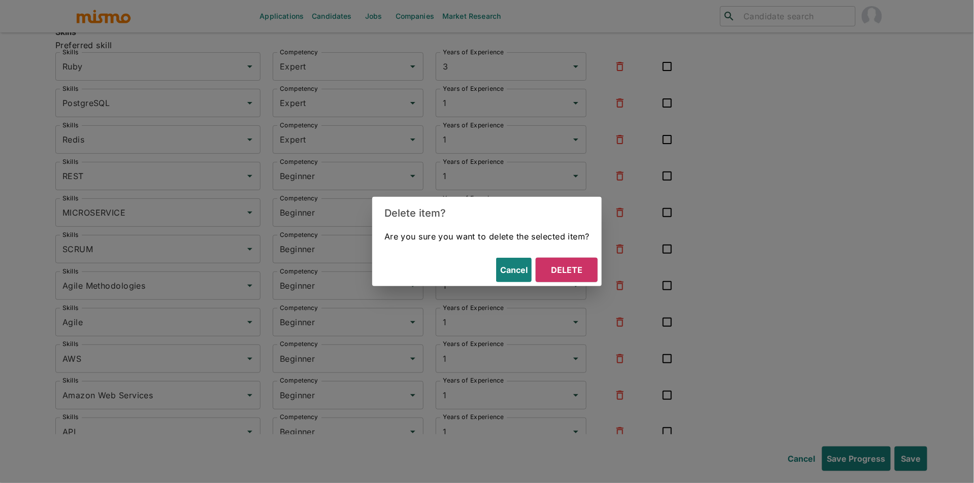
click at [568, 275] on button "Delete" at bounding box center [566, 270] width 62 height 24
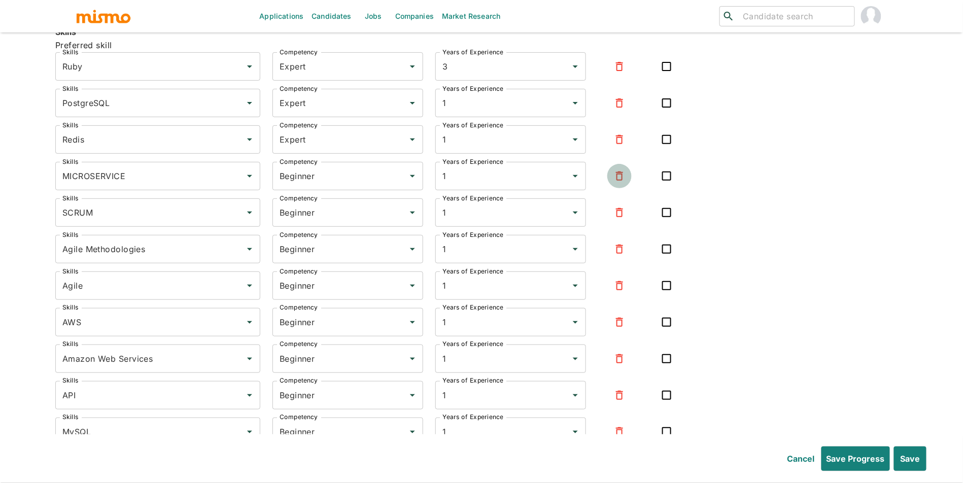
click at [621, 182] on icon "button" at bounding box center [620, 176] width 12 height 12
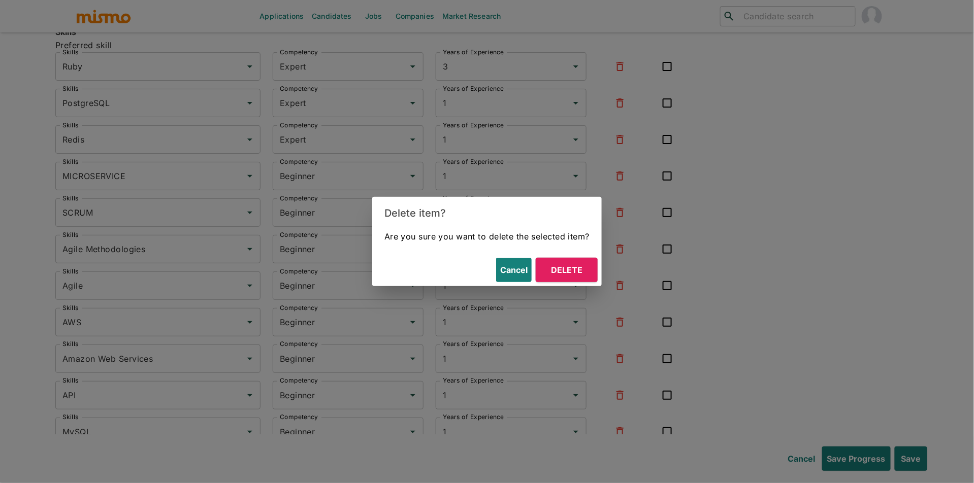
click at [582, 268] on button "Delete" at bounding box center [566, 270] width 62 height 24
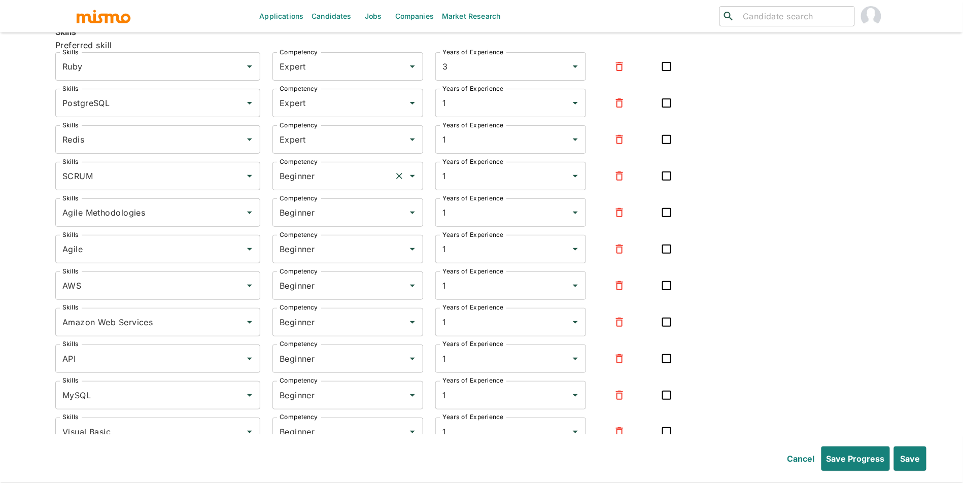
click at [355, 178] on input "Beginner" at bounding box center [333, 175] width 113 height 19
drag, startPoint x: 336, startPoint y: 230, endPoint x: 424, endPoint y: 227, distance: 88.9
click at [336, 230] on li "Expert" at bounding box center [348, 231] width 151 height 20
click at [618, 219] on icon "button" at bounding box center [620, 213] width 12 height 12
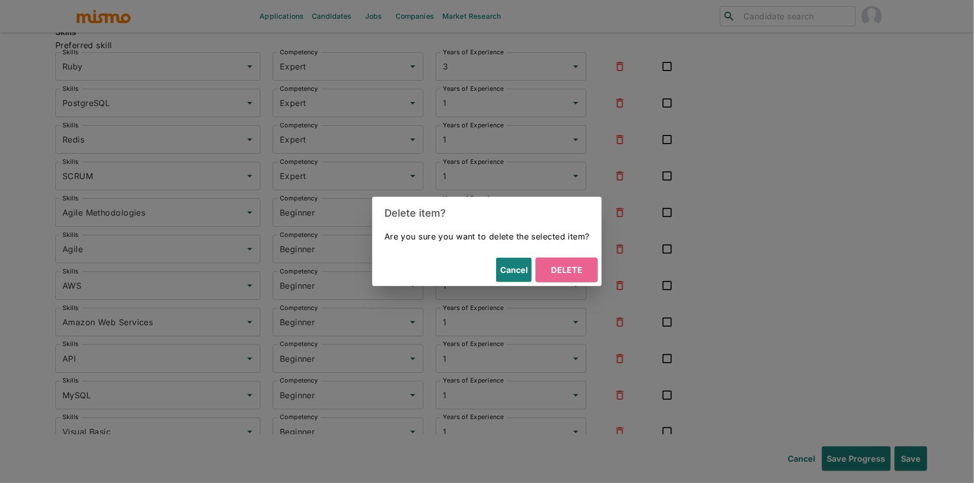
click at [579, 267] on button "Delete" at bounding box center [566, 270] width 62 height 24
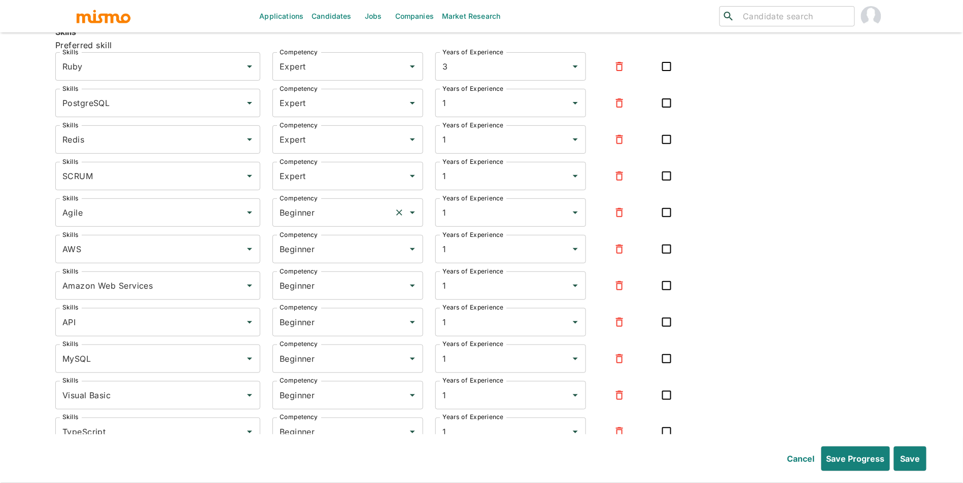
click at [336, 214] on input "Beginner" at bounding box center [333, 212] width 113 height 19
click at [325, 263] on li "Expert" at bounding box center [348, 268] width 151 height 20
click at [338, 259] on input "Beginner" at bounding box center [333, 249] width 113 height 19
click at [333, 297] on li "Expert" at bounding box center [348, 304] width 151 height 20
click at [605, 293] on div at bounding box center [619, 286] width 42 height 24
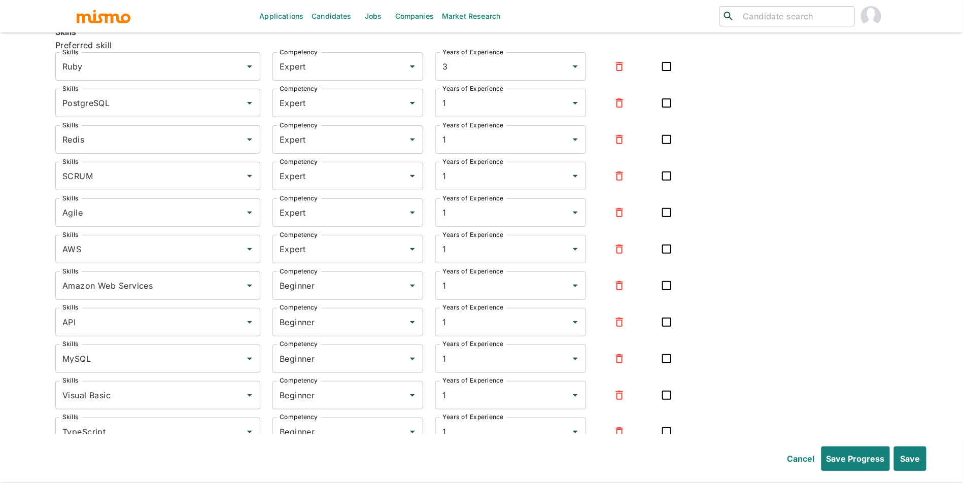
click at [617, 290] on icon "button" at bounding box center [619, 285] width 7 height 9
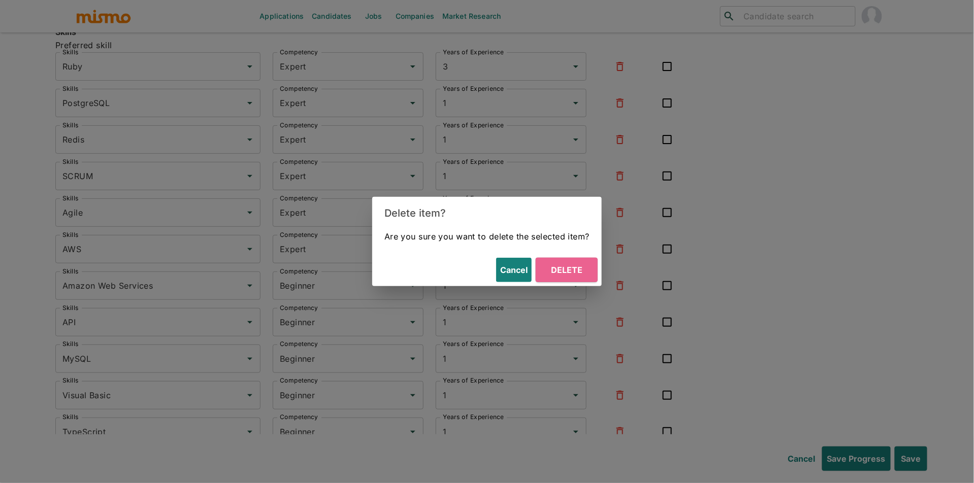
click at [564, 278] on button "Delete" at bounding box center [566, 270] width 62 height 24
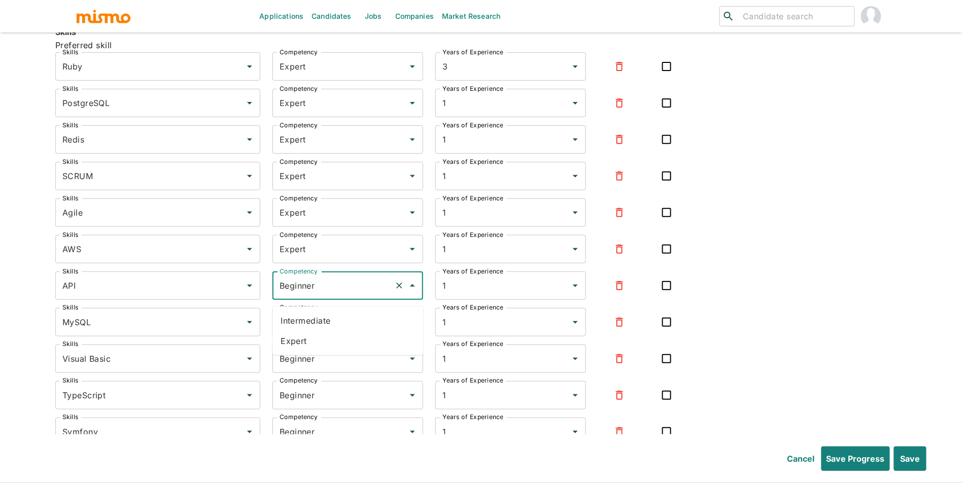
click at [331, 289] on input "Beginner" at bounding box center [333, 285] width 113 height 19
click at [324, 341] on li "Expert" at bounding box center [348, 341] width 151 height 20
click at [345, 332] on input "Beginner" at bounding box center [333, 322] width 113 height 19
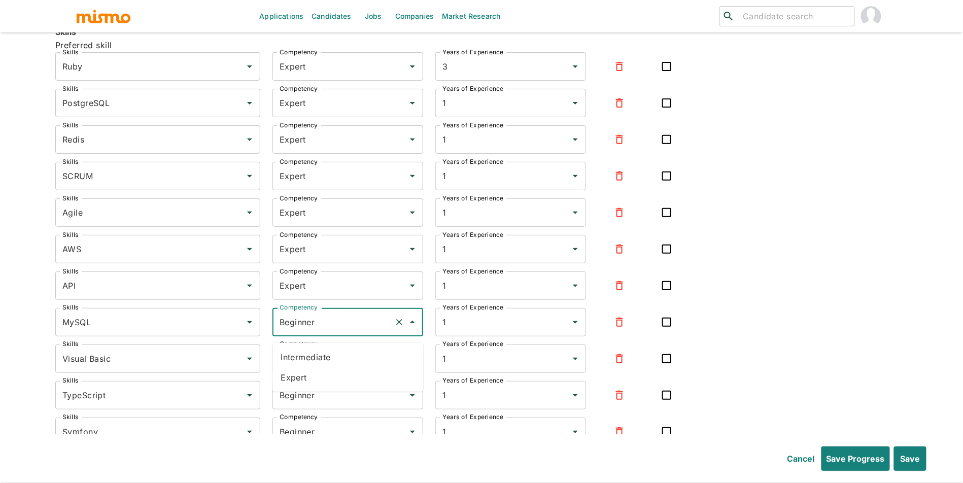
click at [334, 375] on li "Expert" at bounding box center [348, 377] width 151 height 20
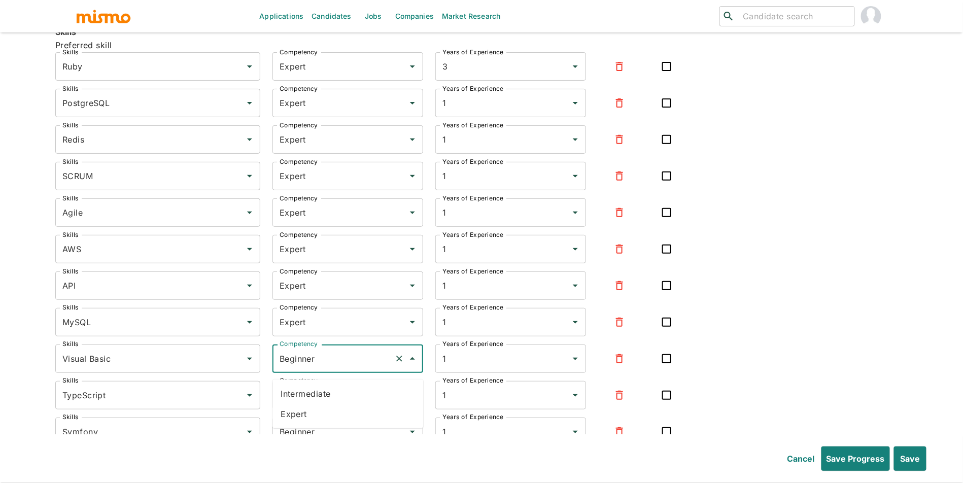
click at [348, 369] on input "Beginner" at bounding box center [333, 358] width 113 height 19
click at [614, 365] on icon "button" at bounding box center [620, 359] width 12 height 12
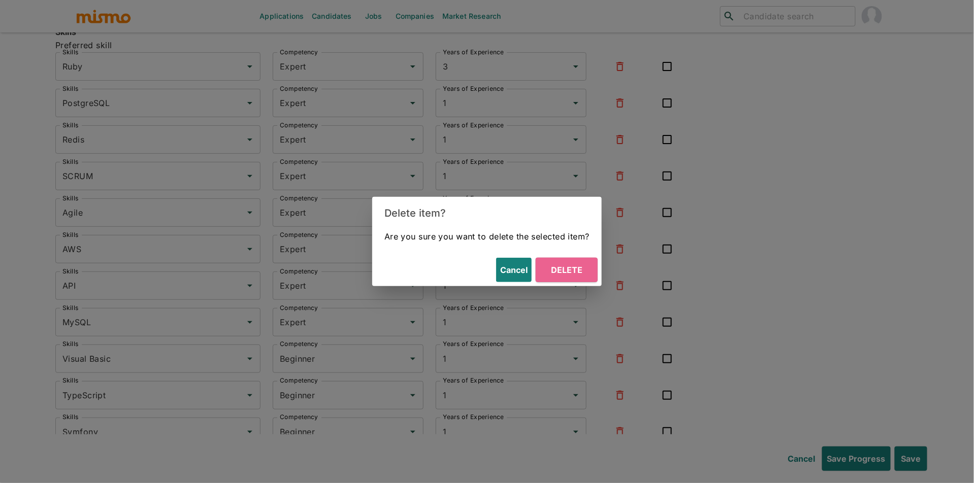
click at [562, 279] on button "Delete" at bounding box center [566, 270] width 62 height 24
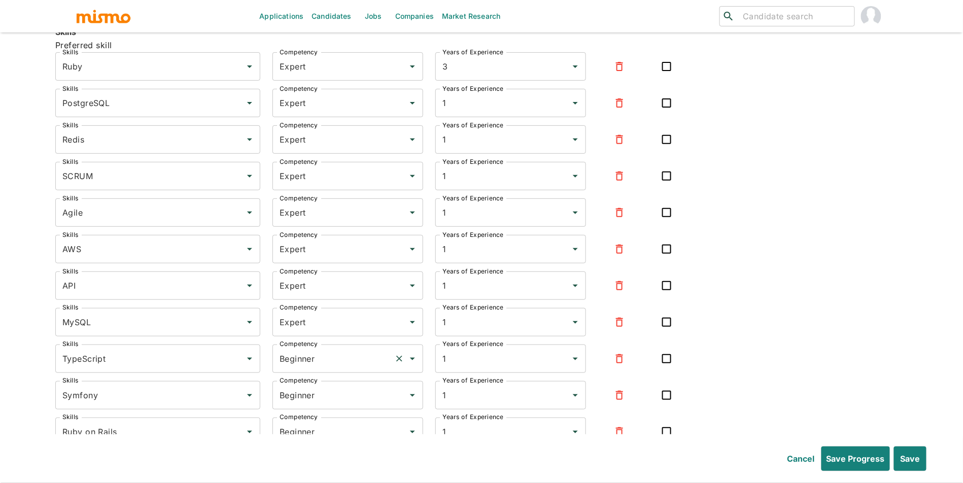
click at [343, 368] on input "Beginner" at bounding box center [333, 358] width 113 height 19
click at [328, 415] on li "Expert" at bounding box center [348, 414] width 151 height 20
click at [347, 404] on input "Beginner" at bounding box center [333, 395] width 113 height 19
click at [343, 447] on li "Expert" at bounding box center [348, 451] width 151 height 20
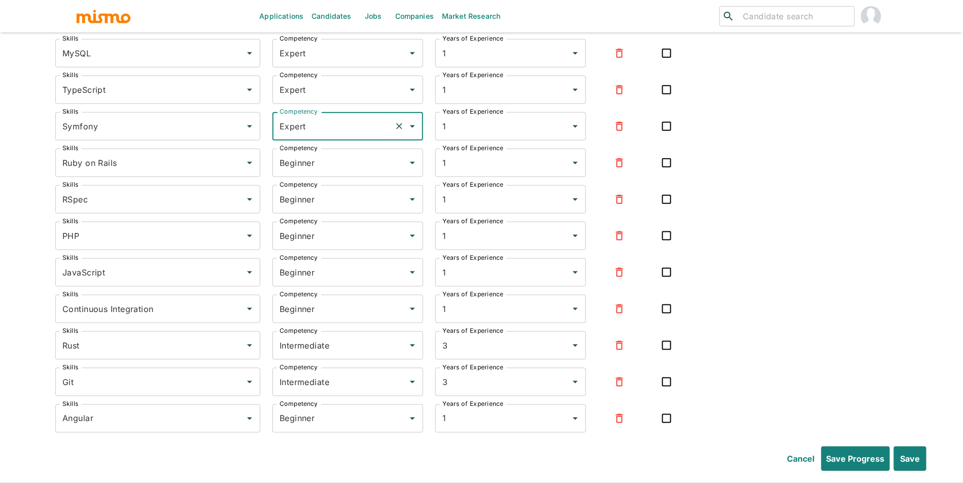
scroll to position [3234, 0]
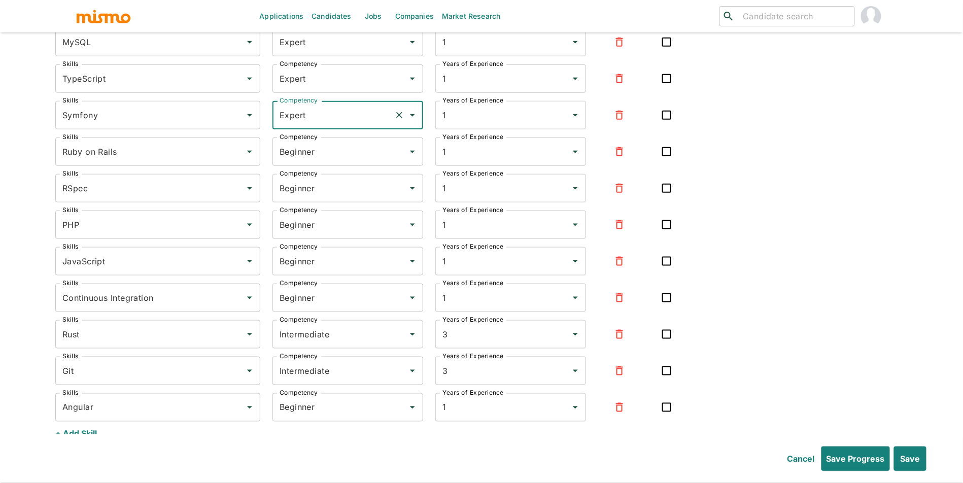
click at [366, 175] on div "Competency Beginner Competency" at bounding box center [341, 182] width 163 height 41
click at [367, 161] on input "Beginner" at bounding box center [333, 151] width 113 height 19
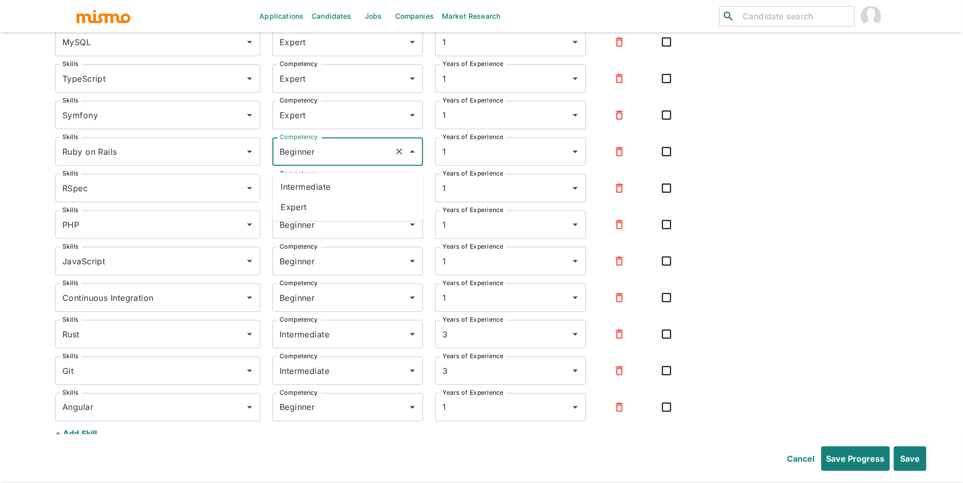
click at [350, 208] on li "Expert" at bounding box center [348, 207] width 151 height 20
click at [361, 197] on input "Beginner" at bounding box center [333, 188] width 113 height 19
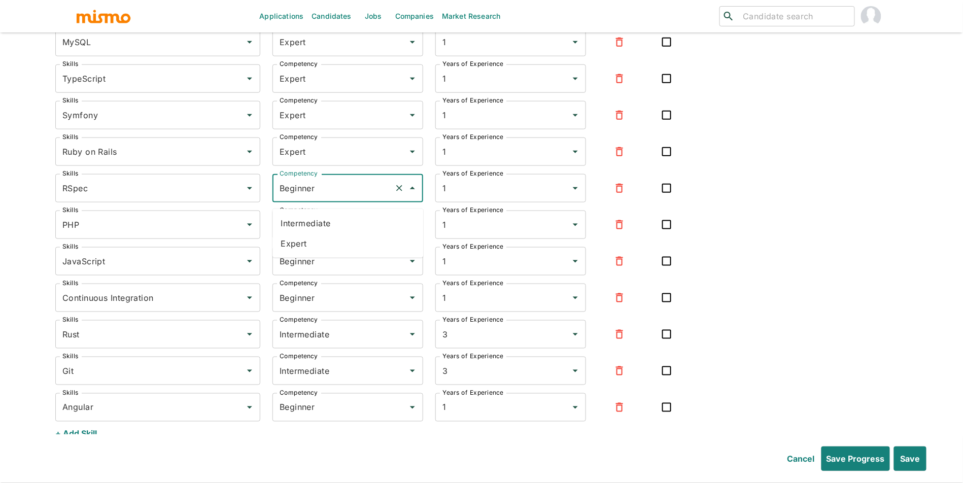
click at [347, 236] on li "Expert" at bounding box center [348, 243] width 151 height 20
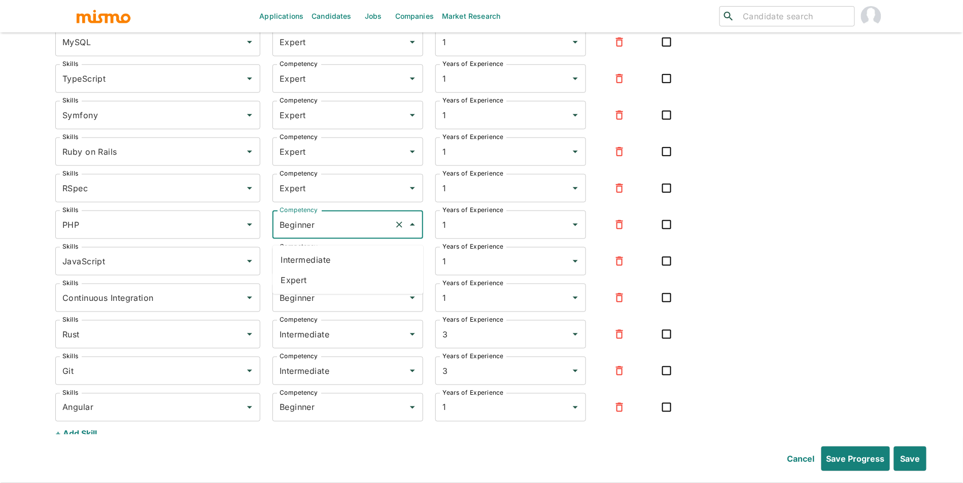
click at [354, 235] on input "Beginner" at bounding box center [333, 224] width 113 height 19
click at [346, 289] on li "Expert" at bounding box center [348, 280] width 151 height 20
click at [354, 271] on input "Beginner" at bounding box center [333, 261] width 113 height 19
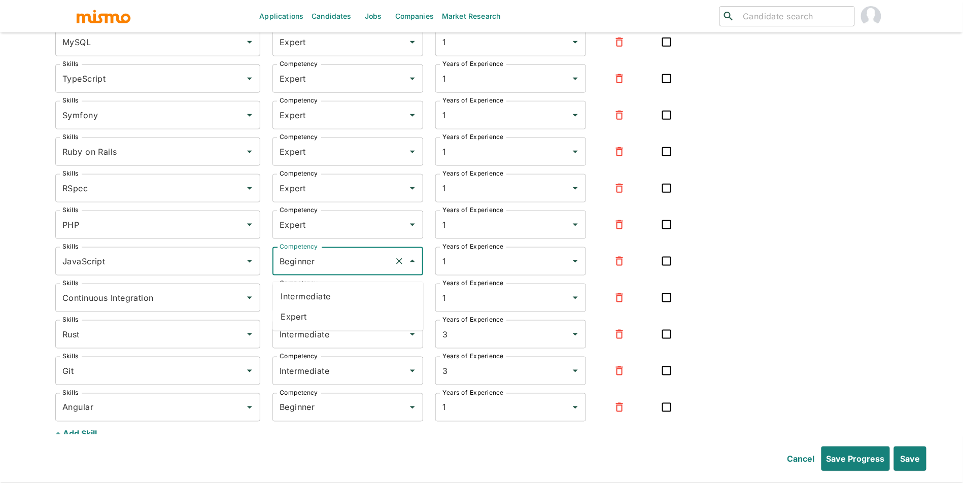
click at [348, 318] on li "Expert" at bounding box center [348, 317] width 151 height 20
click at [616, 304] on icon "button" at bounding box center [620, 298] width 12 height 12
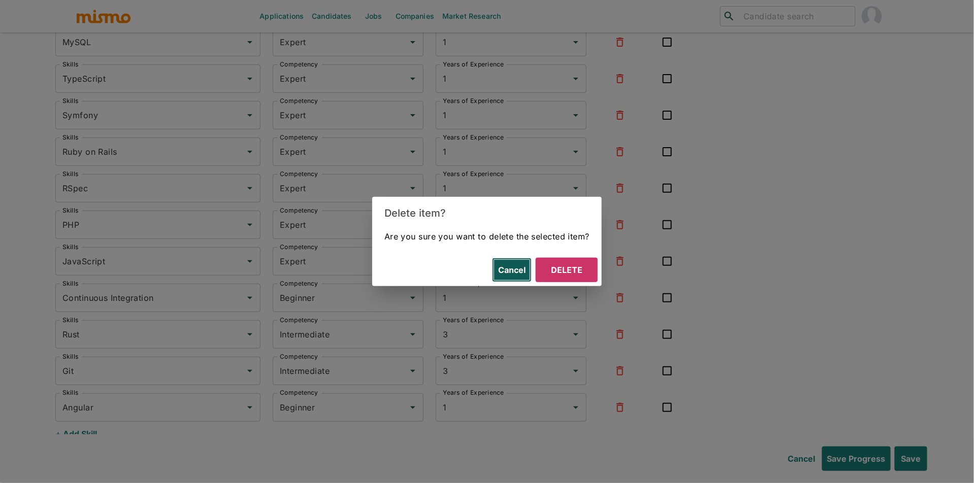
click at [516, 270] on button "Cancel" at bounding box center [512, 270] width 40 height 24
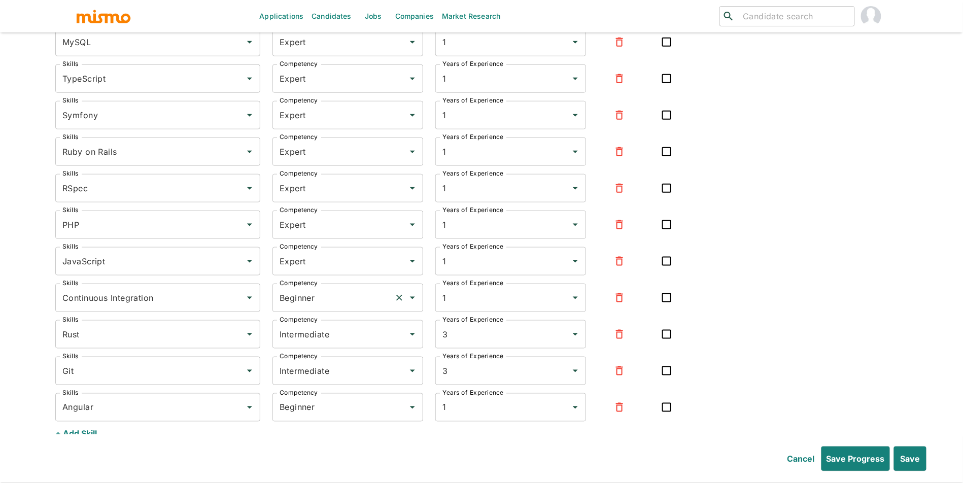
drag, startPoint x: 339, startPoint y: 317, endPoint x: 338, endPoint y: 310, distance: 7.1
click at [339, 312] on div "Beginner Competency" at bounding box center [348, 298] width 151 height 28
click at [323, 351] on li "Expert" at bounding box center [348, 353] width 151 height 20
click at [346, 344] on input "Intermediate" at bounding box center [333, 334] width 113 height 19
click at [334, 406] on input "Beginner" at bounding box center [333, 407] width 113 height 19
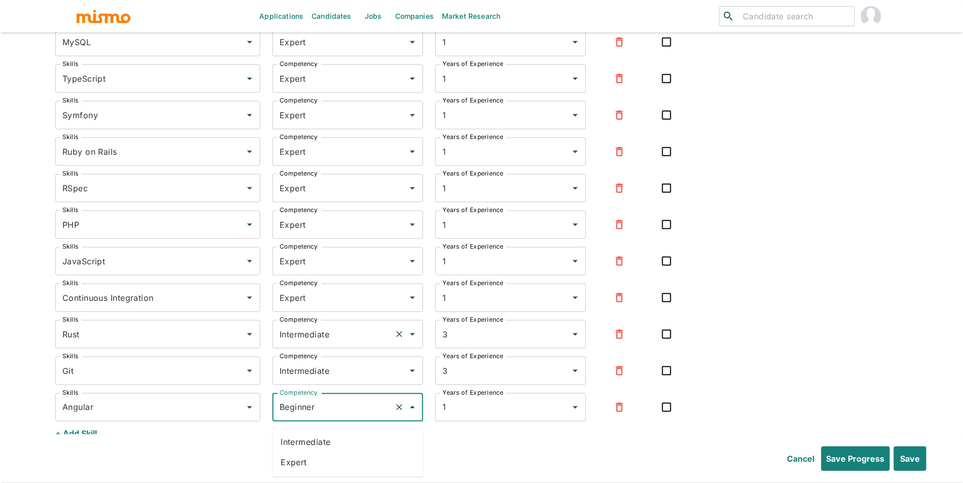
click at [353, 349] on div "Intermediate Competency" at bounding box center [348, 334] width 151 height 28
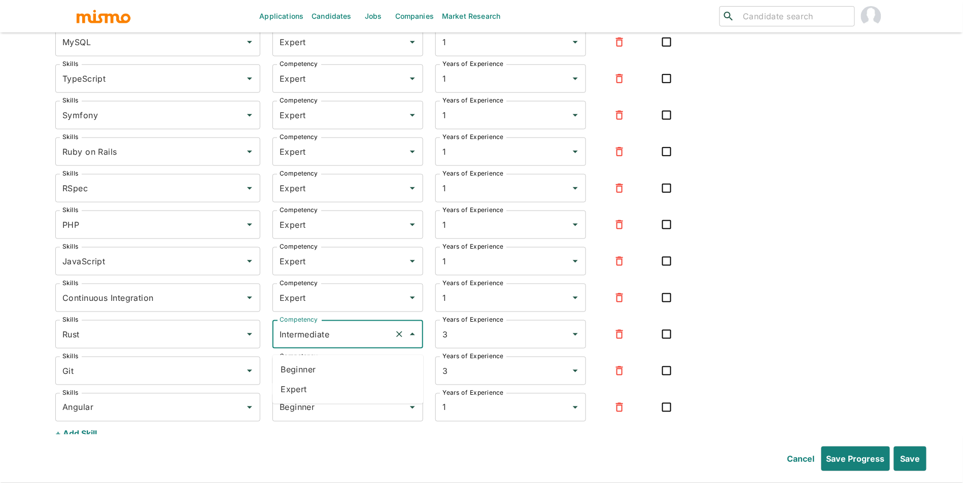
click at [342, 384] on li "Expert" at bounding box center [348, 390] width 151 height 20
click at [354, 376] on input "Intermediate" at bounding box center [333, 370] width 113 height 19
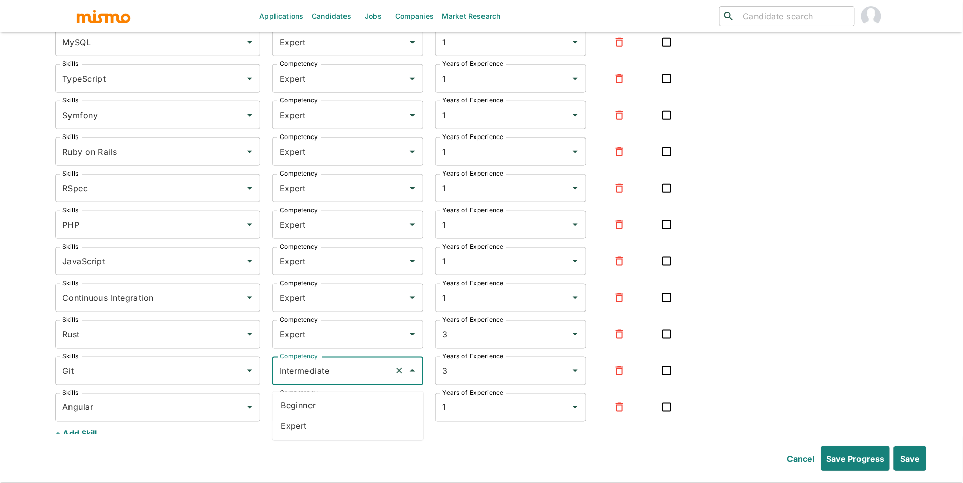
click at [348, 414] on li "Beginner" at bounding box center [348, 406] width 151 height 20
click at [349, 412] on input "Beginner" at bounding box center [333, 407] width 113 height 19
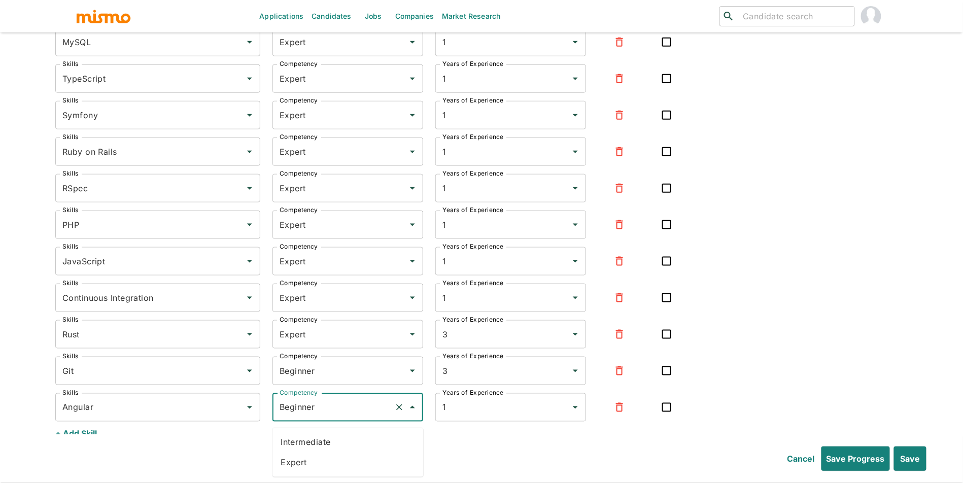
click at [333, 459] on li "Expert" at bounding box center [348, 463] width 151 height 20
click at [336, 381] on input "Beginner" at bounding box center [333, 370] width 113 height 19
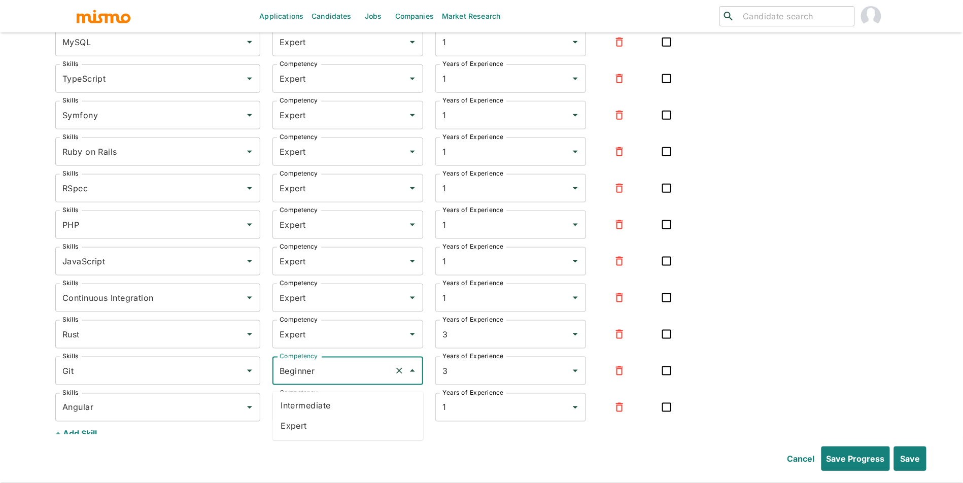
click at [325, 426] on li "Expert" at bounding box center [348, 426] width 151 height 20
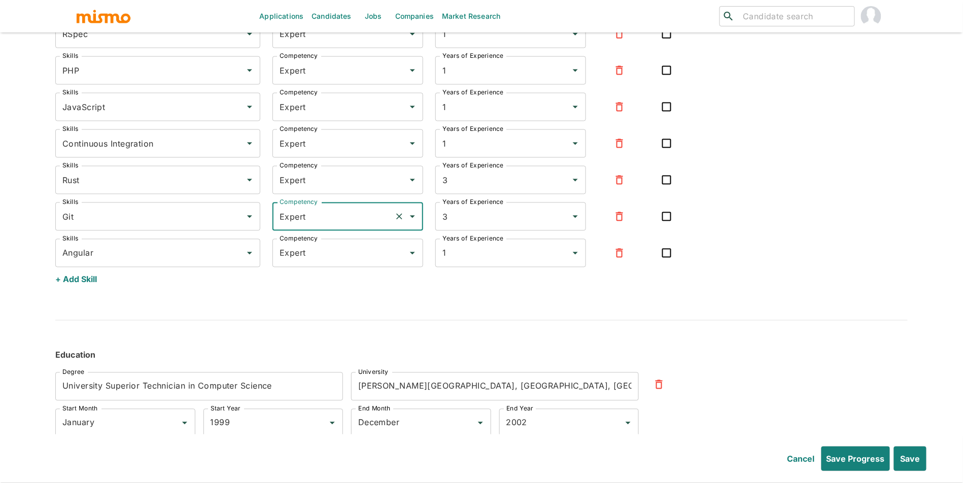
scroll to position [3411, 0]
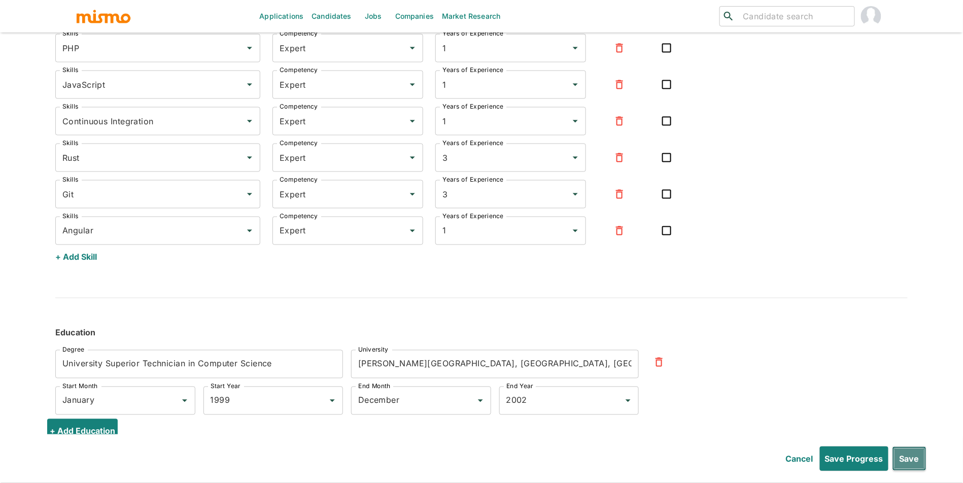
click at [908, 458] on button "Save" at bounding box center [910, 459] width 34 height 24
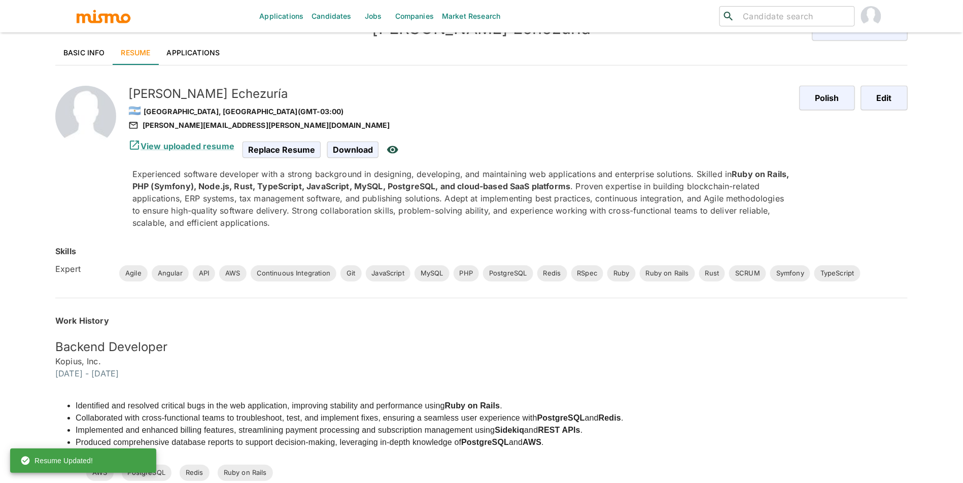
scroll to position [0, 0]
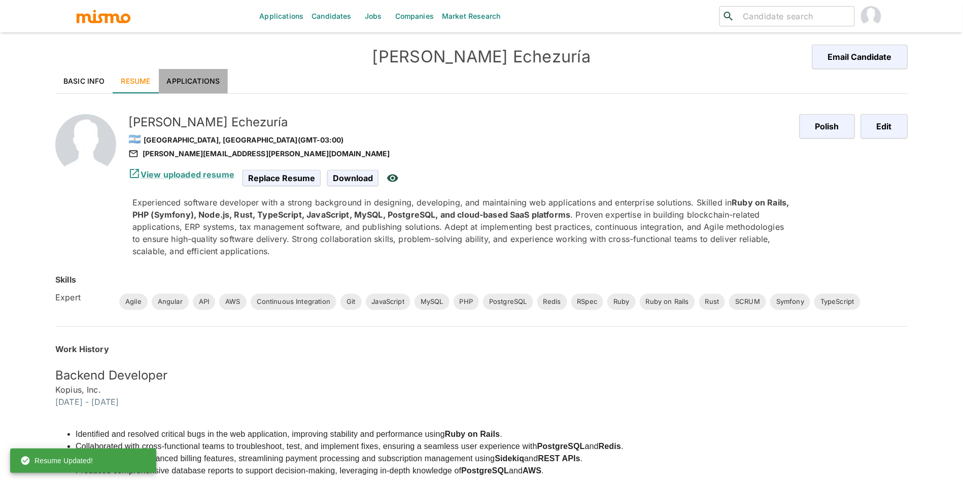
click at [210, 82] on link "Applications" at bounding box center [194, 81] width 70 height 24
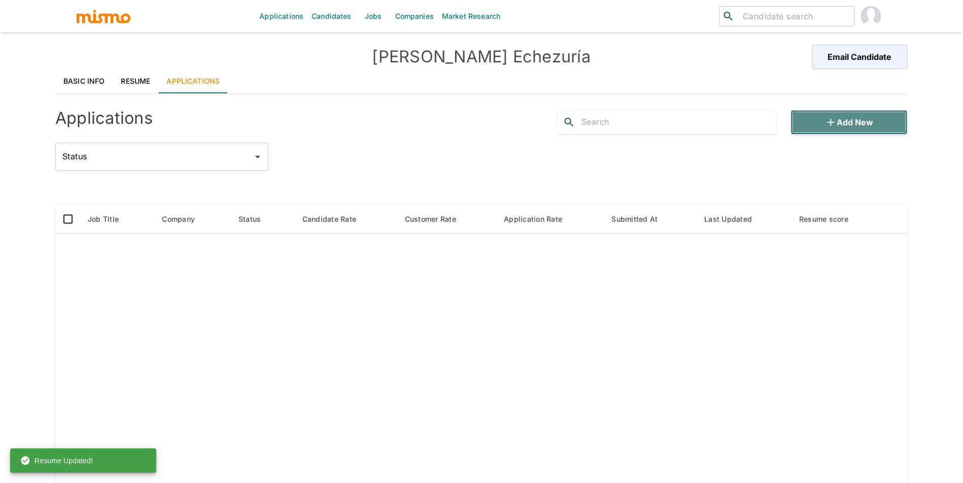
click at [824, 132] on button "Add new" at bounding box center [849, 122] width 117 height 24
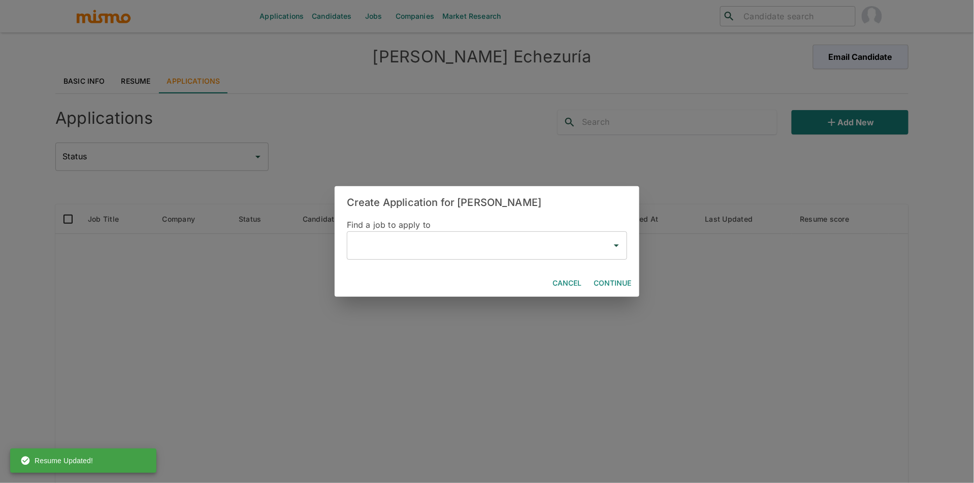
click at [416, 250] on input "text" at bounding box center [479, 245] width 256 height 19
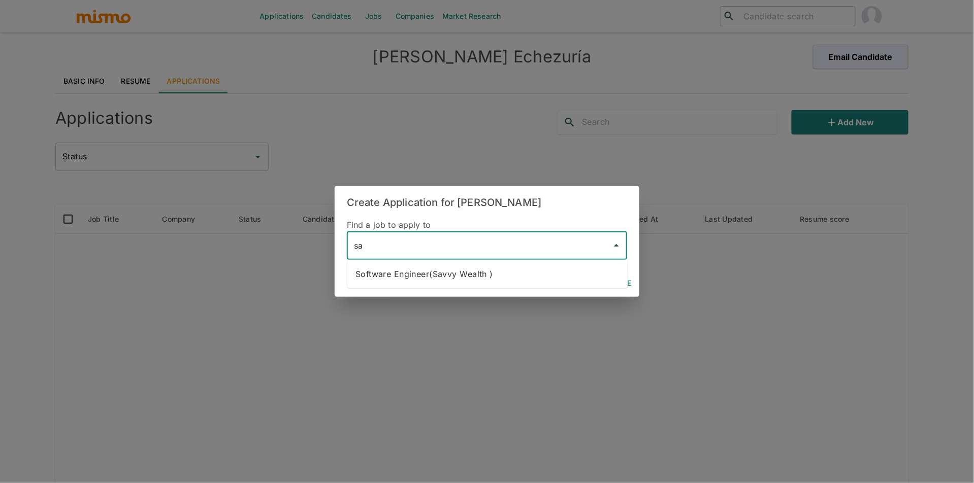
click at [420, 268] on li "Software Engineer(Savvy Wealth )" at bounding box center [487, 274] width 280 height 20
click at [611, 277] on button "Continue" at bounding box center [612, 283] width 46 height 19
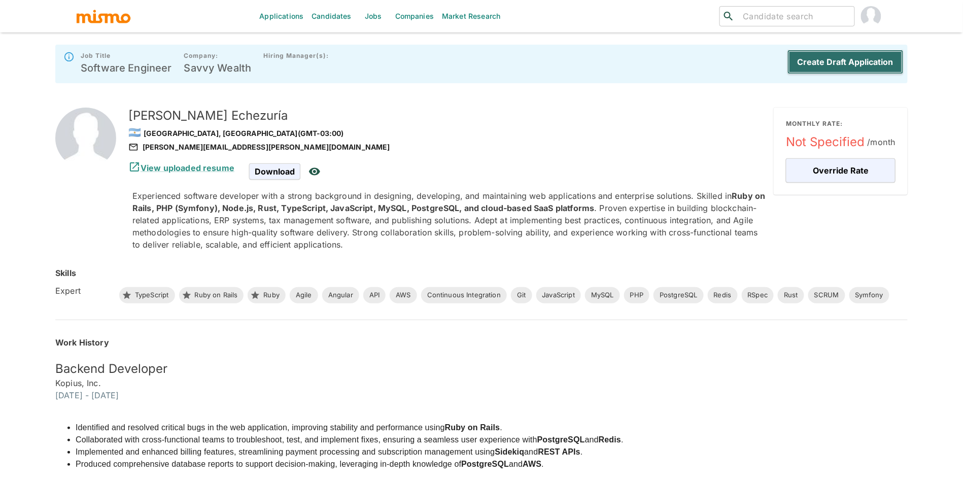
click at [872, 55] on button "Create Draft Application" at bounding box center [846, 62] width 116 height 24
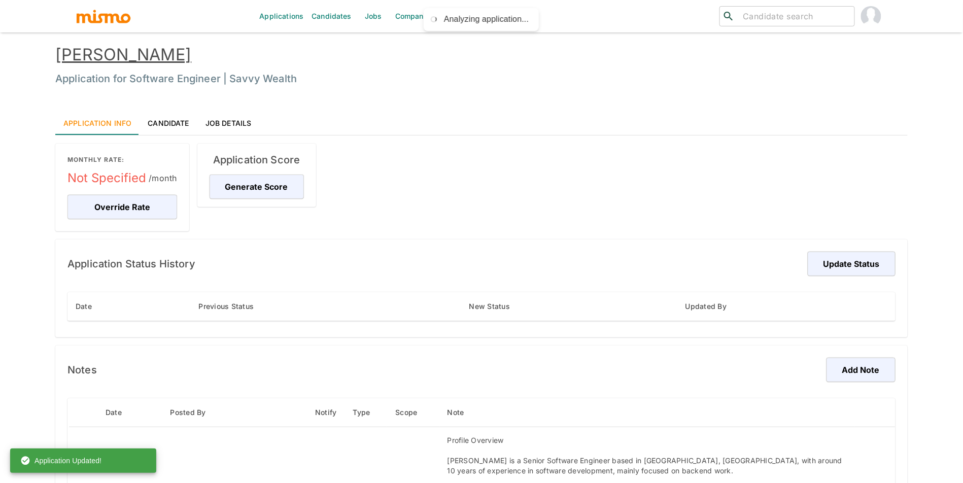
click at [184, 55] on link "Werner Echezuría" at bounding box center [123, 55] width 136 height 20
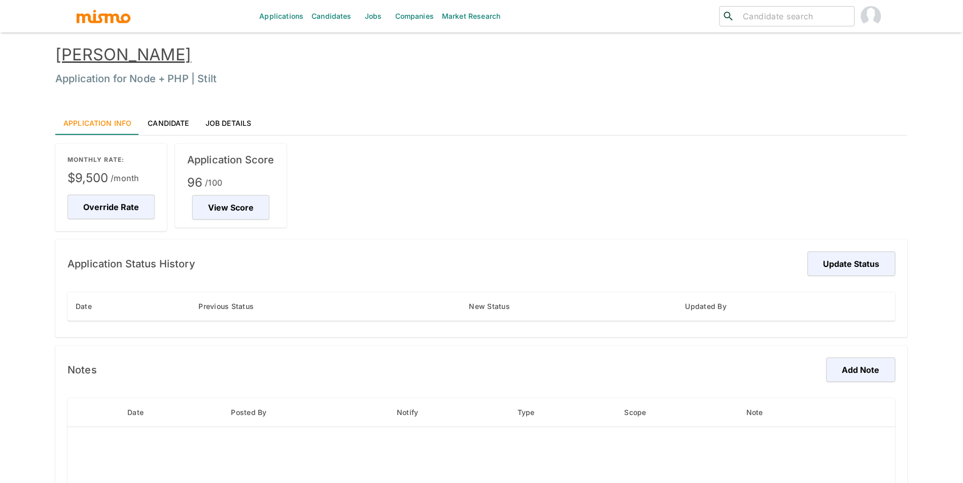
click at [174, 56] on link "[PERSON_NAME]" at bounding box center [123, 55] width 136 height 20
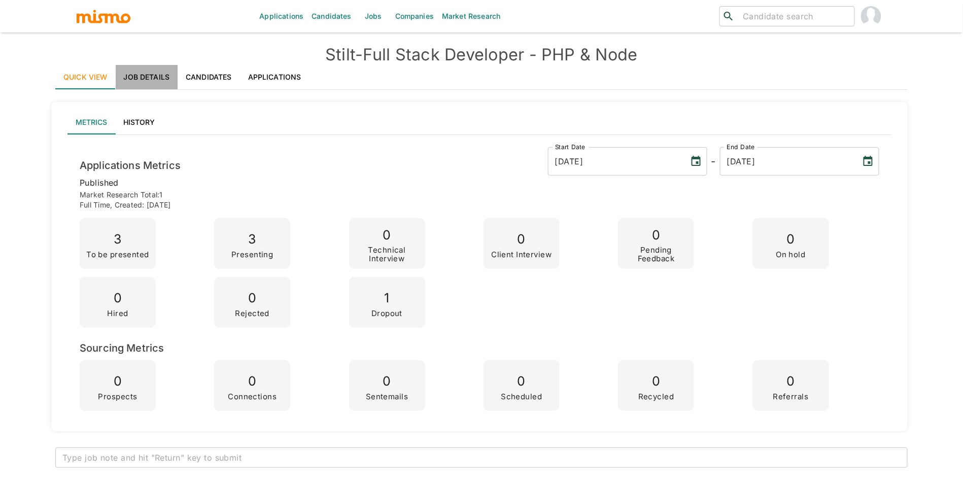
click at [158, 65] on link "Job Details" at bounding box center [147, 77] width 62 height 24
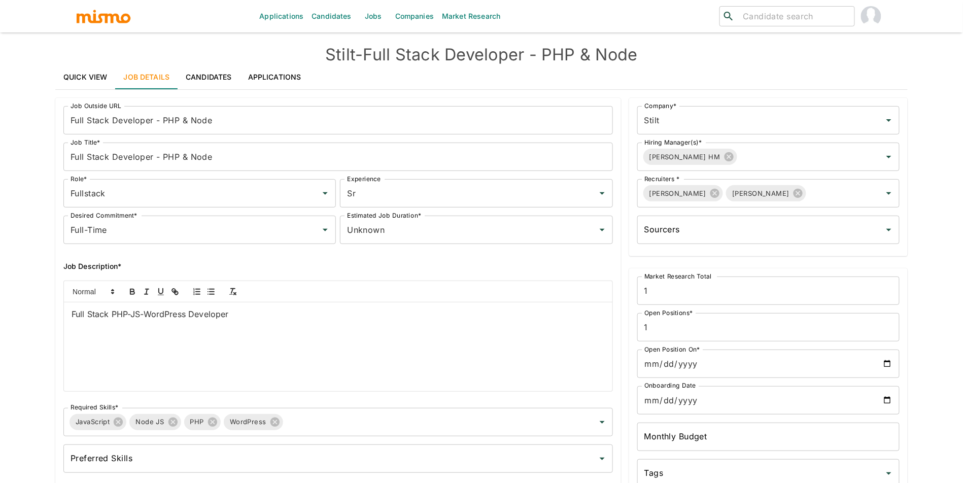
click at [481, 62] on h4 "Stilt - Full Stack Developer - PHP & Node" at bounding box center [481, 55] width 853 height 20
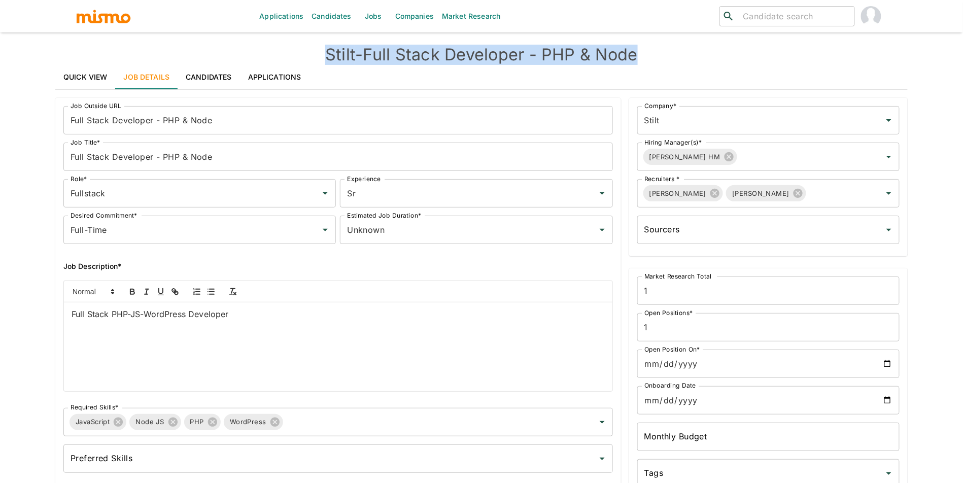
click at [481, 62] on h4 "Stilt - Full Stack Developer - PHP & Node" at bounding box center [481, 55] width 853 height 20
copy h4 "Stilt - Full Stack Developer - PHP & Node"
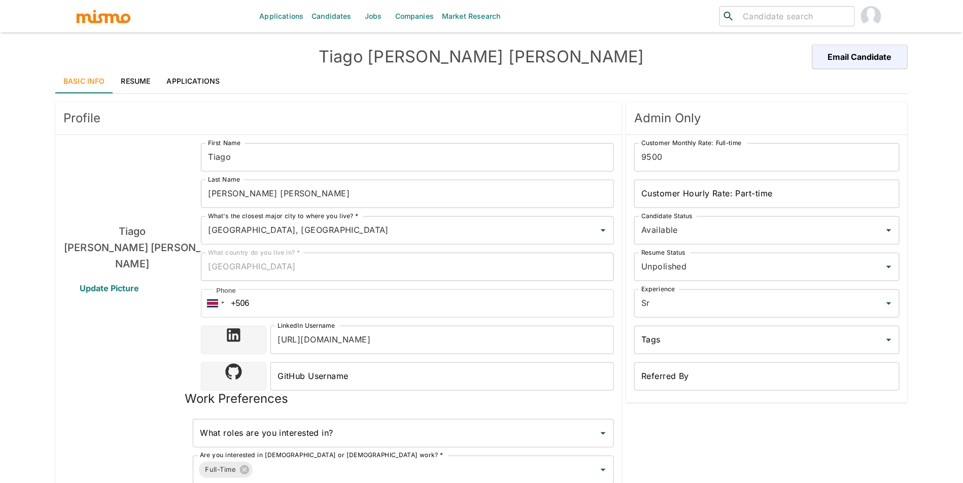
type input "[GEOGRAPHIC_DATA], [GEOGRAPHIC_DATA]"
type input "USD"
type input "2 weeks"
type input "Available"
type input "Unpolished"
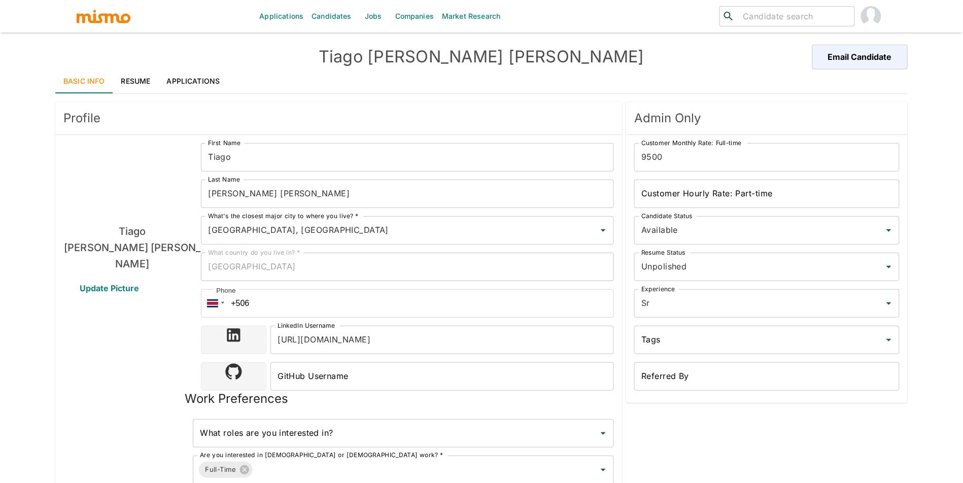
type input "Sr"
click at [200, 79] on link "Applications" at bounding box center [194, 81] width 70 height 24
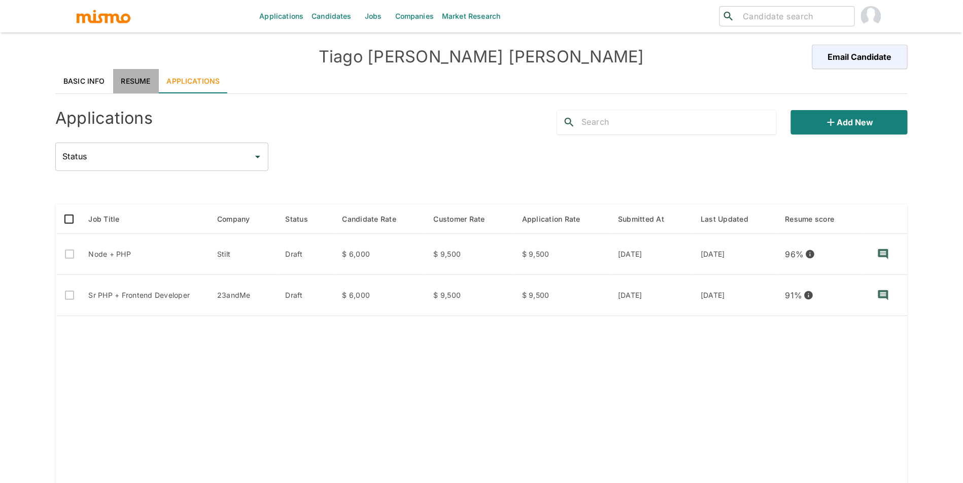
click at [130, 78] on link "Resume" at bounding box center [136, 81] width 46 height 24
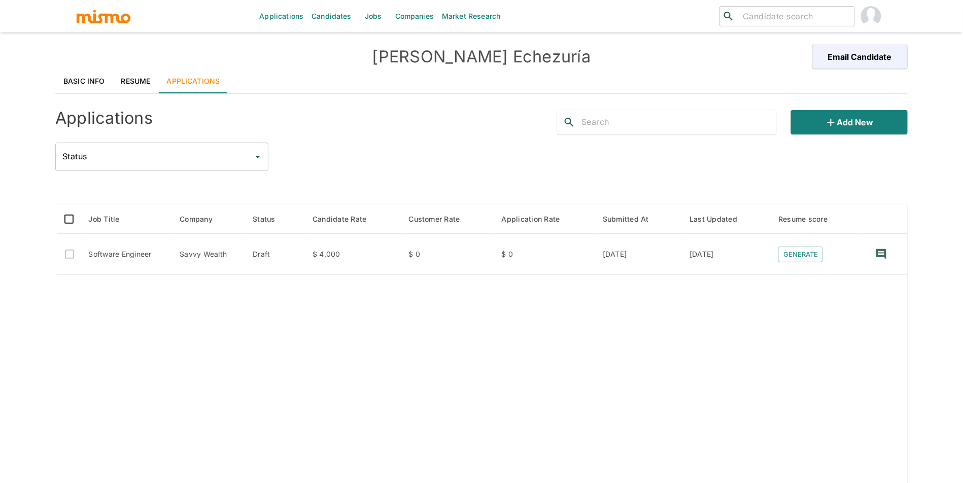
click at [120, 87] on link "Resume" at bounding box center [136, 81] width 46 height 24
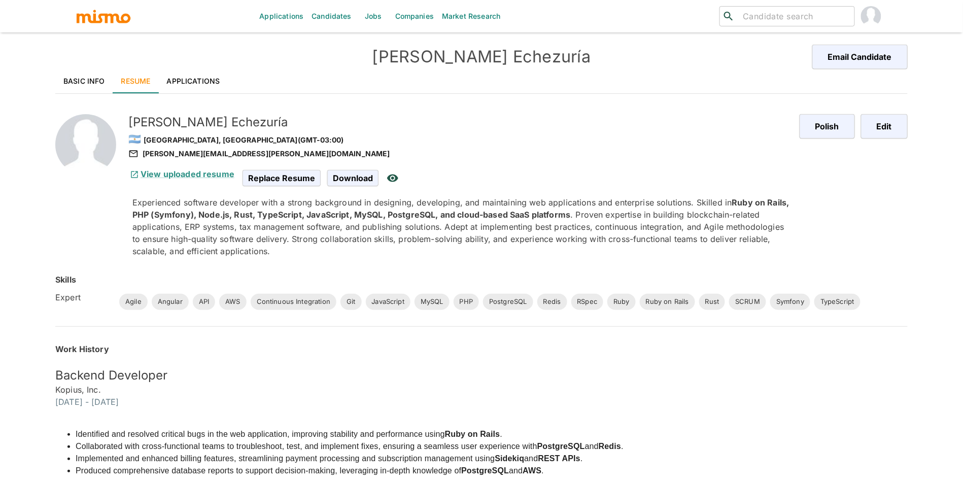
click at [193, 81] on link "Applications" at bounding box center [194, 81] width 70 height 24
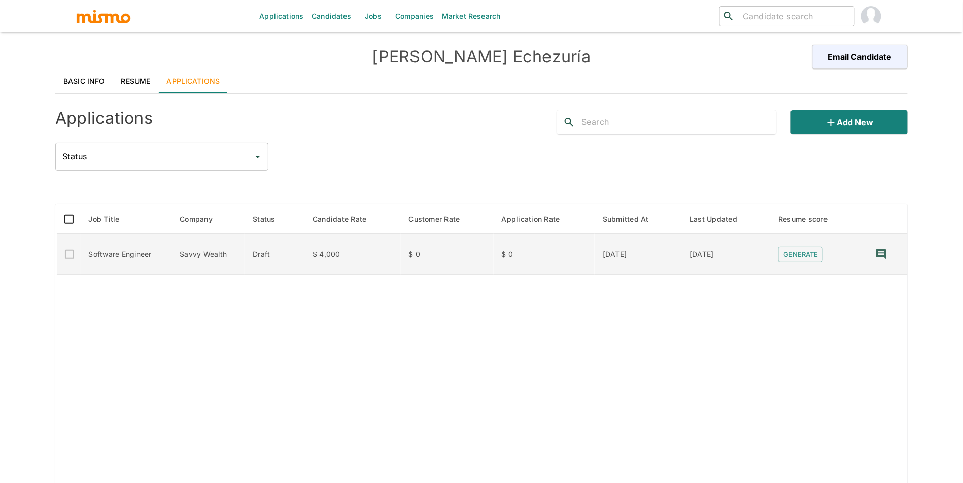
click at [249, 260] on td "Draft" at bounding box center [275, 254] width 60 height 41
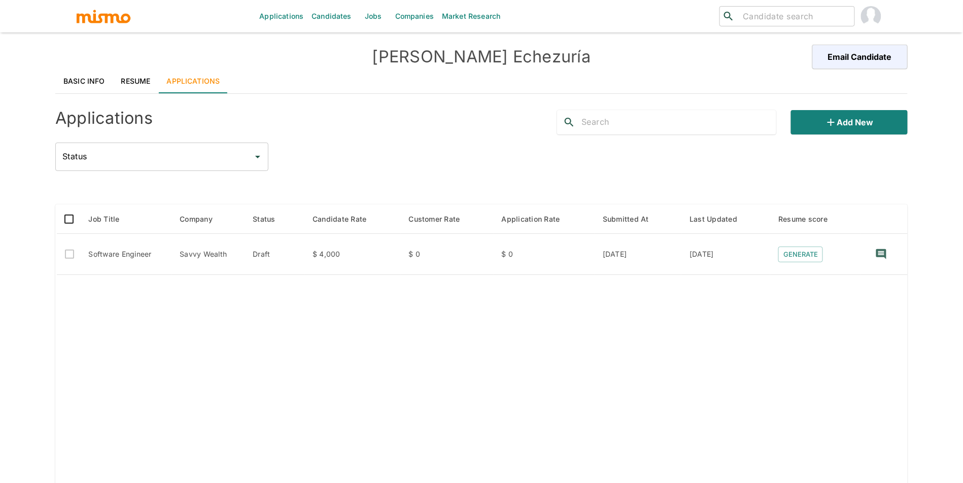
click at [118, 78] on link "Resume" at bounding box center [136, 81] width 46 height 24
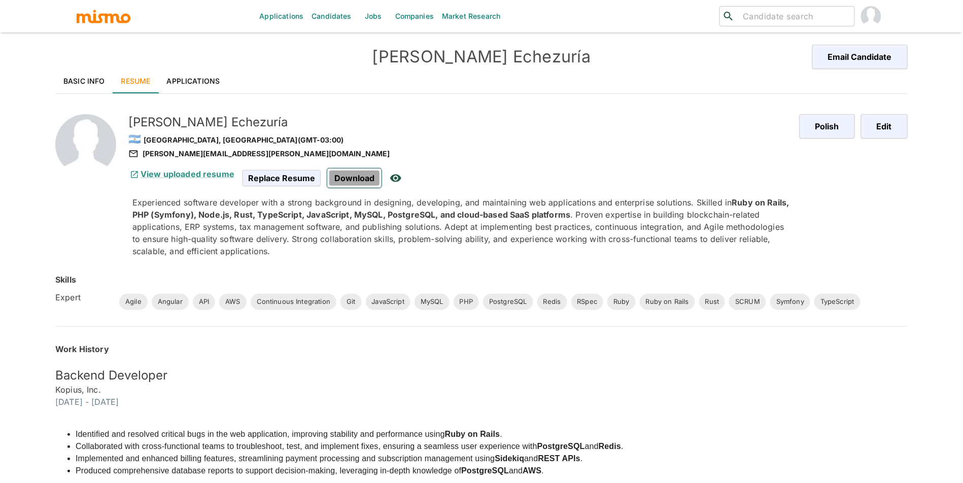
click at [350, 179] on span "Download" at bounding box center [354, 178] width 54 height 19
click at [198, 160] on div "View uploaded resume Replace Resume Download" at bounding box center [457, 174] width 667 height 28
click at [199, 156] on div "werner.echezuria@gmail.com" at bounding box center [459, 154] width 663 height 12
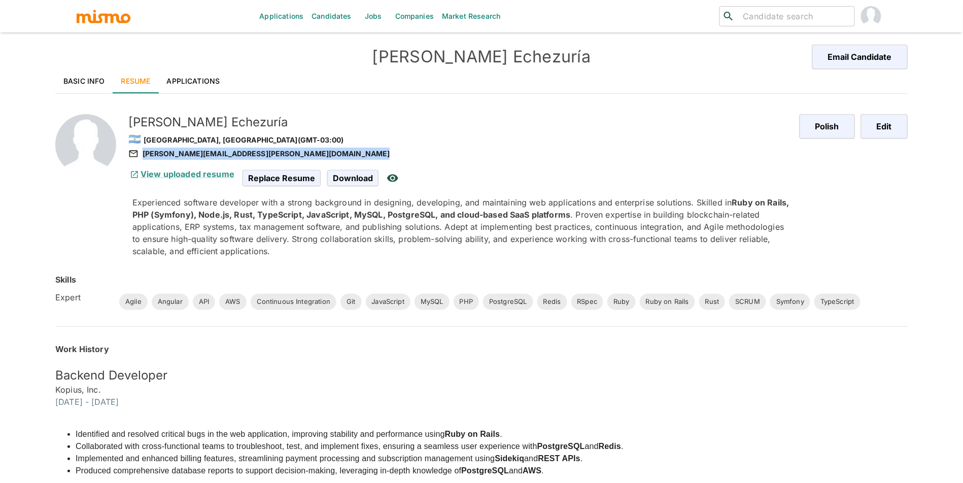
click at [199, 156] on div "werner.echezuria@gmail.com" at bounding box center [459, 154] width 663 height 12
copy div "werner.echezuria@gmail.com"
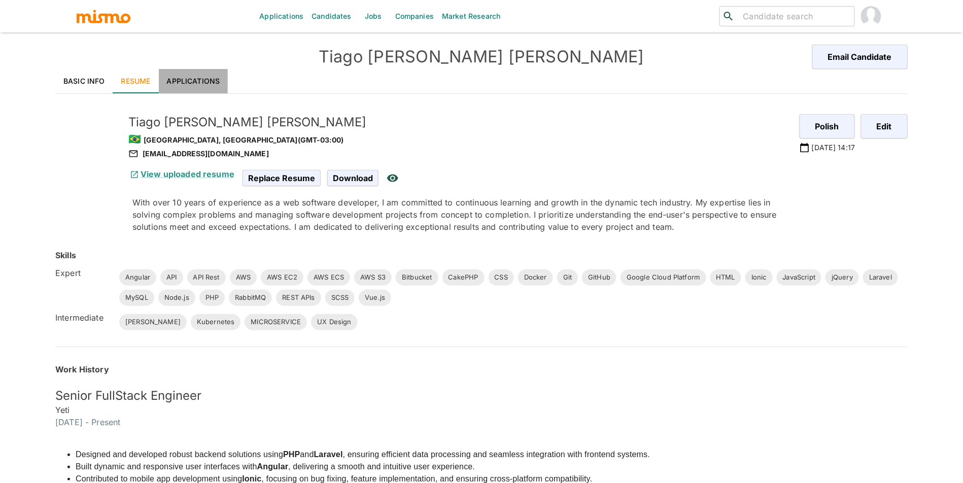
click at [214, 77] on link "Applications" at bounding box center [194, 81] width 70 height 24
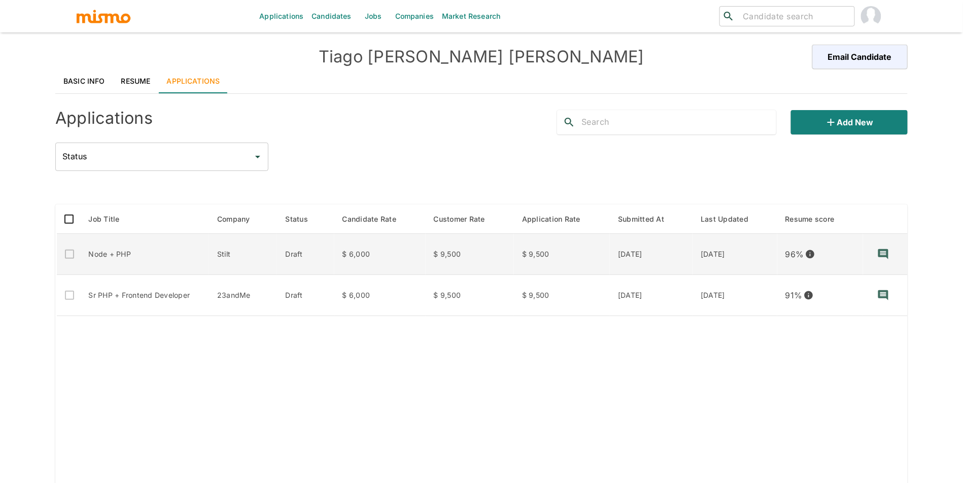
click at [320, 253] on td "Draft" at bounding box center [305, 254] width 57 height 41
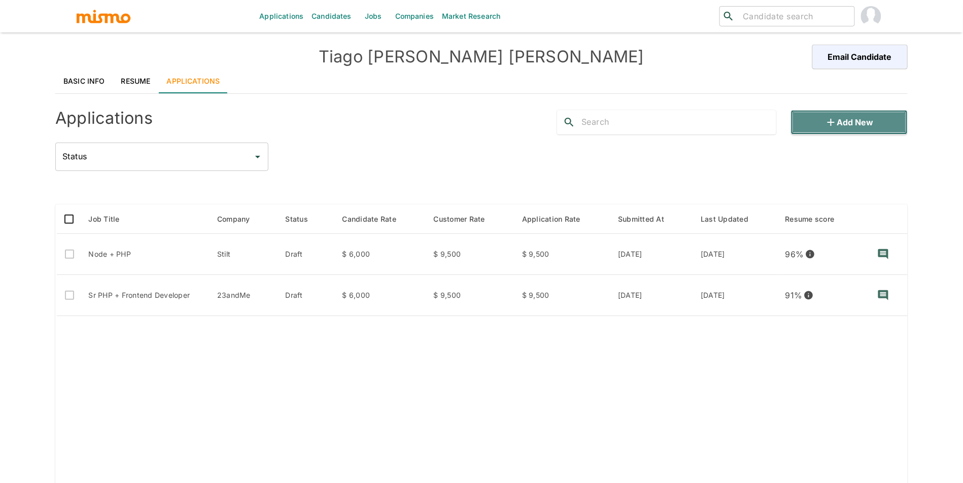
click at [840, 126] on button "Add new" at bounding box center [849, 122] width 117 height 24
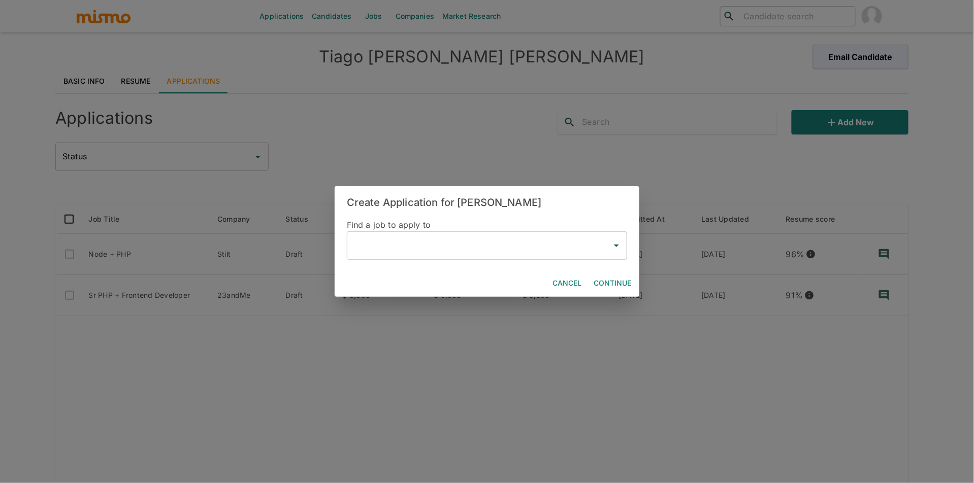
click at [393, 255] on input "text" at bounding box center [479, 245] width 256 height 19
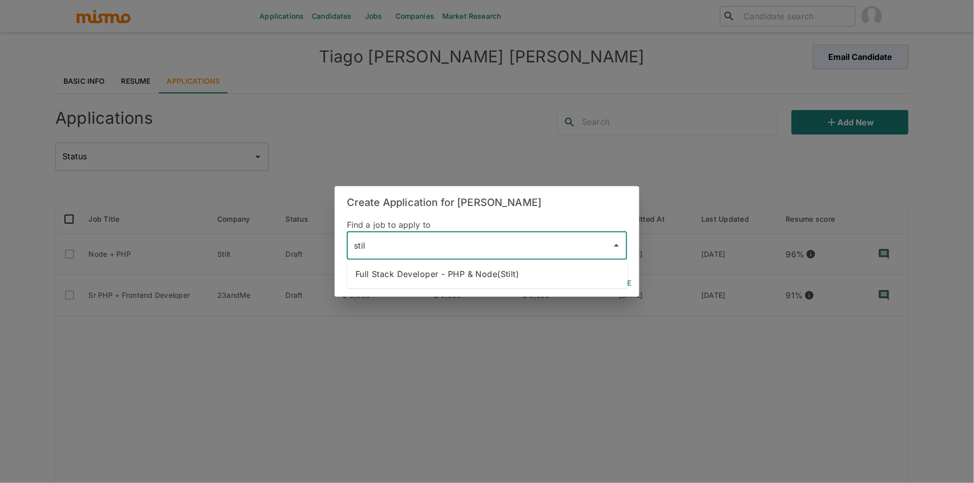
click at [517, 277] on li "Full Stack Developer - PHP & Node(Stilt)" at bounding box center [487, 274] width 280 height 20
type input "Full Stack Developer - PHP & Node(Stilt)"
click at [618, 283] on button "Continue" at bounding box center [612, 283] width 46 height 19
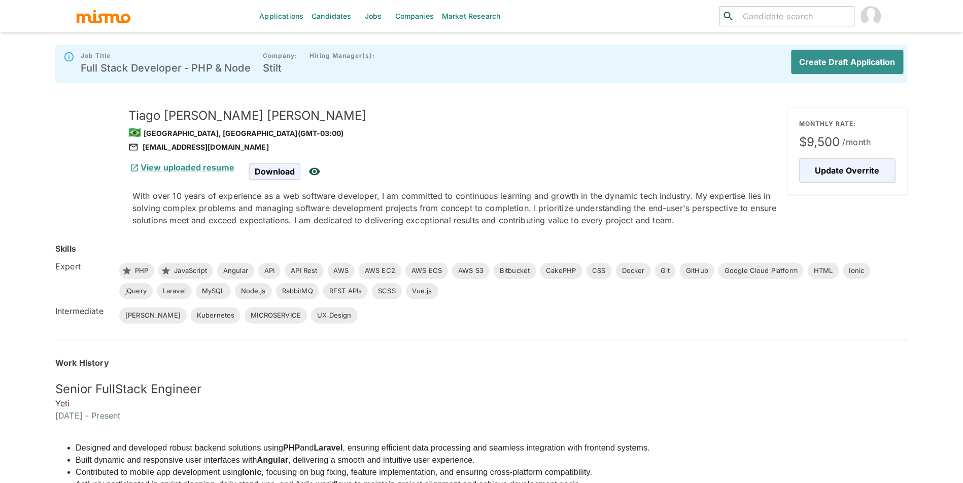
click at [850, 76] on div "Create Draft Application" at bounding box center [844, 64] width 120 height 32
click at [854, 64] on button "Create Draft Application" at bounding box center [846, 62] width 116 height 24
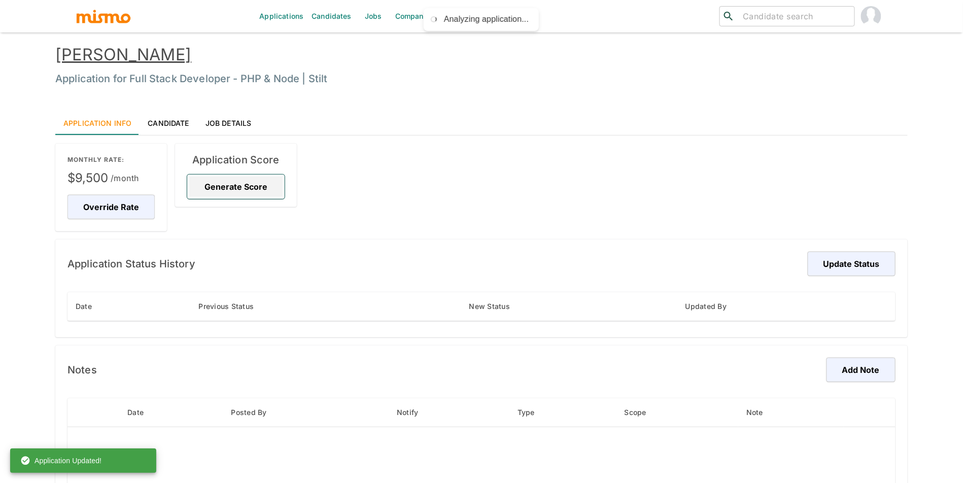
click at [258, 195] on button "Generate Score" at bounding box center [235, 187] width 97 height 24
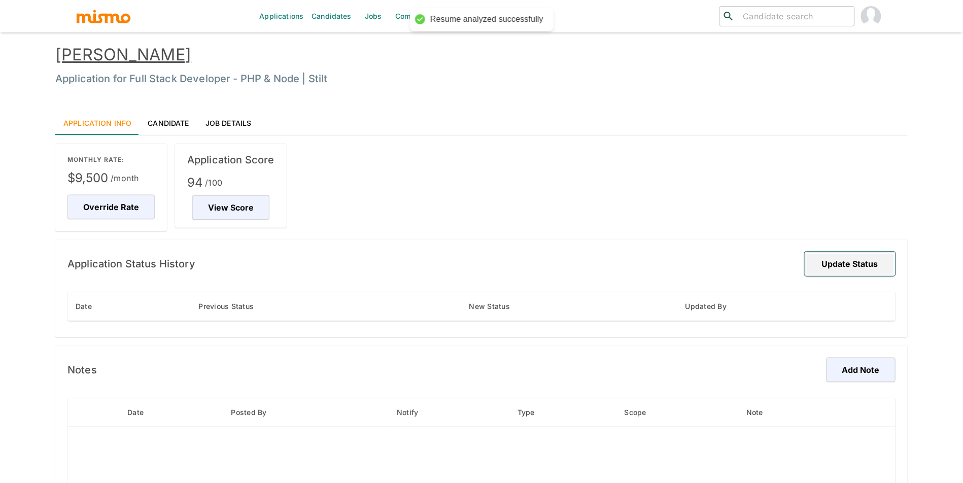
click at [823, 257] on button "Update Status" at bounding box center [850, 264] width 91 height 24
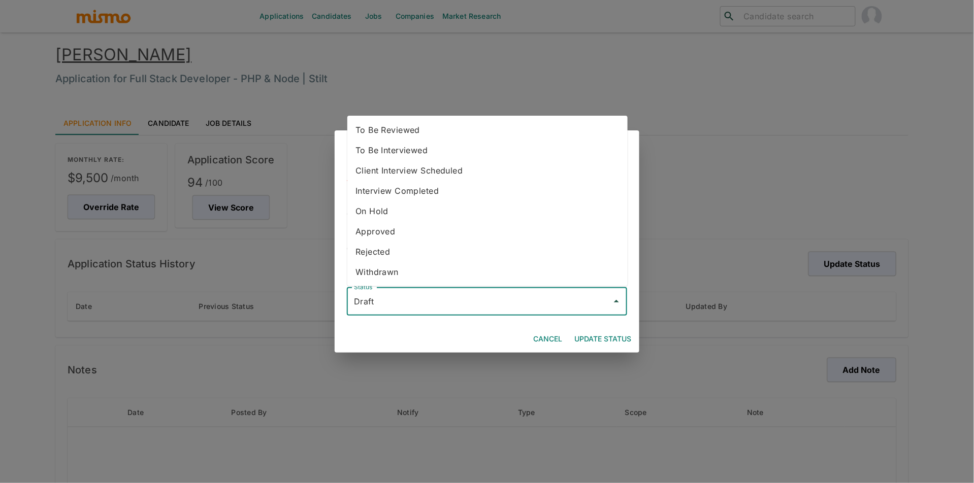
click at [554, 298] on input "Draft" at bounding box center [479, 301] width 256 height 19
click at [465, 134] on li "To Be Reviewed" at bounding box center [487, 130] width 280 height 20
type input "To Be Reviewed"
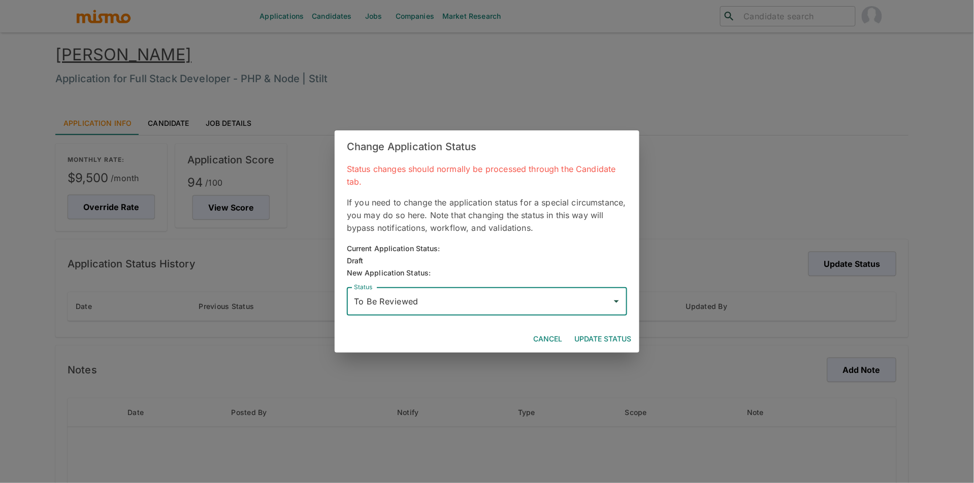
click at [625, 338] on button "Update Status" at bounding box center [602, 339] width 65 height 19
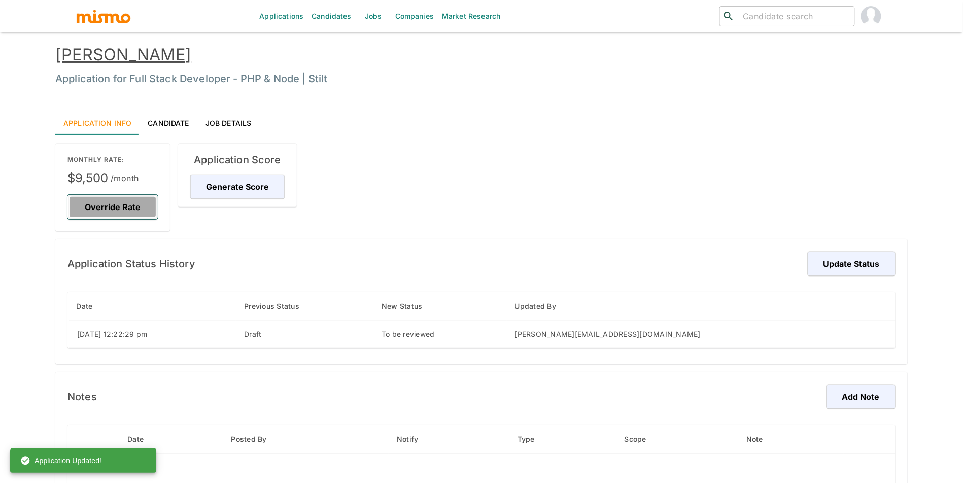
click at [108, 198] on button "Override Rate" at bounding box center [113, 207] width 90 height 24
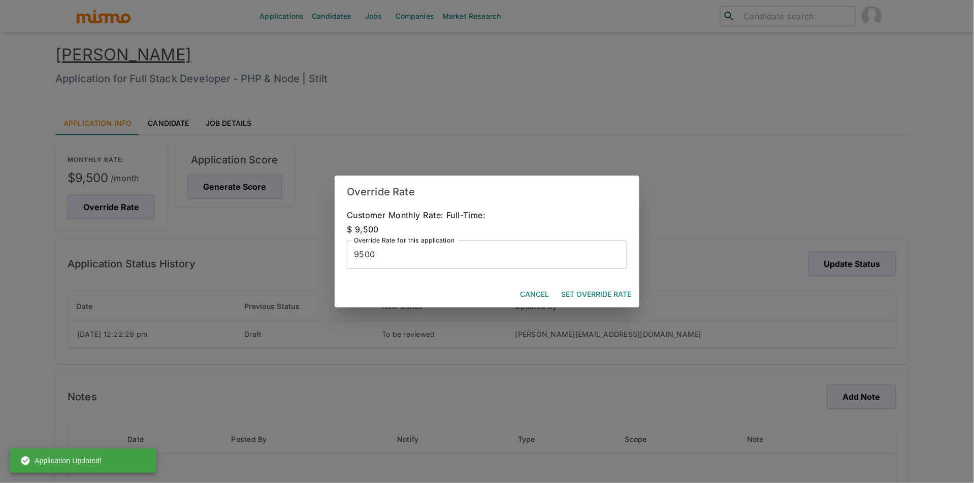
click at [533, 290] on button "Cancel" at bounding box center [534, 294] width 37 height 19
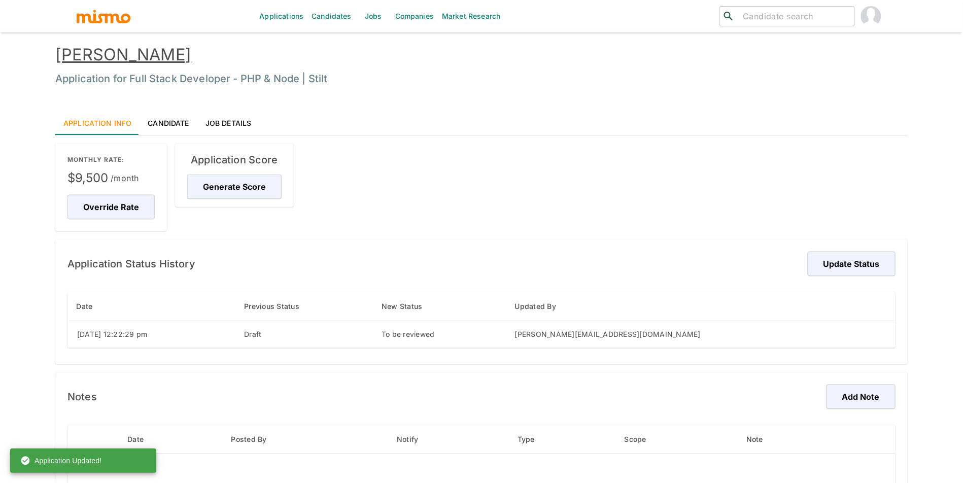
click at [791, 18] on input "search" at bounding box center [795, 16] width 112 height 14
type input "ñ"
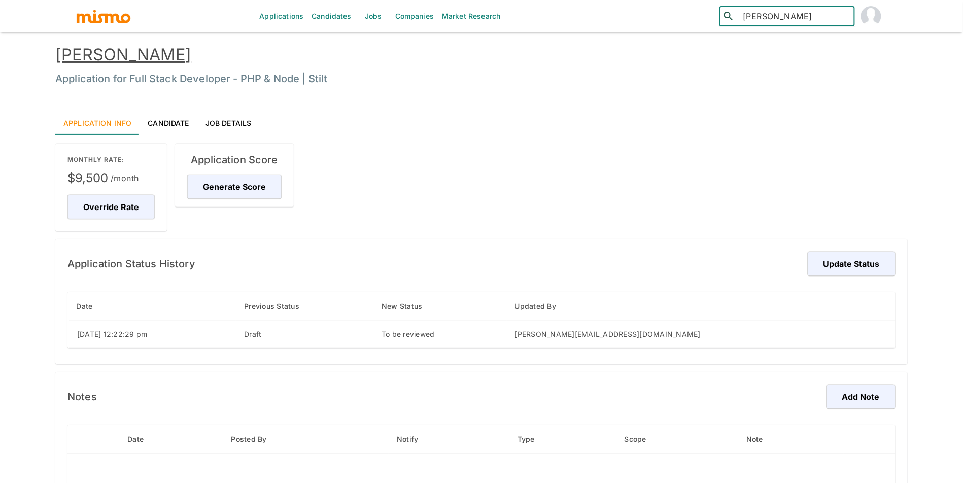
click at [783, 23] on input "[PERSON_NAME]" at bounding box center [795, 16] width 112 height 14
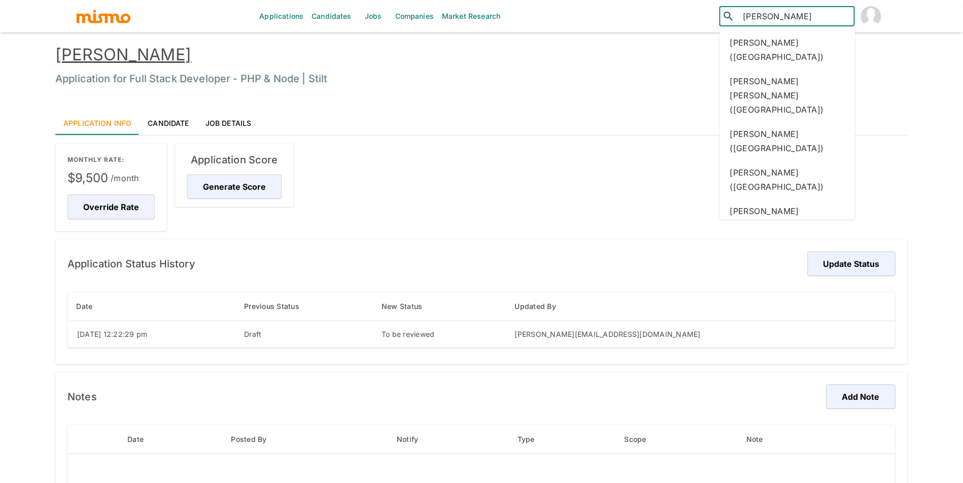
type input "[PERSON_NAME]"
click at [765, 48] on div "[PERSON_NAME] ([GEOGRAPHIC_DATA])" at bounding box center [788, 49] width 136 height 39
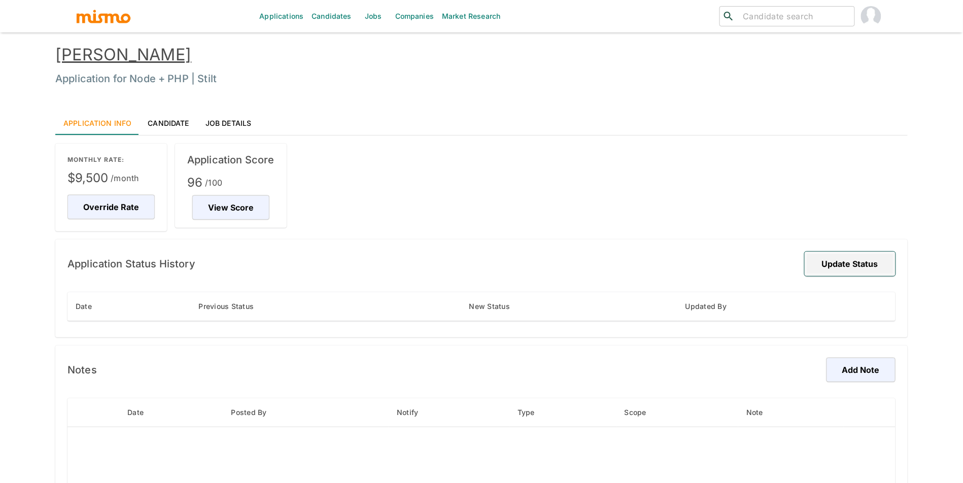
click at [830, 267] on button "Update Status" at bounding box center [850, 264] width 91 height 24
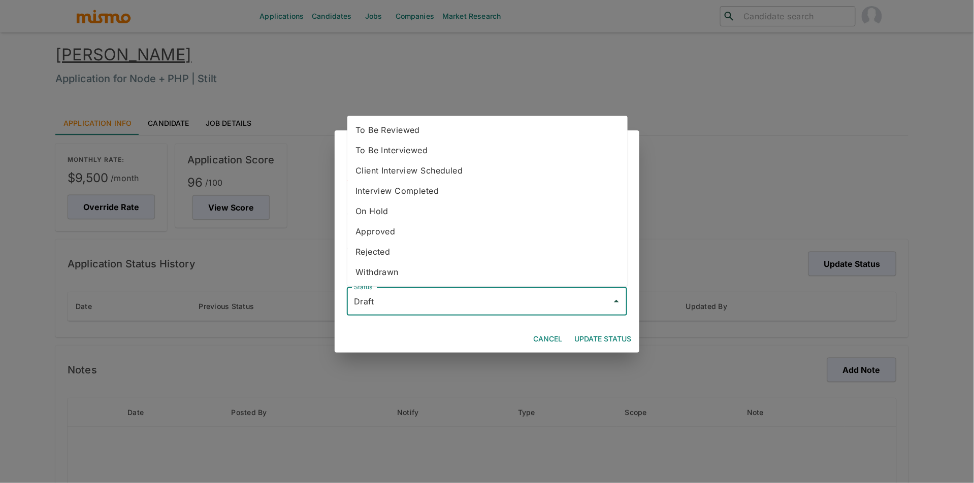
click at [601, 302] on input "Draft" at bounding box center [479, 301] width 256 height 19
click at [476, 123] on li "To Be Reviewed" at bounding box center [487, 130] width 280 height 20
type input "To Be Reviewed"
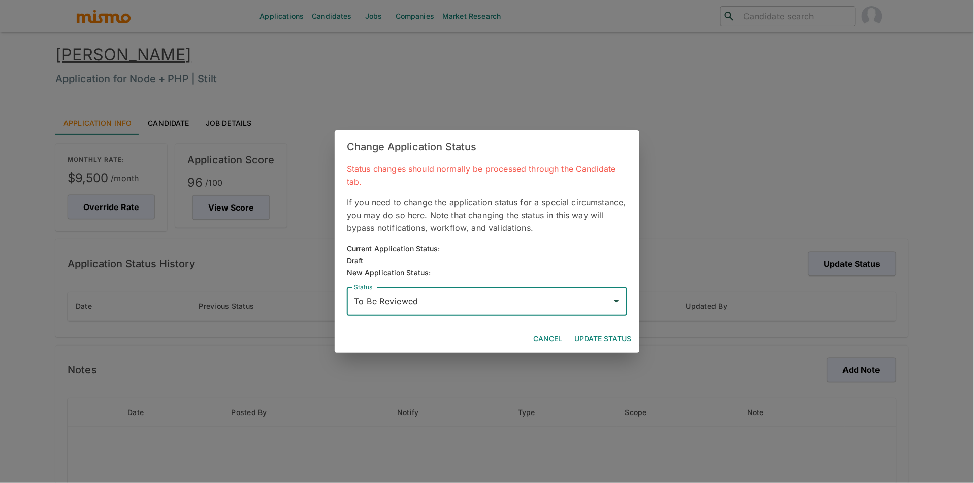
click at [618, 331] on button "Update Status" at bounding box center [602, 339] width 65 height 19
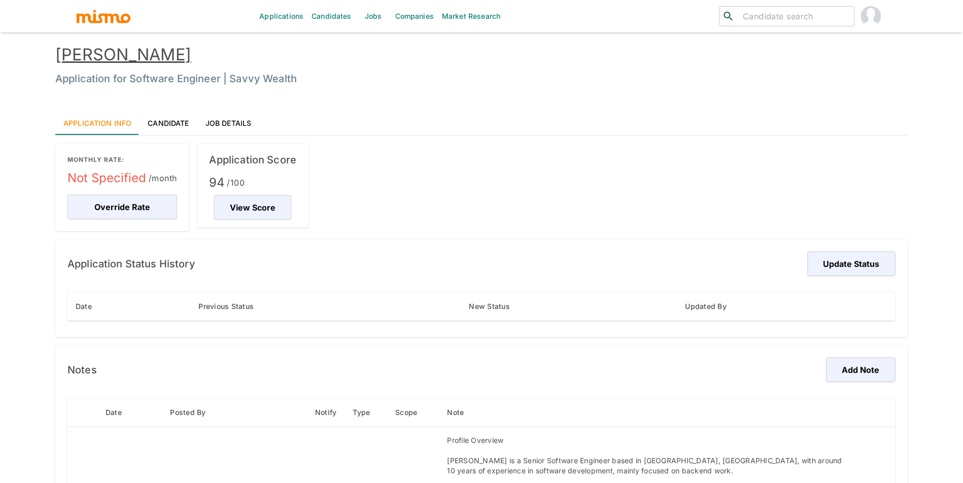
click at [141, 189] on div "Not Specified /month" at bounding box center [120, 178] width 114 height 24
click at [148, 203] on button "Override Rate" at bounding box center [123, 207] width 110 height 24
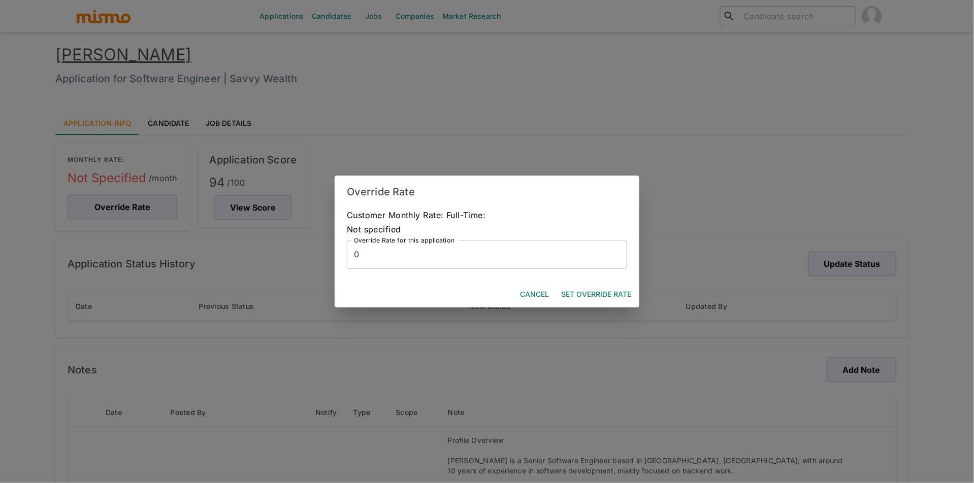
click at [357, 249] on input "0" at bounding box center [487, 255] width 280 height 28
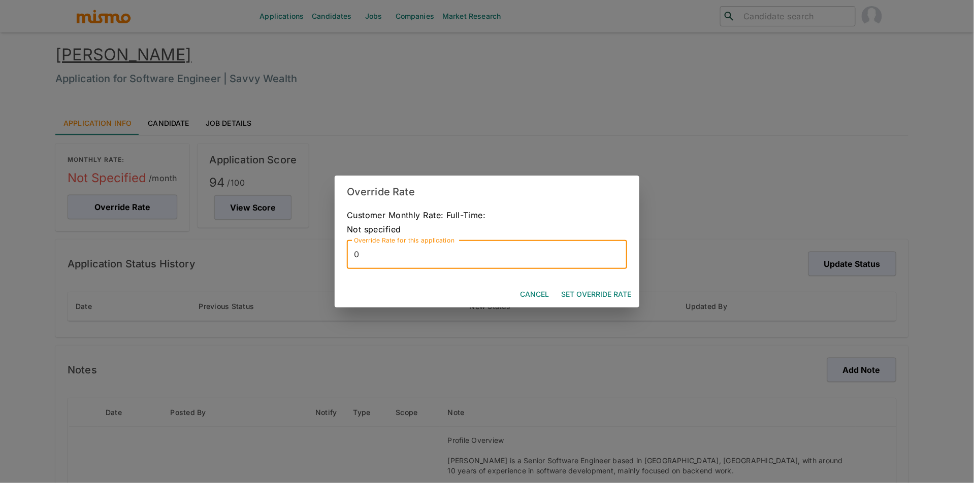
click at [370, 254] on input "0" at bounding box center [487, 255] width 280 height 28
type input "7500"
click at [584, 287] on button "Set Override Rate" at bounding box center [596, 294] width 78 height 19
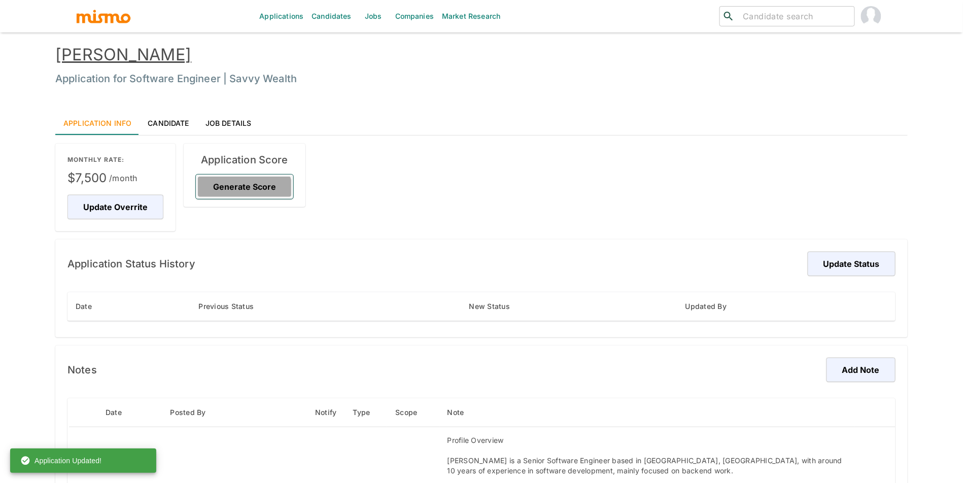
click at [244, 193] on button "Generate Score" at bounding box center [244, 187] width 97 height 24
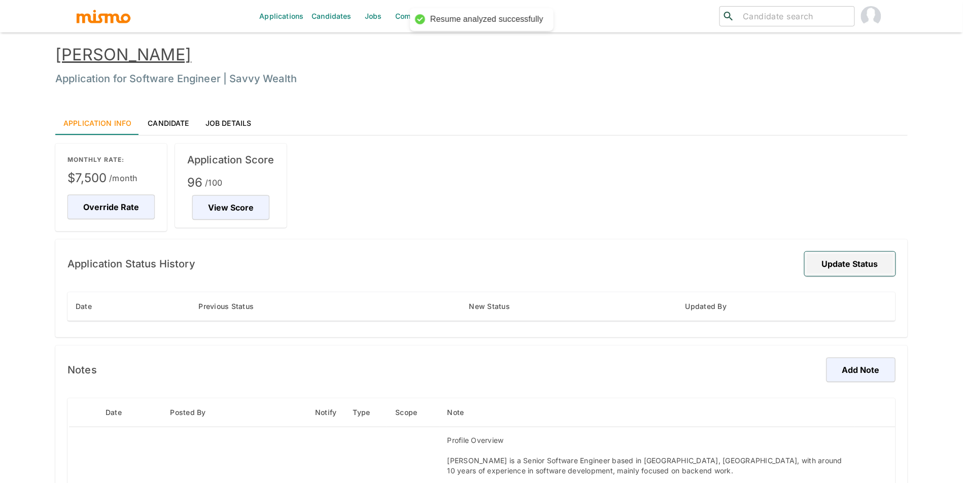
click at [842, 263] on button "Update Status" at bounding box center [850, 264] width 91 height 24
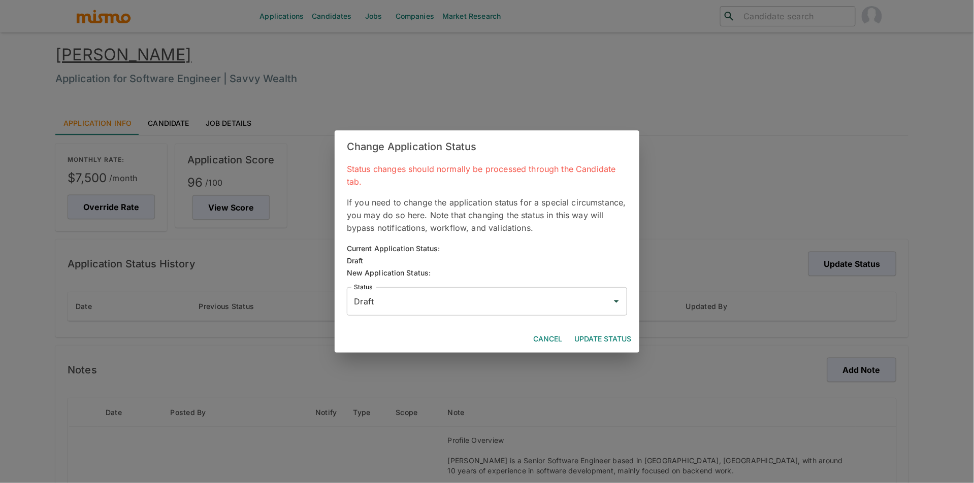
click at [585, 304] on input "Draft" at bounding box center [479, 301] width 256 height 19
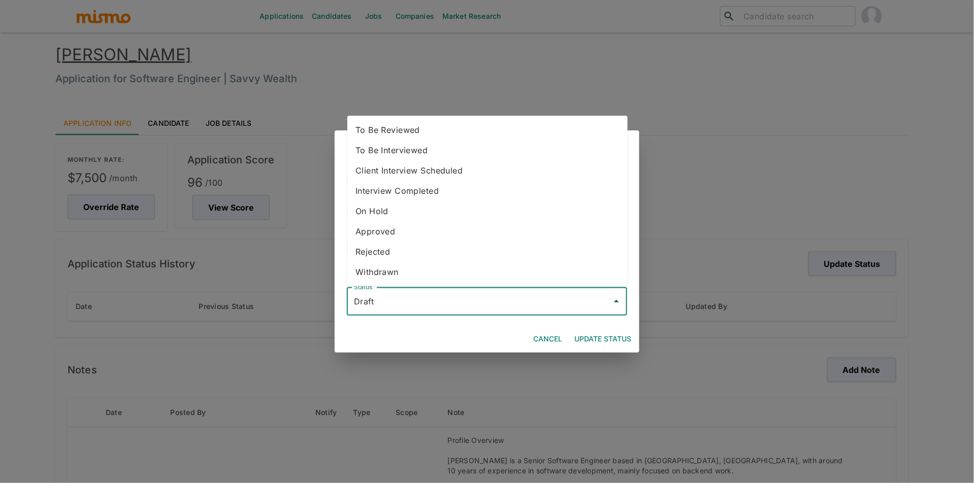
click at [489, 130] on li "To Be Reviewed" at bounding box center [487, 130] width 280 height 20
type input "To Be Reviewed"
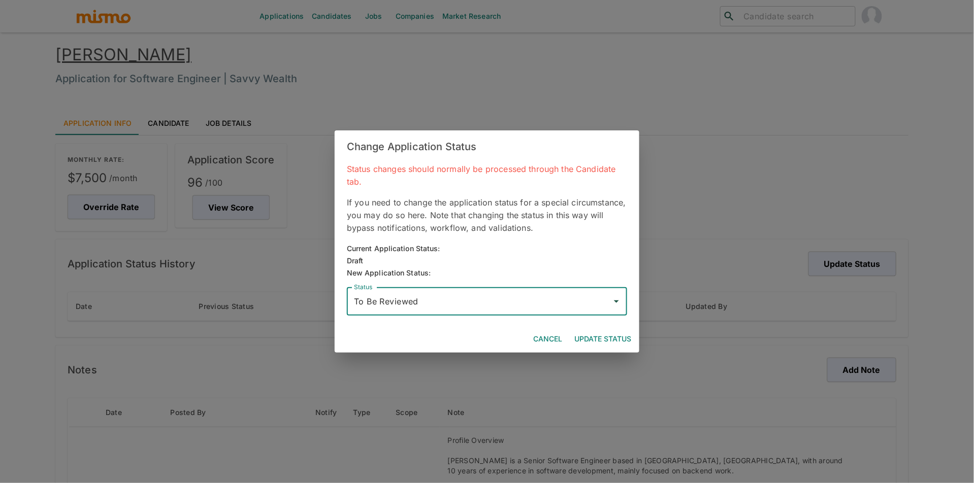
click at [623, 345] on button "Update Status" at bounding box center [602, 339] width 65 height 19
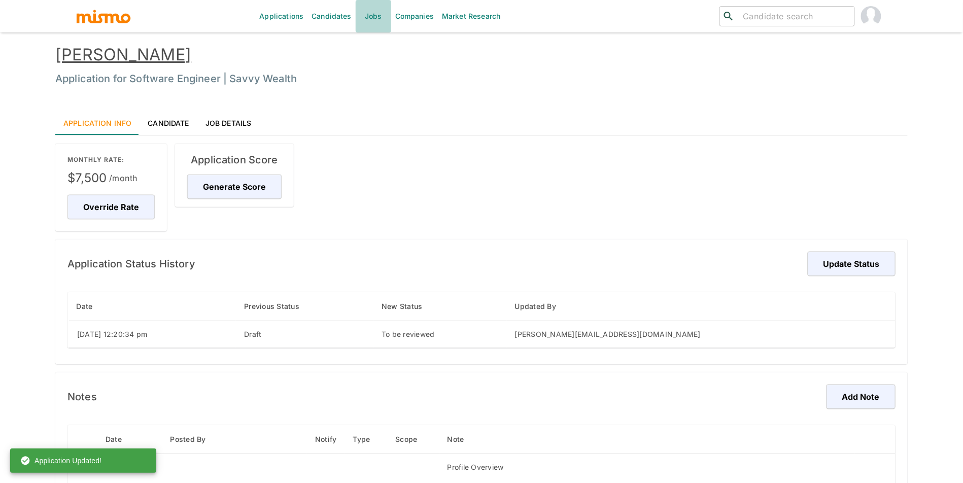
click at [369, 16] on link "Jobs" at bounding box center [374, 16] width 36 height 32
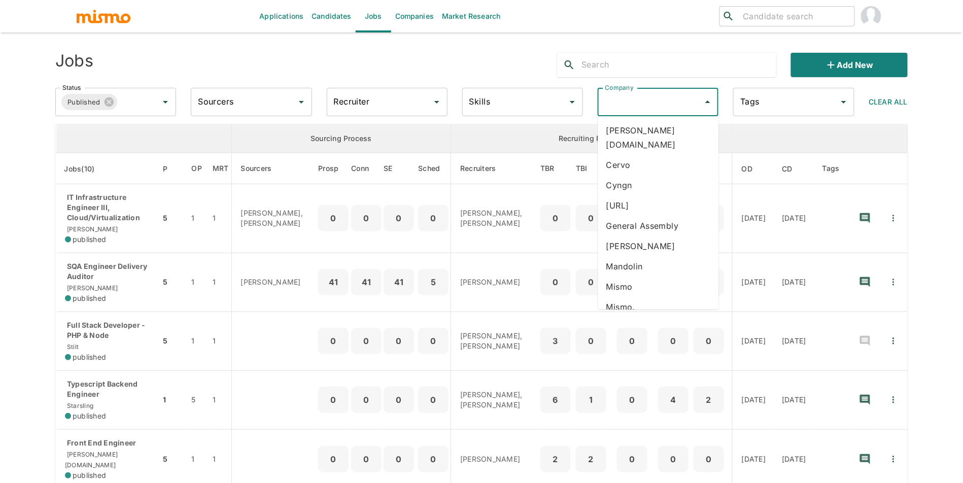
type input "s"
click at [640, 277] on li "Stilt" at bounding box center [658, 272] width 121 height 20
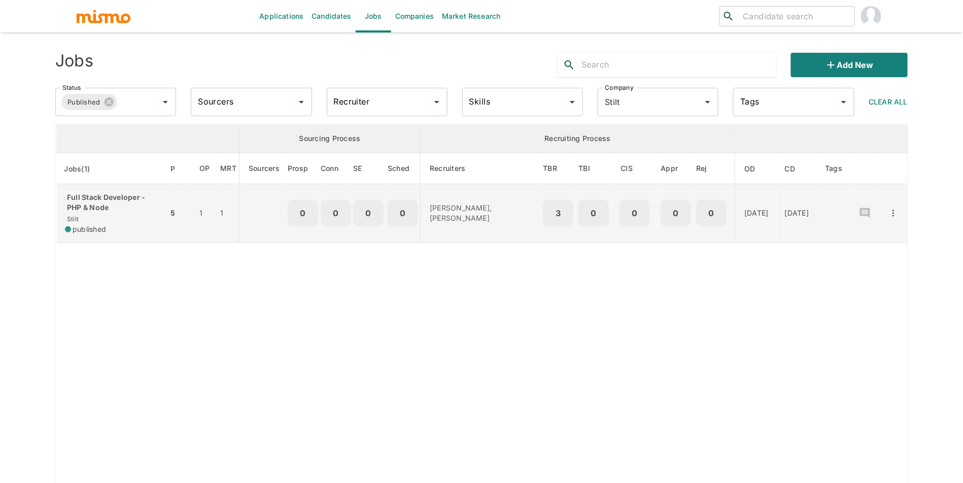
click at [133, 206] on p "Full Stack Developer - PHP & Node" at bounding box center [112, 202] width 95 height 20
click at [149, 197] on td "Full Stack Developer - PHP & Node Stilt published" at bounding box center [112, 213] width 112 height 59
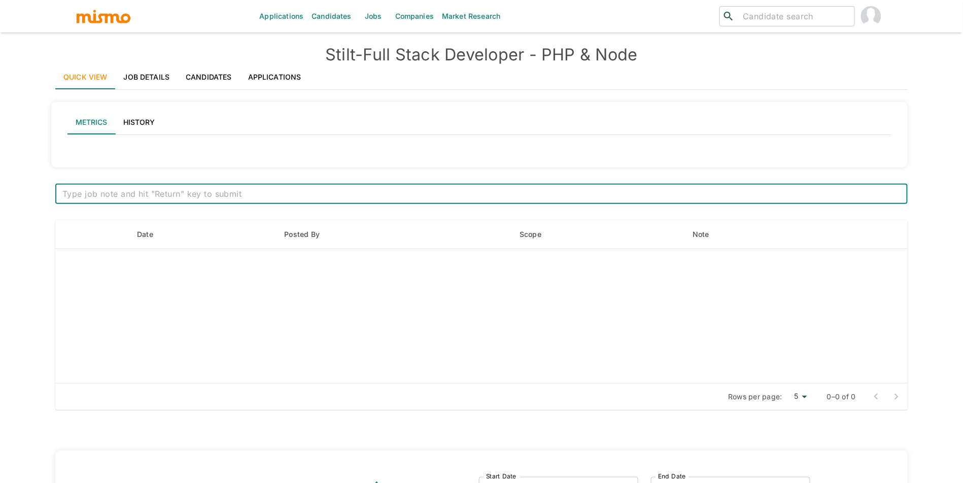
type input "Active statuses"
click at [248, 85] on link "Applications" at bounding box center [275, 77] width 70 height 24
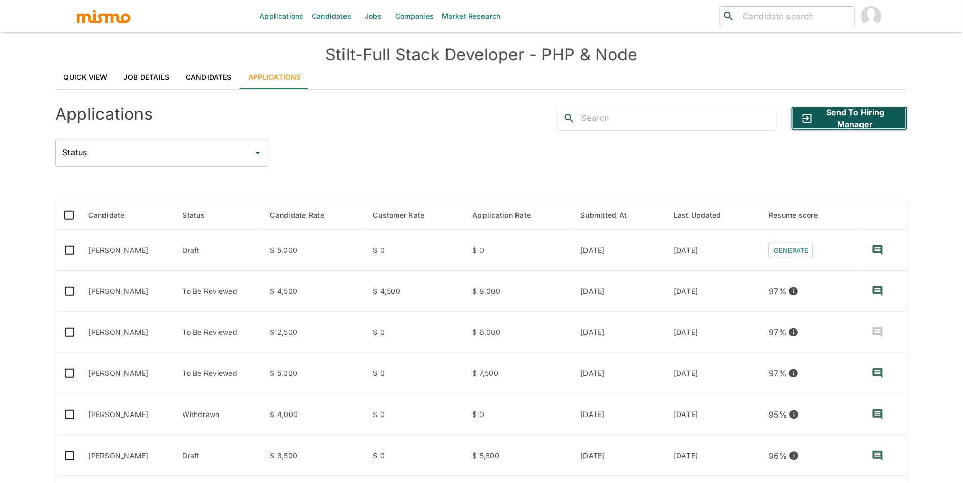
click at [835, 111] on button "Send to Hiring Manager" at bounding box center [849, 118] width 117 height 24
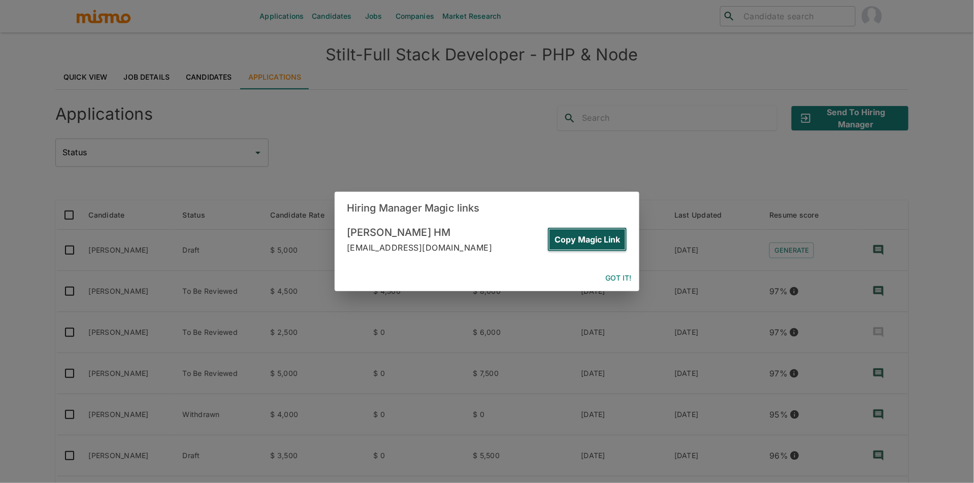
click at [596, 229] on button "Copy Magic Link" at bounding box center [587, 239] width 80 height 24
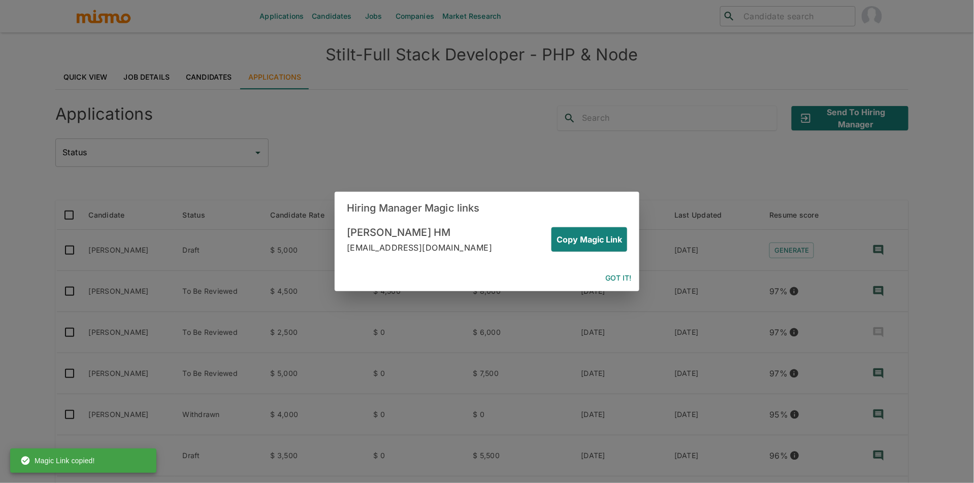
click at [608, 167] on div "Hiring Manager Magic links [PERSON_NAME] HM [EMAIL_ADDRESS][DOMAIN_NAME] Copy M…" at bounding box center [487, 241] width 974 height 483
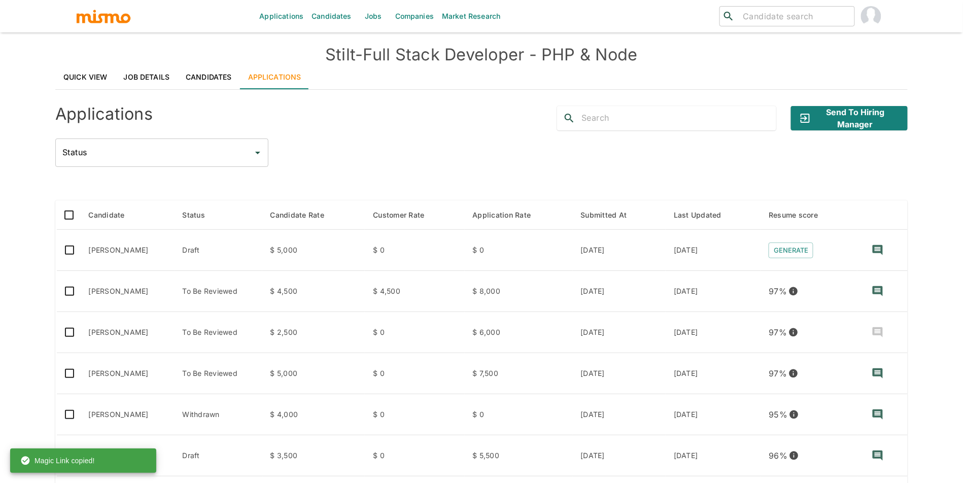
click at [372, 19] on link "Jobs" at bounding box center [374, 16] width 36 height 32
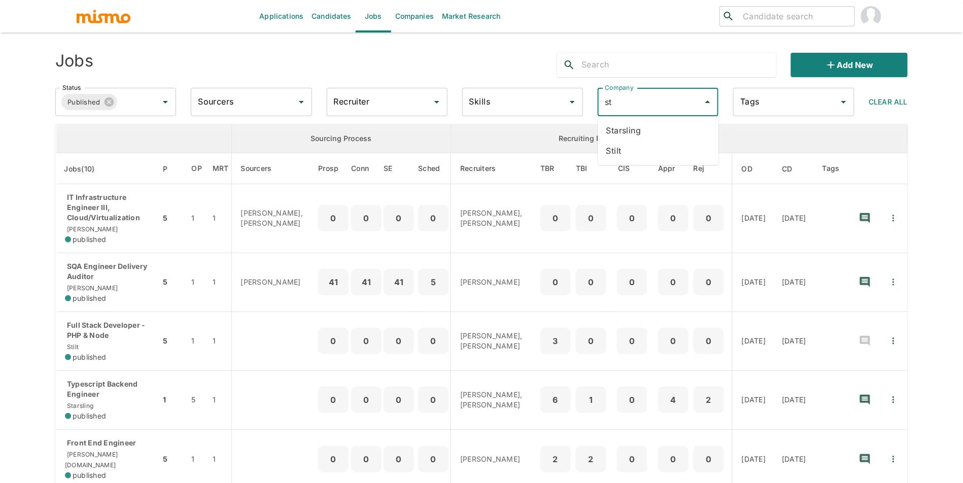
type input "sti"
click at [668, 137] on li "Stilt" at bounding box center [658, 130] width 121 height 20
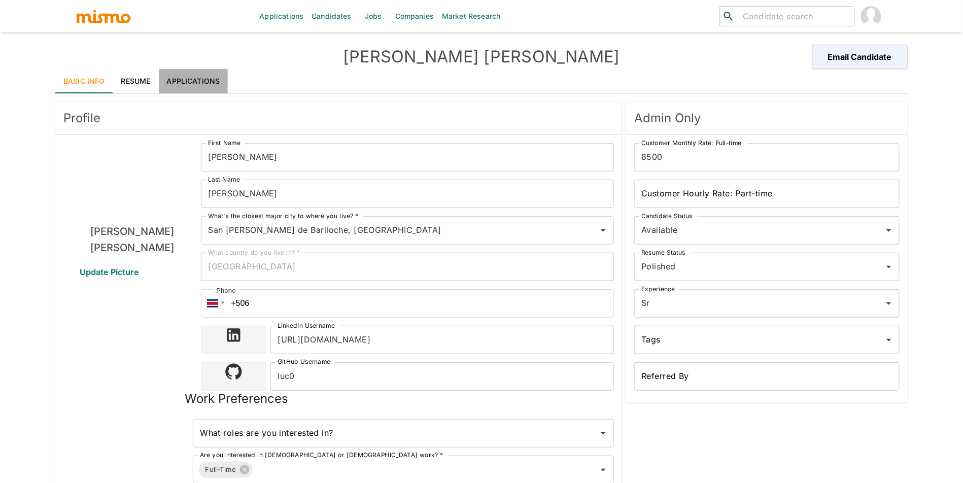
click at [224, 85] on link "Applications" at bounding box center [194, 81] width 70 height 24
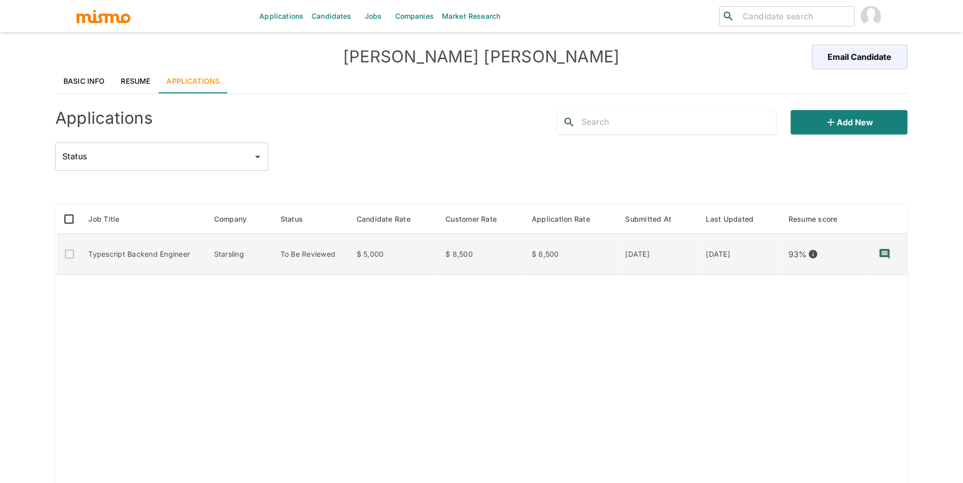
click at [314, 251] on td "To Be Reviewed" at bounding box center [311, 254] width 76 height 41
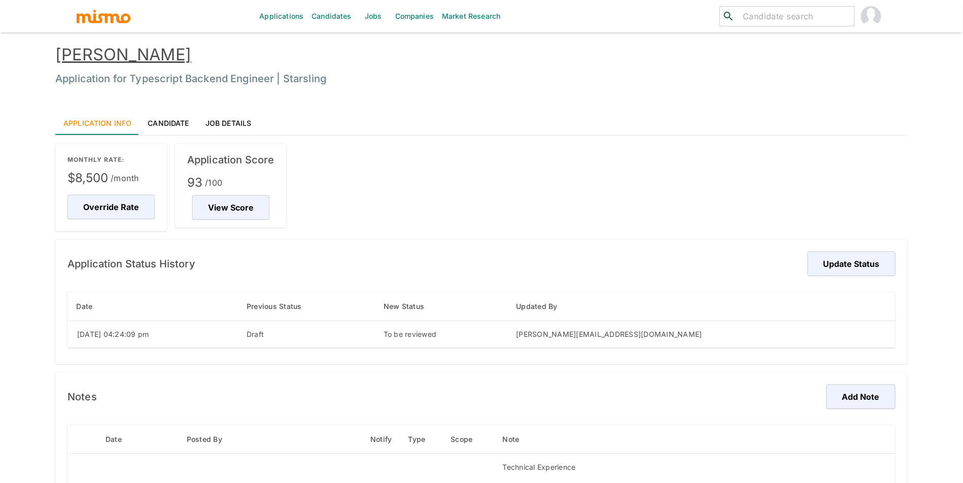
click at [775, 250] on div "Application Status History Update Status Date Previous Status New Status Update…" at bounding box center [481, 302] width 853 height 125
click at [810, 258] on button "Update Status" at bounding box center [850, 264] width 91 height 24
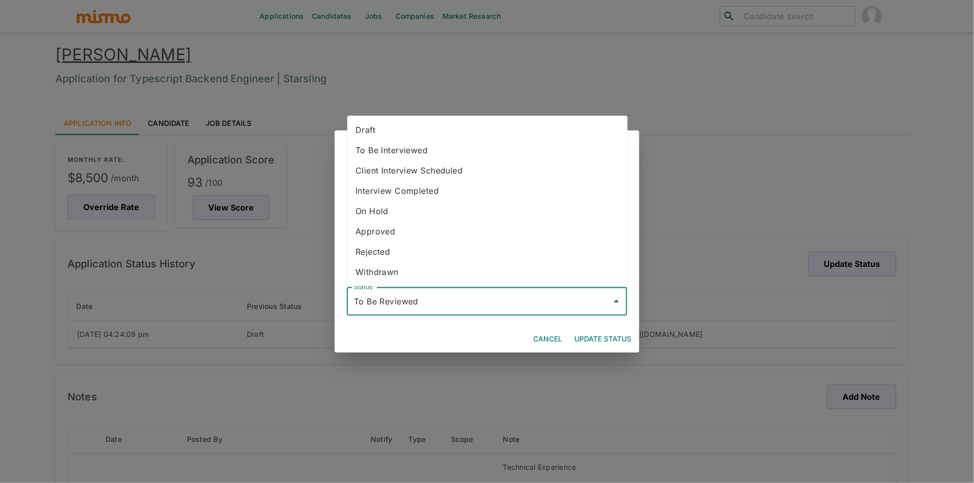
click at [519, 302] on input "To Be Reviewed" at bounding box center [479, 301] width 256 height 19
click at [443, 130] on li "Draft" at bounding box center [487, 130] width 280 height 20
type input "Draft"
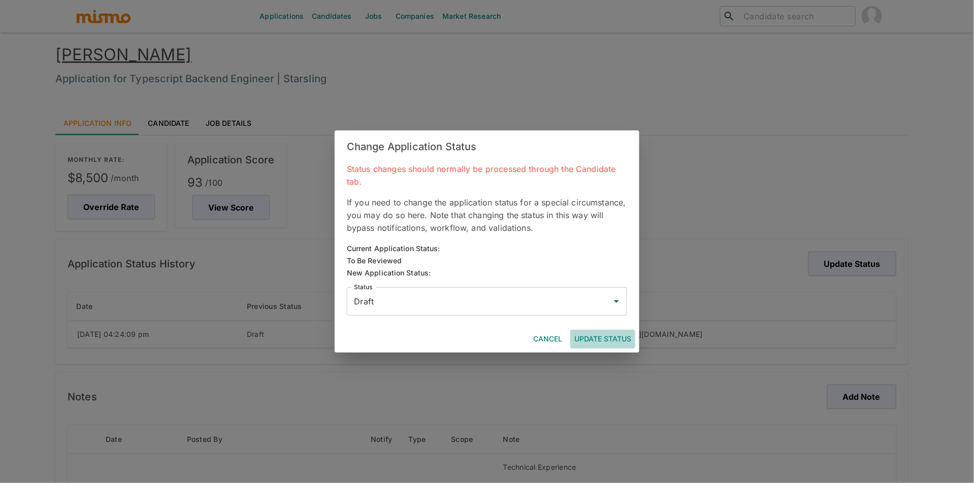
click at [601, 332] on button "Update Status" at bounding box center [602, 339] width 65 height 19
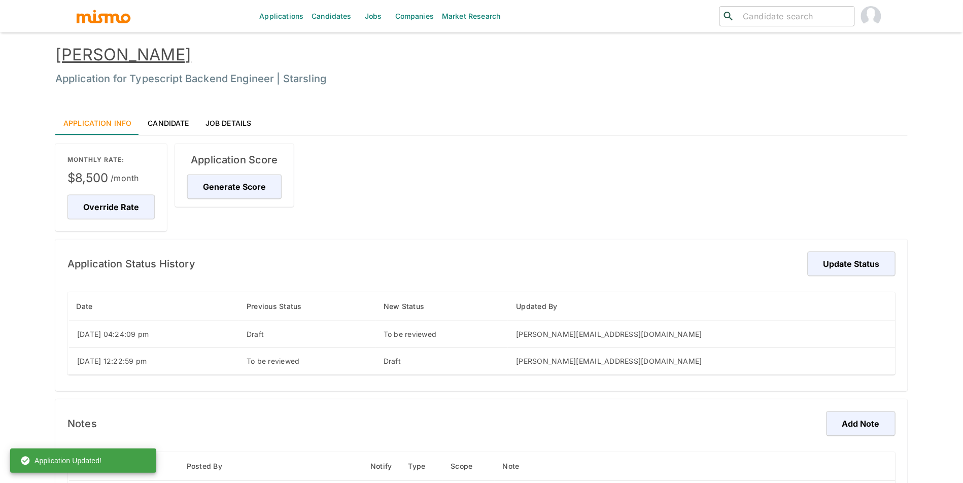
click at [162, 63] on link "[PERSON_NAME]" at bounding box center [123, 55] width 136 height 20
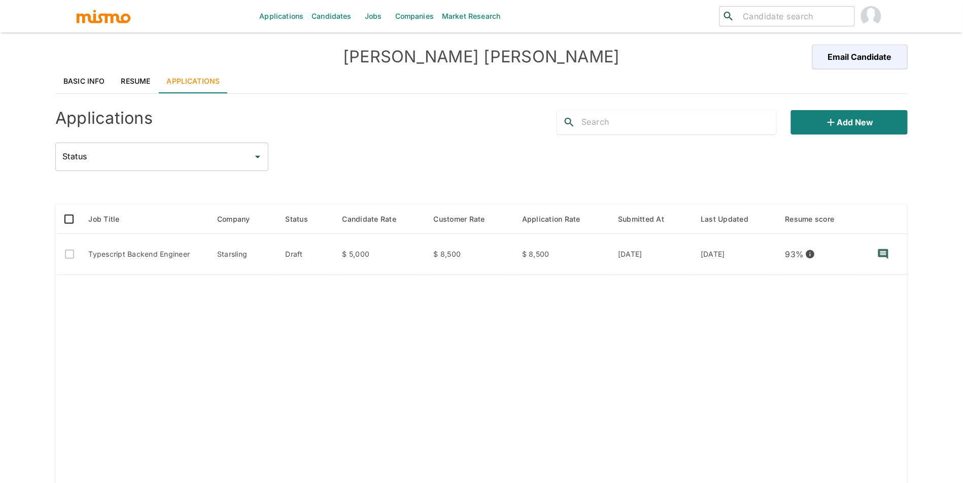
click at [840, 139] on div "Applications Add new Status Status" at bounding box center [481, 136] width 853 height 69
click at [849, 130] on button "Add new" at bounding box center [849, 122] width 117 height 24
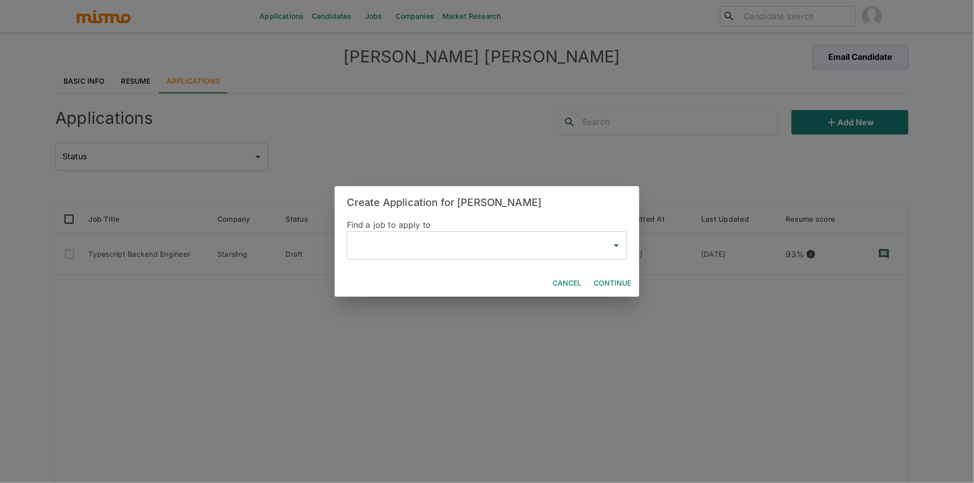
click at [407, 248] on input "text" at bounding box center [479, 245] width 256 height 19
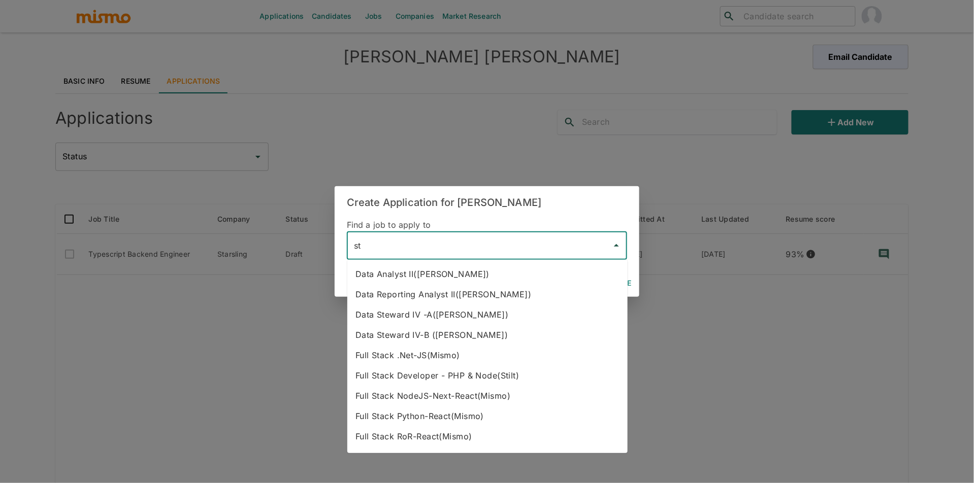
click at [500, 368] on li "Full Stack Developer - PHP & Node(Stilt)" at bounding box center [487, 375] width 280 height 20
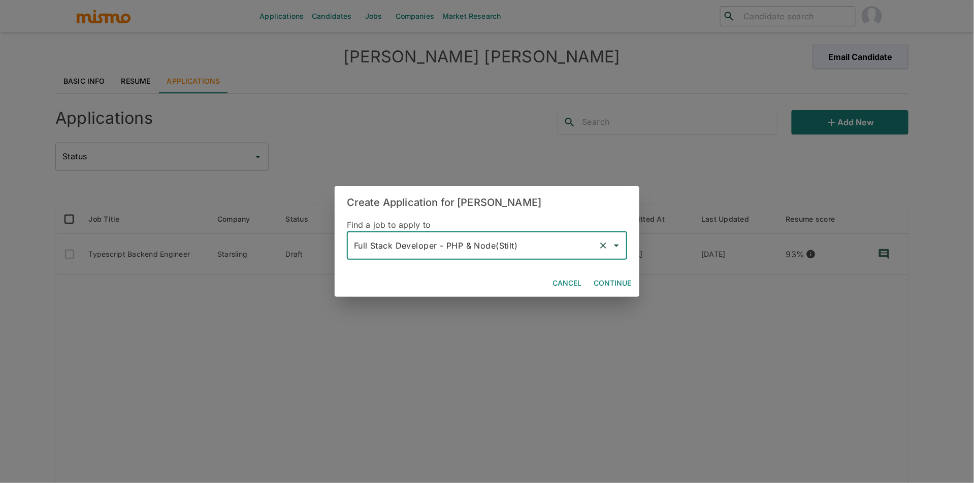
type input "Full Stack Developer - PHP & Node(Stilt)"
click at [627, 284] on button "Continue" at bounding box center [612, 283] width 46 height 19
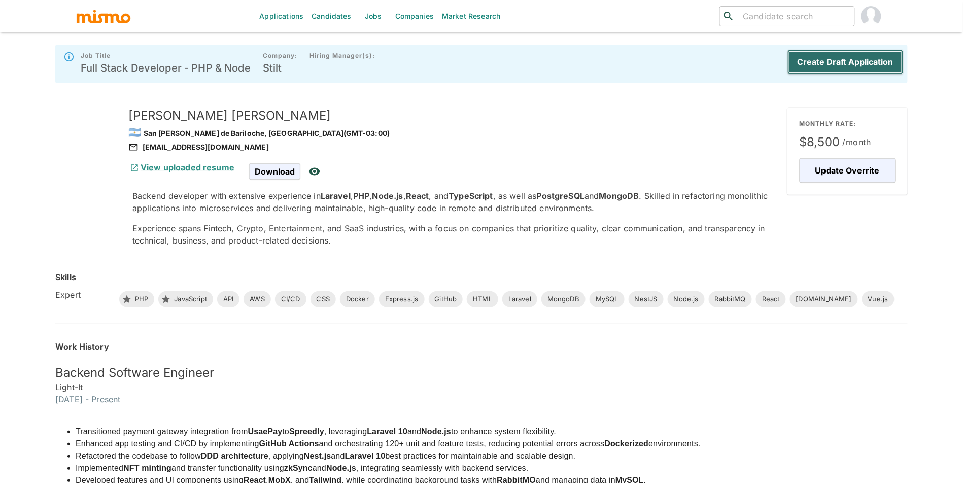
click at [855, 59] on button "Create Draft Application" at bounding box center [846, 62] width 116 height 24
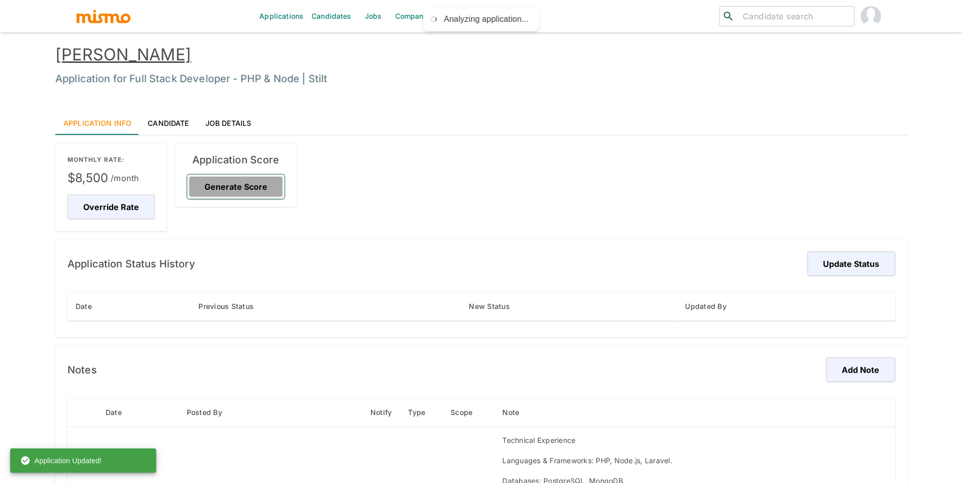
click at [243, 187] on button "Generate Score" at bounding box center [235, 187] width 97 height 24
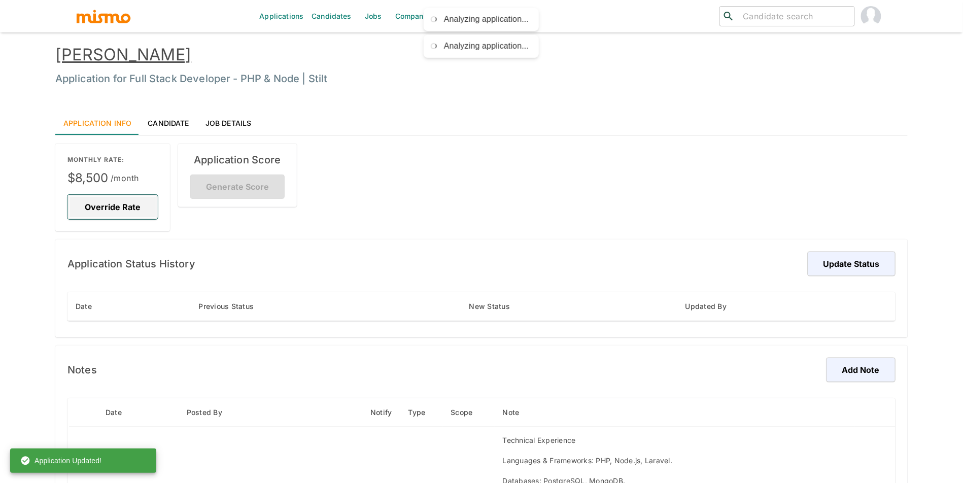
click at [97, 208] on button "Override Rate" at bounding box center [113, 207] width 90 height 24
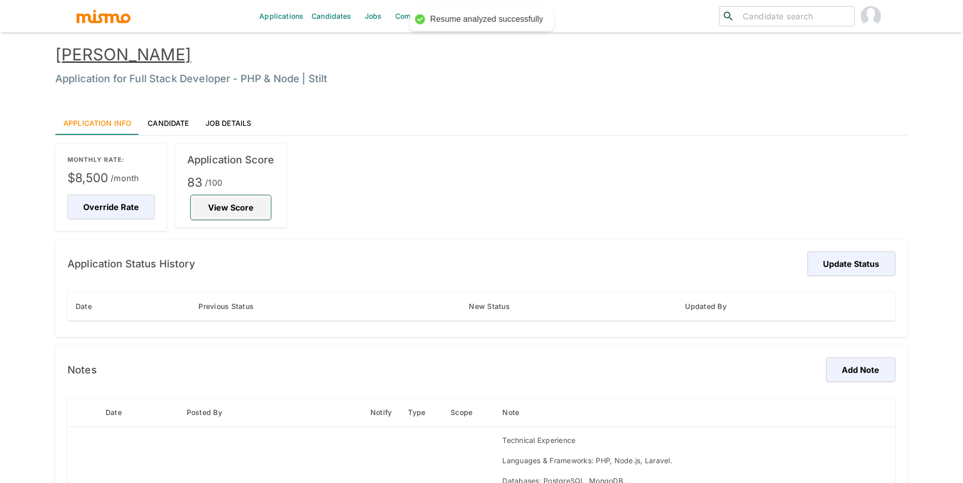
click at [238, 214] on button "View Score" at bounding box center [231, 207] width 80 height 24
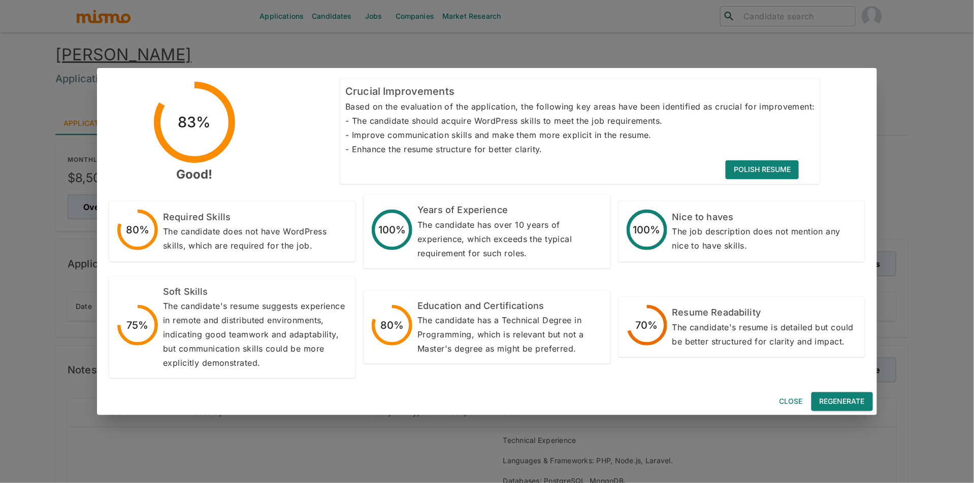
click at [841, 402] on button "Regenerate" at bounding box center [841, 401] width 61 height 19
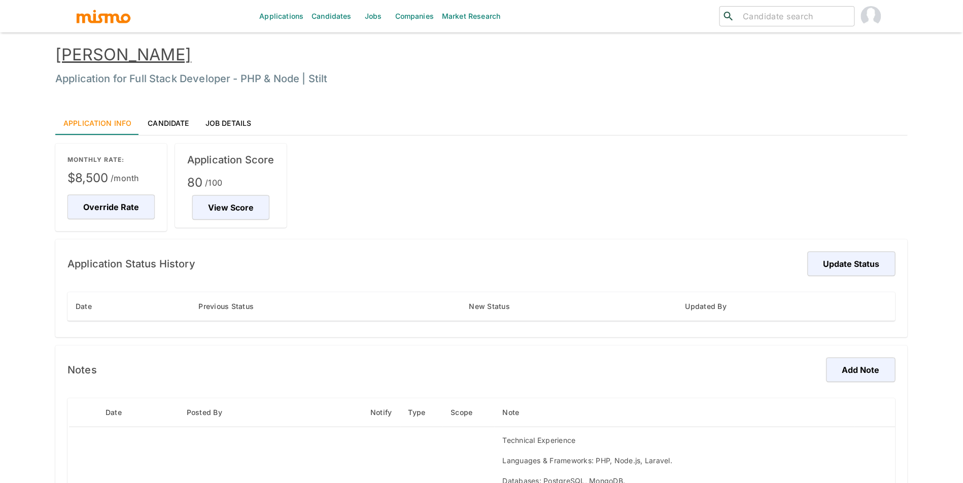
click at [131, 48] on link "[PERSON_NAME]" at bounding box center [123, 55] width 136 height 20
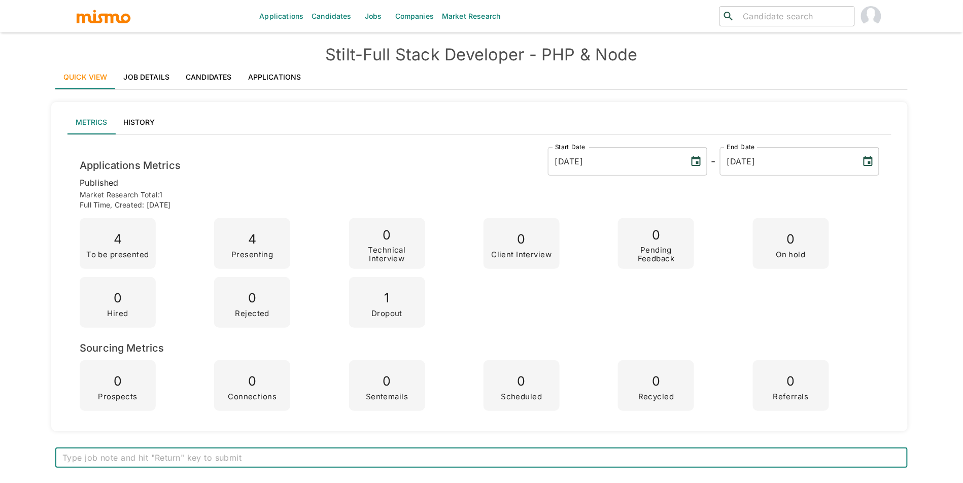
click at [120, 80] on link "Job Details" at bounding box center [147, 77] width 62 height 24
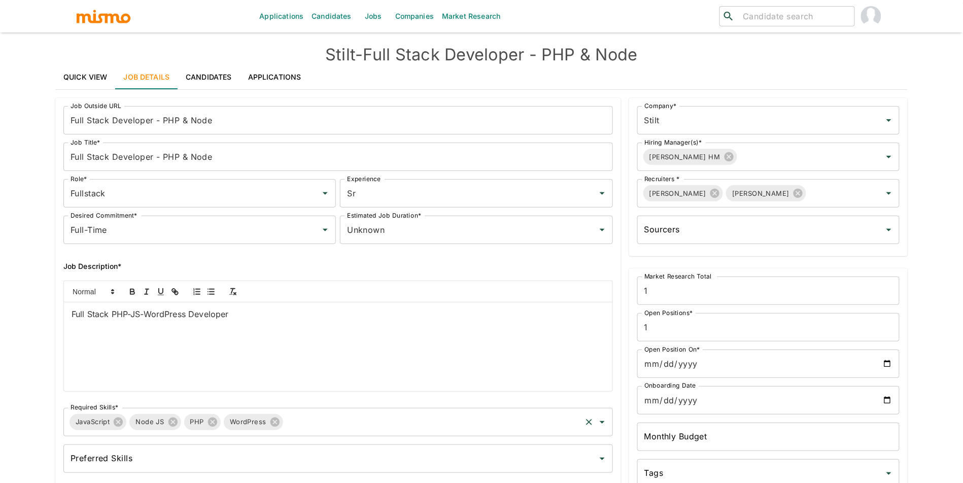
click at [276, 420] on icon at bounding box center [275, 422] width 9 height 9
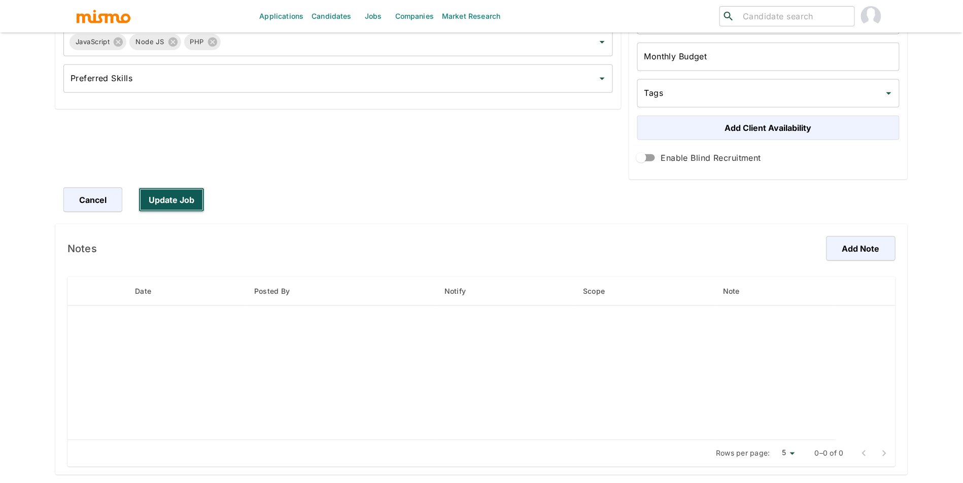
click at [177, 205] on button "Update Job" at bounding box center [172, 200] width 66 height 24
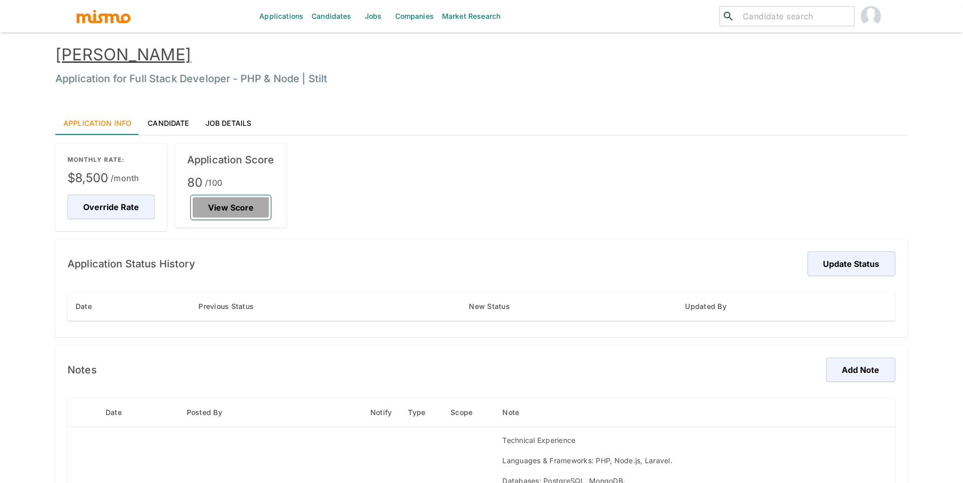
click at [244, 209] on button "View Score" at bounding box center [231, 207] width 80 height 24
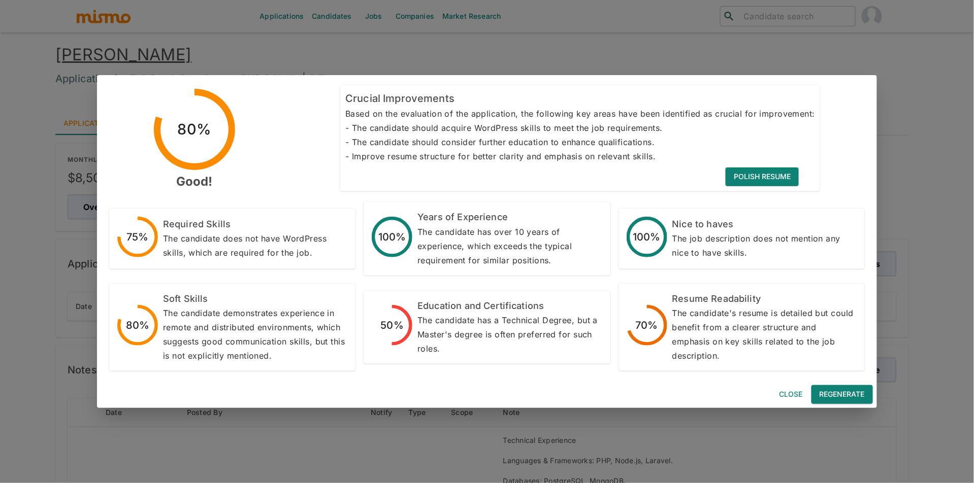
click at [830, 390] on button "Regenerate" at bounding box center [841, 394] width 61 height 19
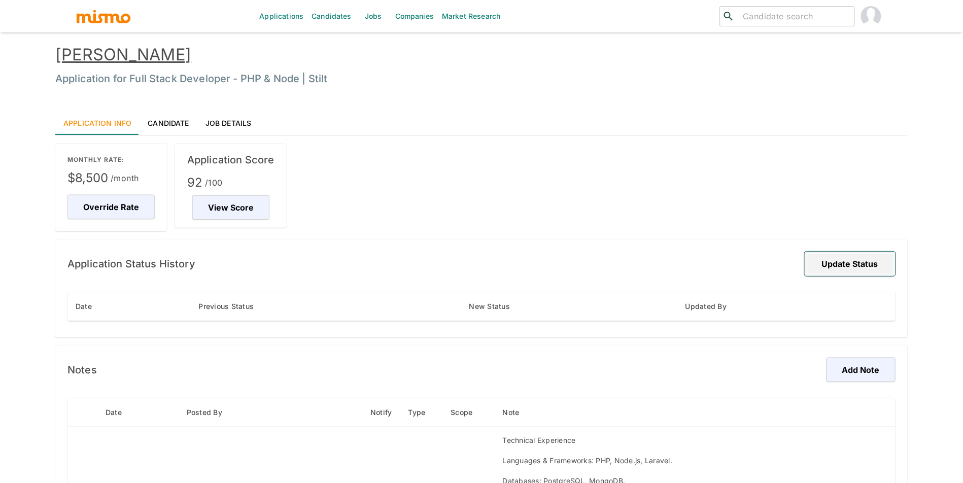
click at [834, 261] on button "Update Status" at bounding box center [850, 264] width 91 height 24
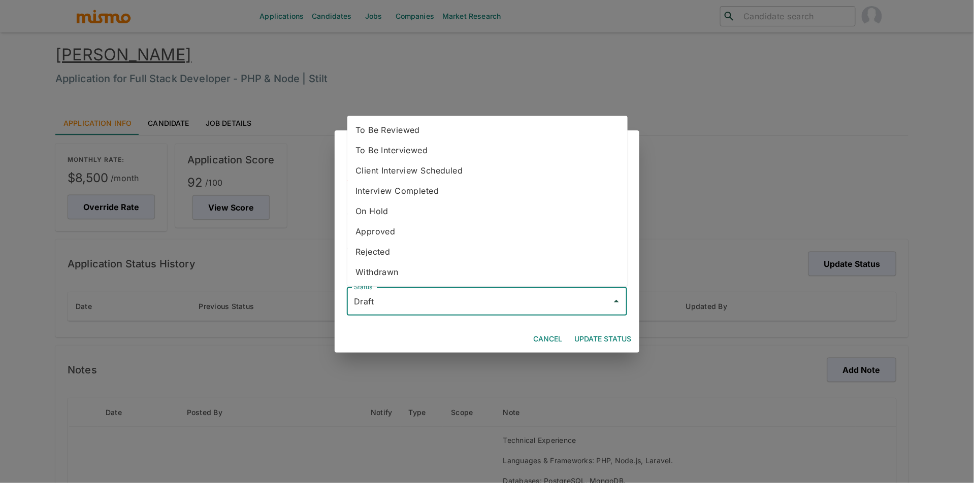
click at [532, 301] on input "Draft" at bounding box center [479, 301] width 256 height 19
click at [462, 130] on li "To Be Reviewed" at bounding box center [487, 130] width 280 height 20
type input "To Be Reviewed"
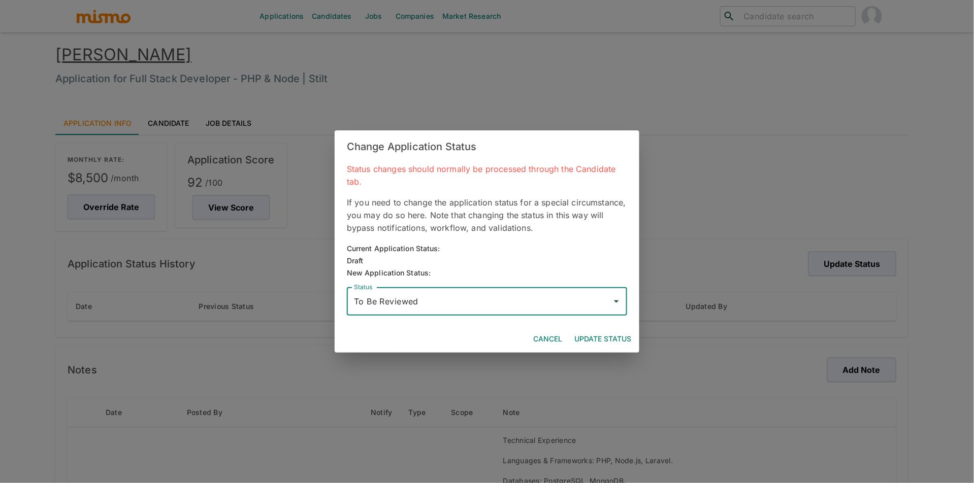
click at [621, 337] on button "Update Status" at bounding box center [602, 339] width 65 height 19
